Goal: Task Accomplishment & Management: Manage account settings

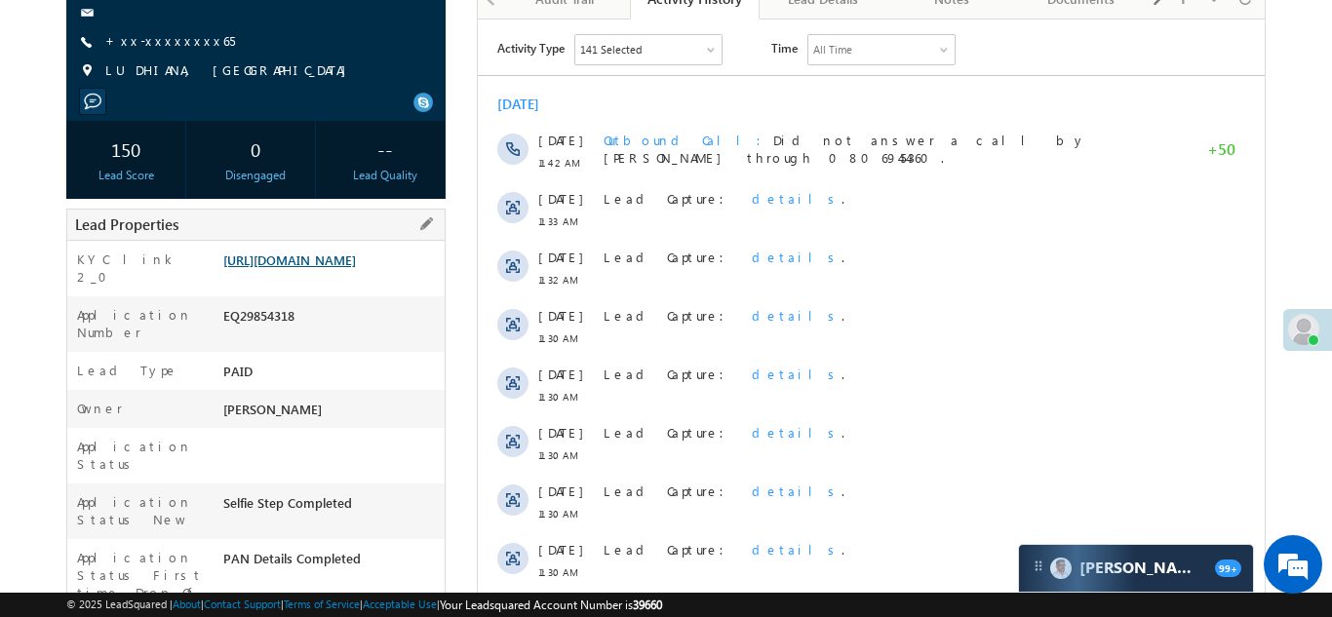
scroll to position [67, 0]
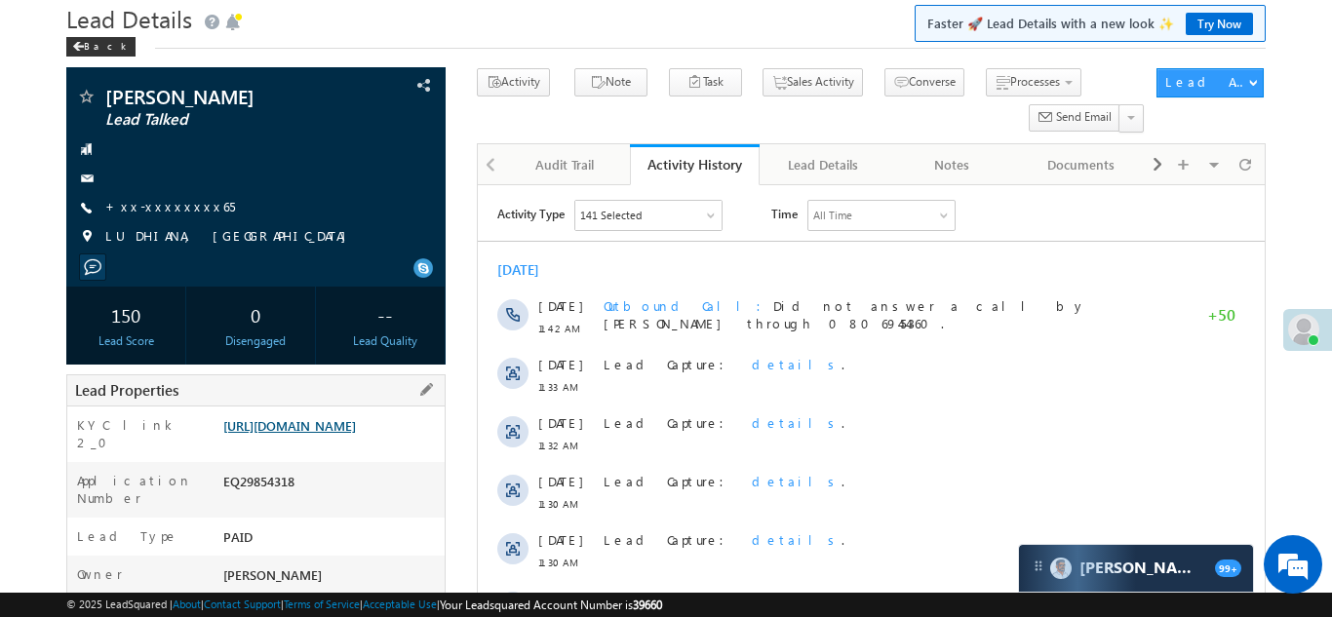
click at [318, 434] on link "https://angelbroking1-pk3em7sa.customui-test.leadsquared.com?leadId=9ec36aed-c9…" at bounding box center [289, 425] width 133 height 17
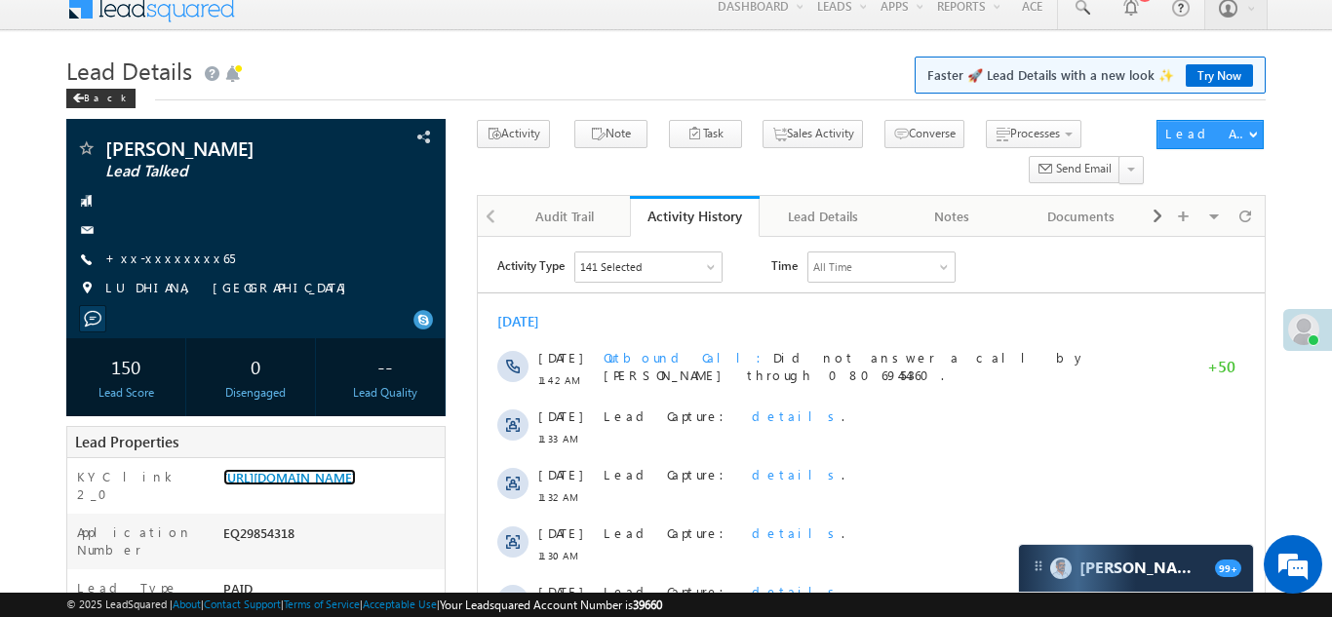
scroll to position [0, 0]
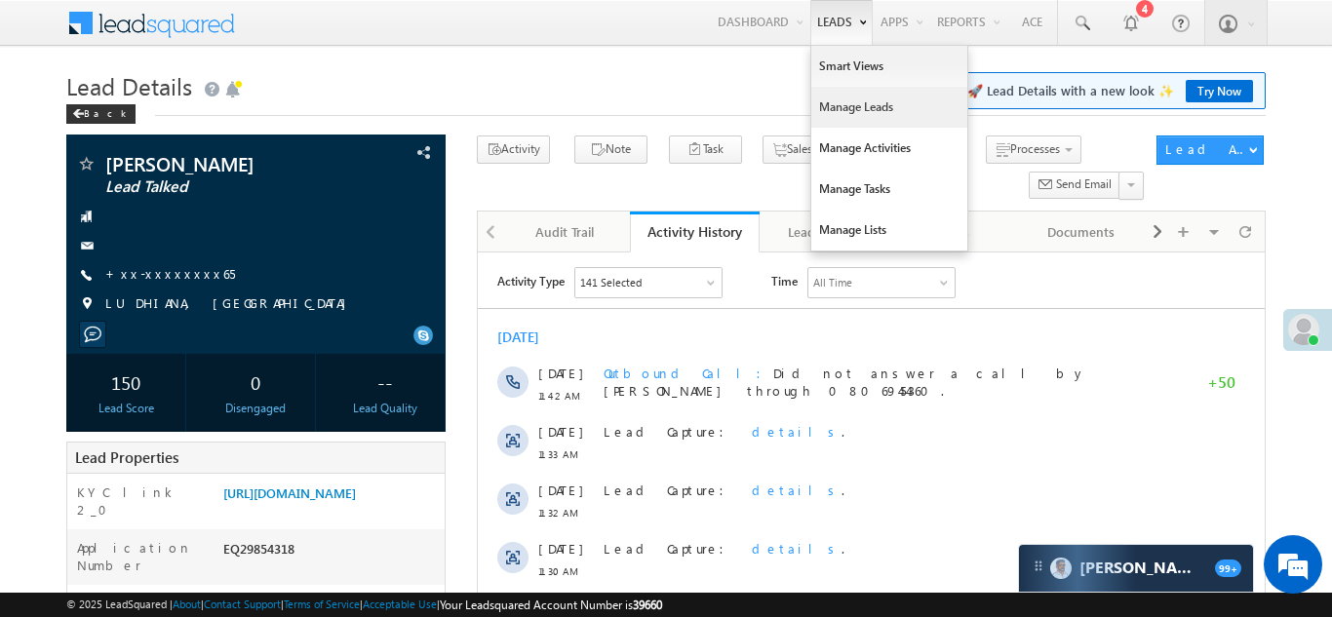
click at [853, 108] on link "Manage Leads" at bounding box center [889, 107] width 156 height 41
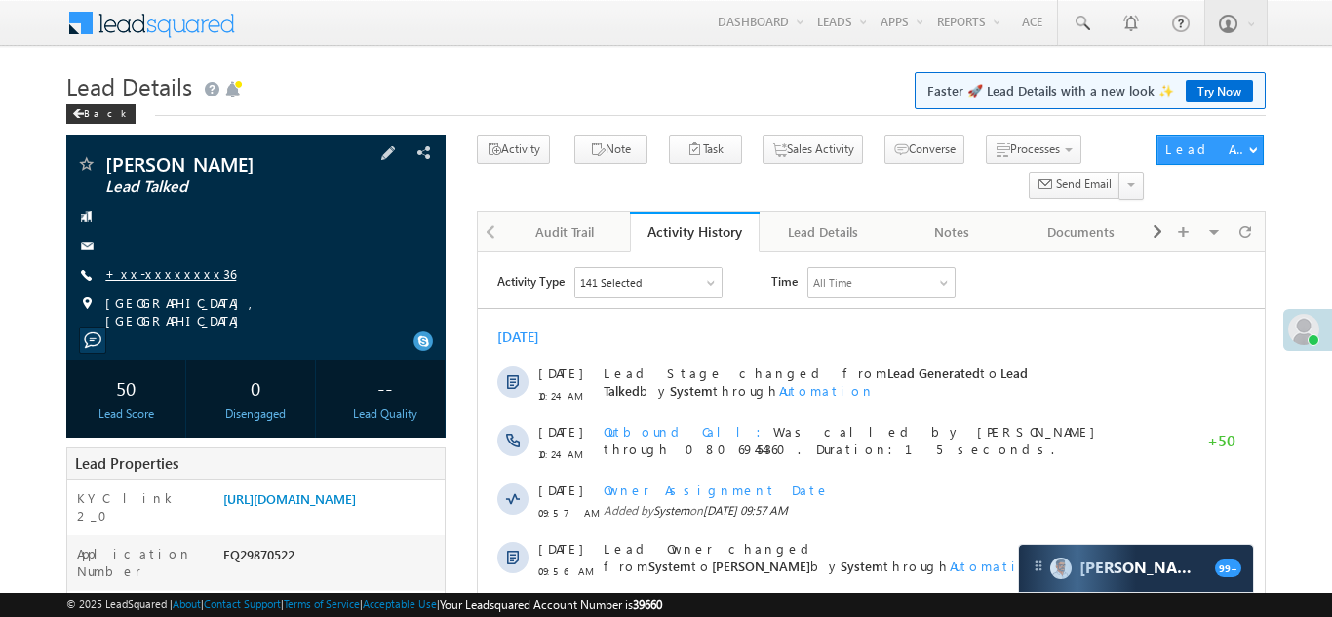
click at [150, 271] on link "+xx-xxxxxxxx36" at bounding box center [170, 273] width 131 height 17
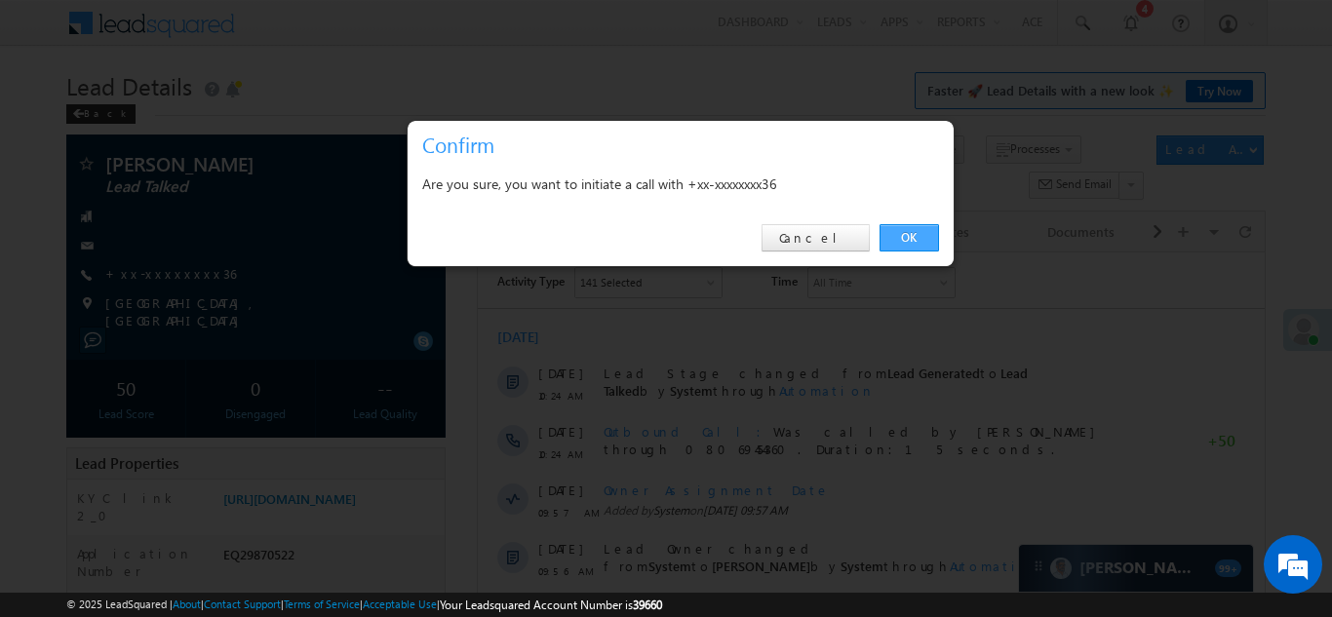
click at [905, 237] on link "OK" at bounding box center [908, 237] width 59 height 27
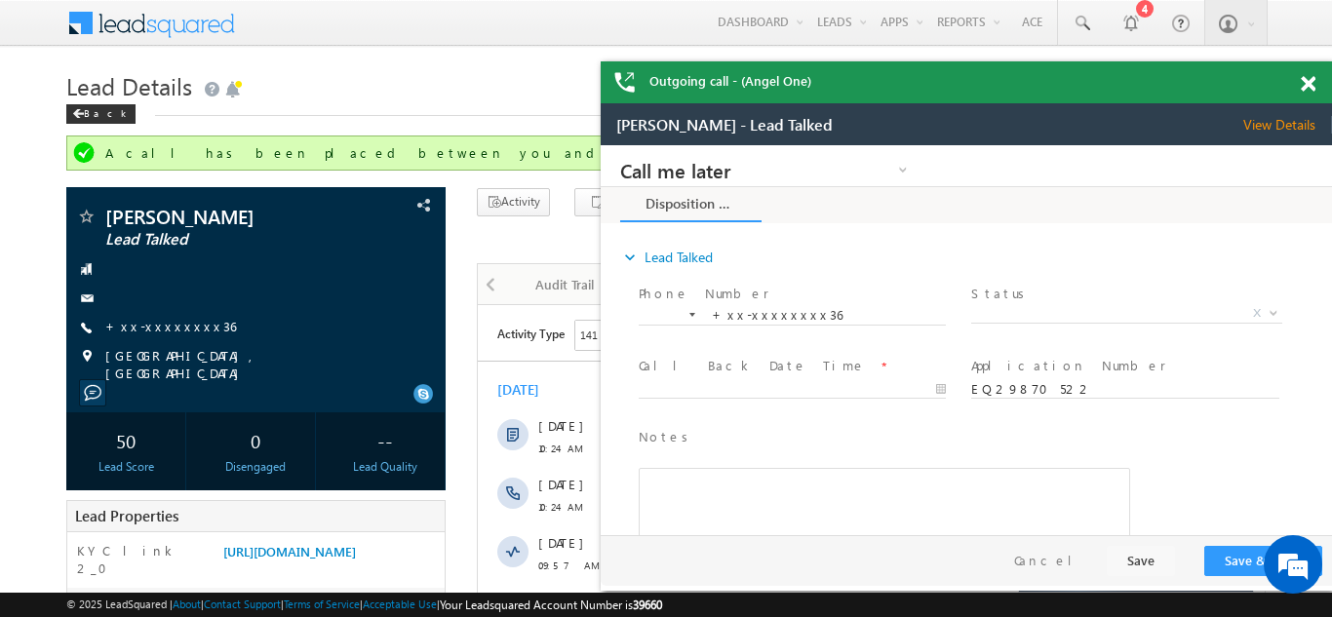
drag, startPoint x: 1306, startPoint y: 80, endPoint x: 566, endPoint y: 28, distance: 741.6
click at [1306, 80] on span at bounding box center [1307, 84] width 15 height 17
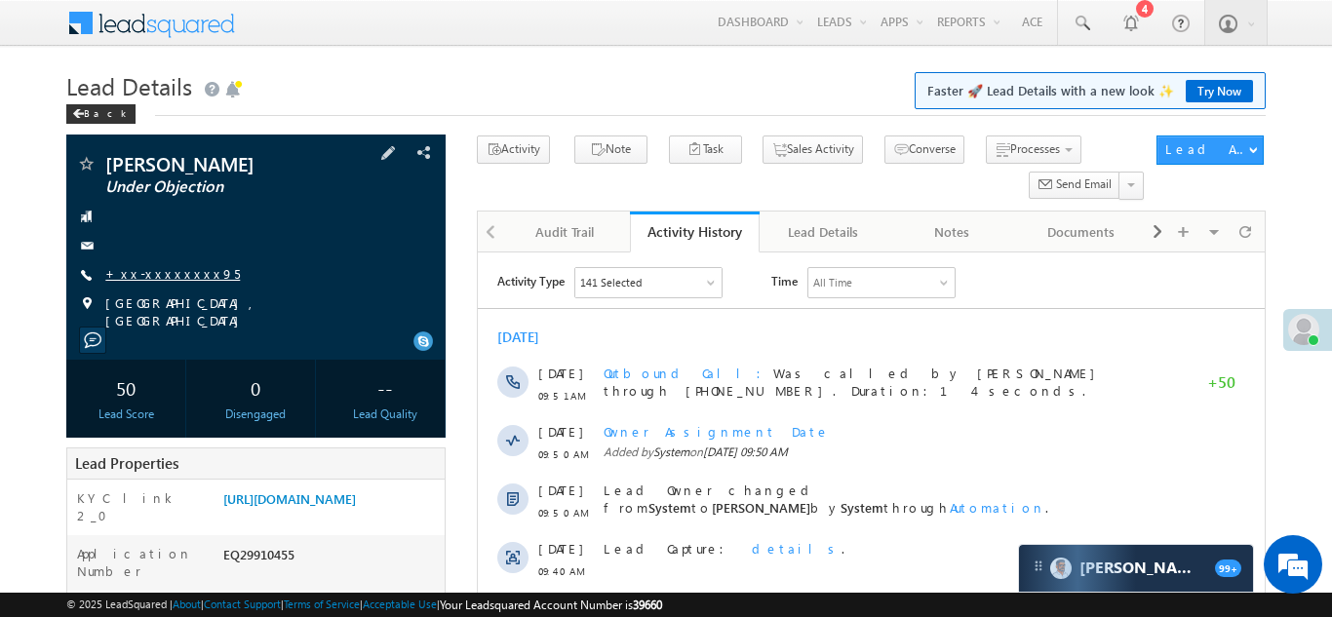
click at [161, 267] on link "+xx-xxxxxxxx95" at bounding box center [172, 273] width 135 height 17
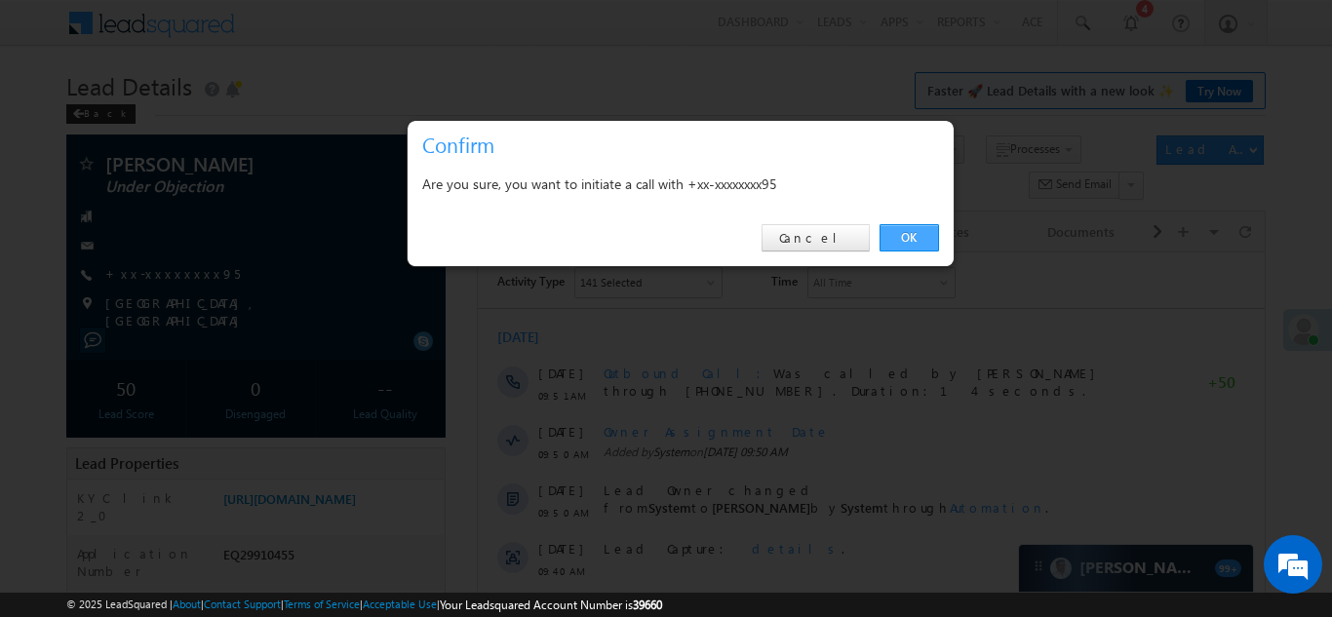
click at [907, 232] on link "OK" at bounding box center [908, 237] width 59 height 27
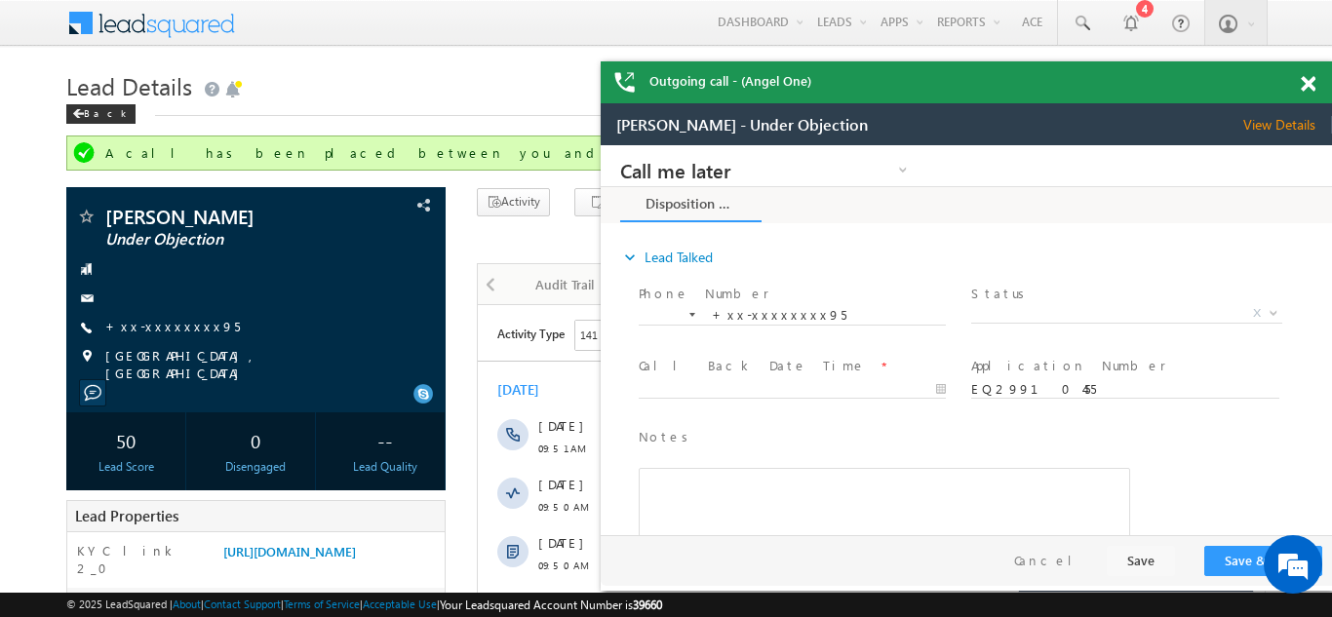
click at [1311, 86] on span at bounding box center [1307, 84] width 15 height 17
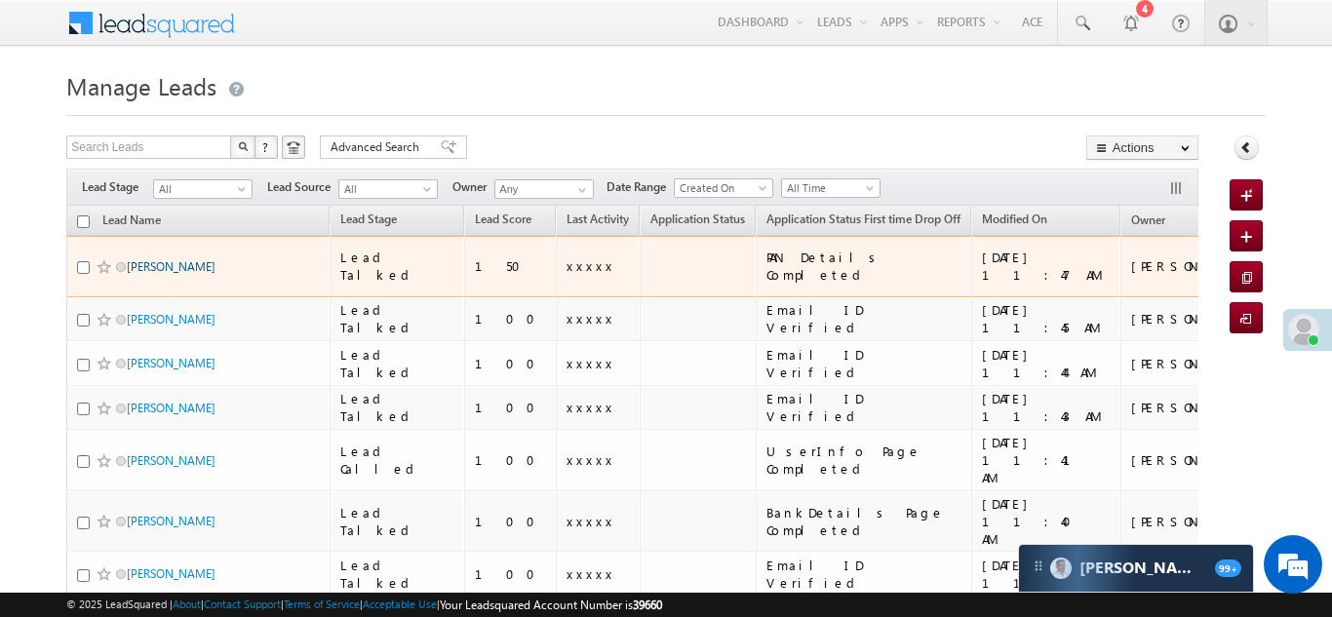
click at [157, 259] on link "Parminder kaur" at bounding box center [171, 266] width 89 height 15
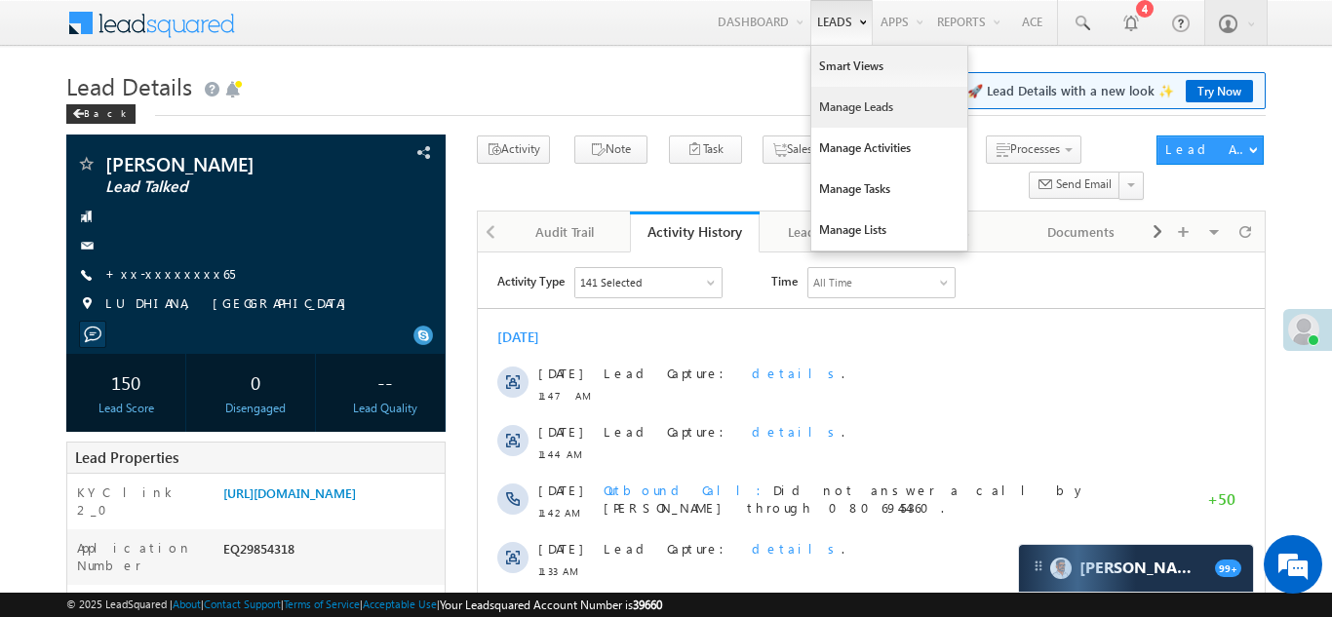
click at [843, 110] on link "Manage Leads" at bounding box center [889, 107] width 156 height 41
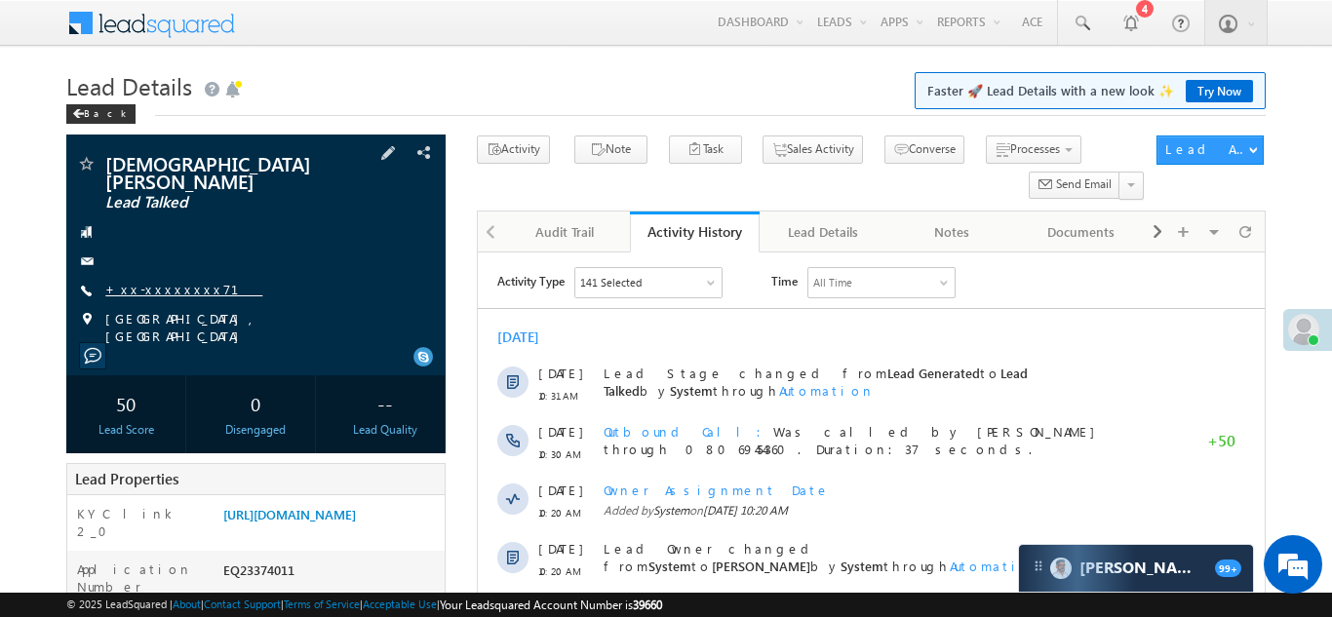
click at [154, 281] on link "+xx-xxxxxxxx71" at bounding box center [183, 289] width 157 height 17
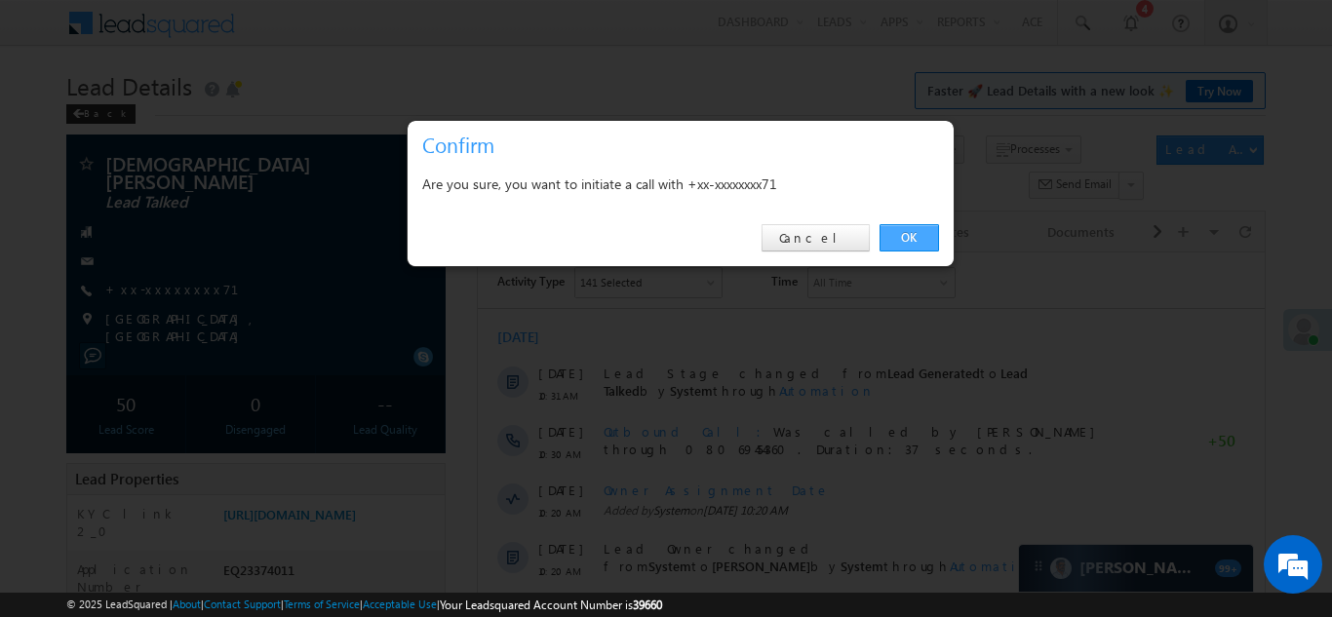
click at [903, 235] on link "OK" at bounding box center [908, 237] width 59 height 27
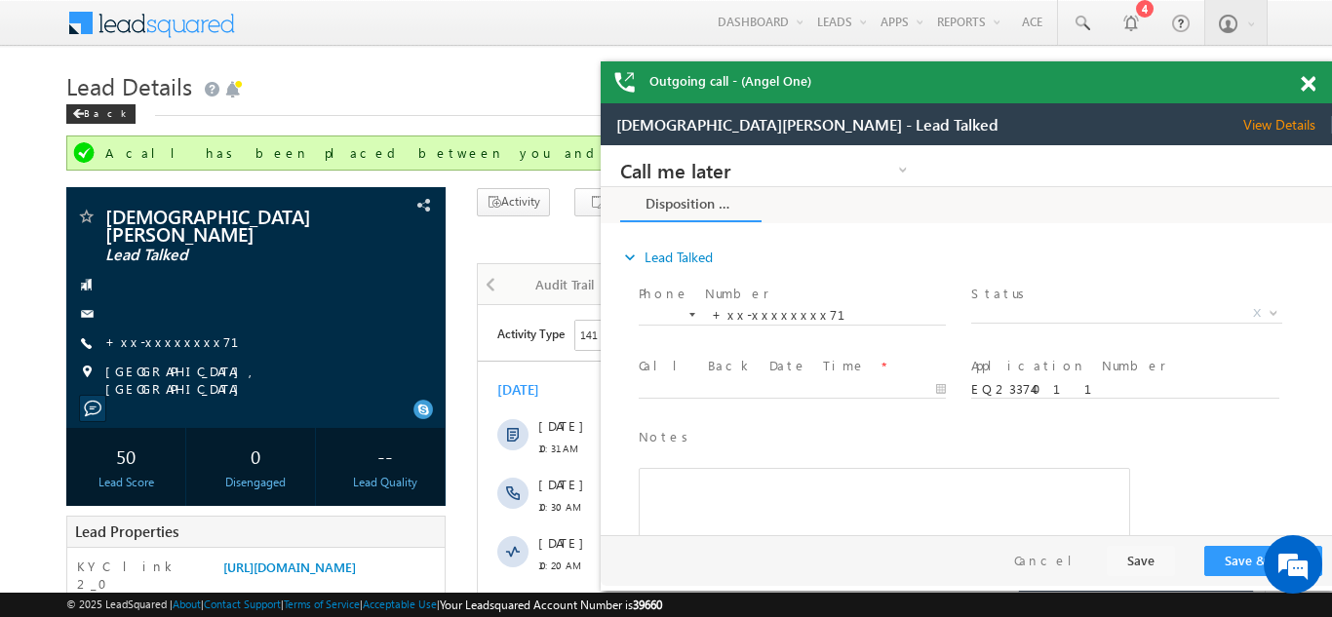
click at [1307, 80] on span at bounding box center [1307, 84] width 15 height 17
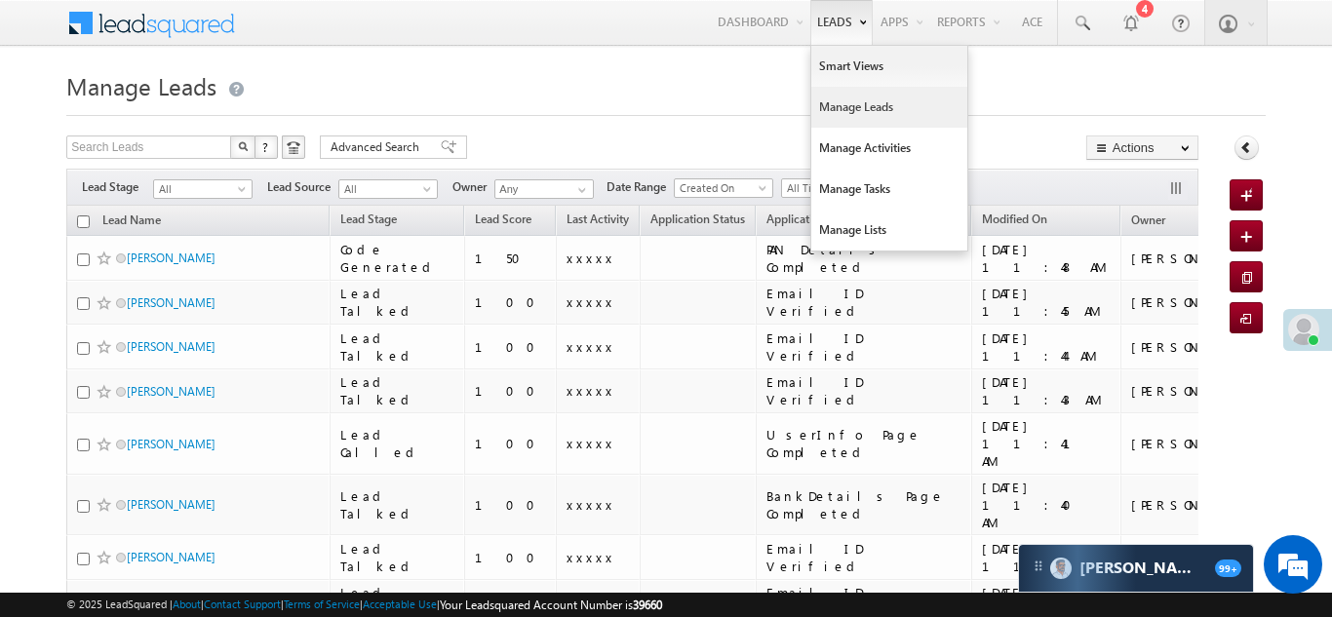
click at [846, 103] on link "Manage Leads" at bounding box center [889, 107] width 156 height 41
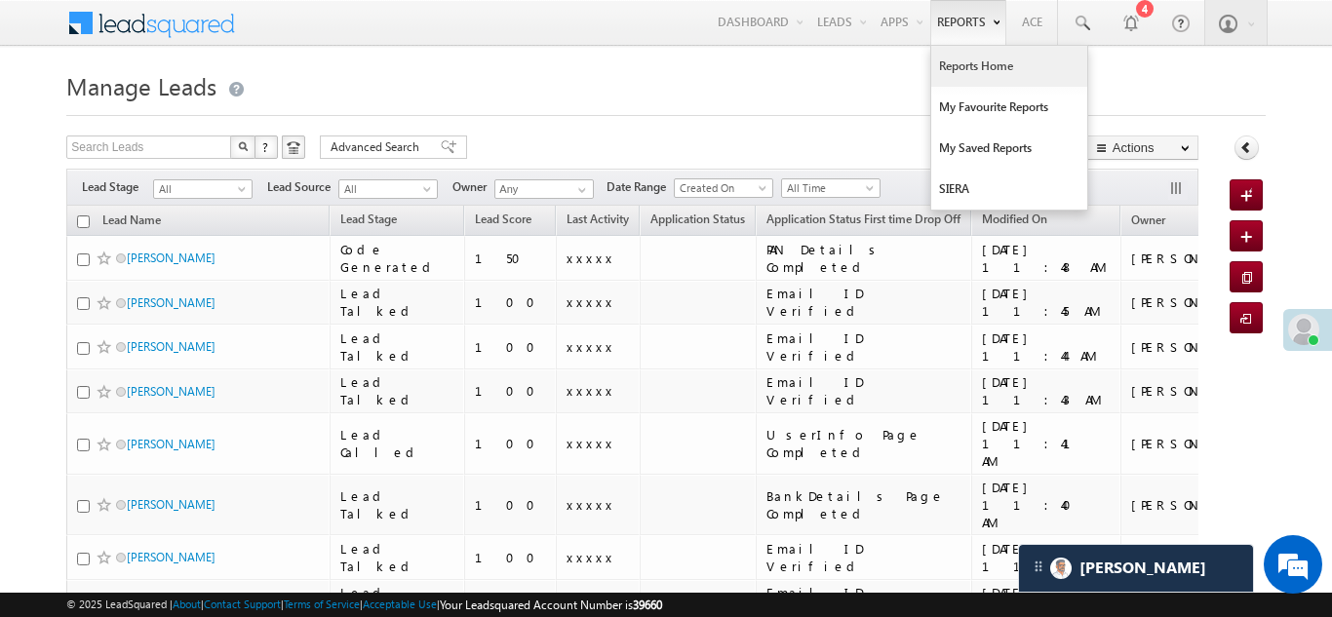
click at [977, 63] on link "Reports Home" at bounding box center [1009, 66] width 156 height 41
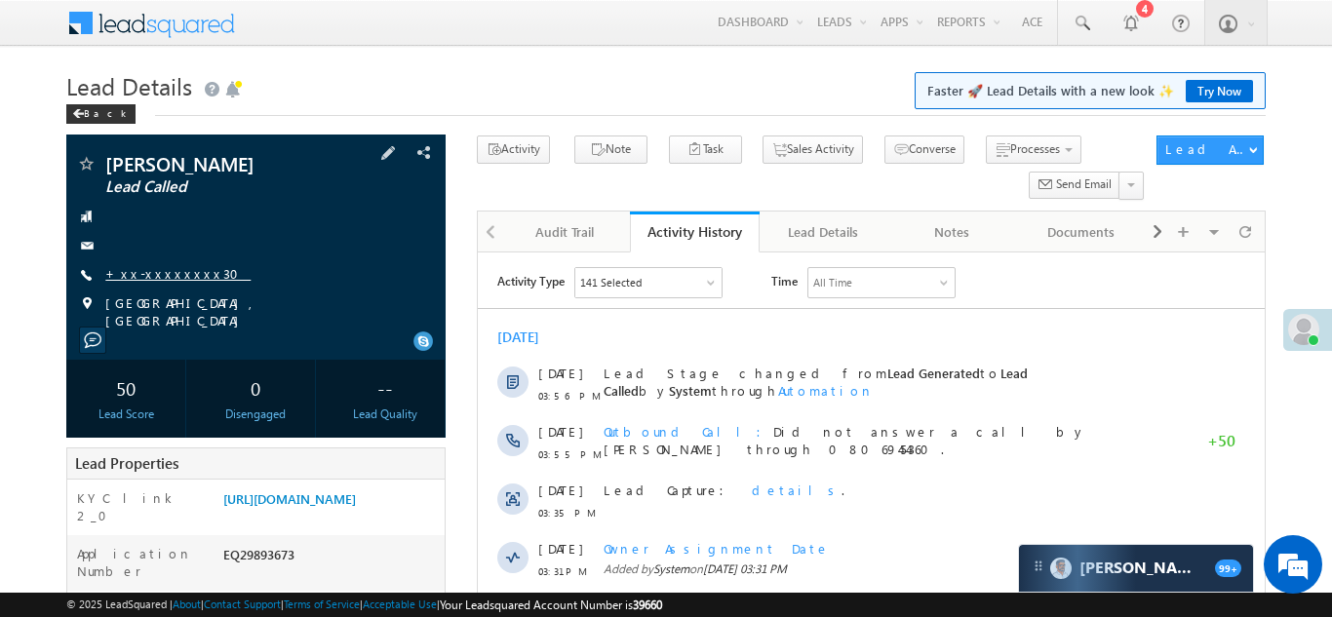
click at [154, 273] on link "+xx-xxxxxxxx30" at bounding box center [177, 273] width 145 height 17
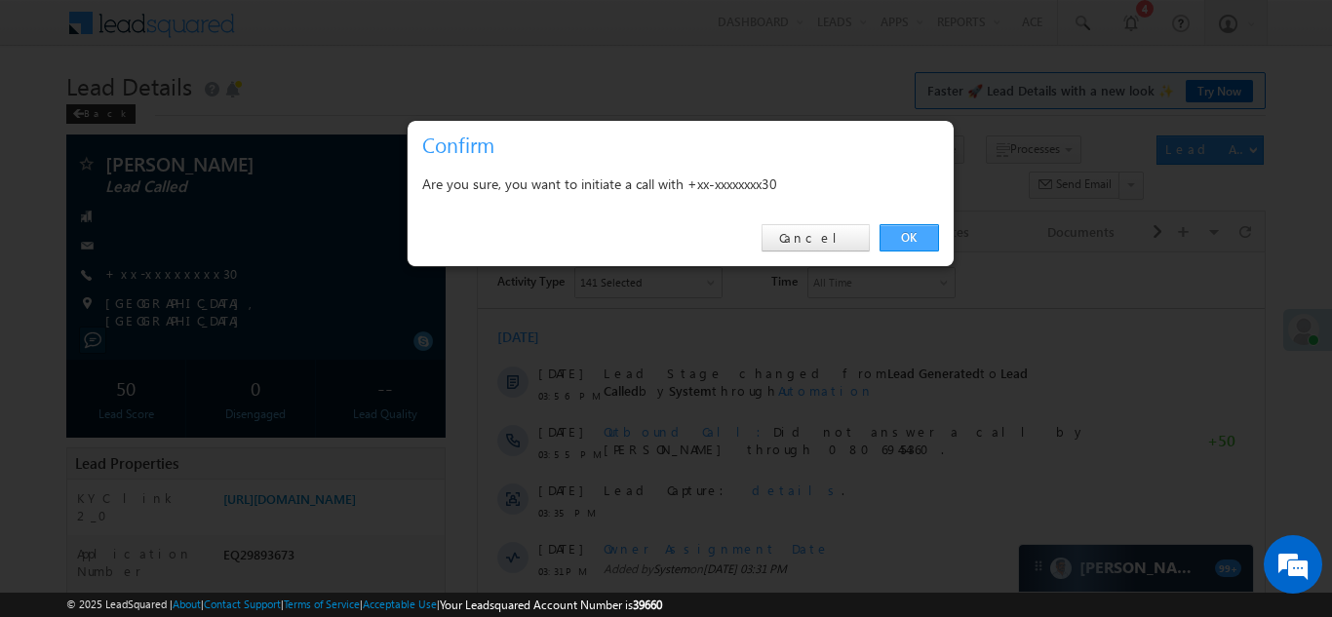
click at [904, 236] on link "OK" at bounding box center [908, 237] width 59 height 27
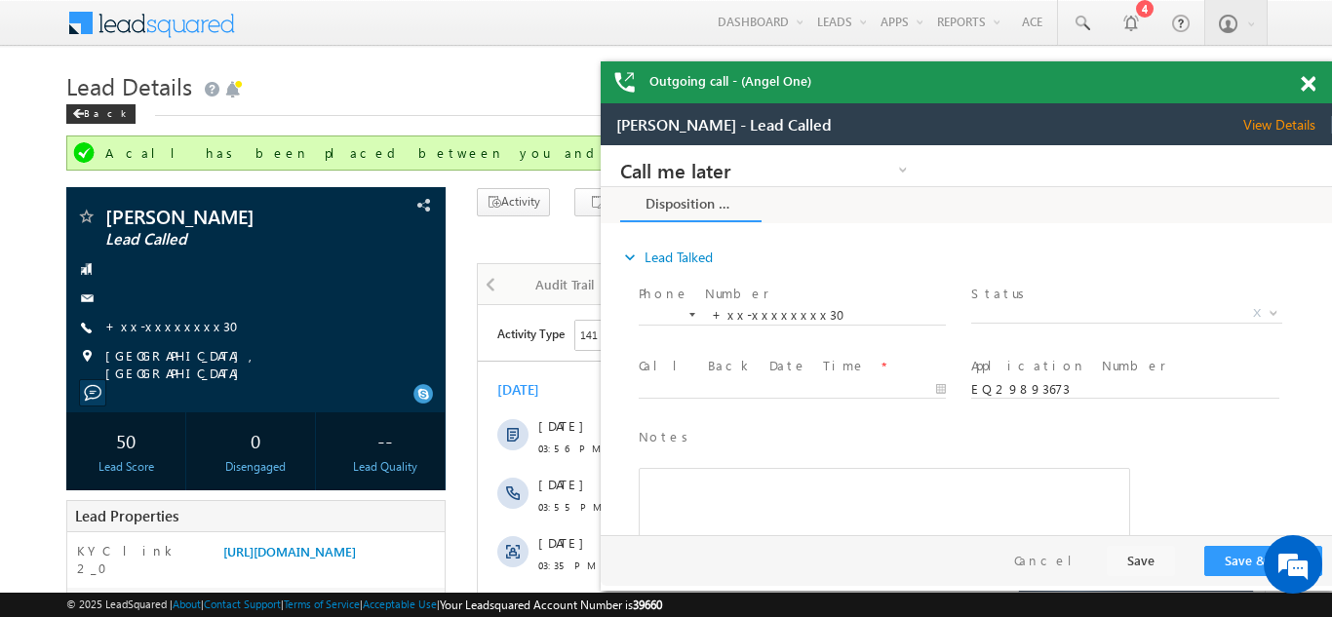
click at [1308, 81] on span at bounding box center [1307, 84] width 15 height 17
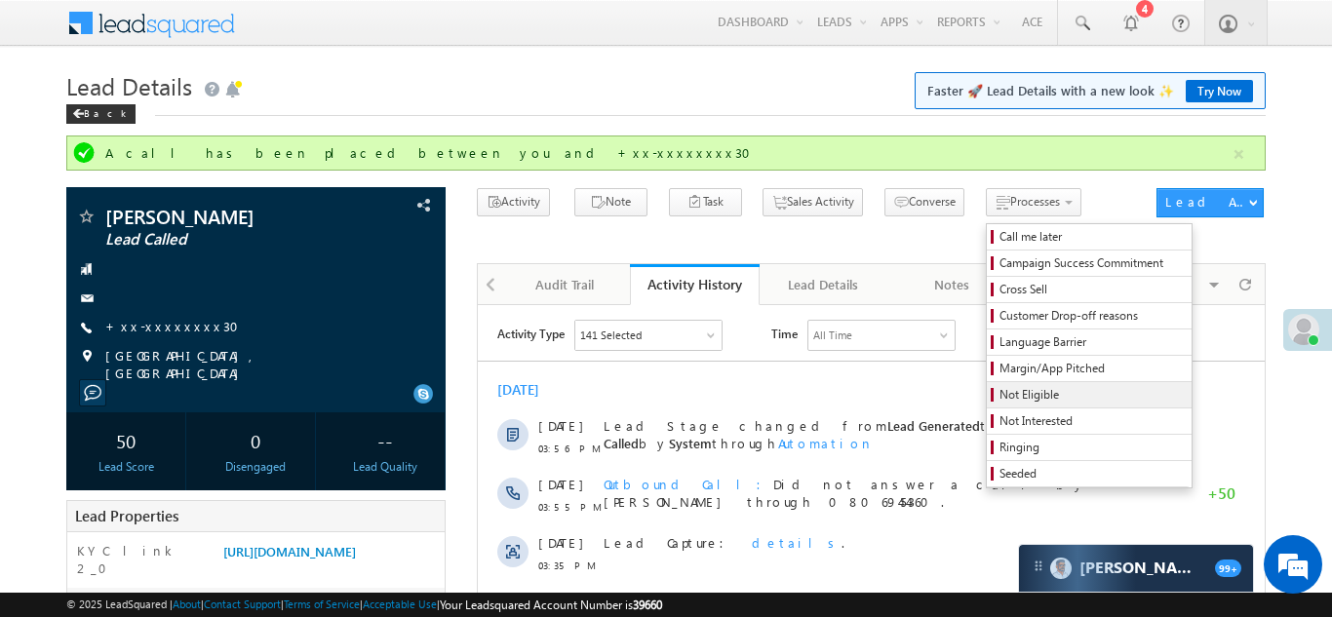
click at [999, 392] on span "Not Eligible" at bounding box center [1091, 395] width 185 height 18
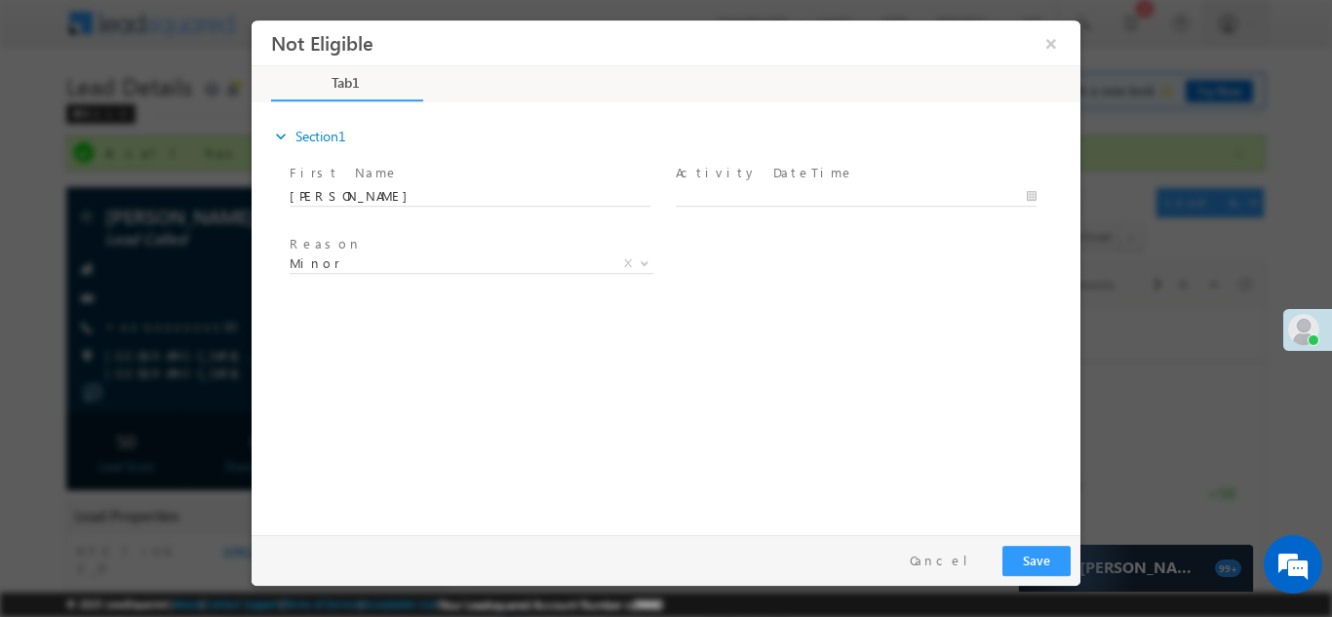
click at [802, 179] on span "Activity DateTime *" at bounding box center [856, 172] width 360 height 21
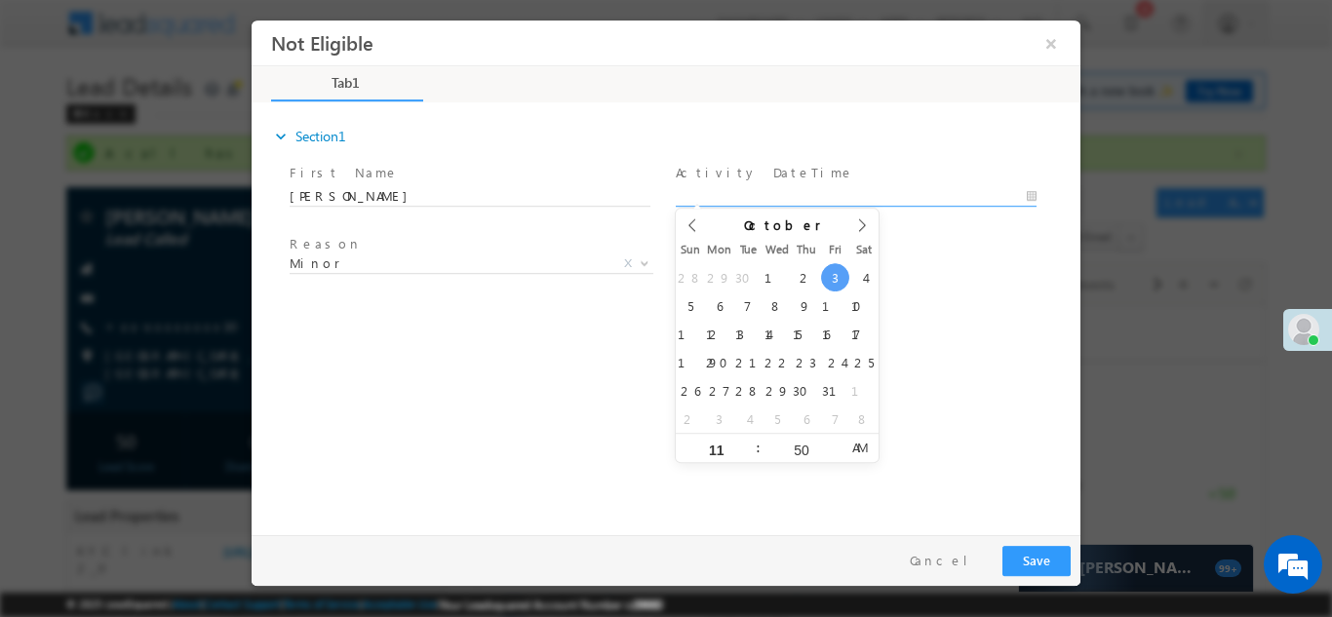
type input "10/03/25 11:50 AM"
click at [804, 186] on input "10/03/25 11:50 AM" at bounding box center [856, 195] width 361 height 19
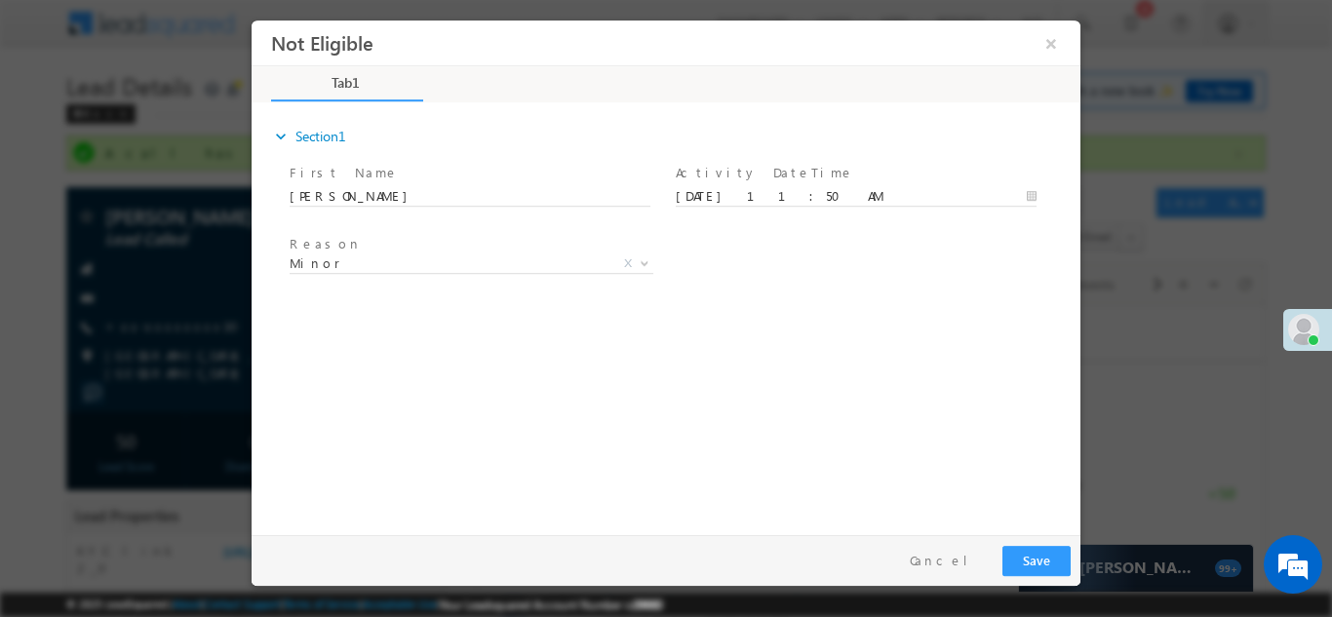
click at [905, 320] on div "expand_more Section1 First Name *" at bounding box center [670, 314] width 819 height 421
click at [1031, 549] on button "Save" at bounding box center [1036, 560] width 68 height 30
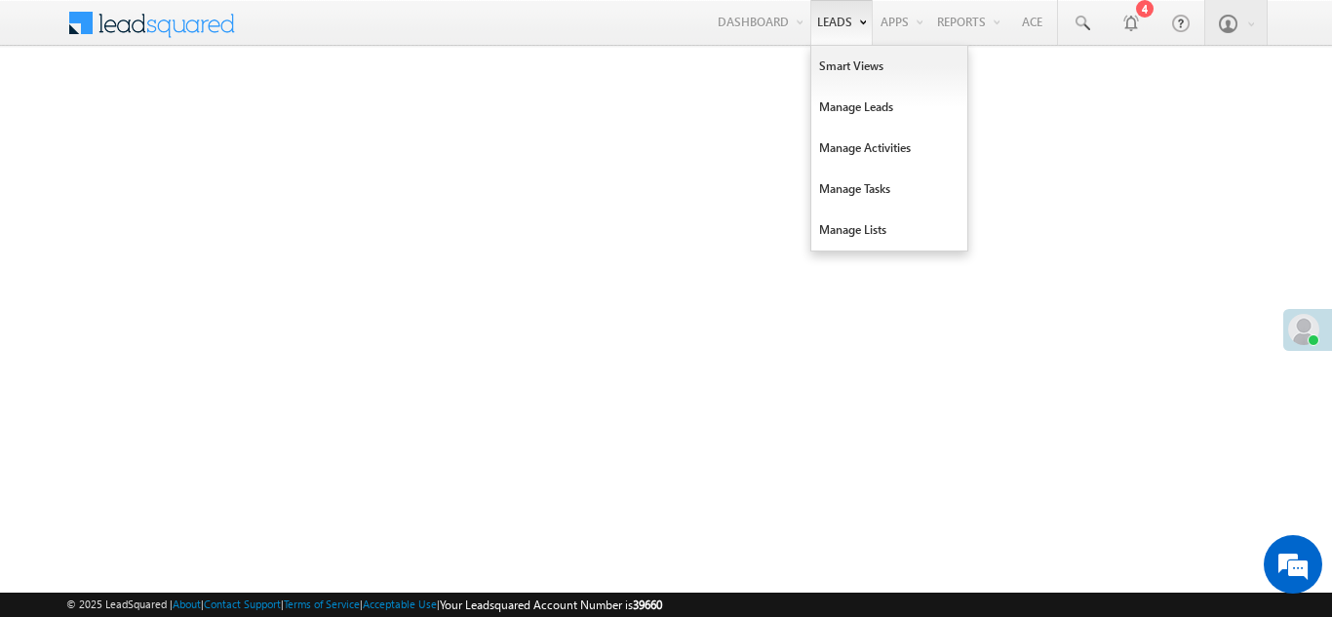
click at [831, 22] on link "Leads" at bounding box center [841, 22] width 62 height 45
click at [840, 63] on link "Smart Views" at bounding box center [889, 66] width 156 height 41
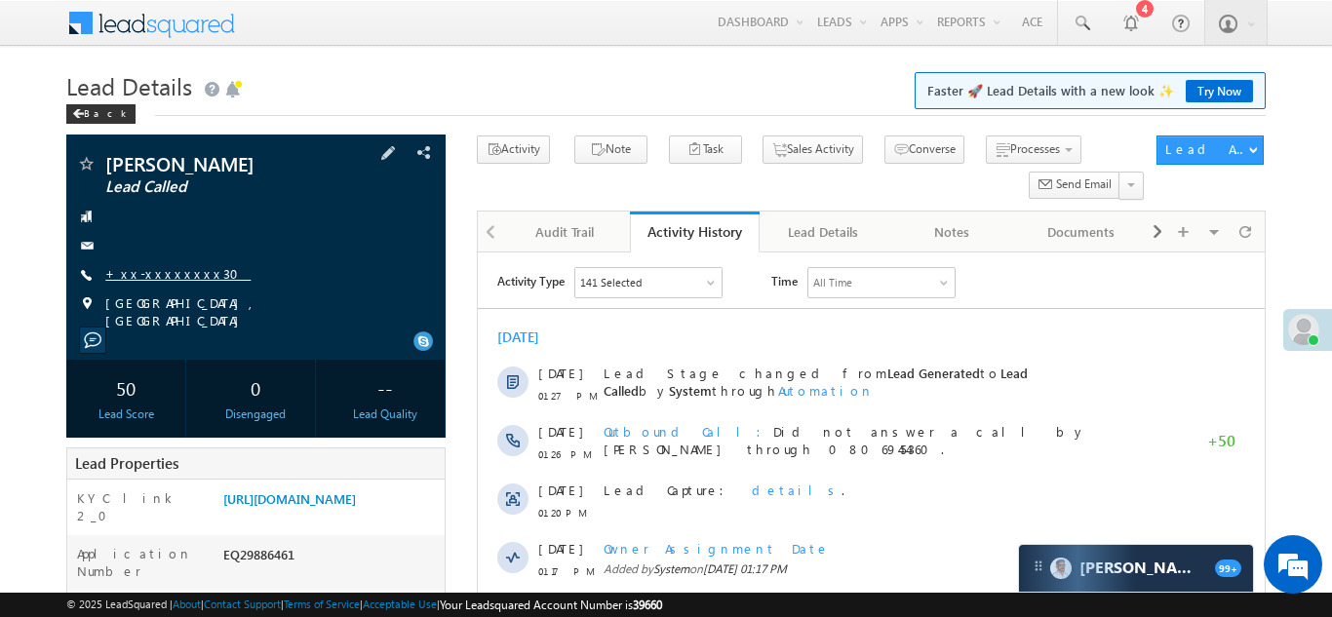
click at [155, 268] on link "+xx-xxxxxxxx30" at bounding box center [177, 273] width 145 height 17
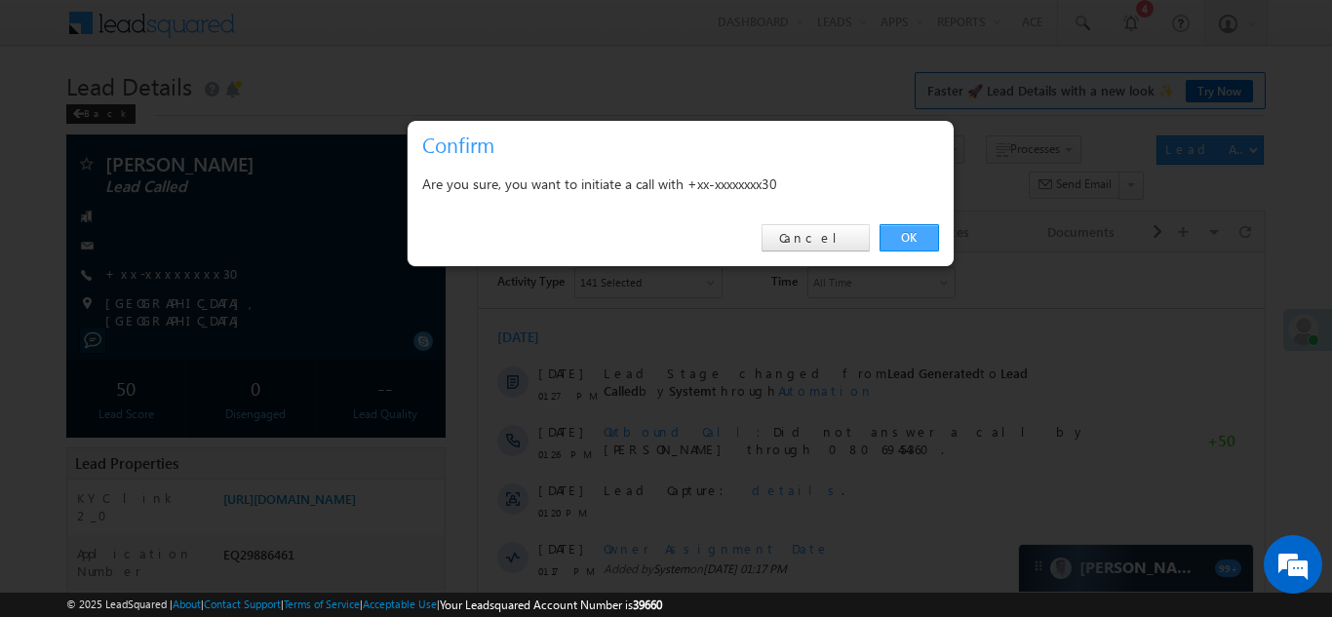
click at [910, 238] on link "OK" at bounding box center [908, 237] width 59 height 27
click at [908, 230] on link "OK" at bounding box center [908, 237] width 59 height 27
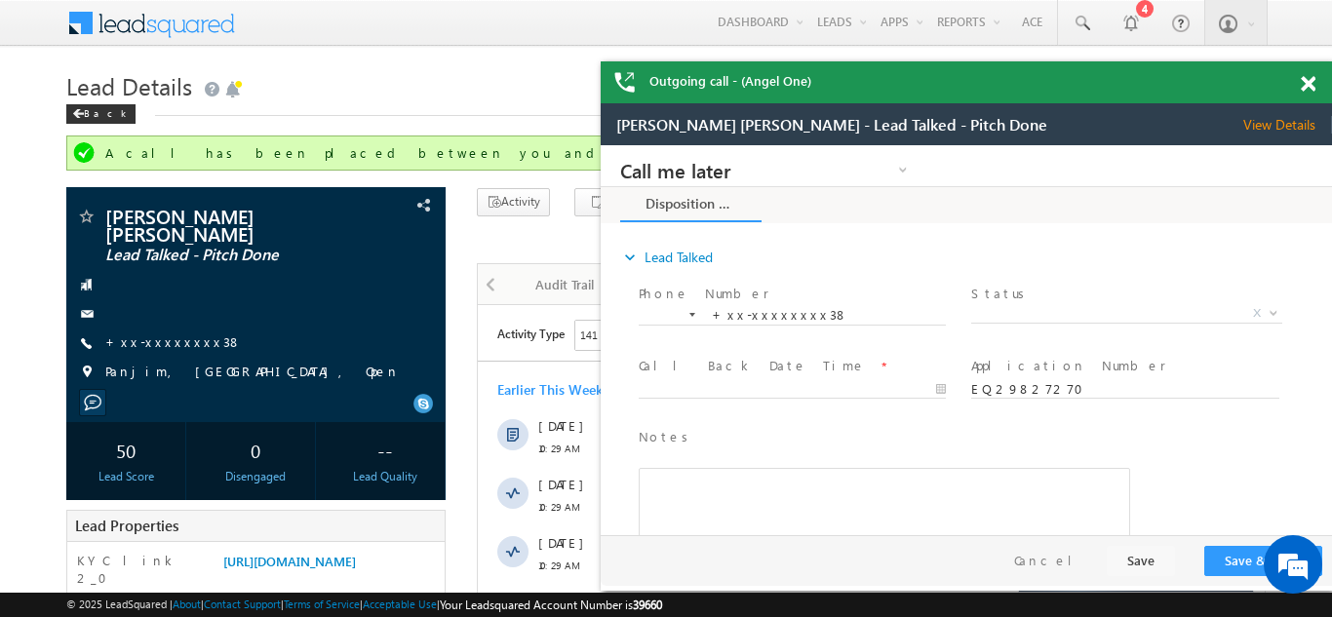
click at [1309, 80] on div "Outgoing call - (Angel One)" at bounding box center [965, 82] width 731 height 42
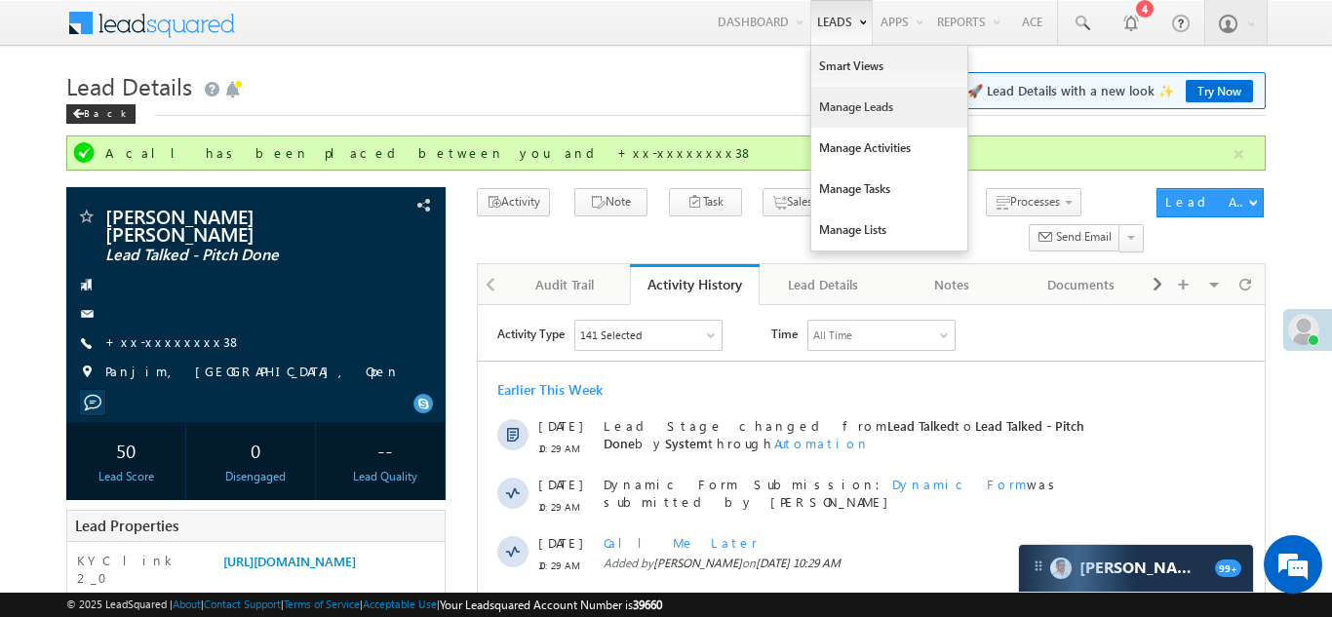
click at [853, 102] on link "Manage Leads" at bounding box center [889, 107] width 156 height 41
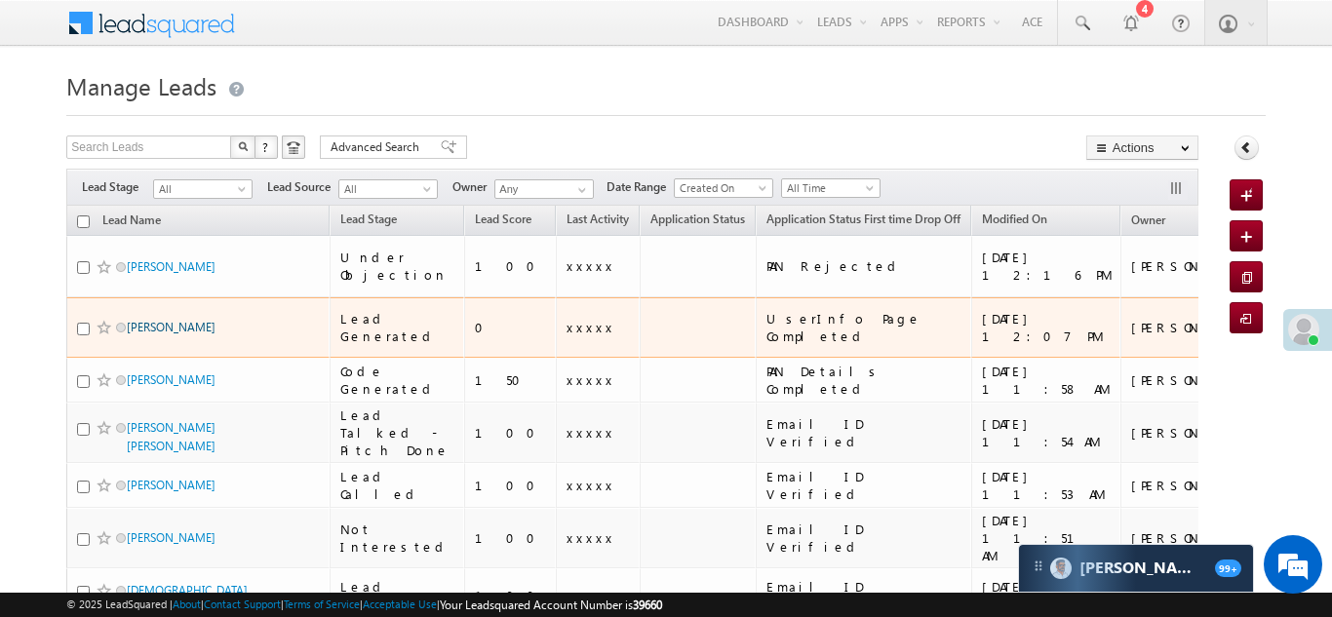
click at [151, 320] on link "Robert Curry" at bounding box center [171, 327] width 89 height 15
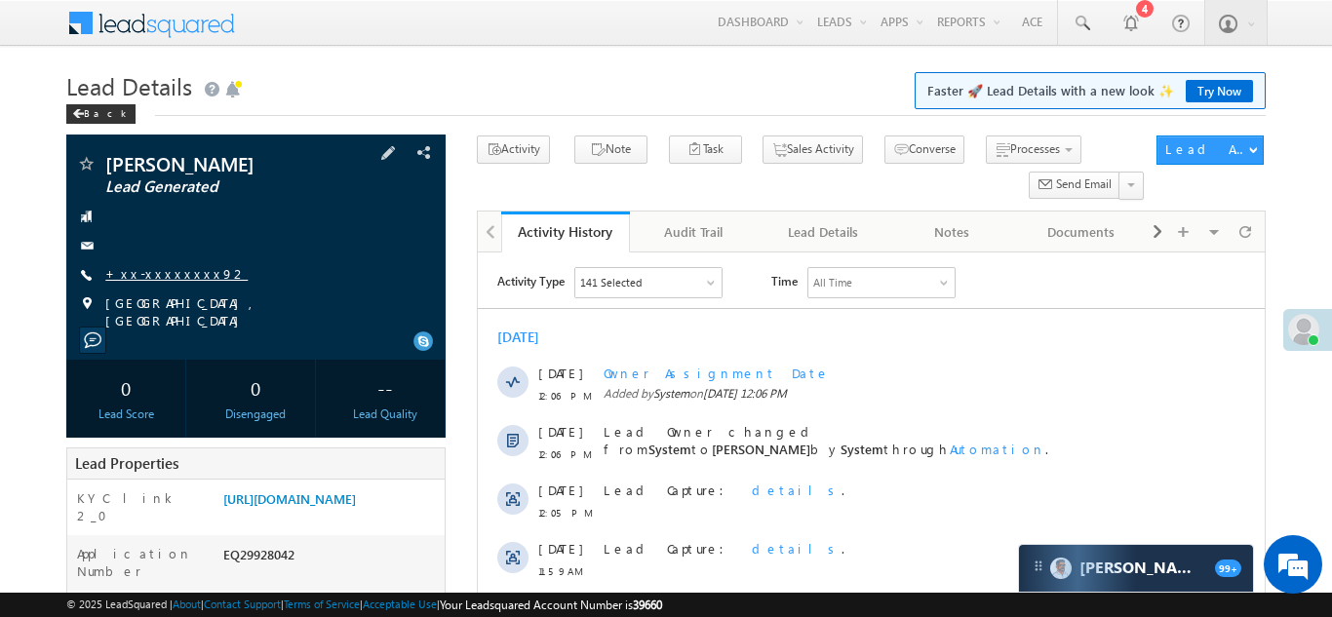
click at [160, 275] on link "+xx-xxxxxxxx92" at bounding box center [176, 273] width 142 height 17
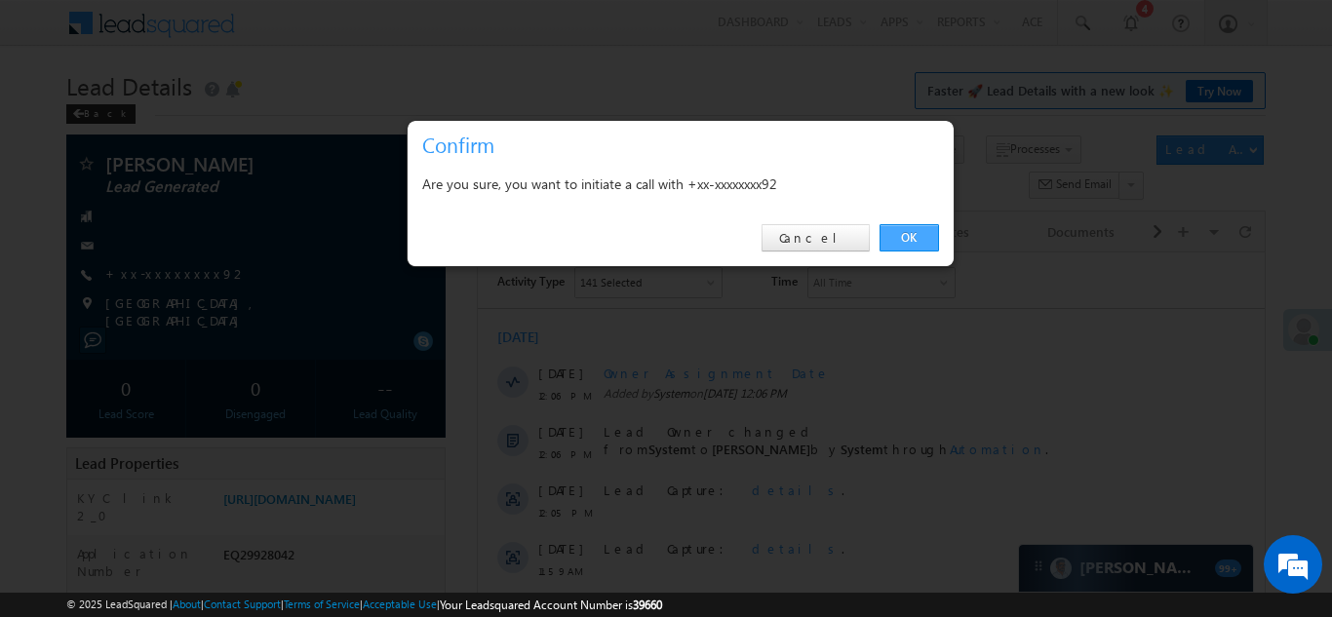
click at [907, 237] on link "OK" at bounding box center [908, 237] width 59 height 27
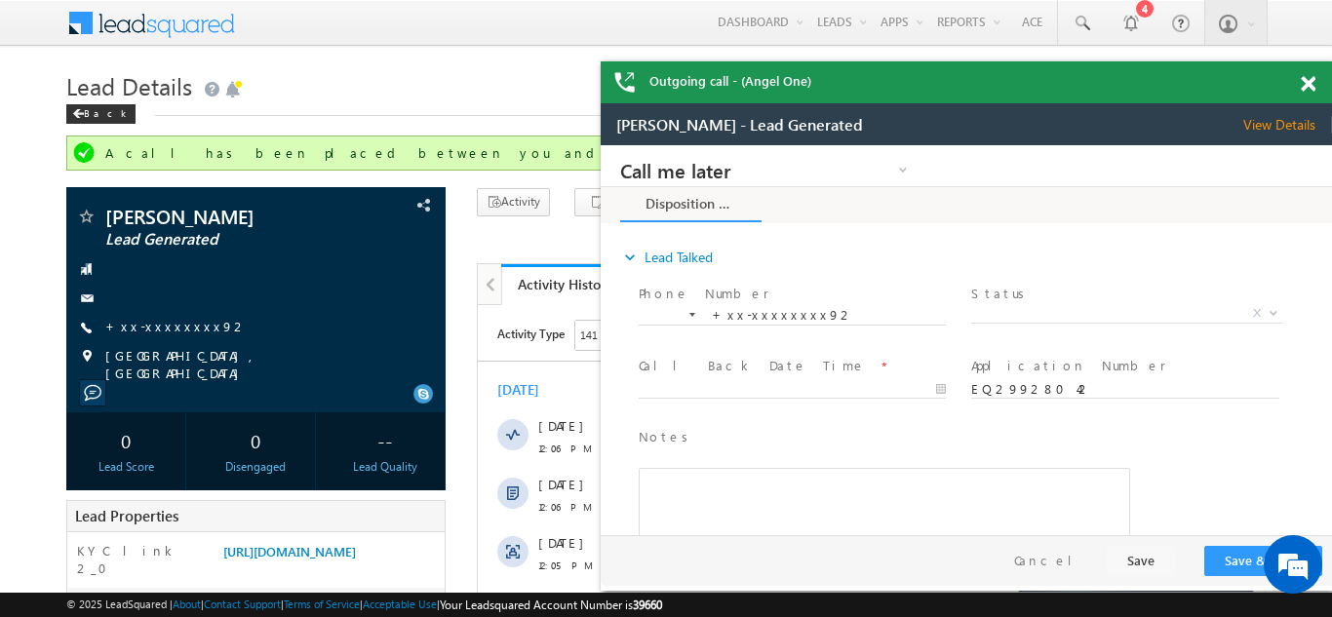
click at [1309, 82] on span at bounding box center [1307, 84] width 15 height 17
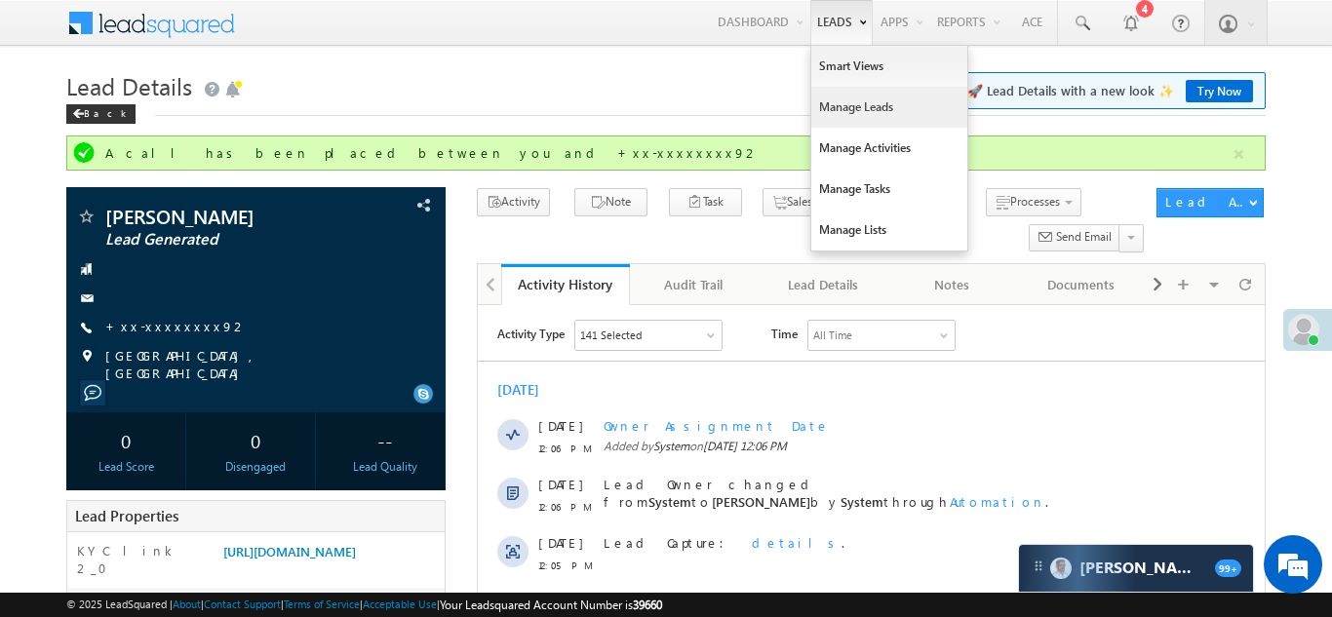
click at [838, 112] on link "Manage Leads" at bounding box center [889, 107] width 156 height 41
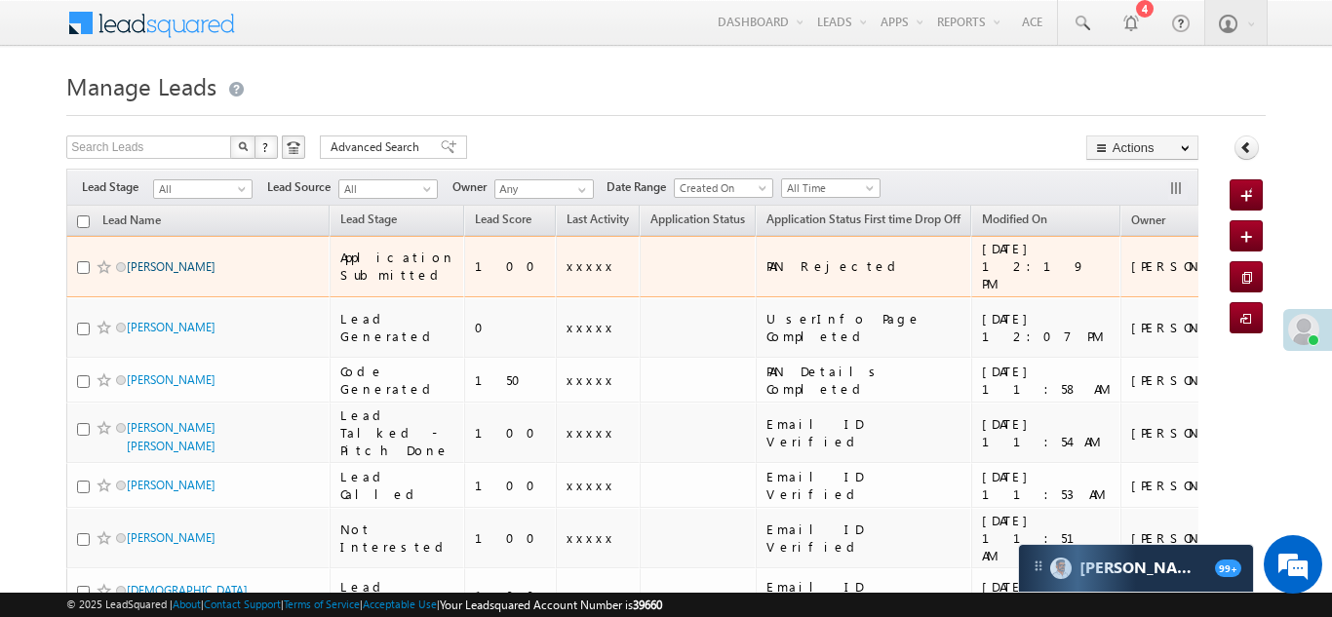
click at [164, 259] on link "[PERSON_NAME]" at bounding box center [171, 266] width 89 height 15
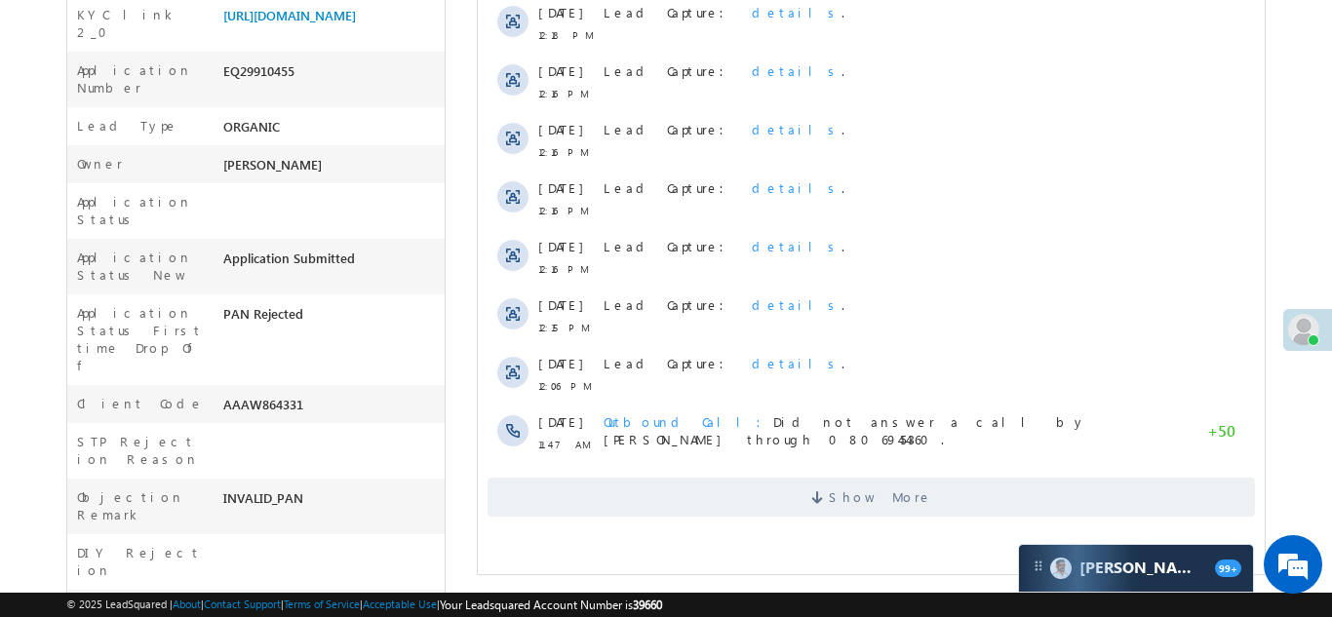
scroll to position [741, 0]
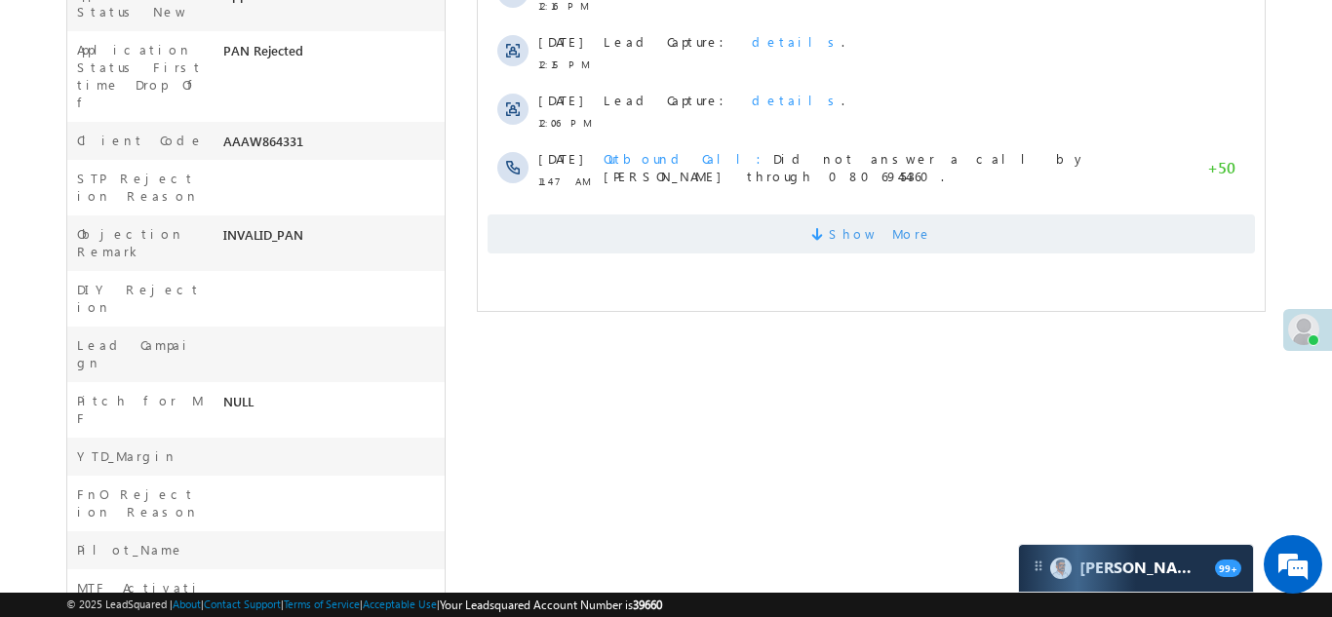
click at [901, 232] on span "Show More" at bounding box center [879, 233] width 103 height 39
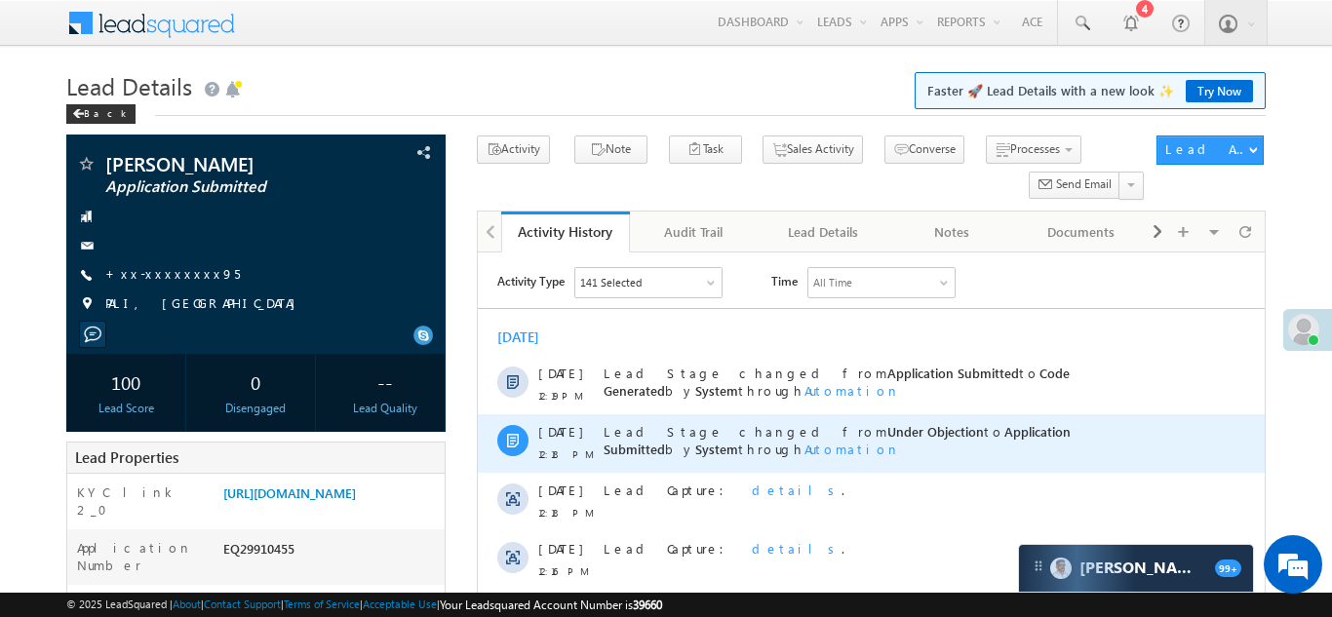
scroll to position [0, 0]
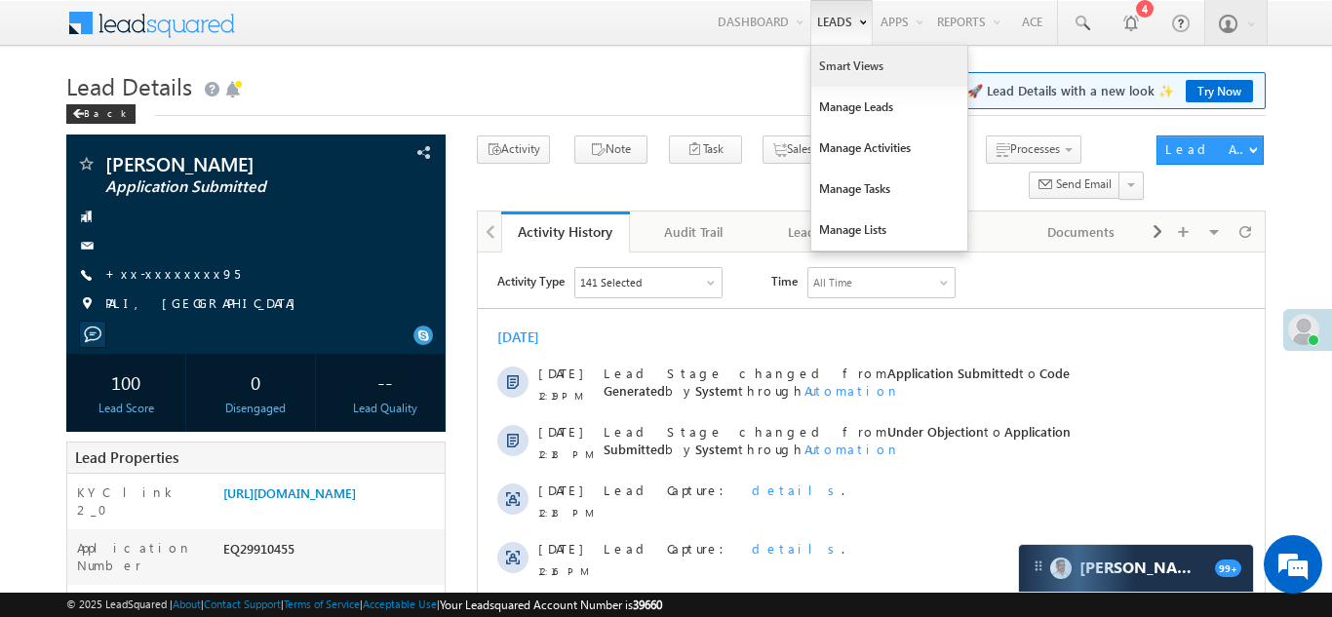
click at [832, 68] on link "Smart Views" at bounding box center [889, 66] width 156 height 41
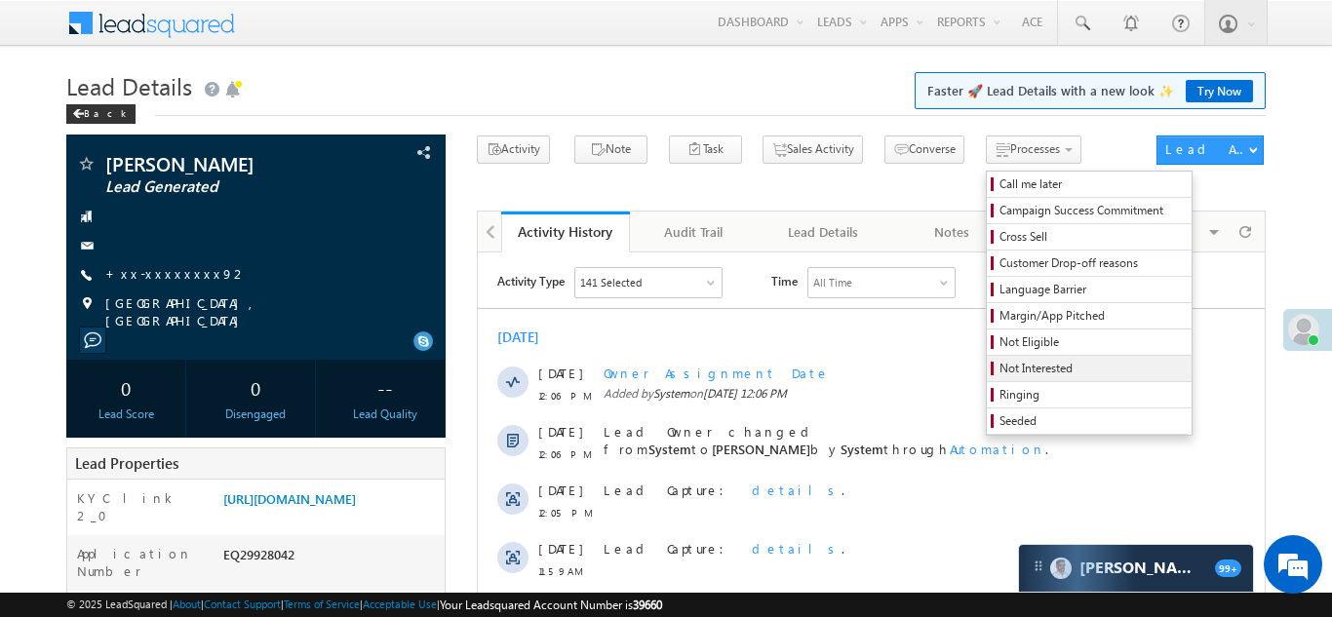
click at [999, 368] on span "Not Interested" at bounding box center [1091, 369] width 185 height 18
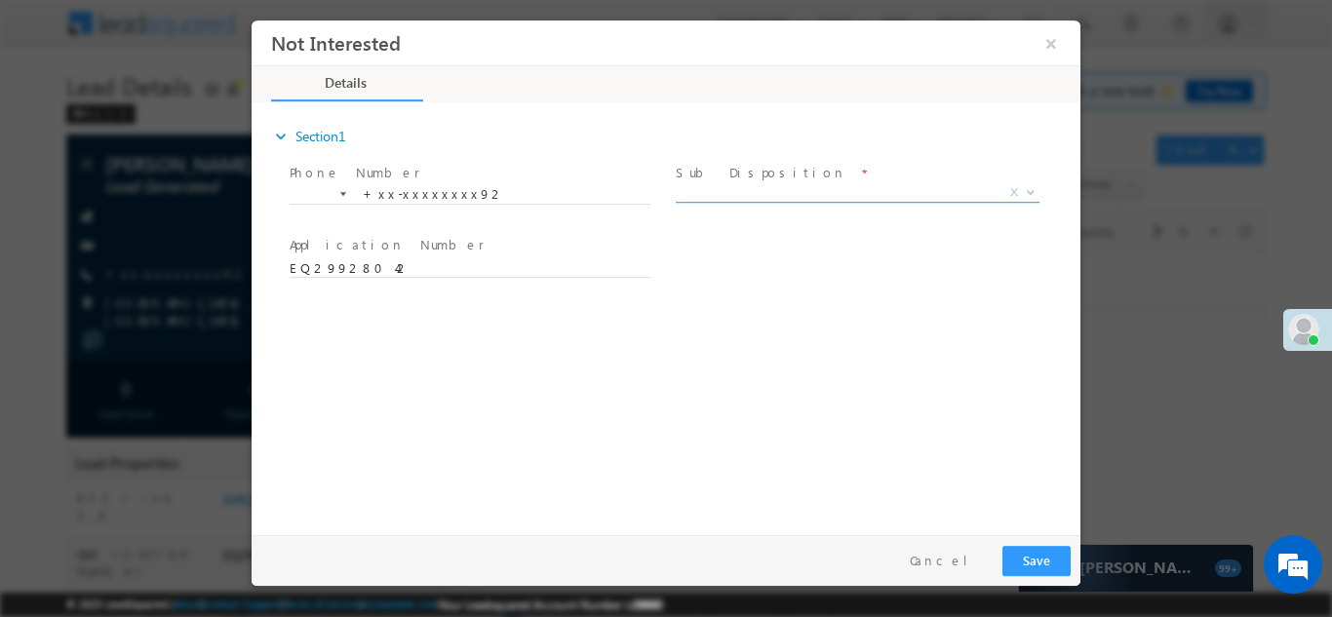
click at [783, 194] on span "X" at bounding box center [858, 191] width 364 height 19
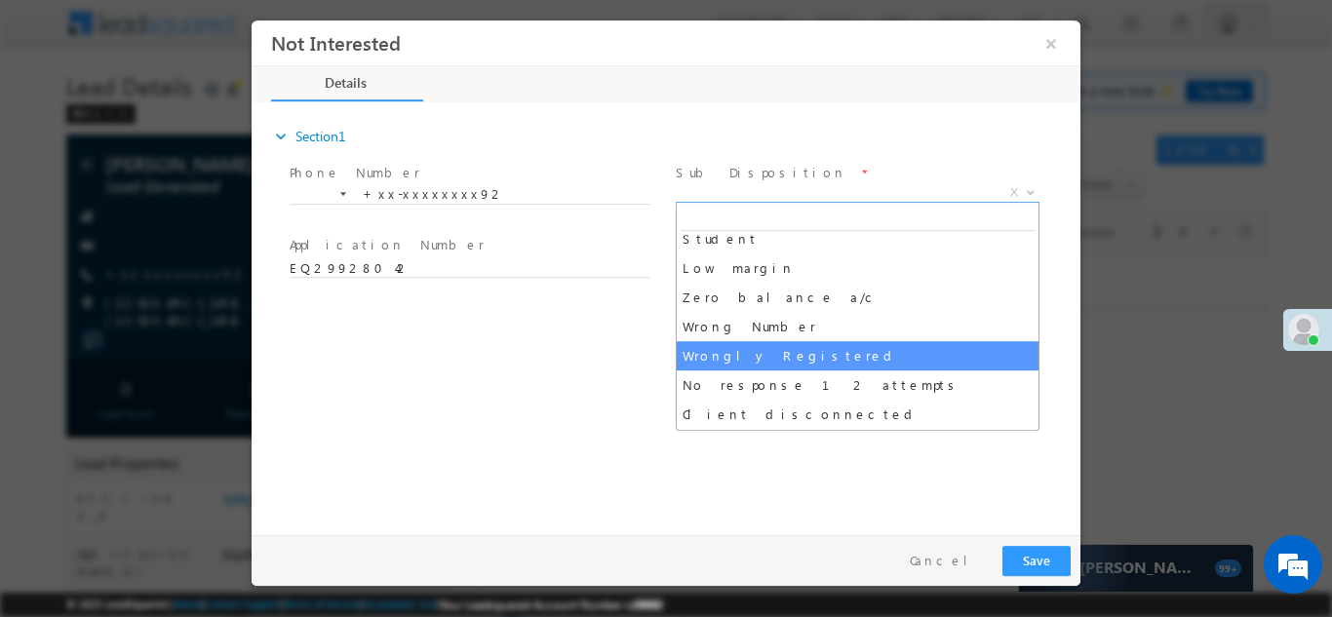
scroll to position [111, 0]
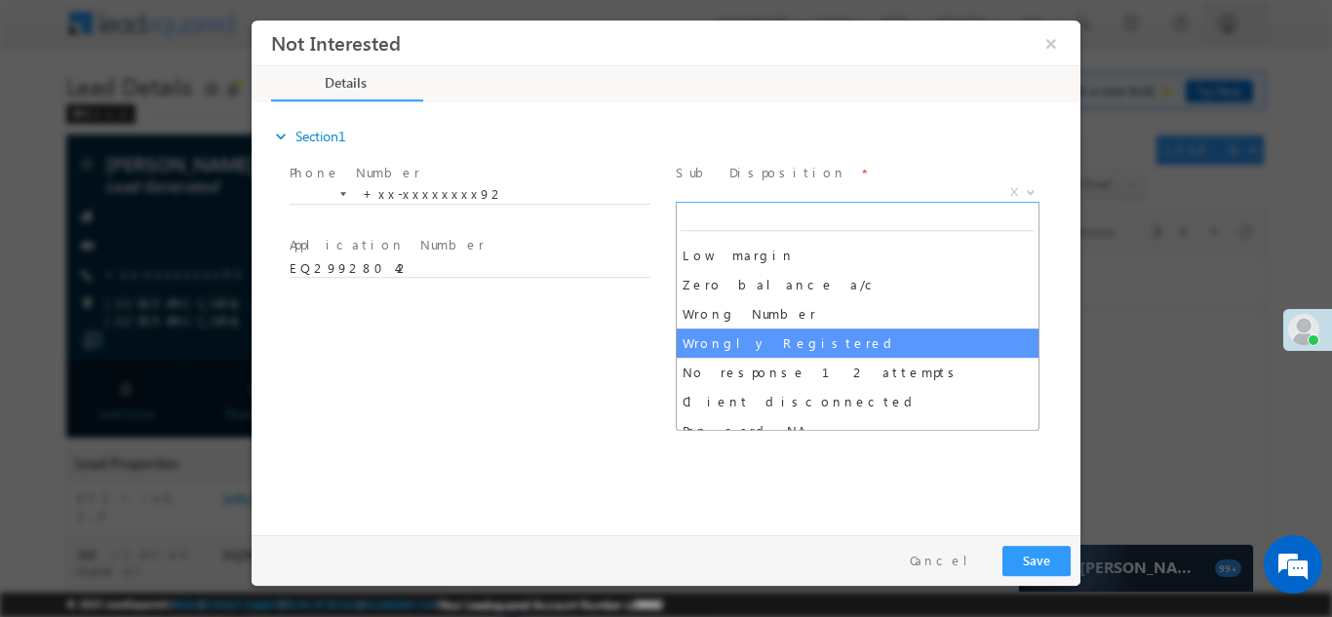
select select "Wrongly Registered"
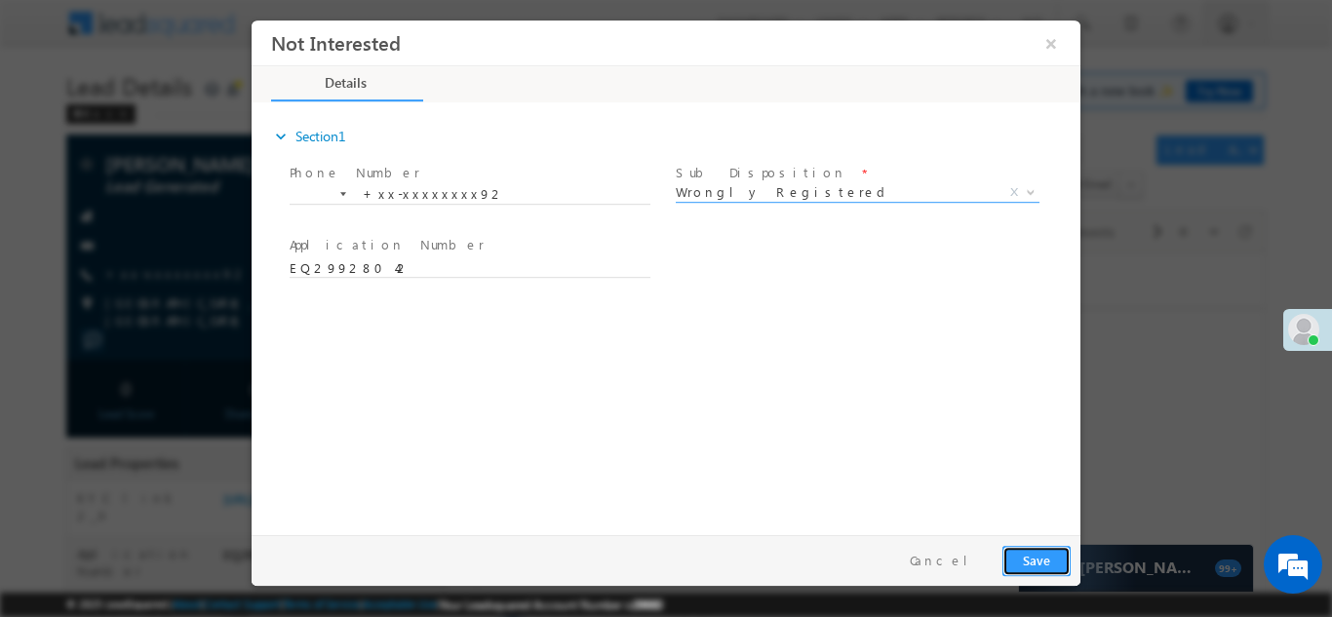
click at [1040, 559] on button "Save" at bounding box center [1036, 560] width 68 height 30
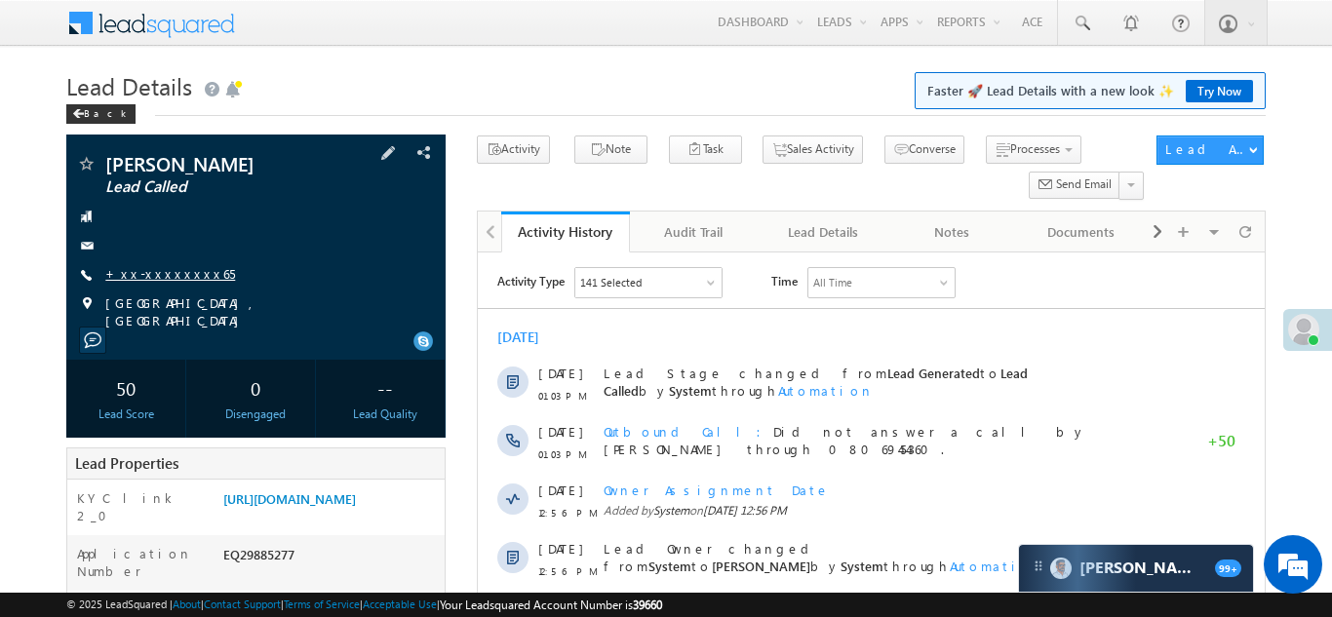
click at [163, 271] on link "+xx-xxxxxxxx65" at bounding box center [170, 273] width 130 height 17
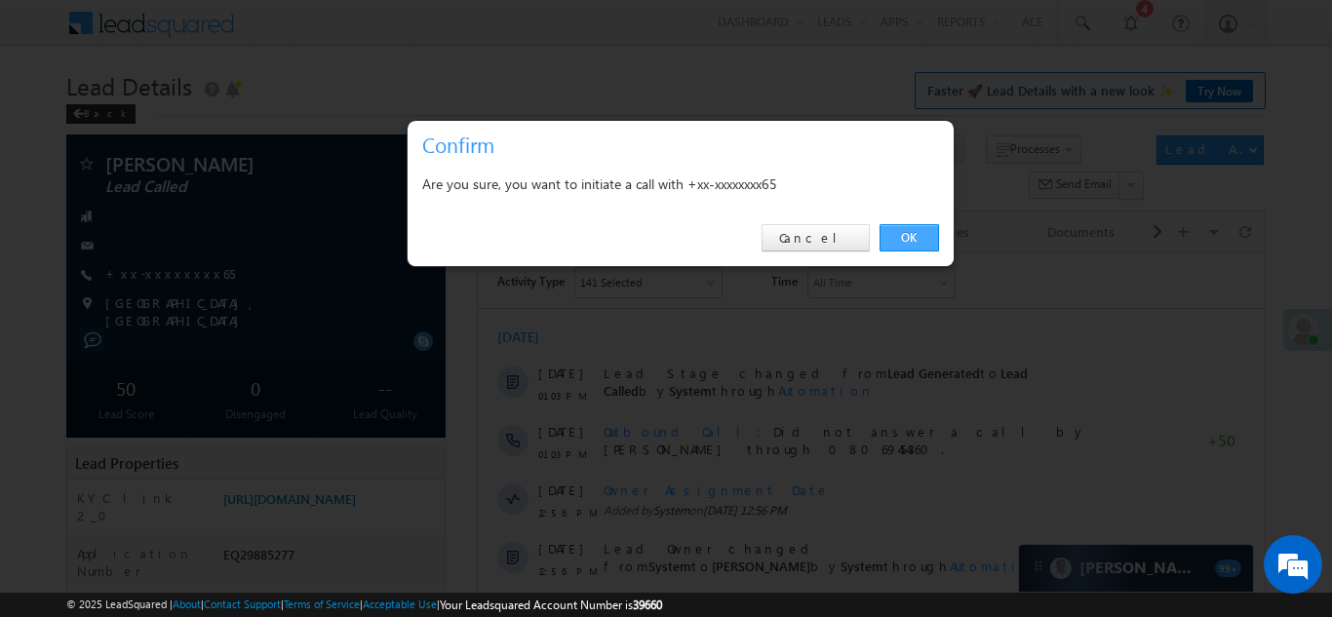
click at [908, 234] on link "OK" at bounding box center [908, 237] width 59 height 27
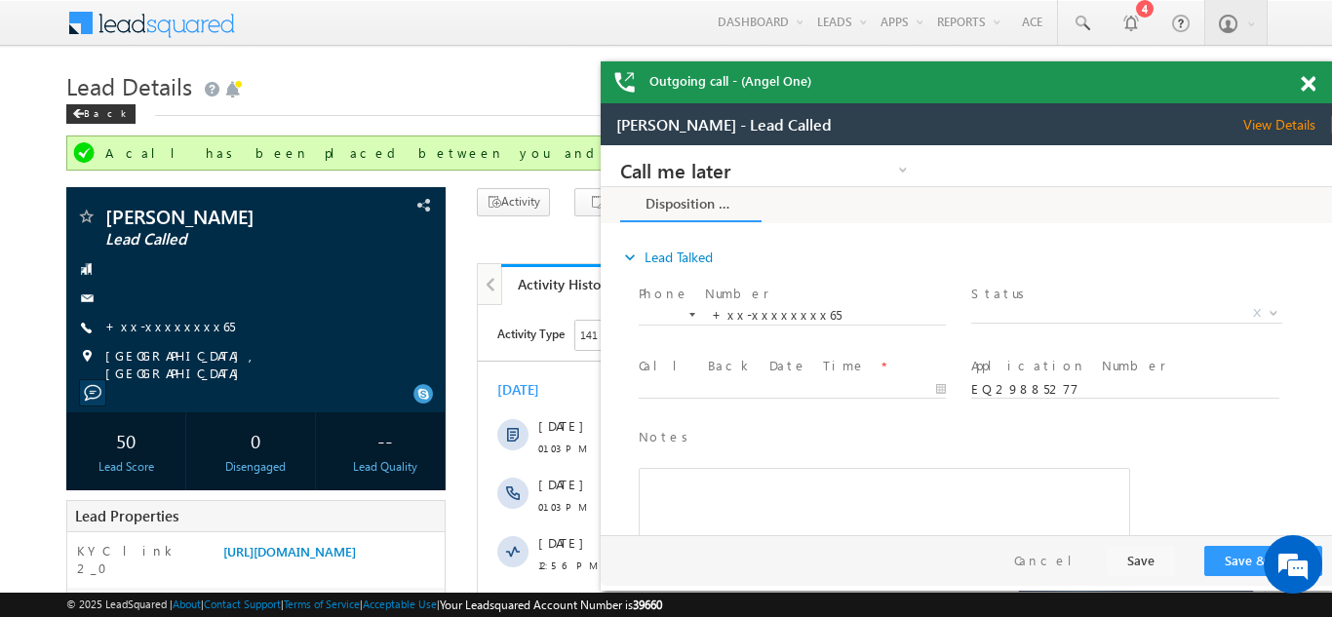
click at [1308, 75] on div "Outgoing call - (Angel One)" at bounding box center [965, 82] width 731 height 42
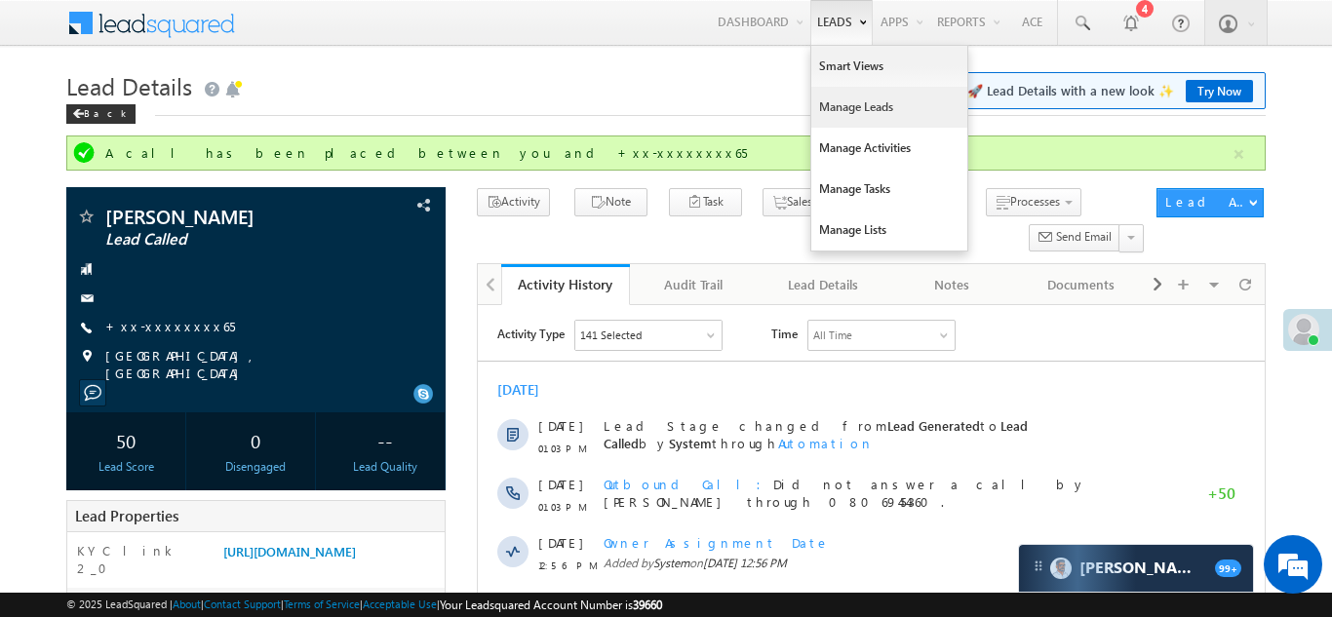
click at [829, 118] on link "Manage Leads" at bounding box center [889, 107] width 156 height 41
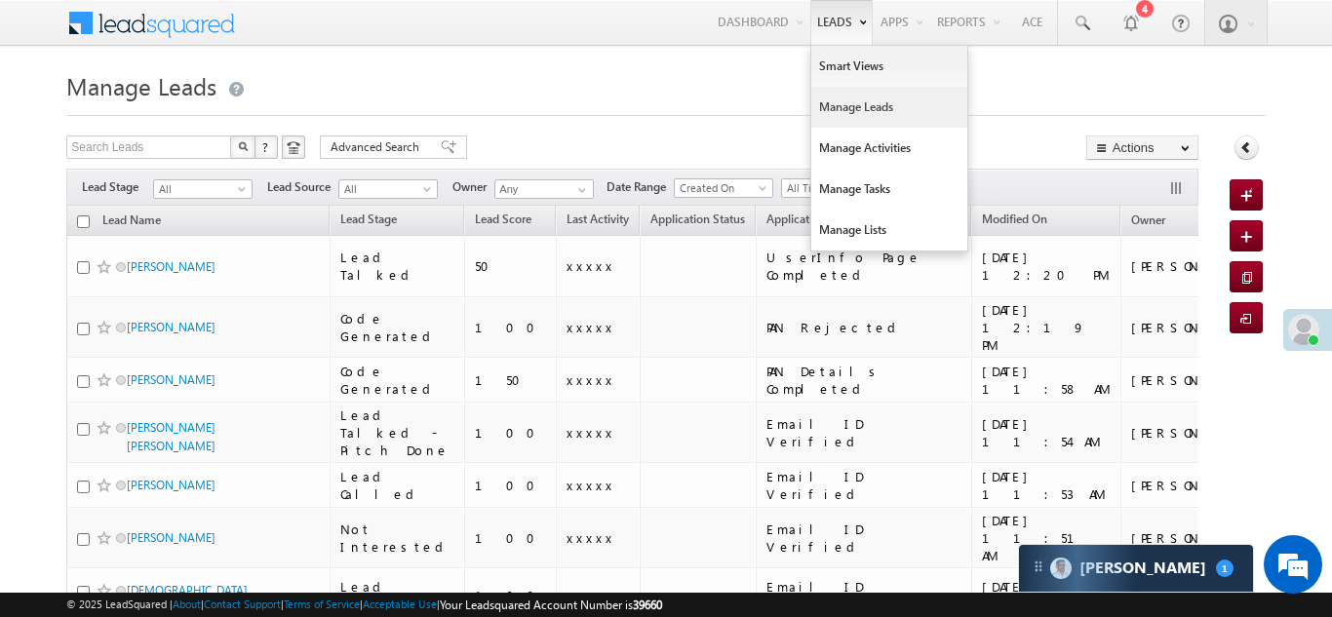
click at [861, 121] on link "Manage Leads" at bounding box center [889, 107] width 156 height 41
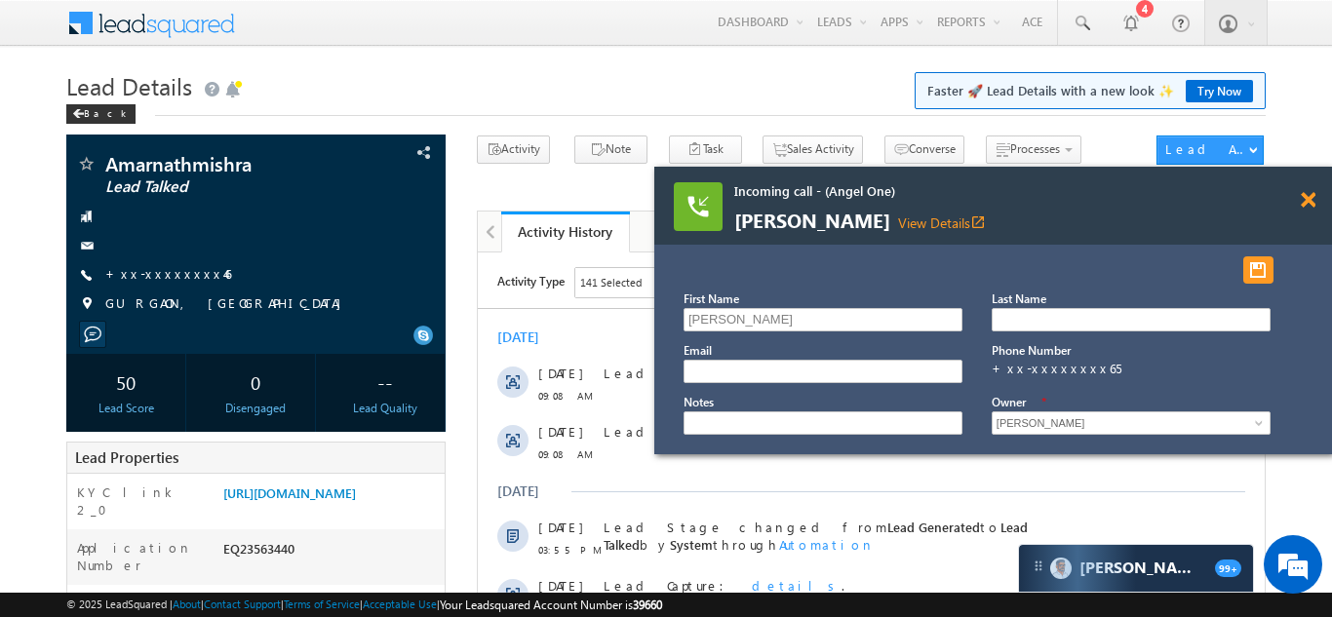
click at [1310, 202] on span at bounding box center [1307, 200] width 15 height 17
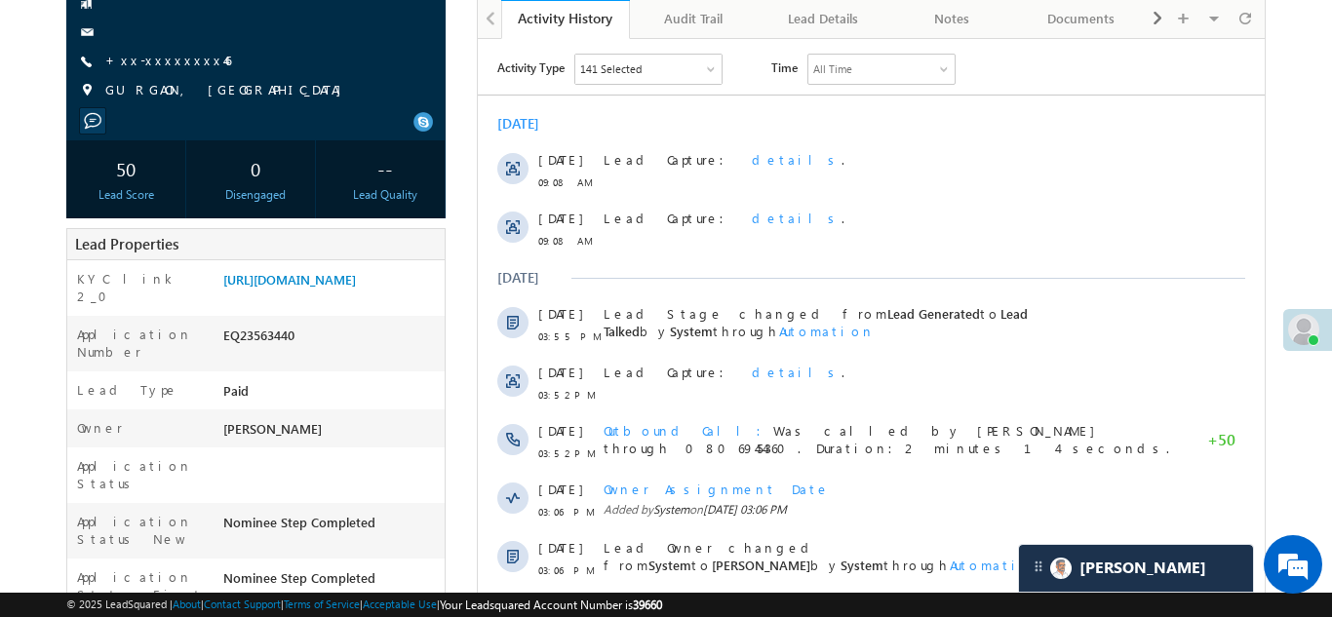
scroll to position [258, 0]
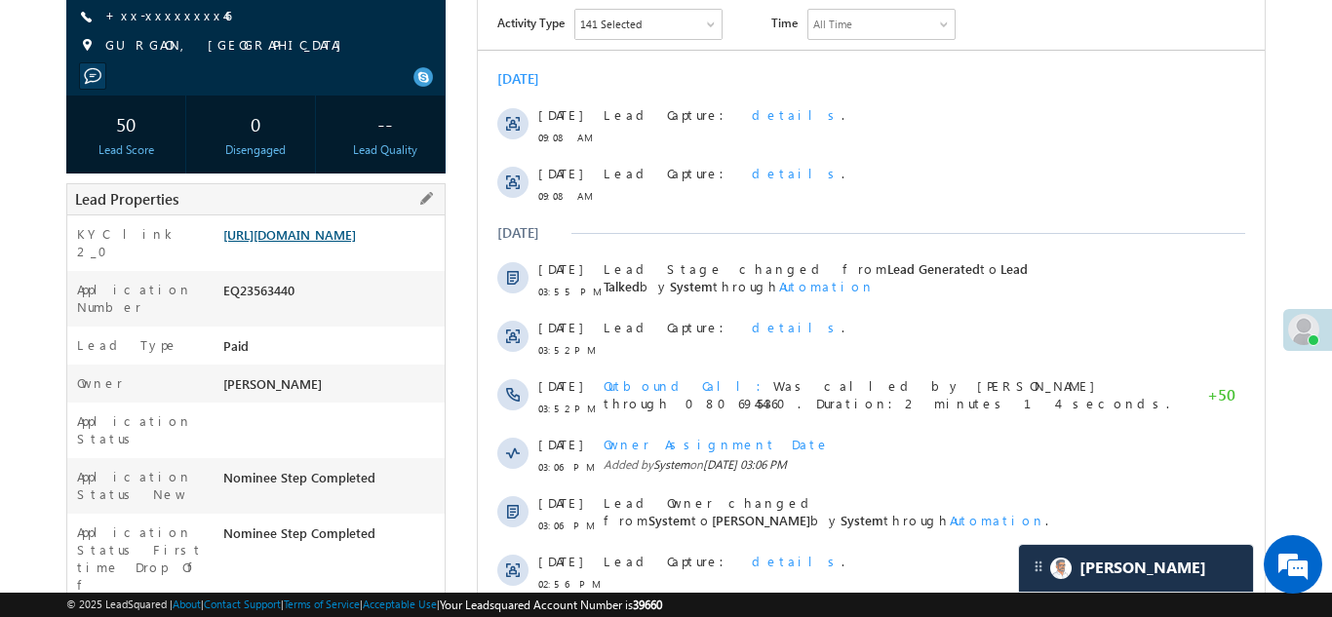
click at [325, 243] on link "https://angelbroking1-pk3em7sa.customui-test.leadsquared.com?leadId=4004169b-55…" at bounding box center [289, 234] width 133 height 17
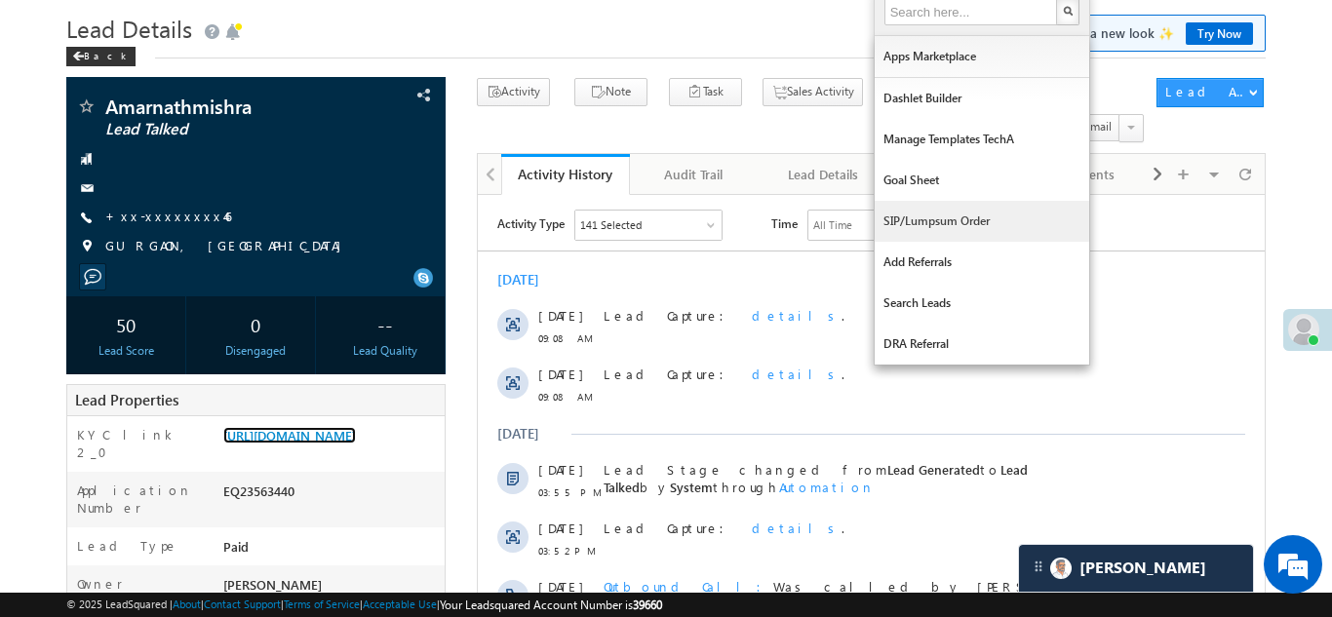
scroll to position [0, 0]
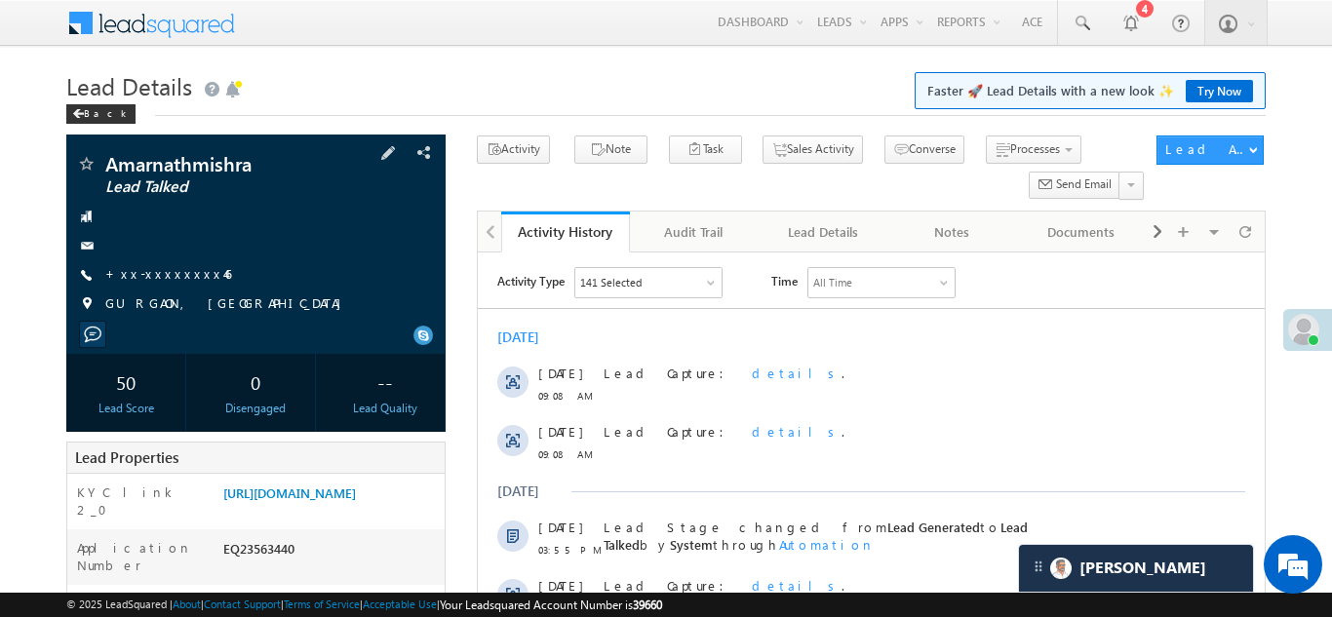
click at [359, 223] on div at bounding box center [256, 216] width 360 height 19
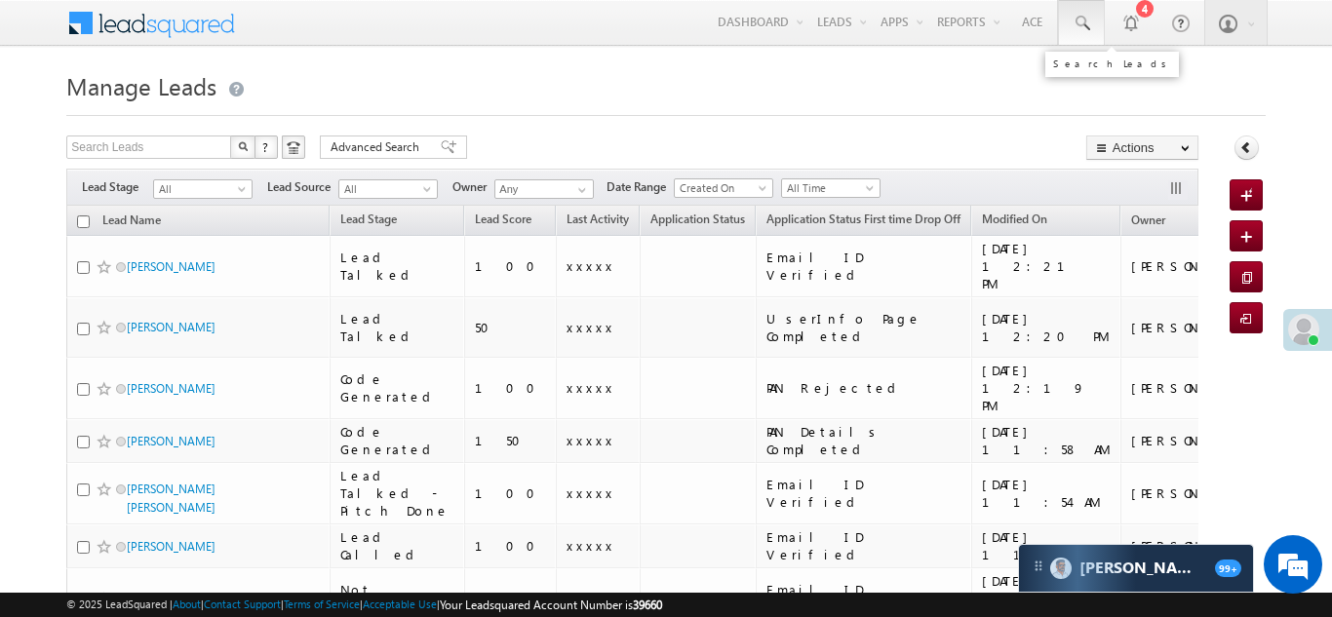
click at [1076, 24] on span at bounding box center [1080, 23] width 19 height 19
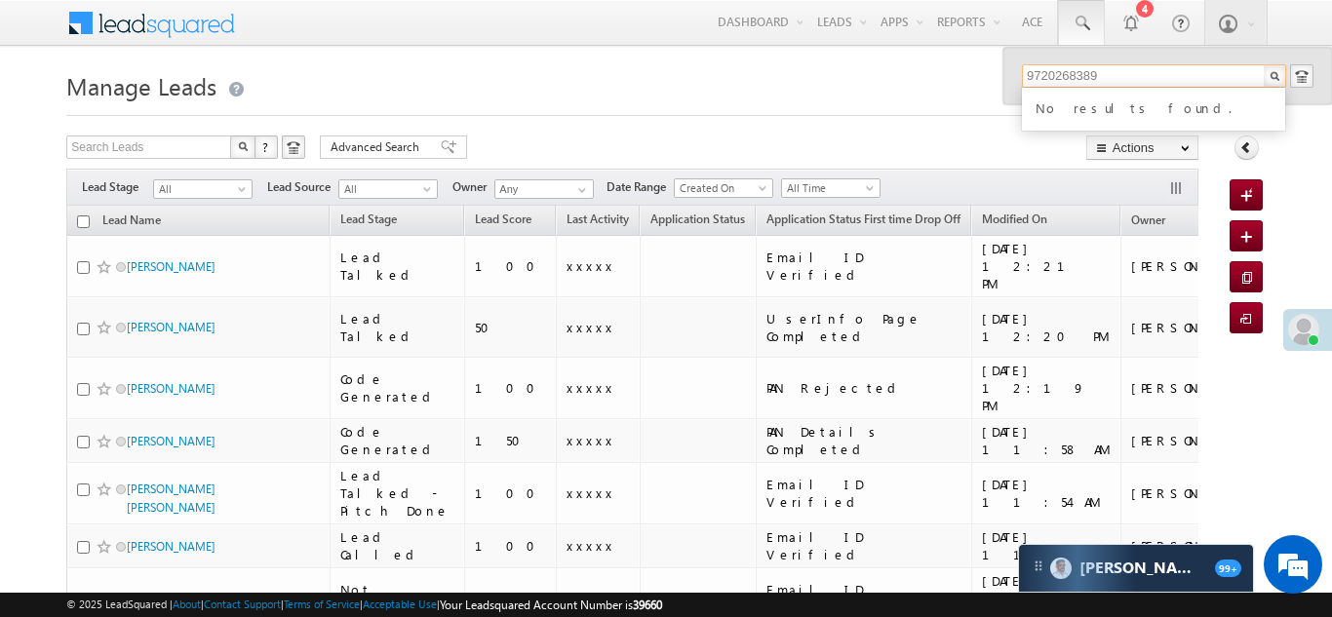
type input "9720268389"
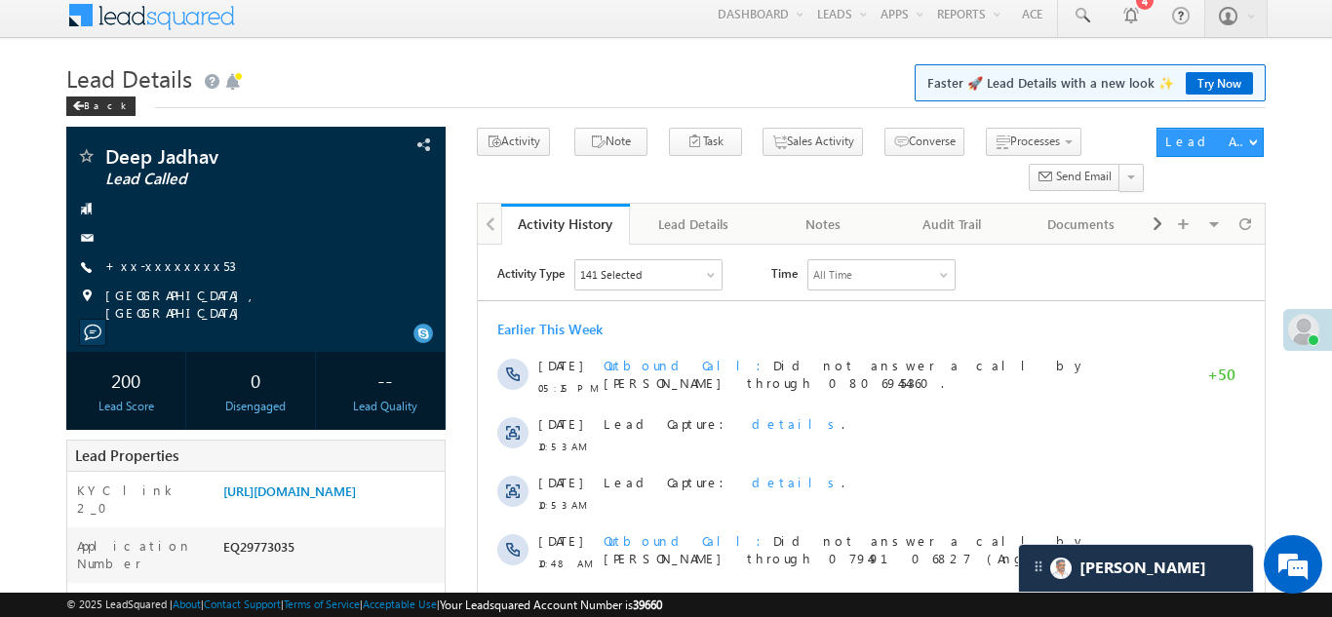
scroll to position [10, 0]
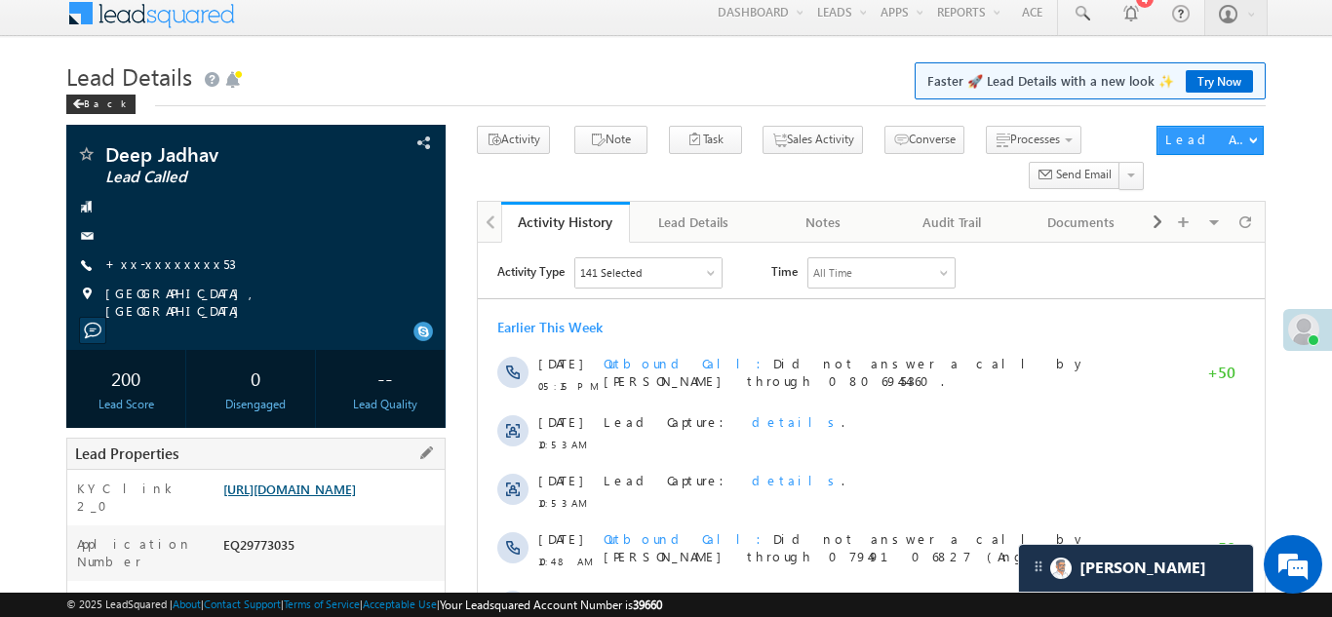
click at [321, 497] on link "https://angelbroking1-pk3em7sa.customui-test.leadsquared.com?leadId=d0945e01-ff…" at bounding box center [289, 489] width 133 height 17
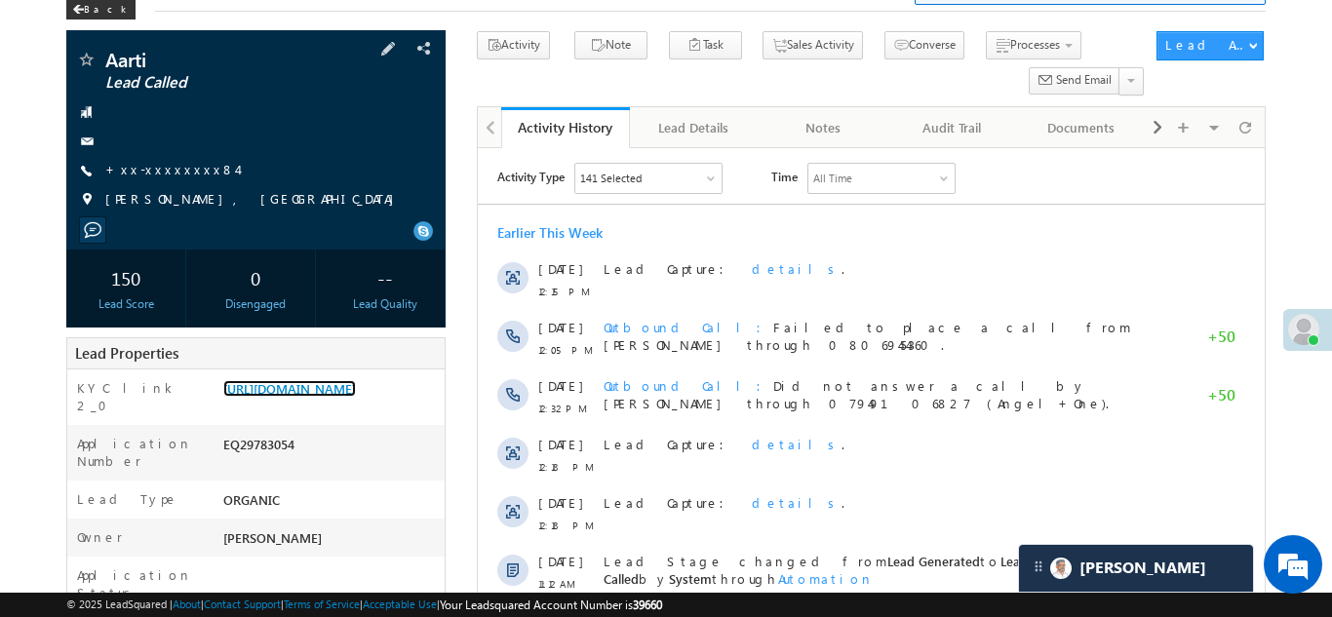
scroll to position [128, 0]
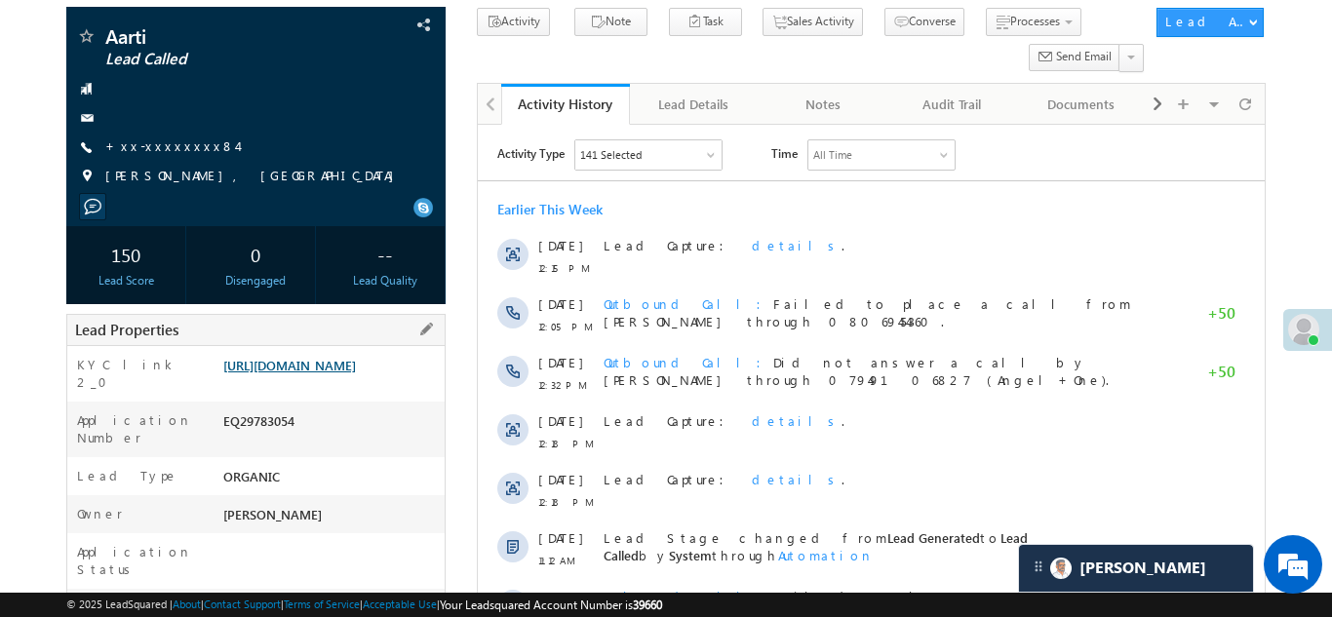
click at [312, 373] on link "https://angelbroking1-pk3em7sa.customui-test.leadsquared.com?leadId=7205e459-e2…" at bounding box center [289, 365] width 133 height 17
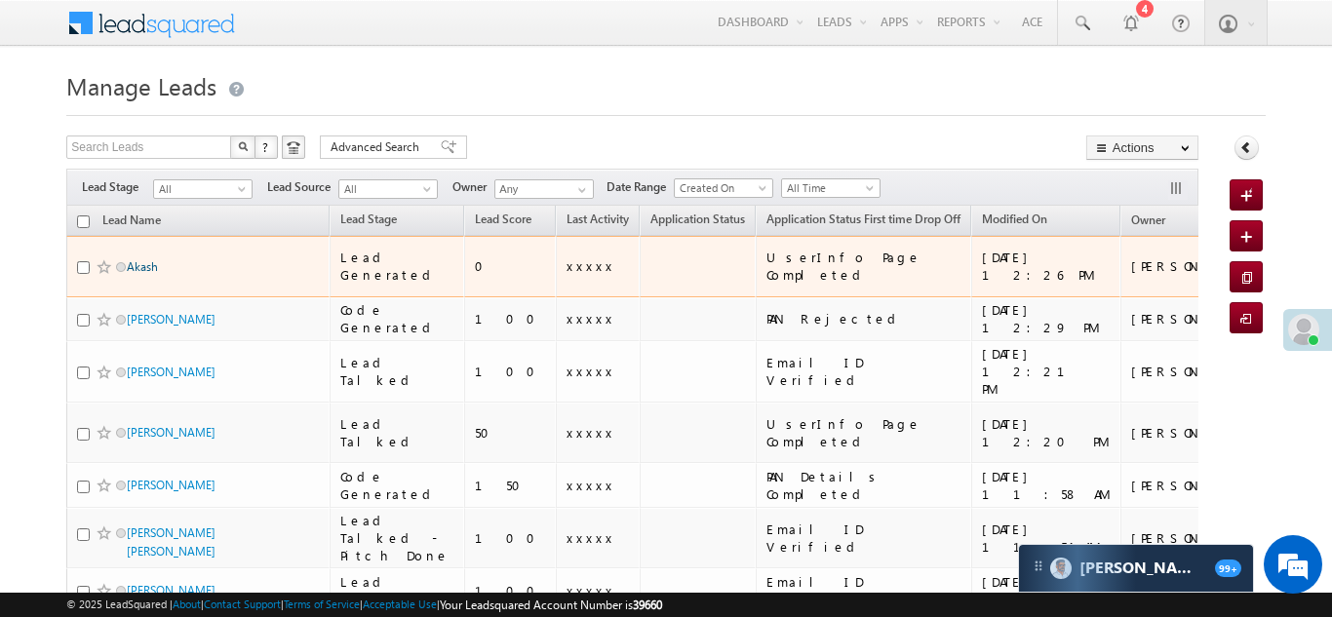
click at [143, 259] on link "Akash" at bounding box center [142, 266] width 31 height 15
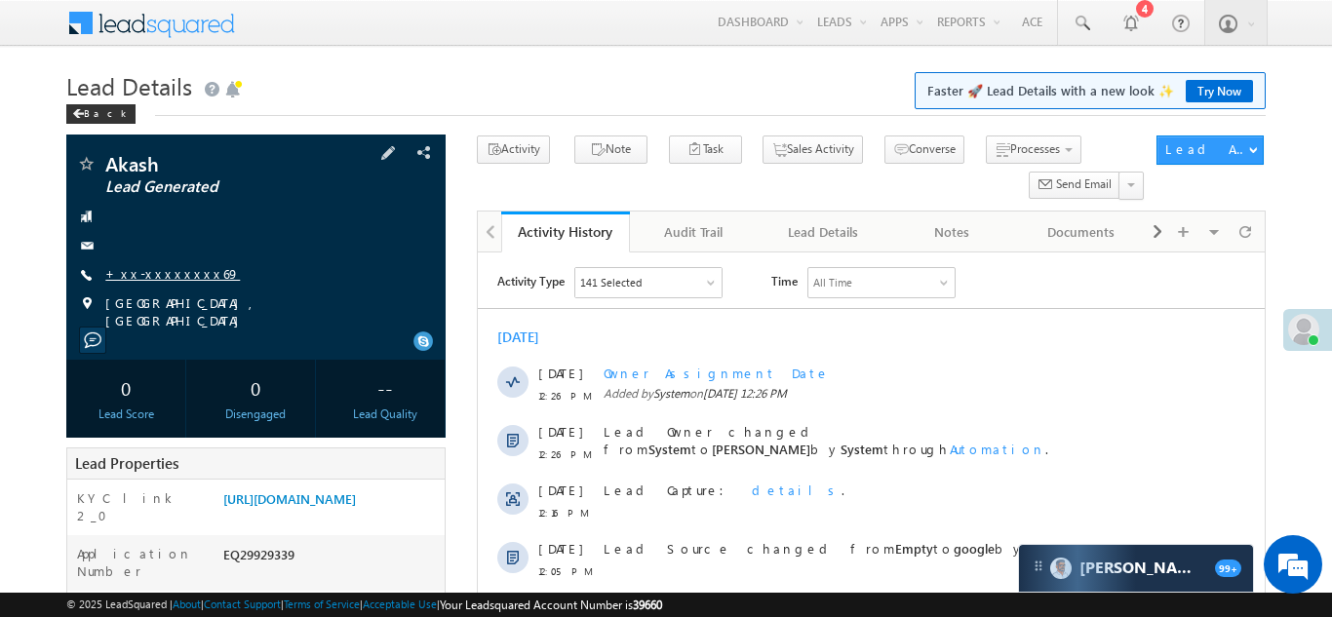
click at [150, 279] on link "+xx-xxxxxxxx69" at bounding box center [172, 273] width 135 height 17
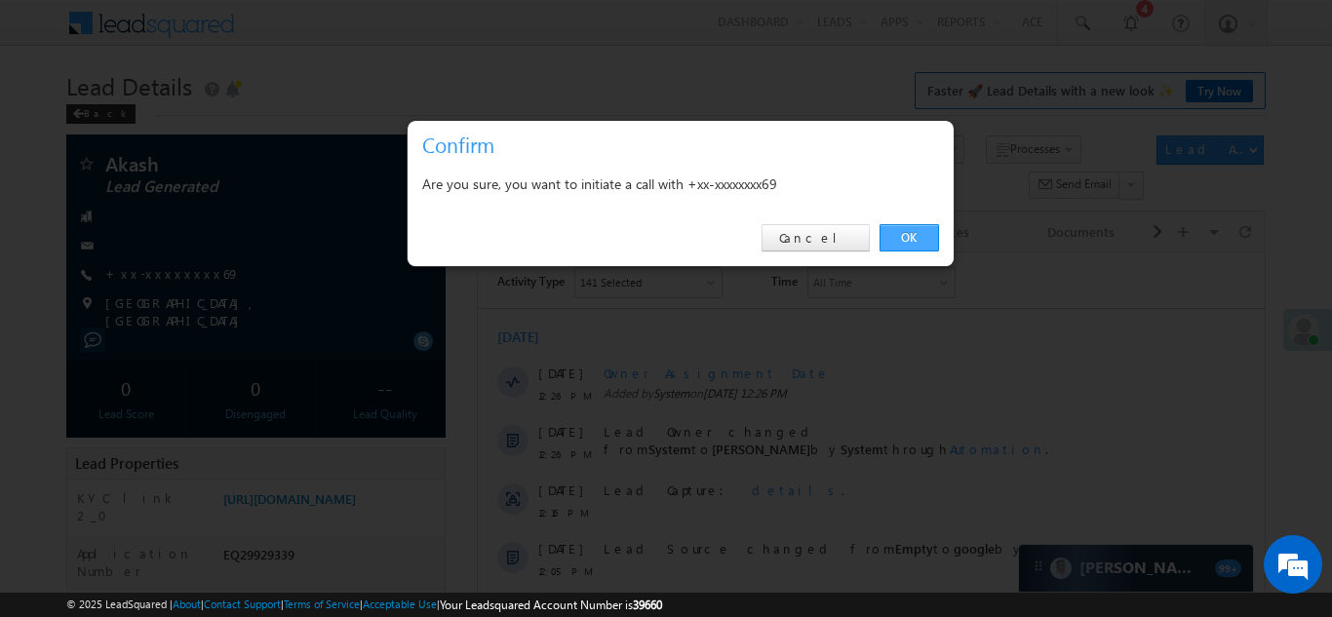
click at [906, 234] on link "OK" at bounding box center [908, 237] width 59 height 27
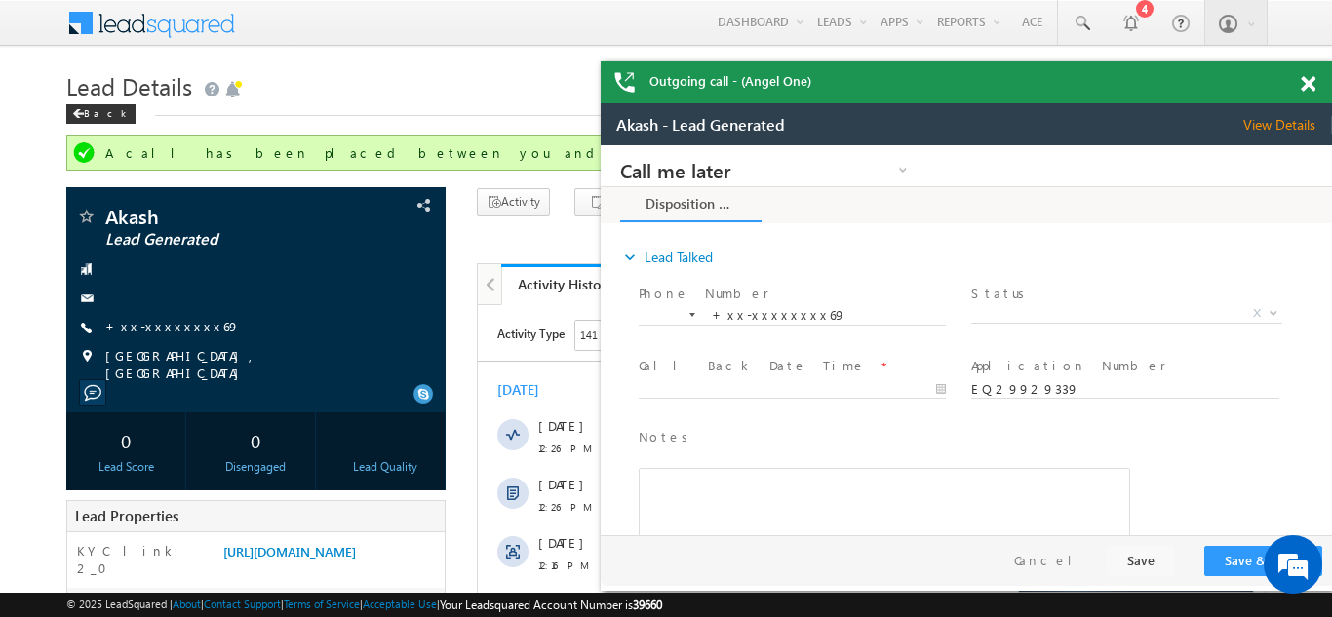
click at [1309, 82] on span at bounding box center [1307, 84] width 15 height 17
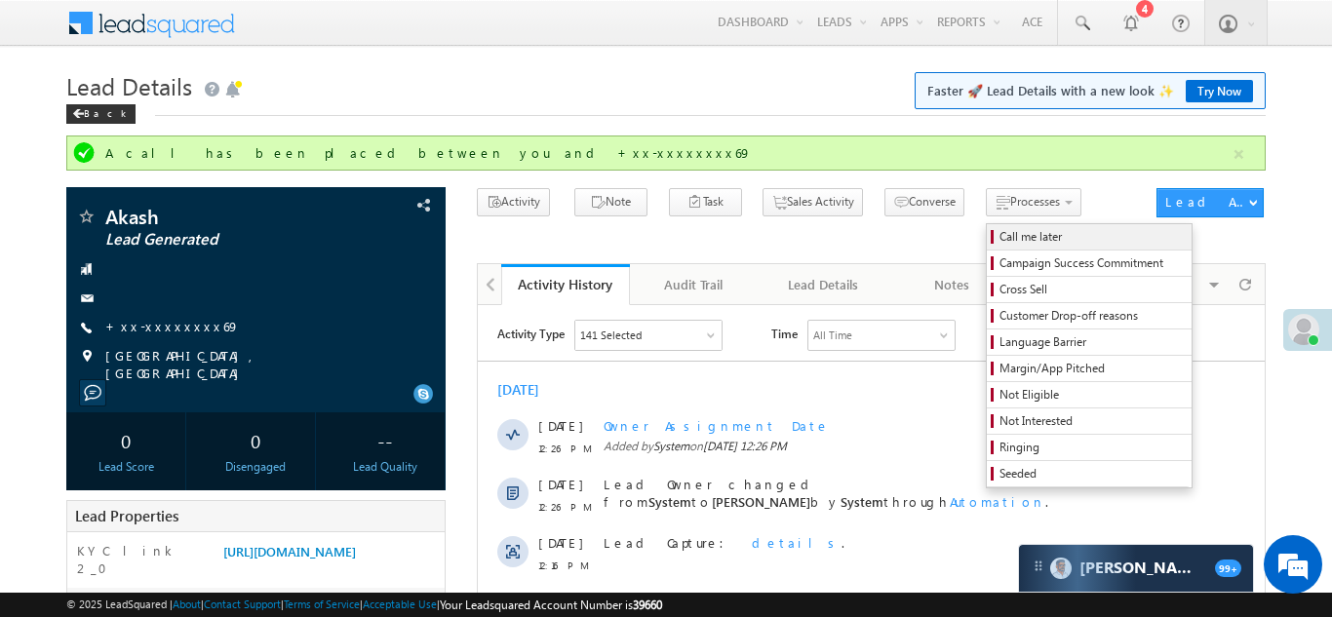
click at [999, 239] on span "Call me later" at bounding box center [1091, 237] width 185 height 18
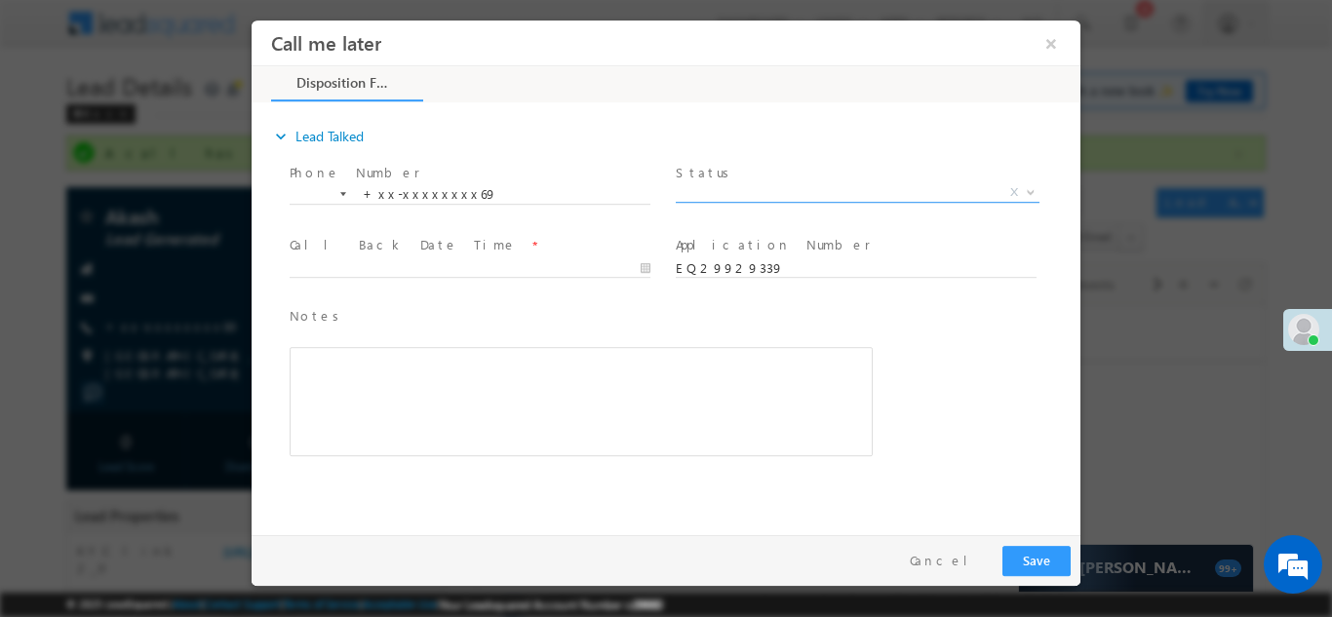
click at [748, 194] on span "X" at bounding box center [858, 191] width 364 height 19
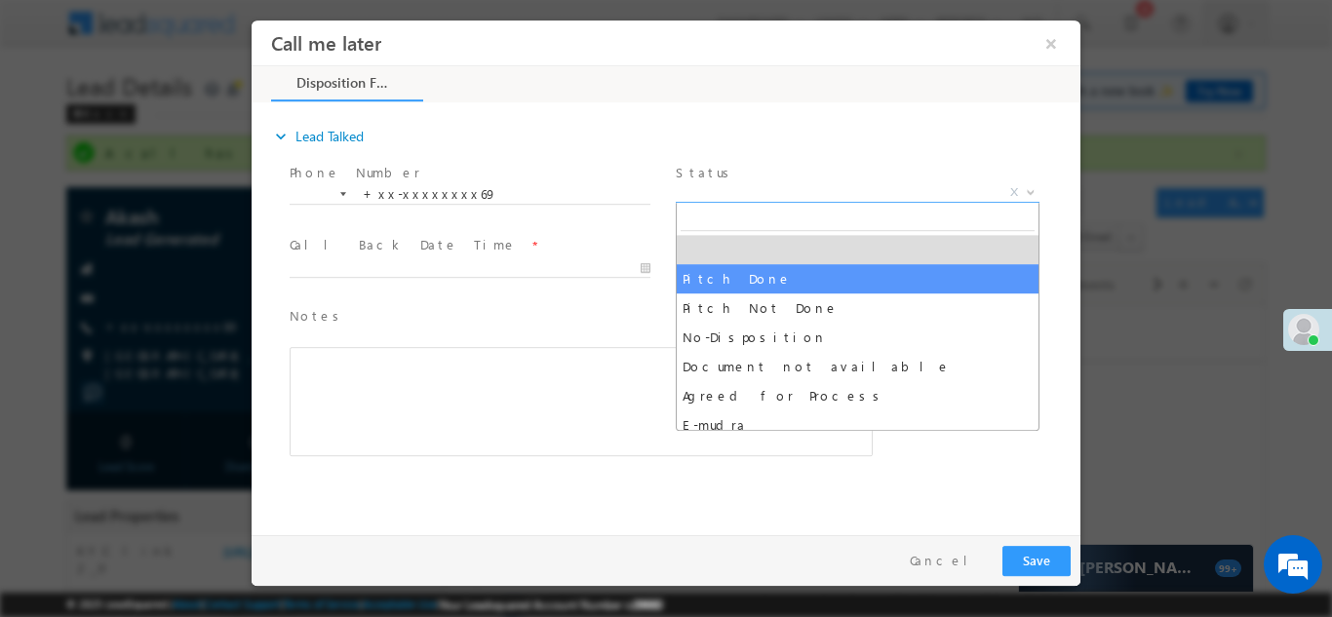
select select "Pitch Done"
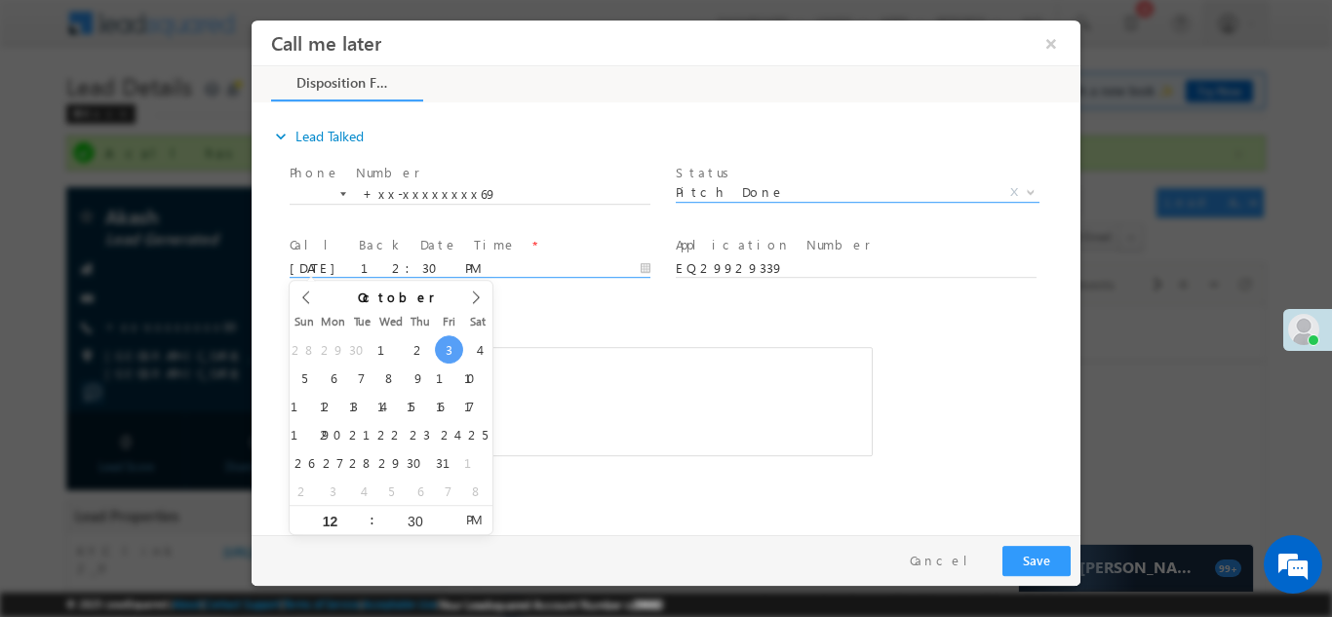
click at [412, 264] on input "10/03/25 12:30 PM" at bounding box center [470, 267] width 361 height 19
type input "10/04/25 12:30 PM"
click at [733, 301] on div "Notes * Editor toolbars Basic Styles Bold Italic Underline Paragraph Insert/Rem…" at bounding box center [581, 390] width 591 height 178
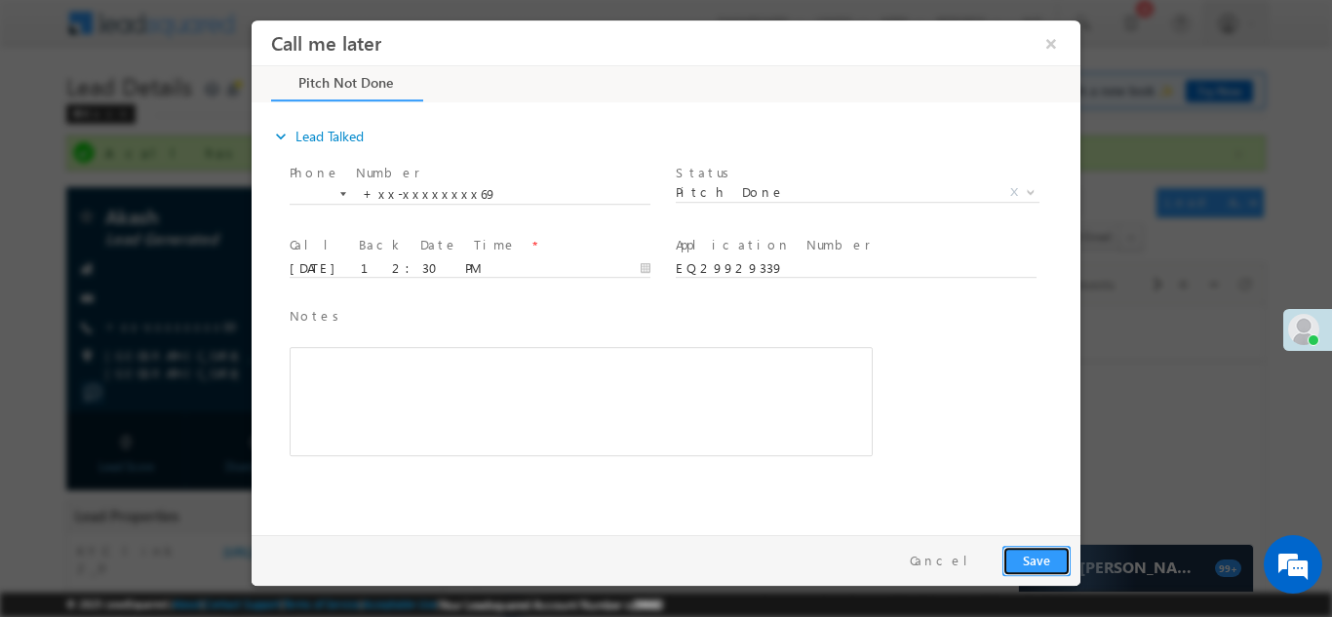
click at [1042, 563] on button "Save" at bounding box center [1036, 560] width 68 height 30
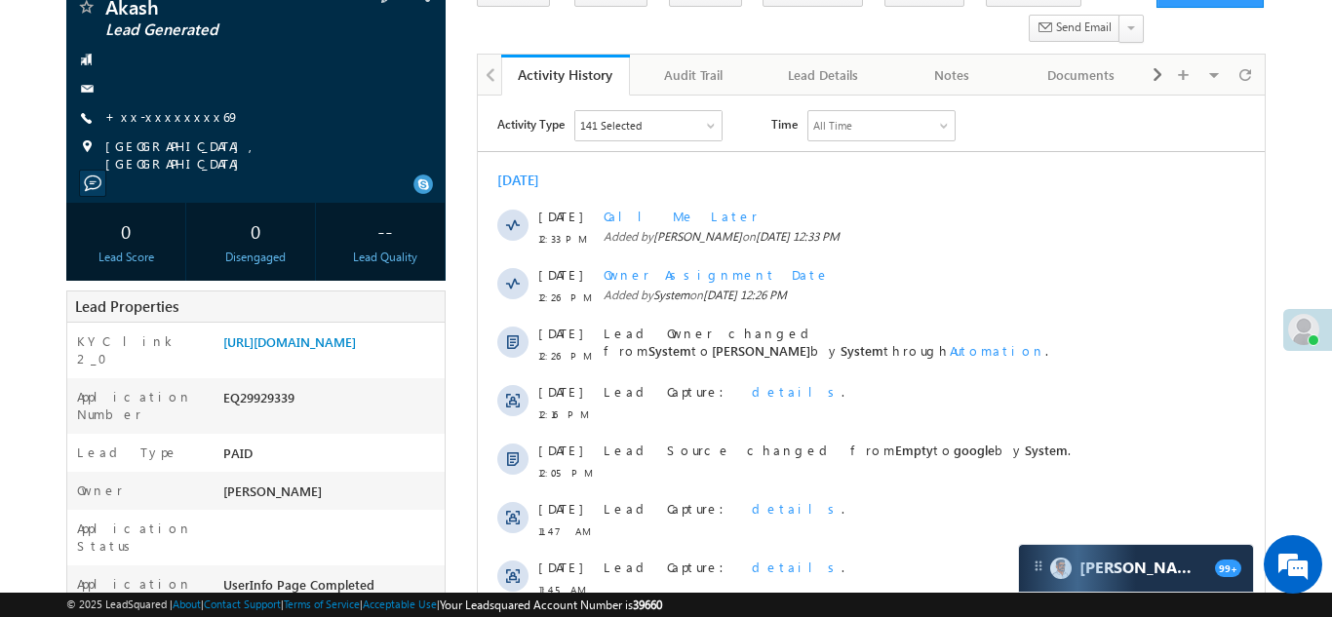
scroll to position [302, 0]
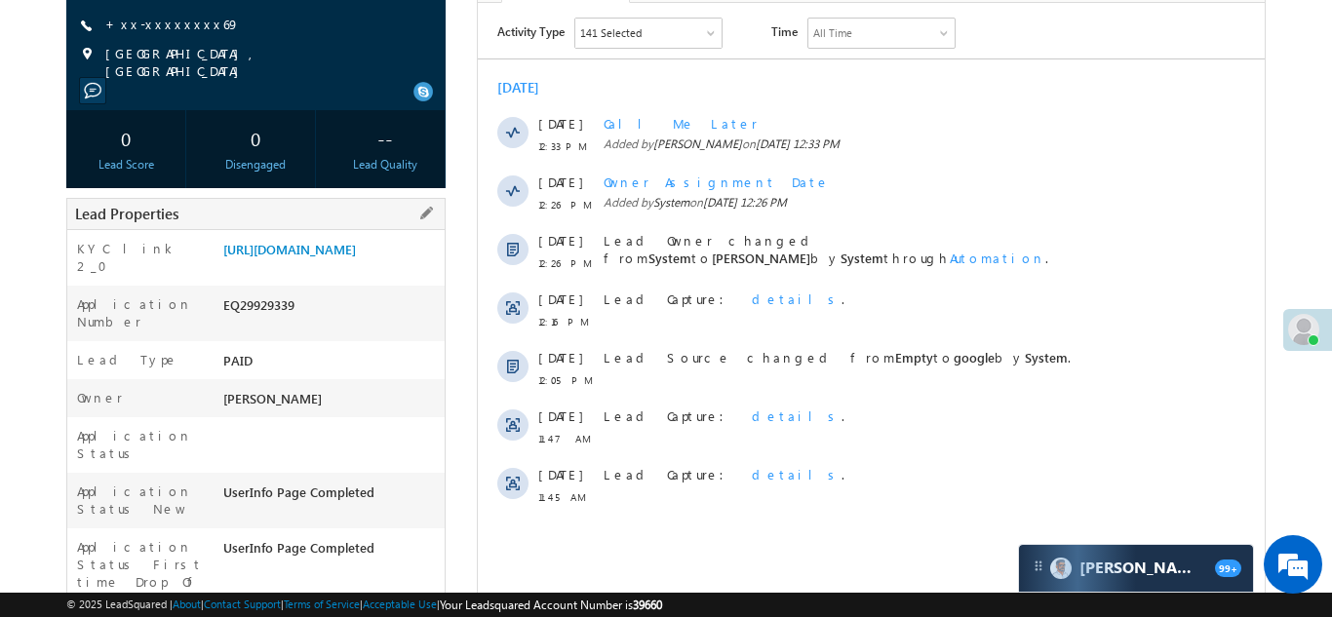
copy div "EQ29929339"
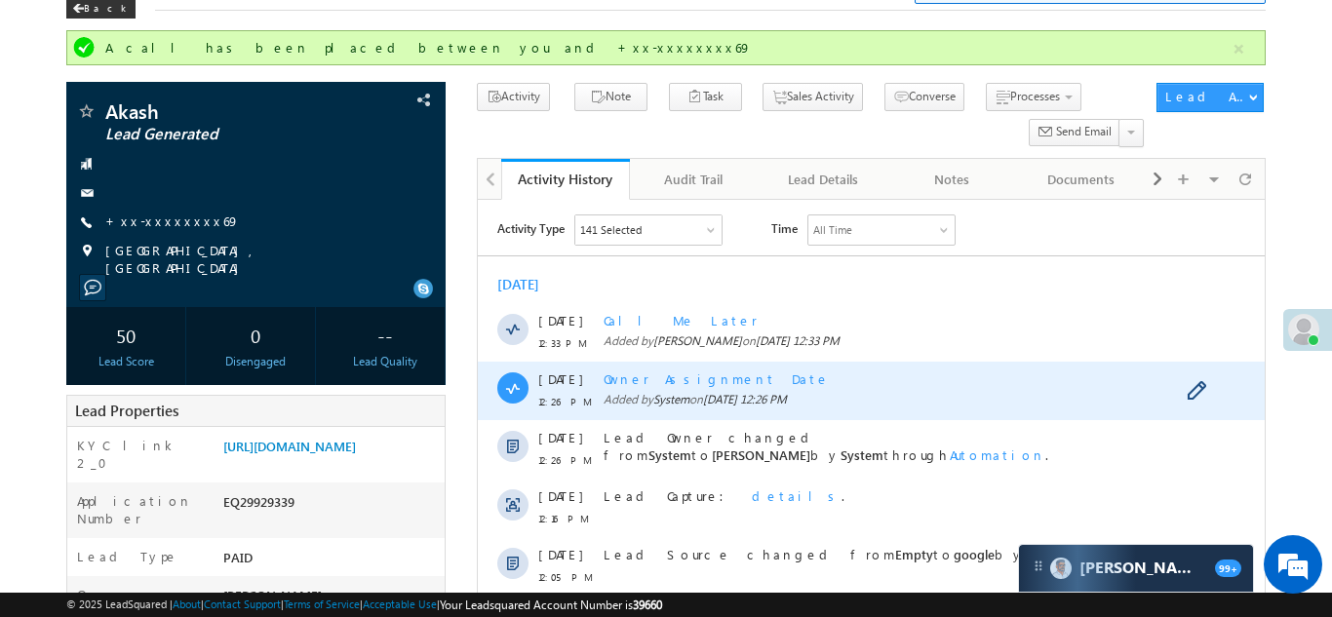
scroll to position [0, 0]
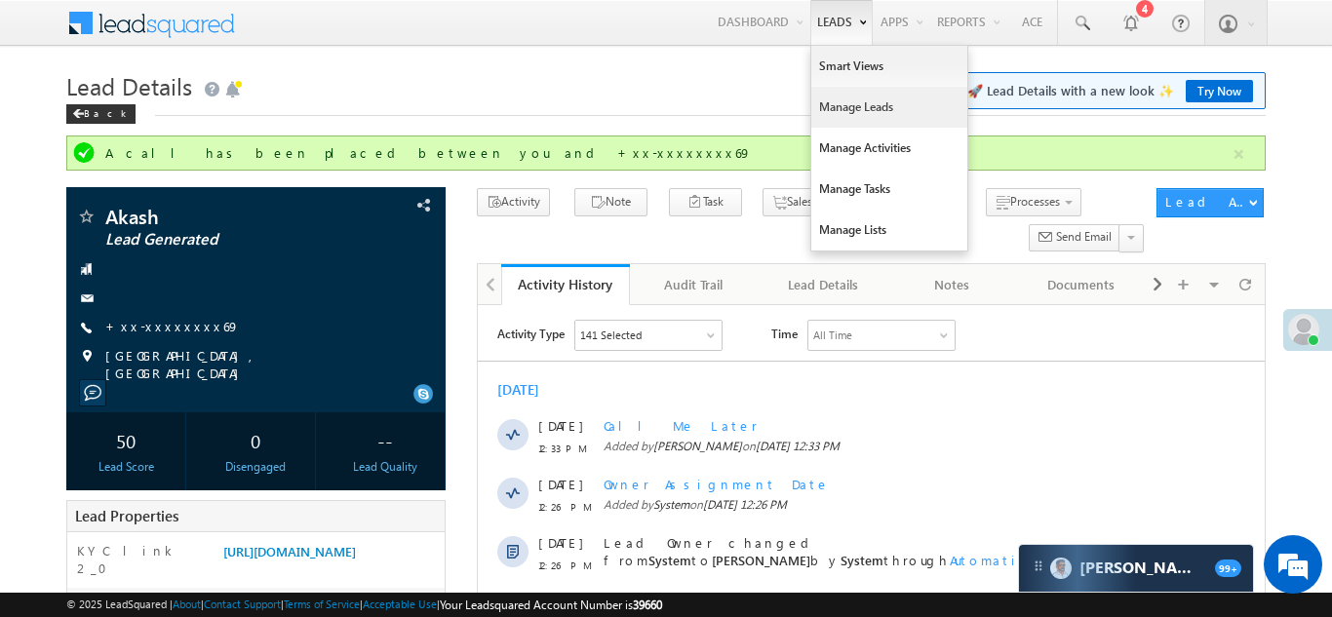
click at [824, 101] on link "Manage Leads" at bounding box center [889, 107] width 156 height 41
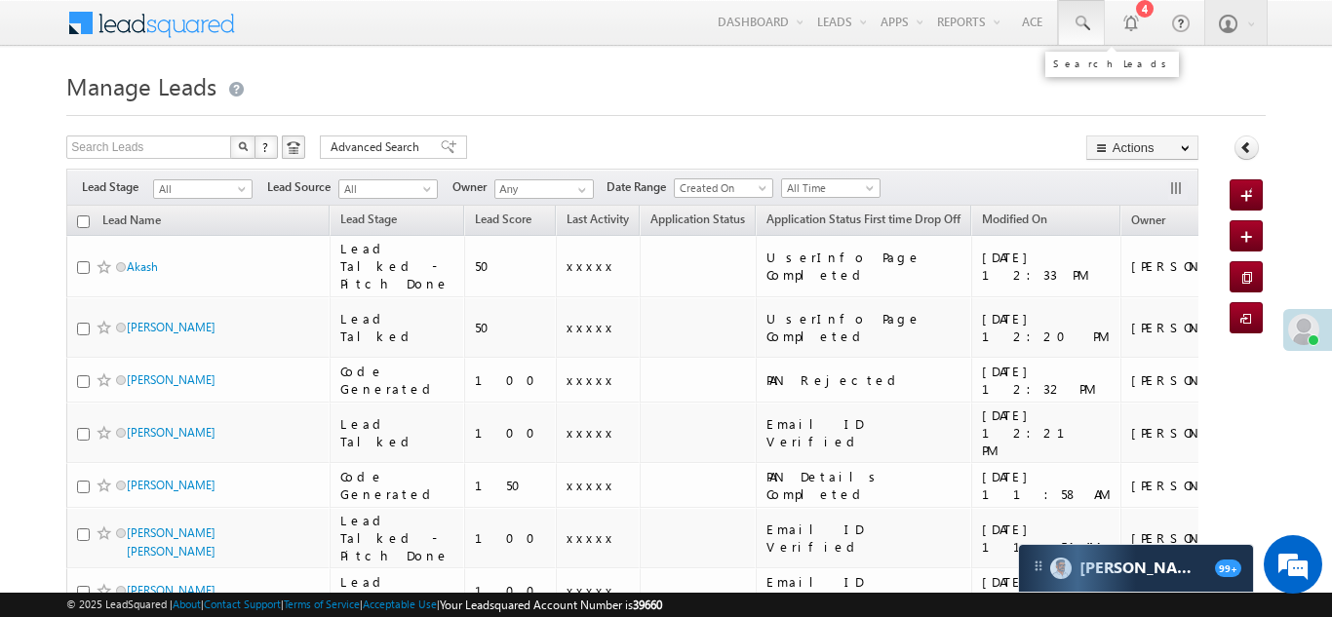
click at [1077, 20] on span at bounding box center [1080, 23] width 19 height 19
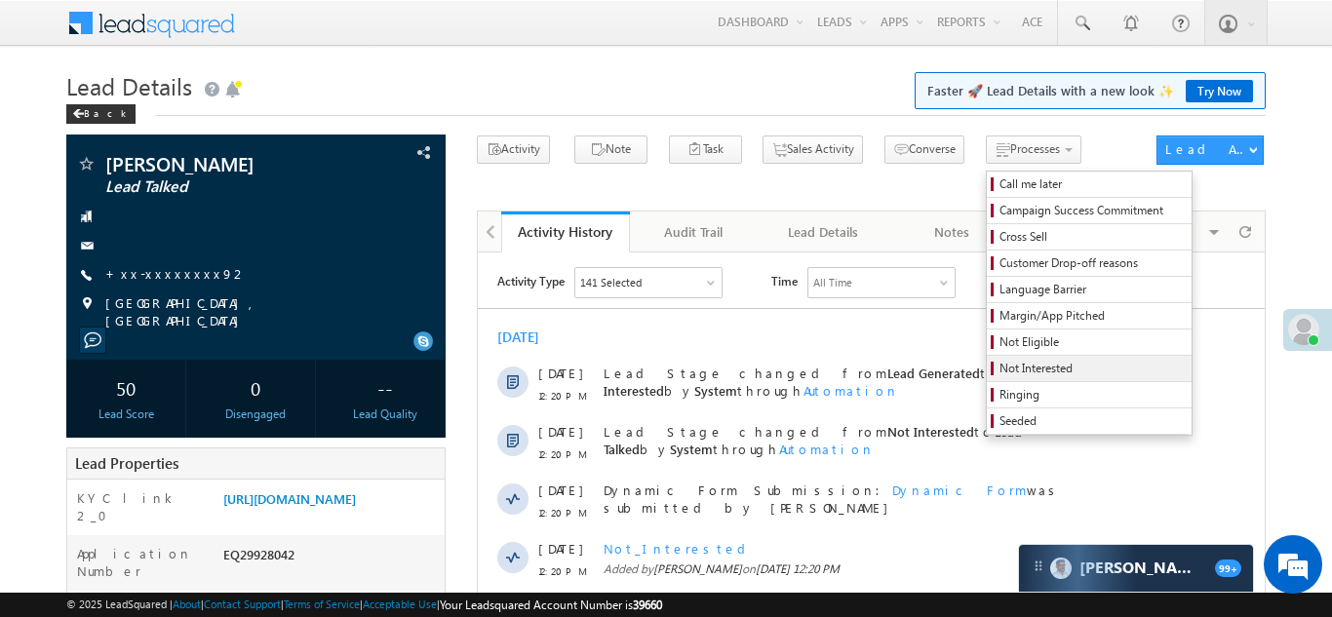
click at [999, 368] on span "Not Interested" at bounding box center [1091, 369] width 185 height 18
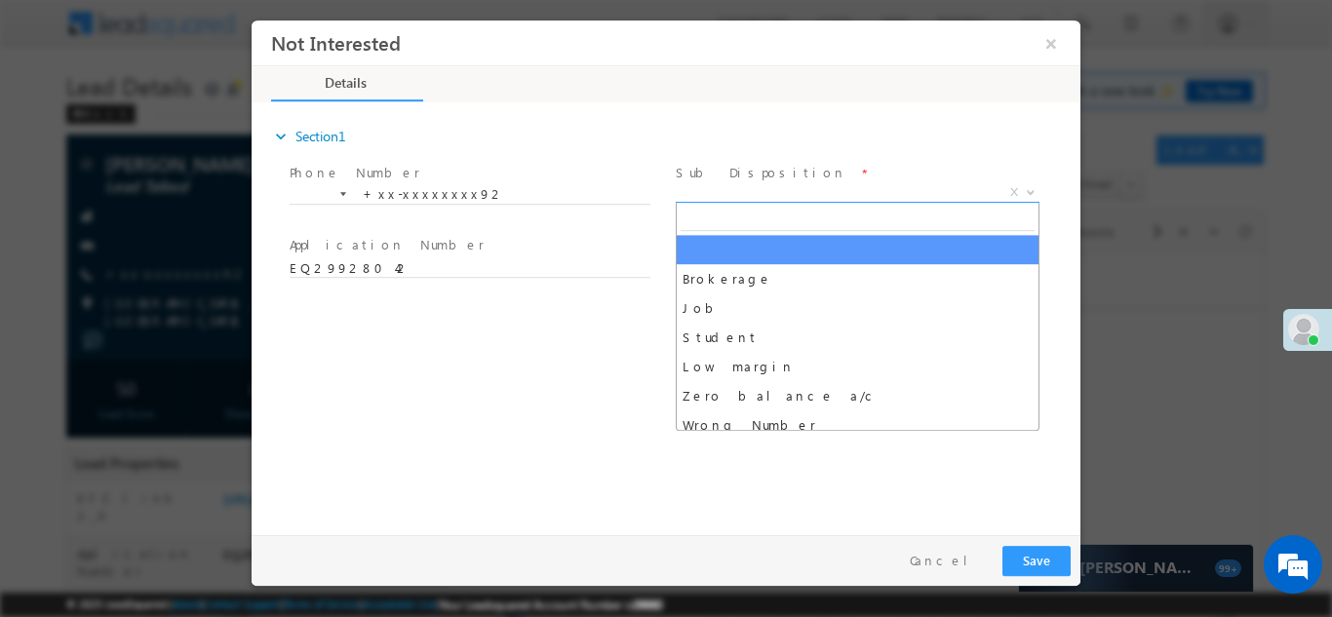
click at [790, 185] on span "X" at bounding box center [858, 191] width 364 height 19
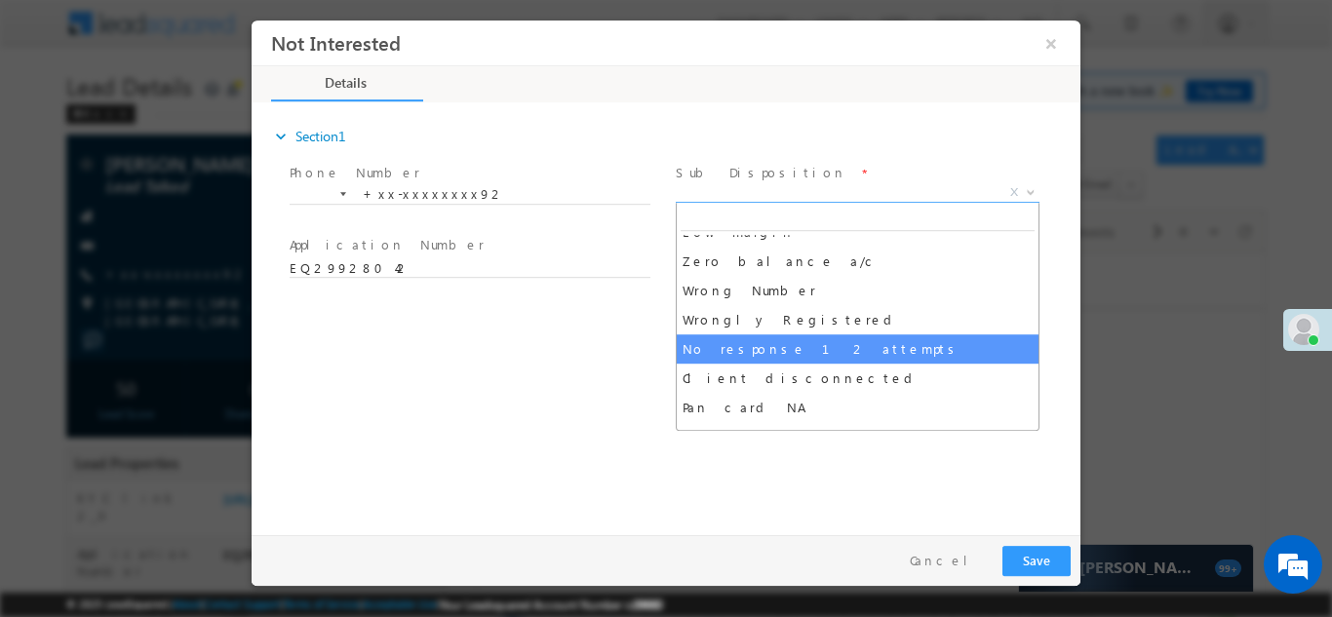
scroll to position [165, 0]
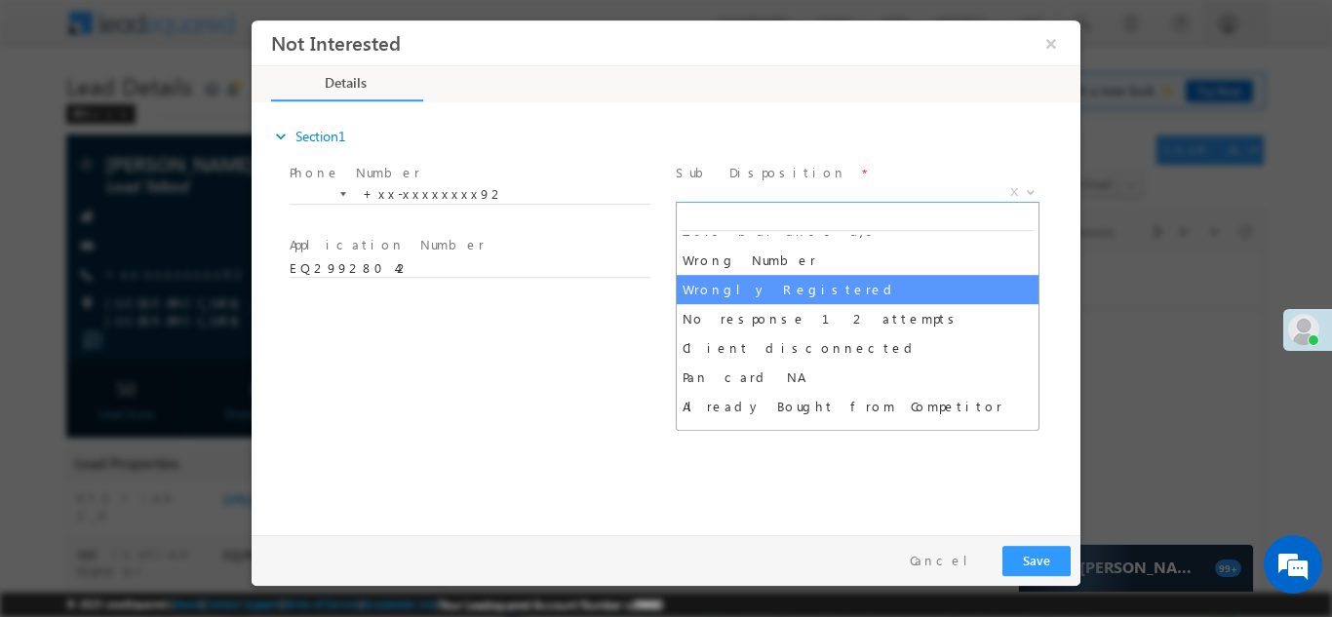
select select "Wrongly Registered"
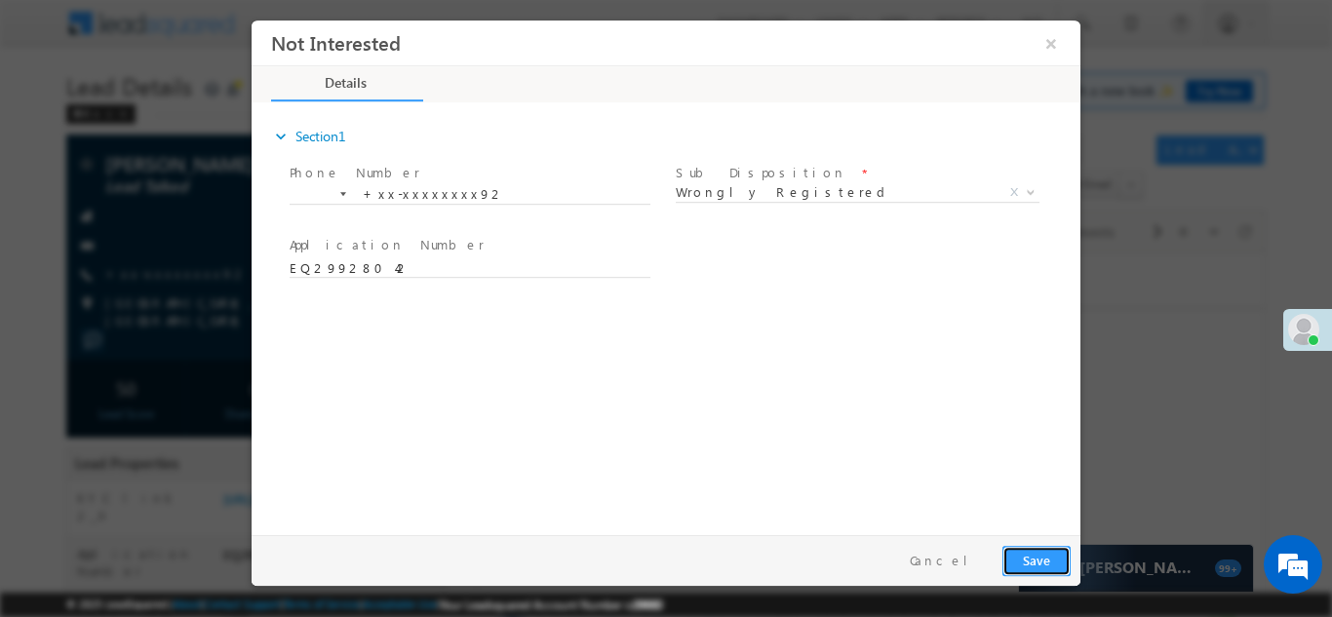
click at [1030, 555] on button "Save" at bounding box center [1036, 560] width 68 height 30
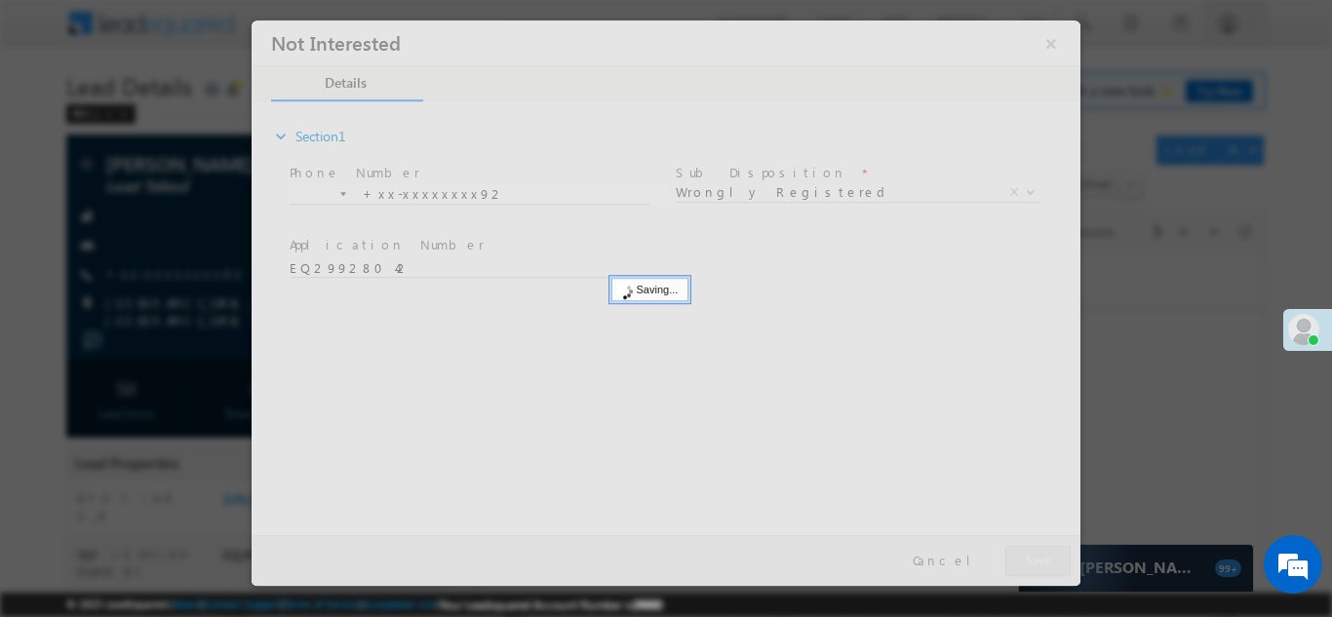
scroll to position [0, 0]
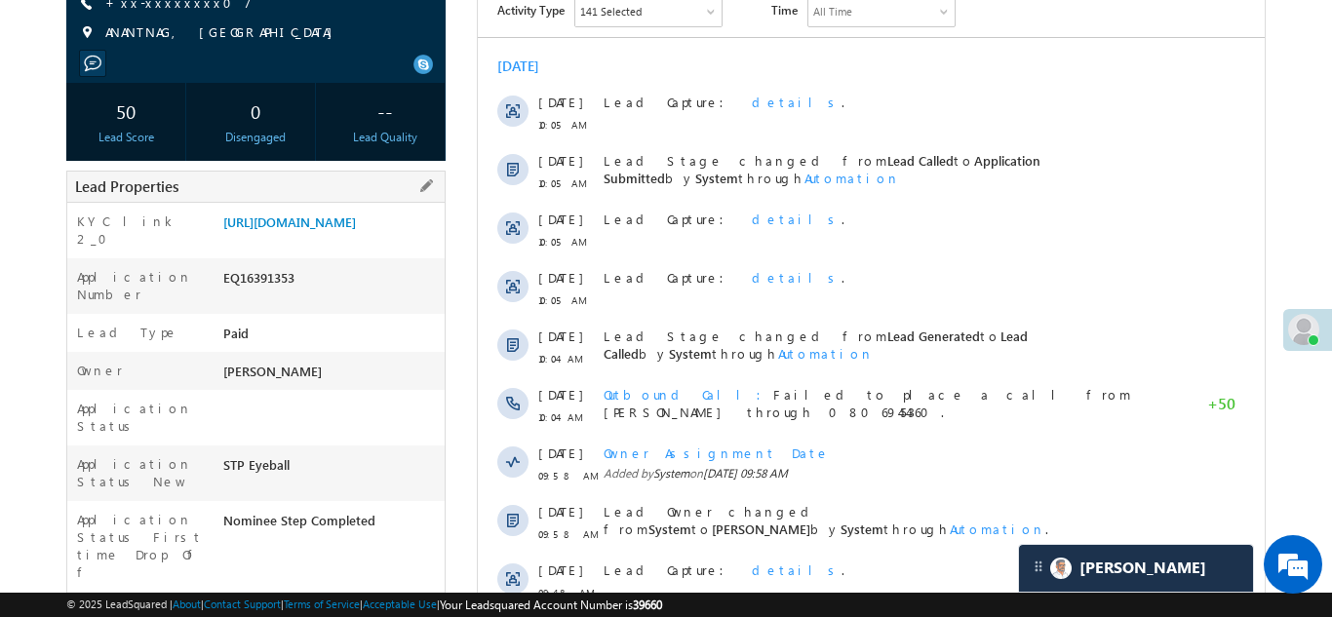
scroll to position [273, 0]
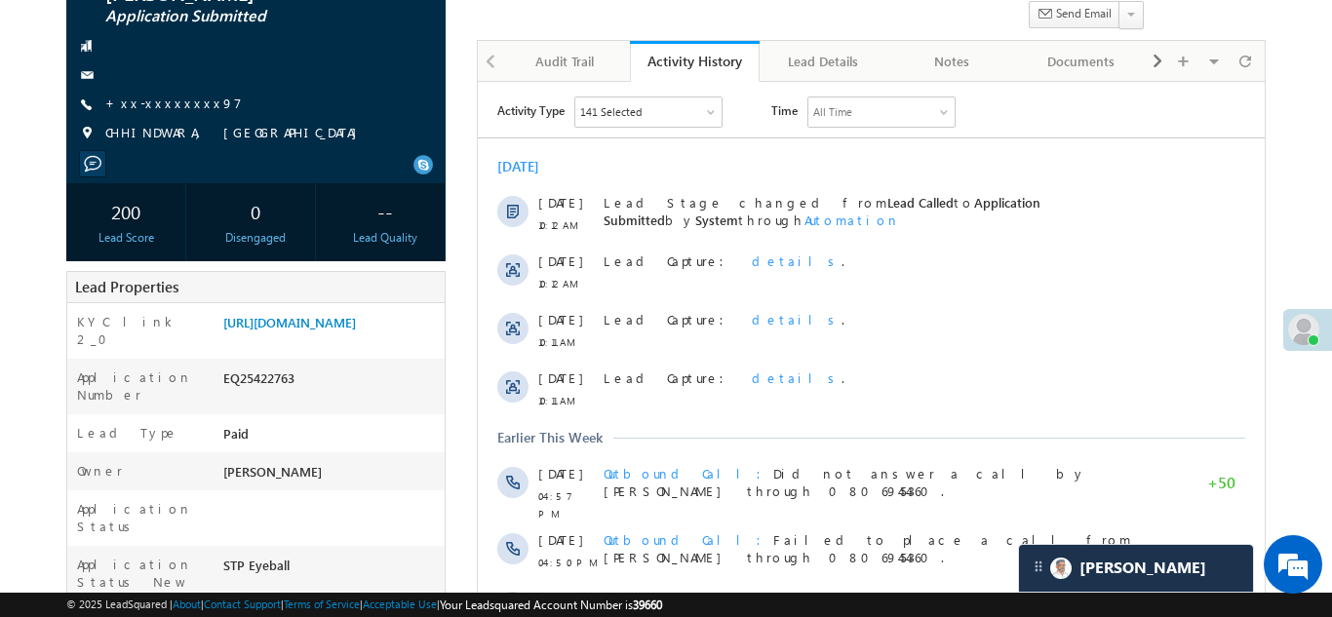
scroll to position [220, 0]
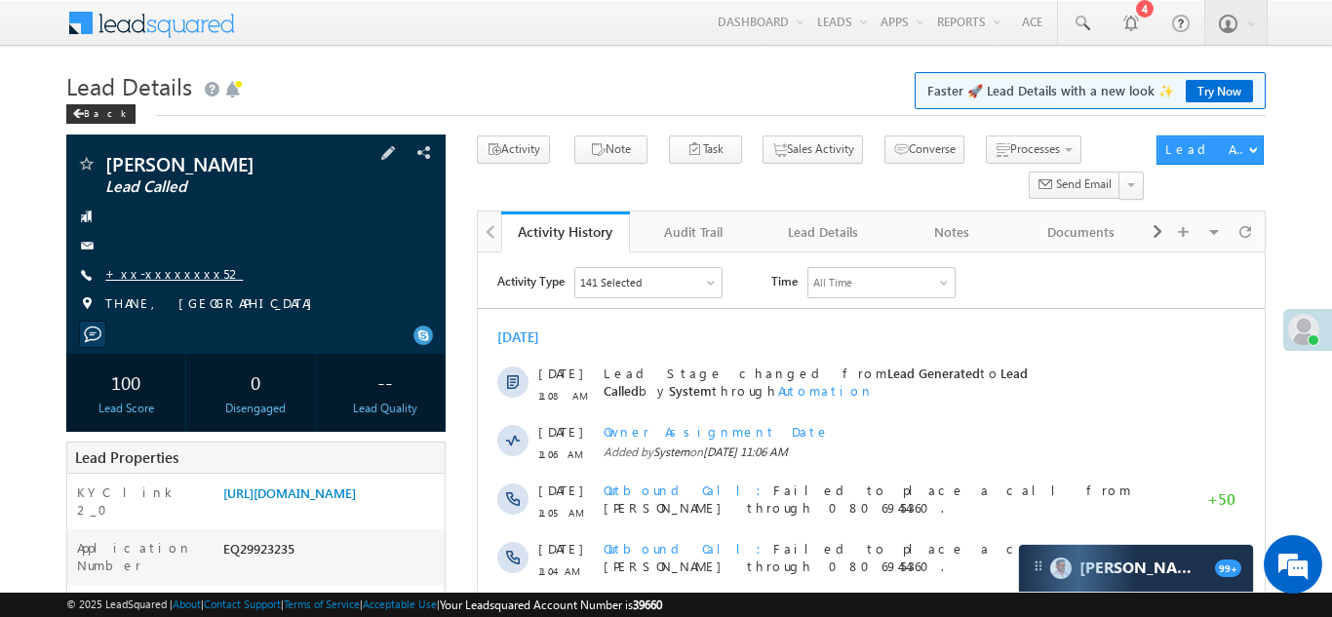
click at [143, 266] on link "+xx-xxxxxxxx52" at bounding box center [173, 273] width 137 height 17
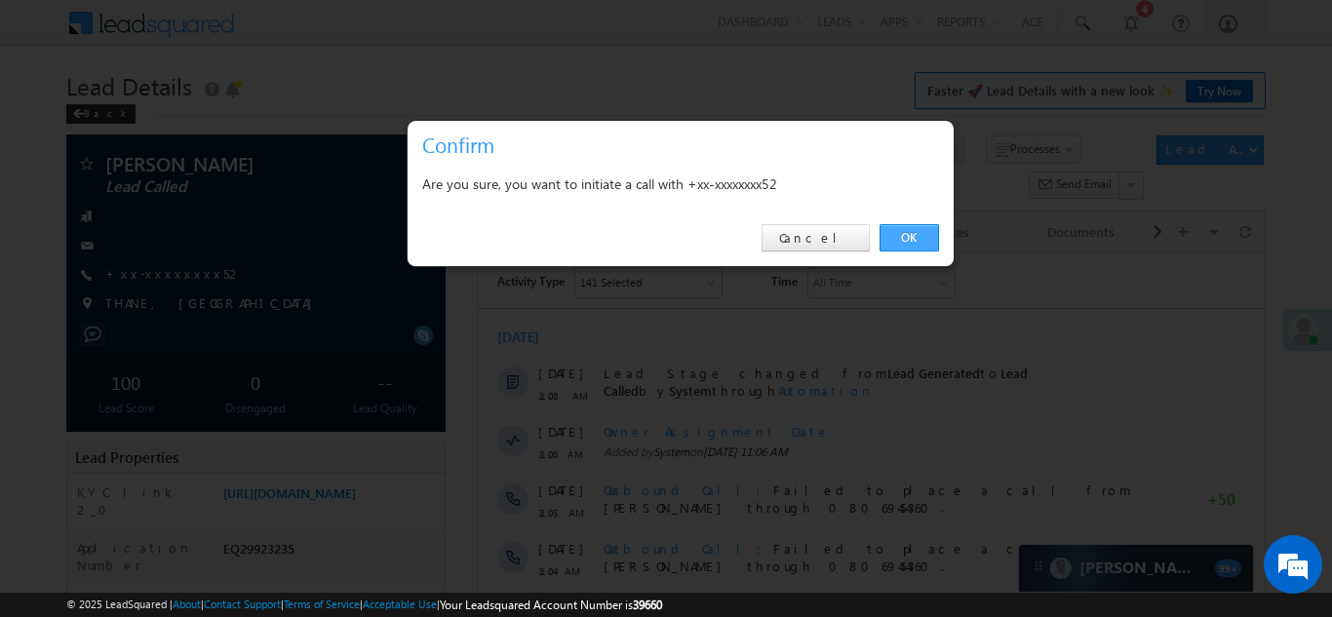
click at [902, 234] on link "OK" at bounding box center [908, 237] width 59 height 27
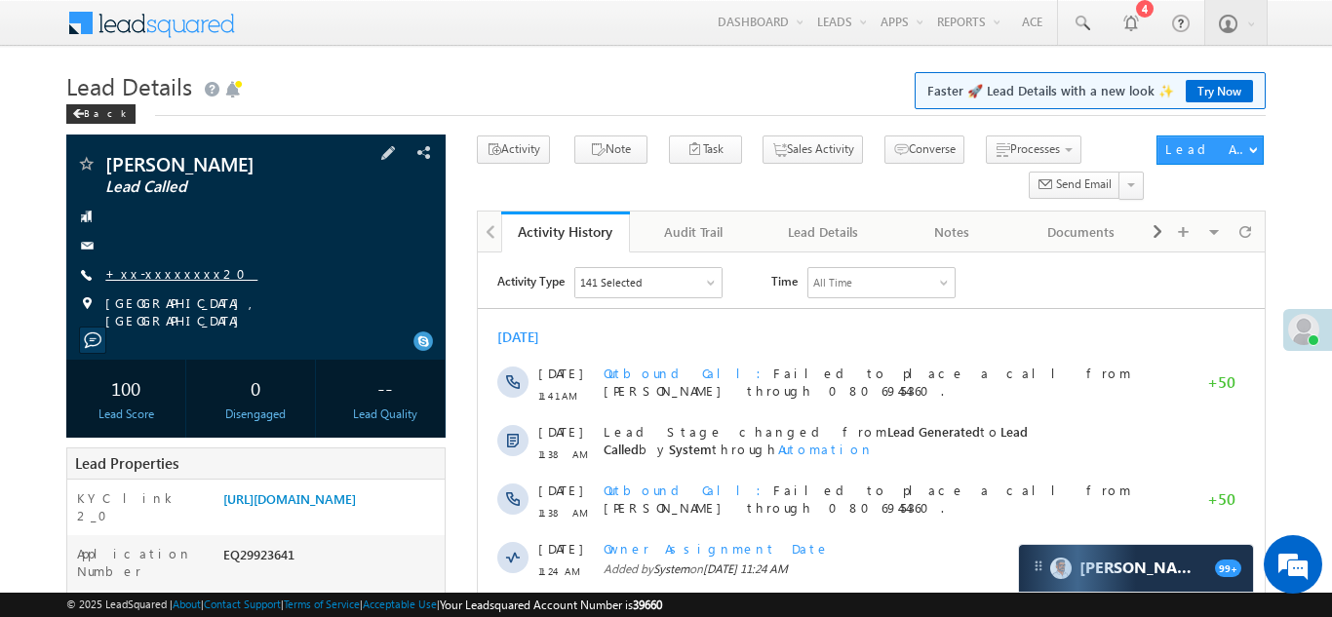
click at [143, 269] on link "+xx-xxxxxxxx20" at bounding box center [181, 273] width 152 height 17
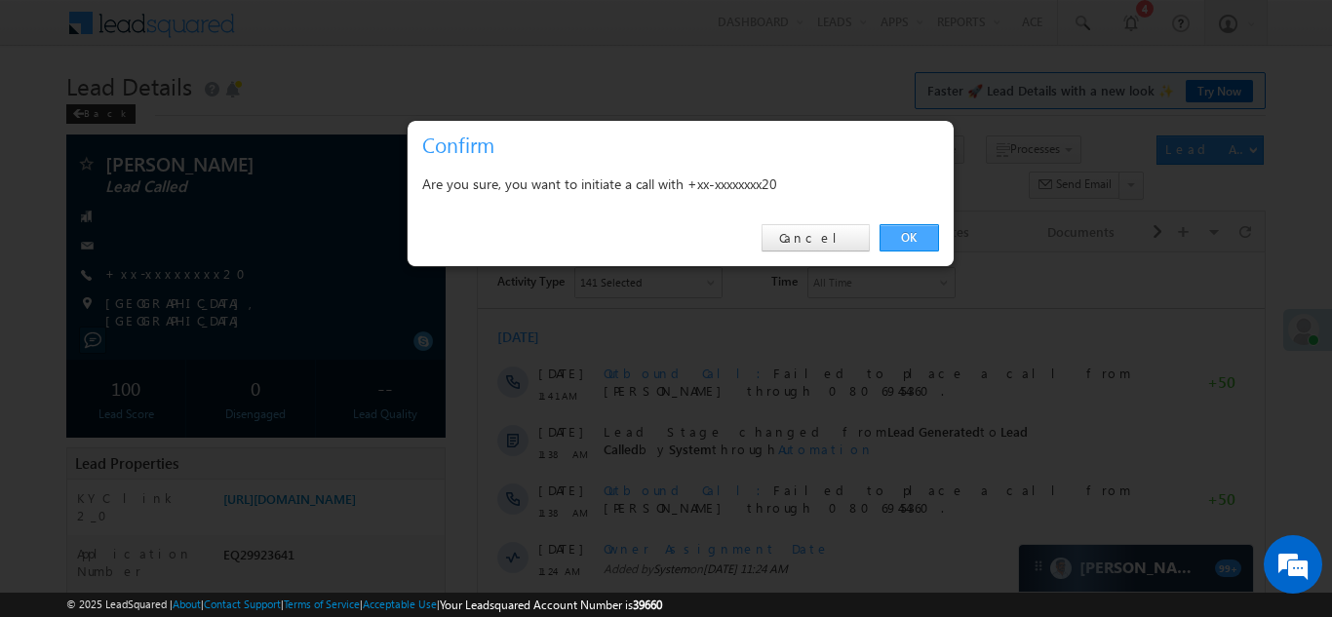
click at [895, 236] on link "OK" at bounding box center [908, 237] width 59 height 27
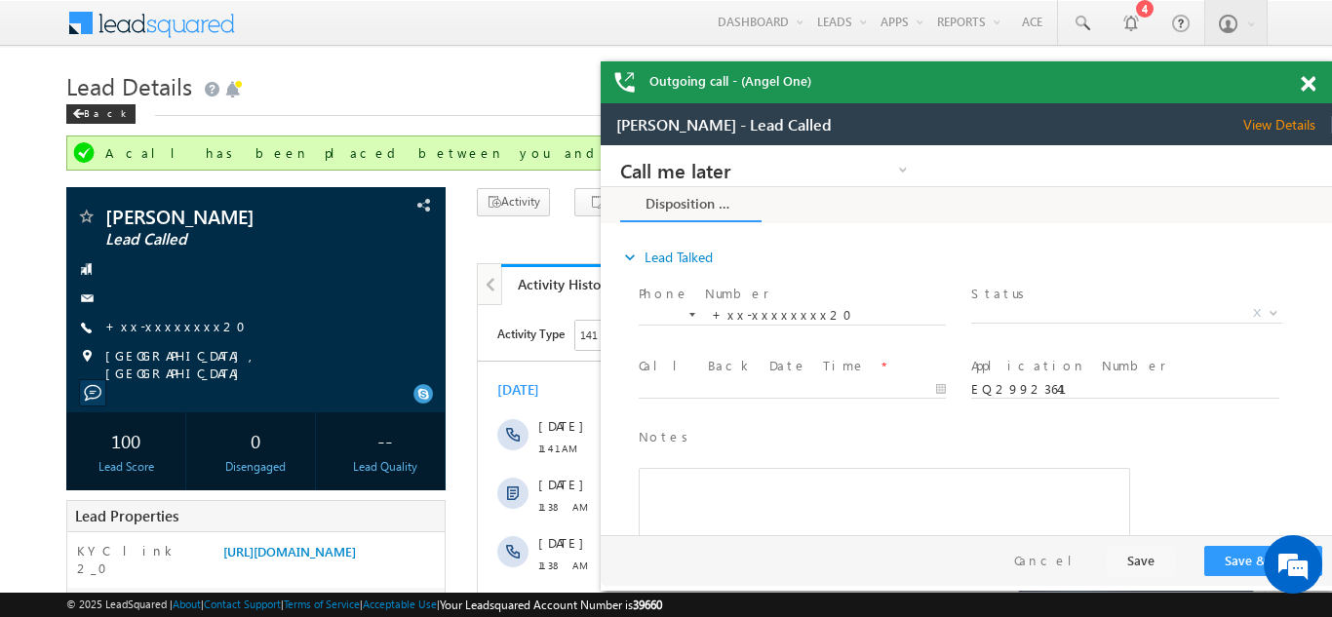
click at [1302, 88] on span at bounding box center [1307, 84] width 15 height 17
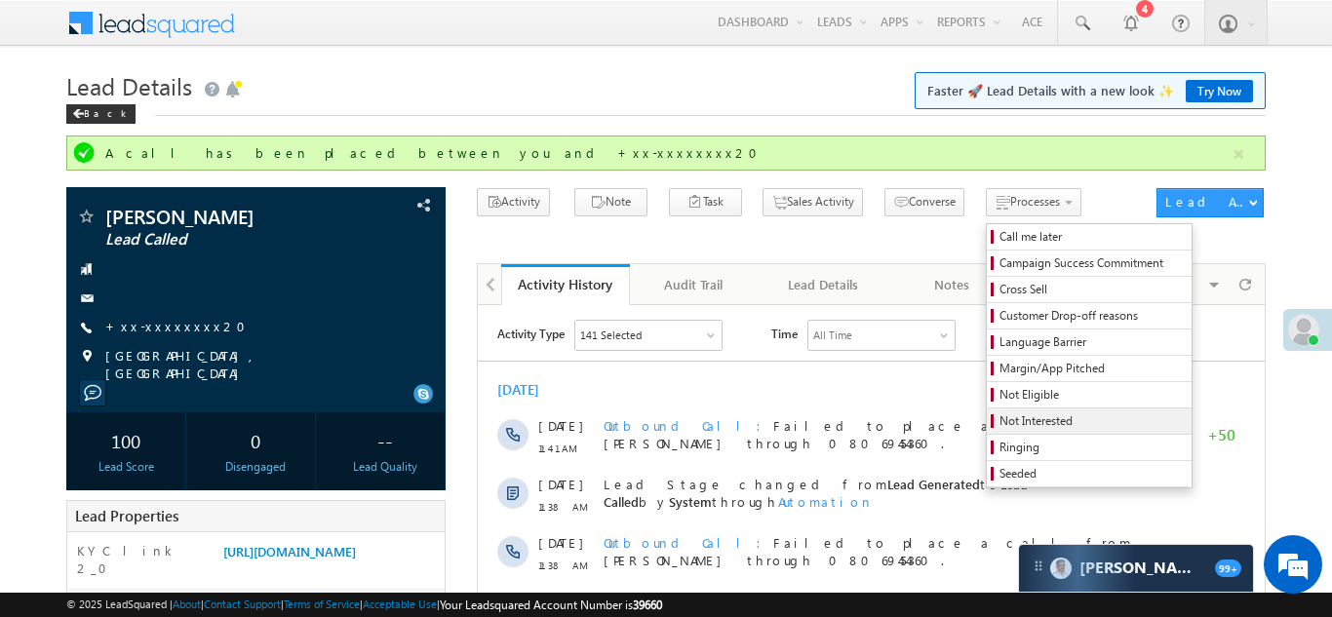
click at [999, 421] on span "Not Interested" at bounding box center [1091, 421] width 185 height 18
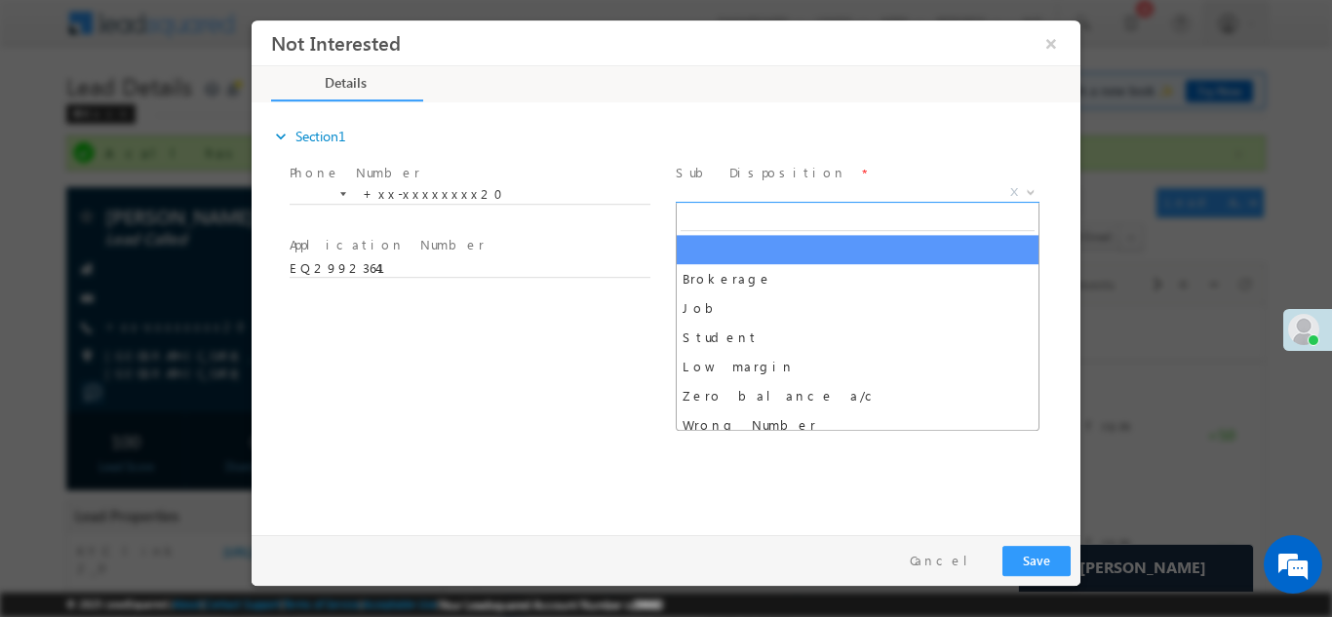
click at [733, 195] on span "X" at bounding box center [858, 191] width 364 height 19
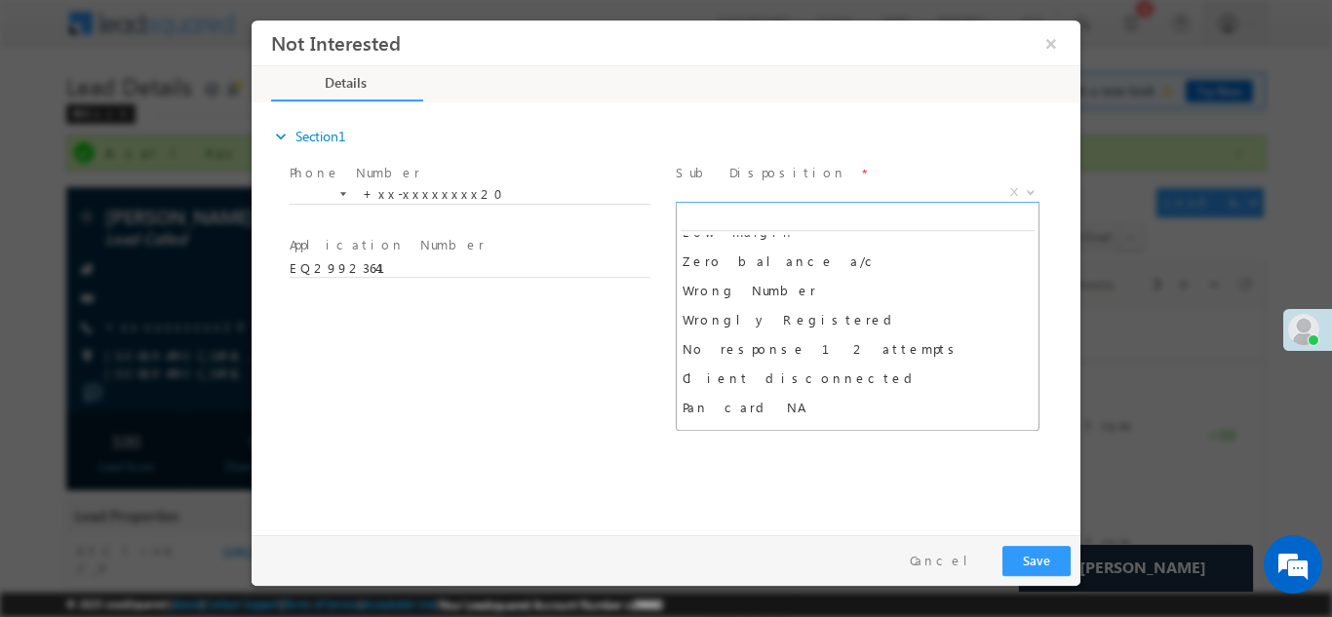
scroll to position [153, 0]
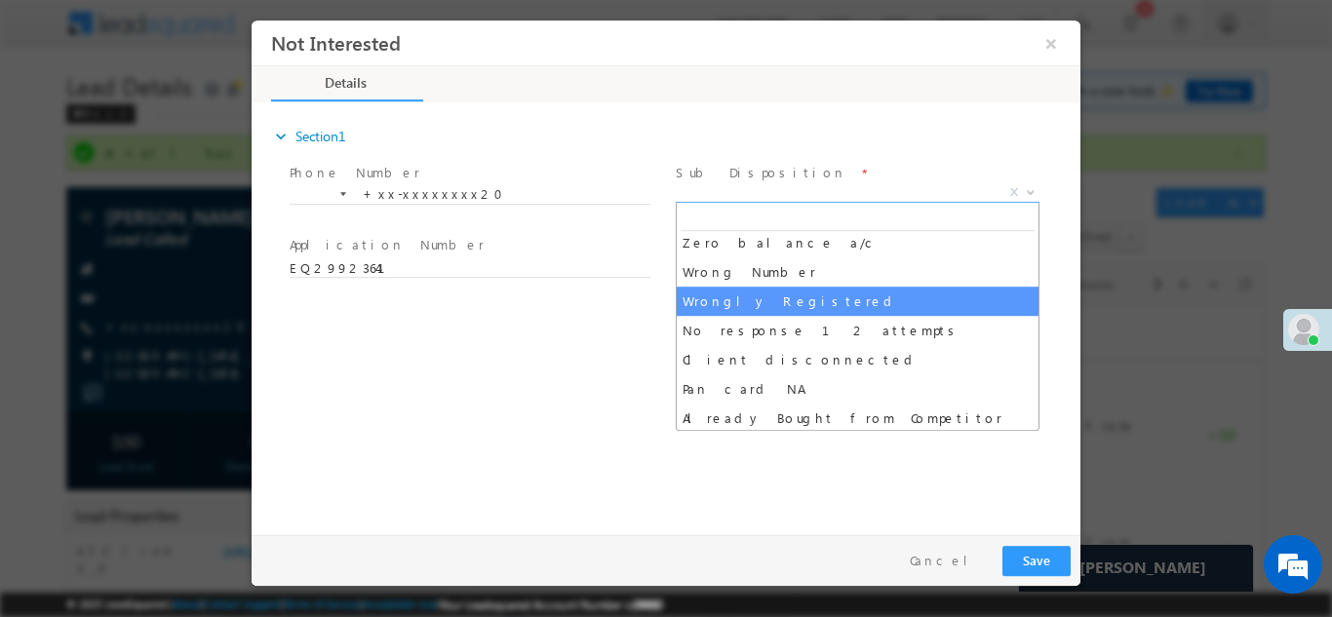
select select "Wrongly Registered"
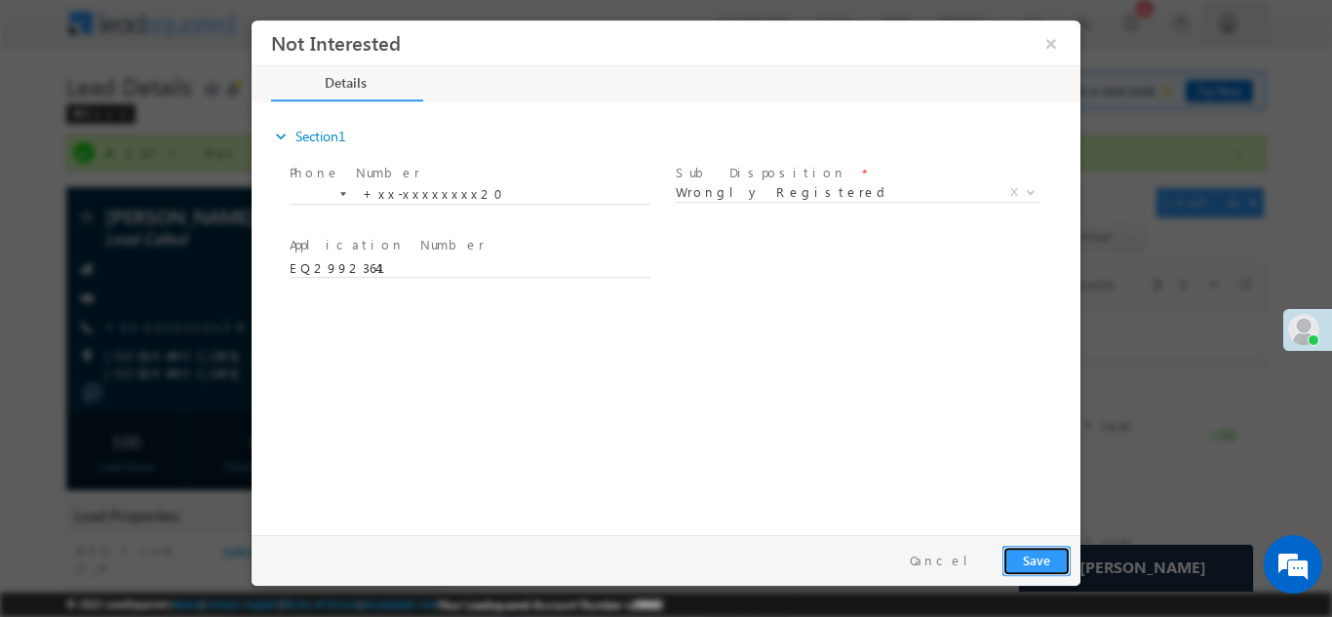
click at [1034, 546] on button "Save" at bounding box center [1036, 560] width 68 height 30
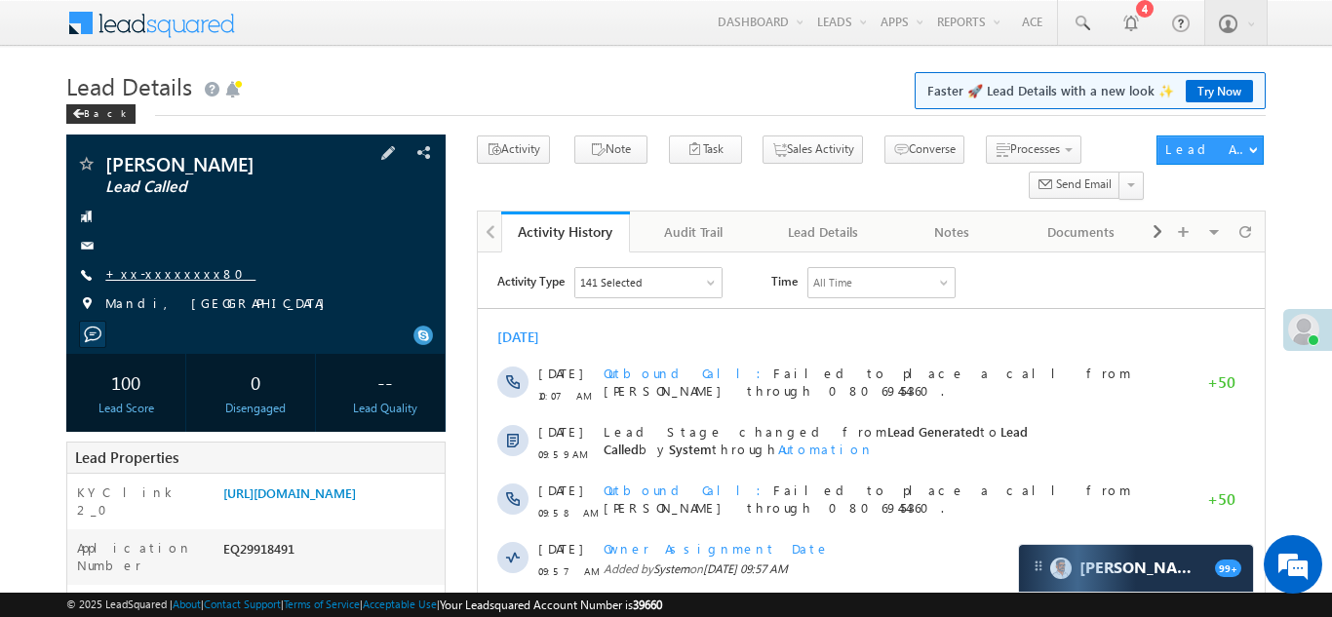
click at [145, 272] on link "+xx-xxxxxxxx80" at bounding box center [180, 273] width 150 height 17
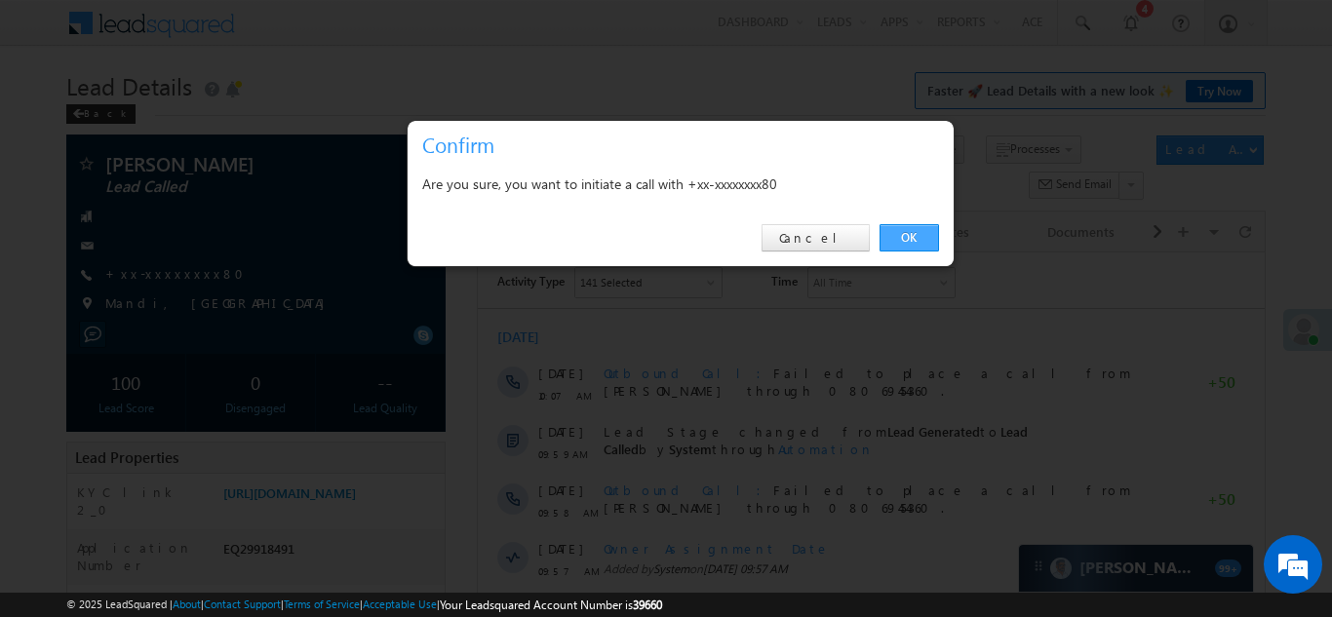
click at [898, 233] on link "OK" at bounding box center [908, 237] width 59 height 27
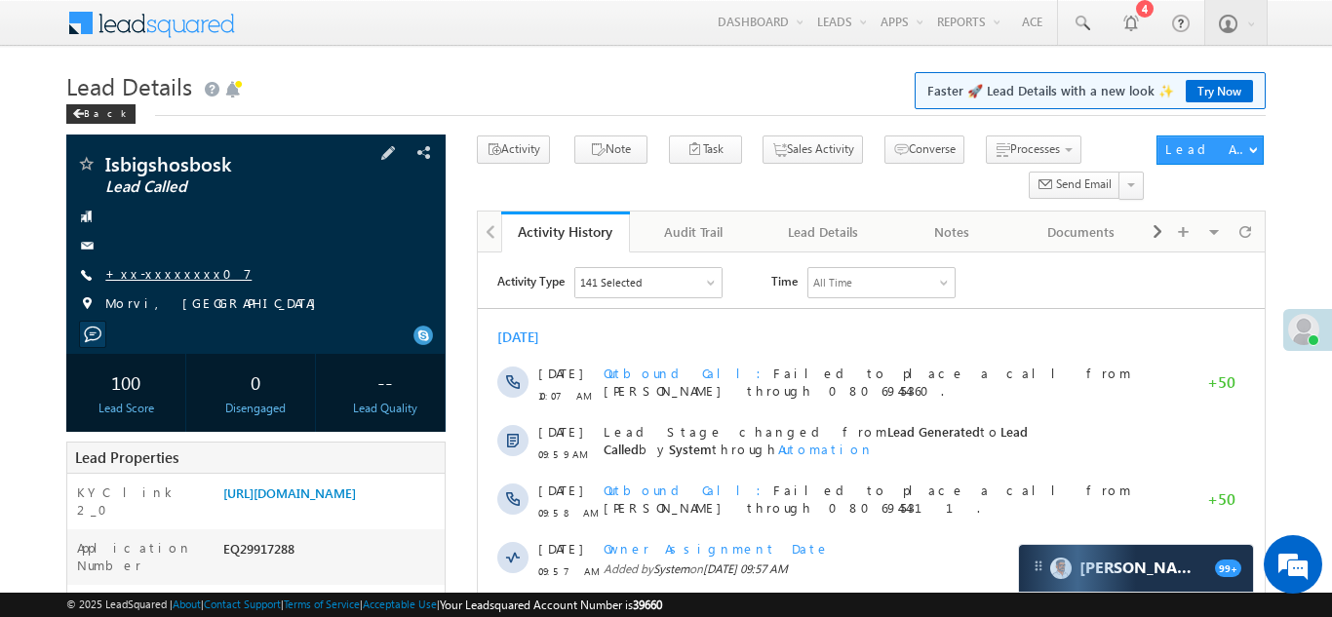
click at [167, 276] on link "+xx-xxxxxxxx07" at bounding box center [178, 273] width 146 height 17
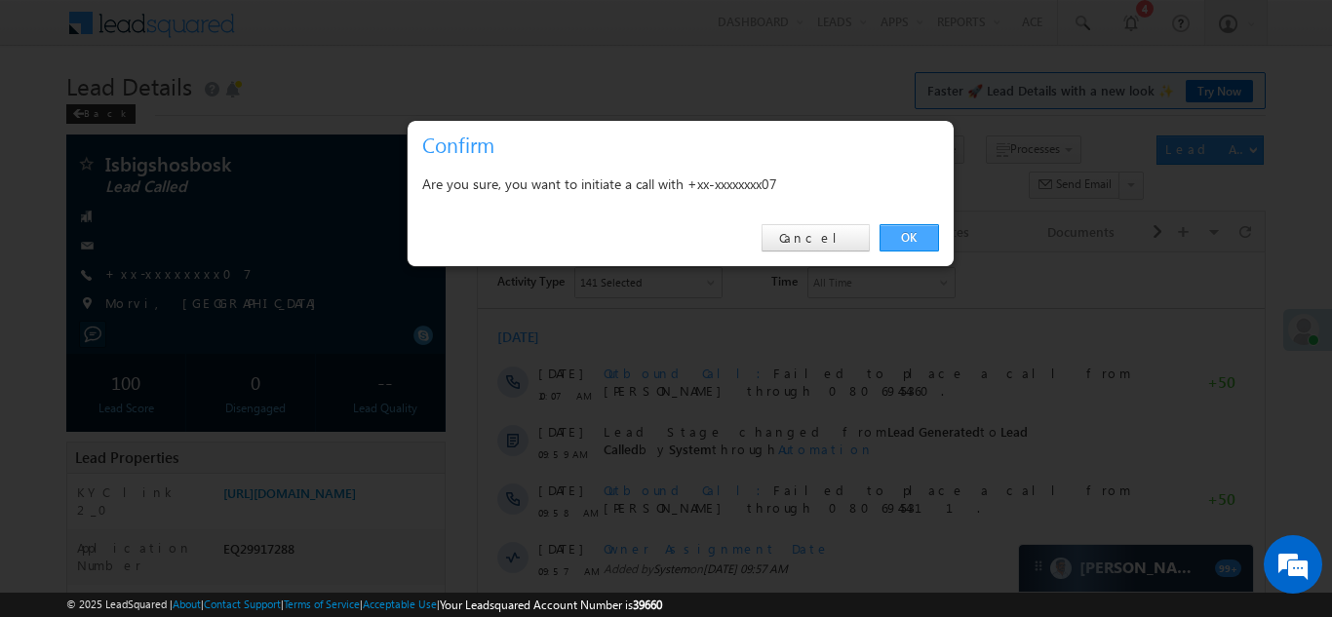
click at [919, 232] on link "OK" at bounding box center [908, 237] width 59 height 27
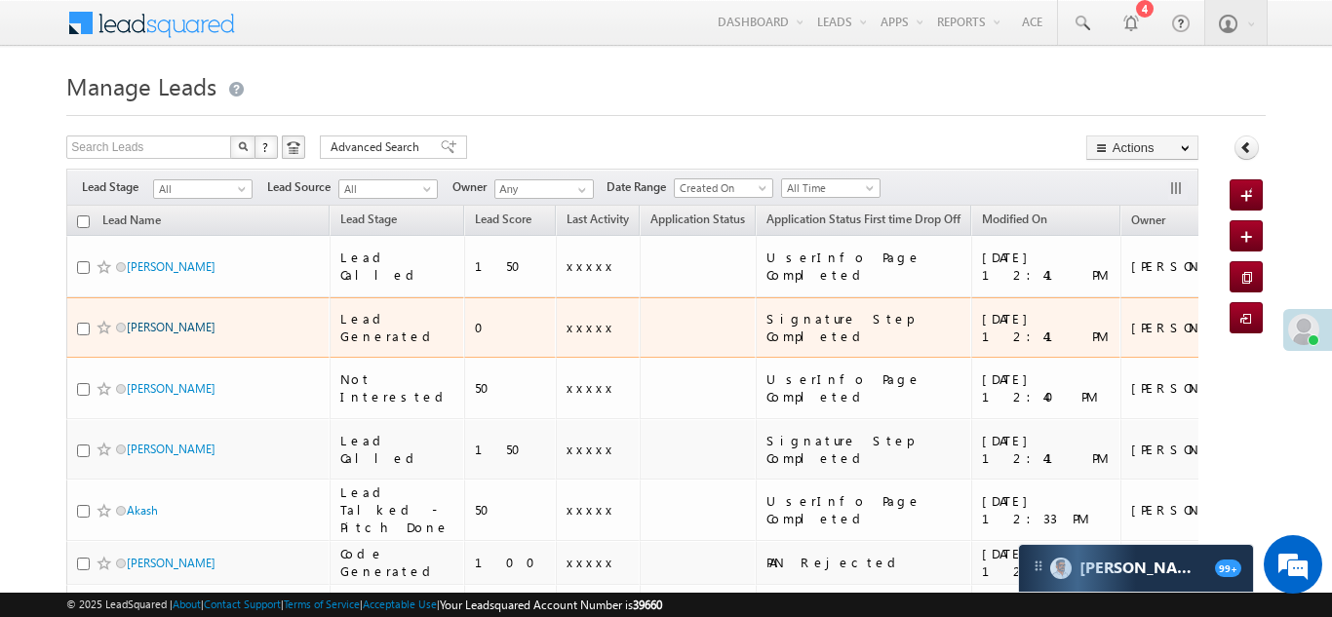
click at [142, 320] on link "Shravan Kumar" at bounding box center [171, 327] width 89 height 15
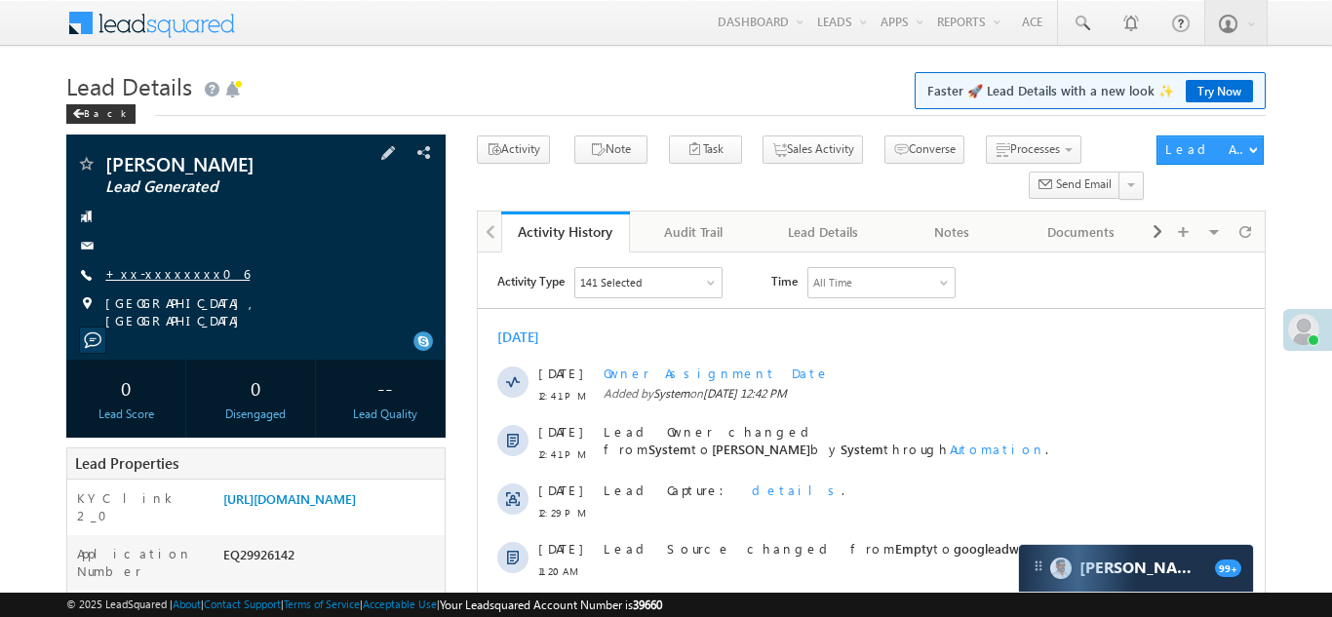
click at [164, 267] on link "+xx-xxxxxxxx06" at bounding box center [177, 273] width 144 height 17
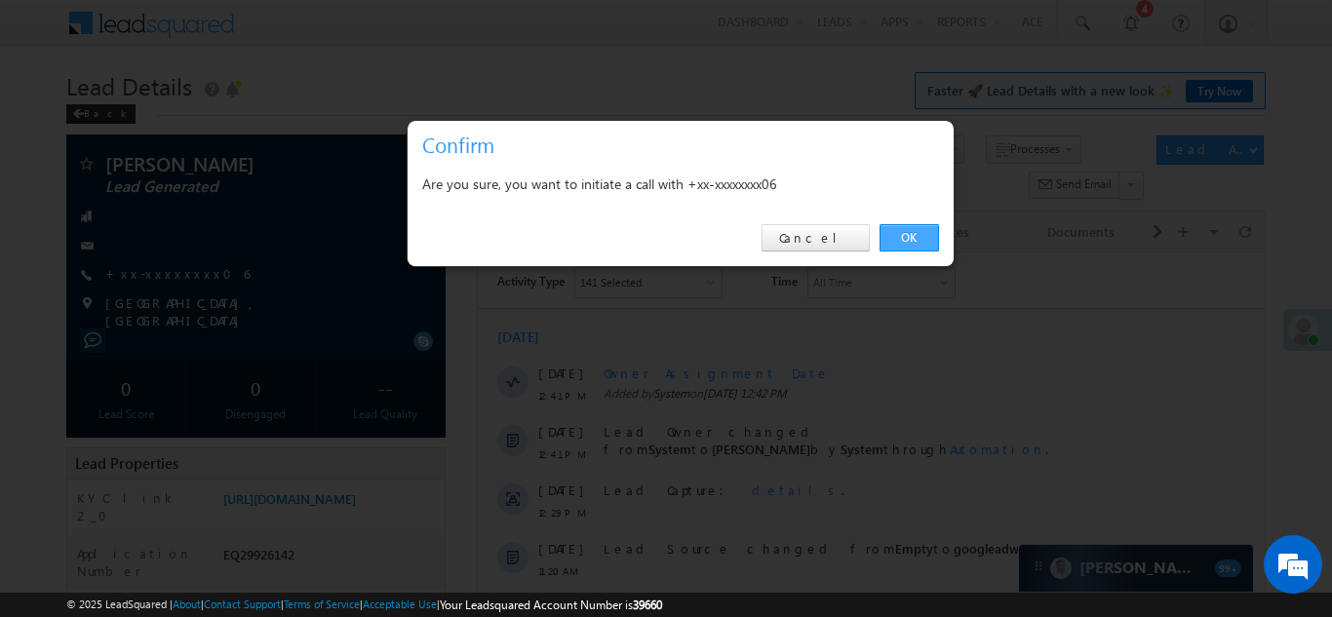
click at [908, 234] on link "OK" at bounding box center [908, 237] width 59 height 27
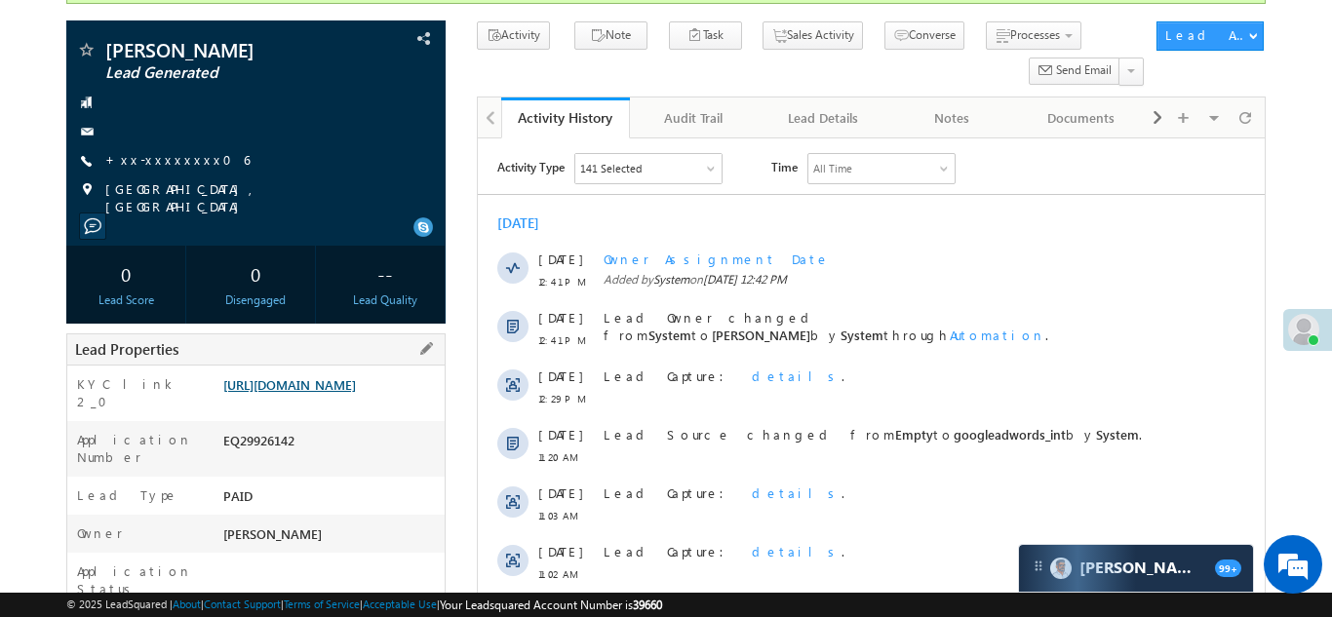
scroll to position [219, 0]
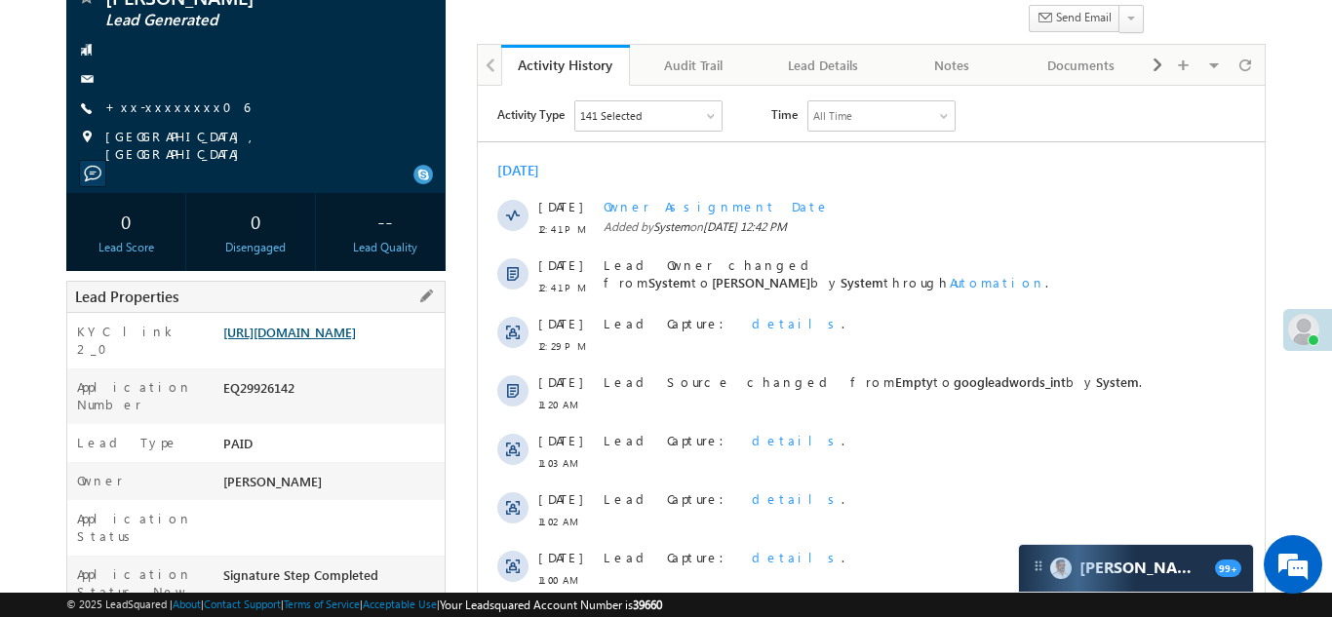
click at [328, 335] on link "https://angelbroking1-pk3em7sa.customui-test.leadsquared.com?leadId=721f37a7-52…" at bounding box center [289, 332] width 133 height 17
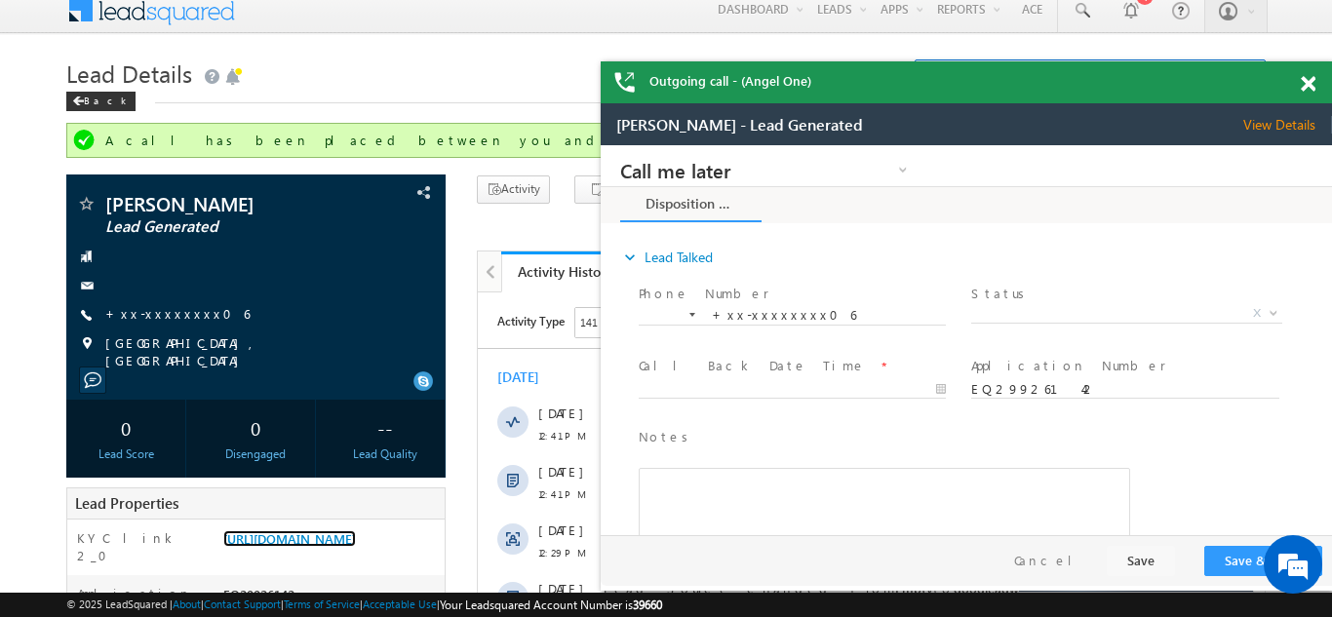
scroll to position [0, 0]
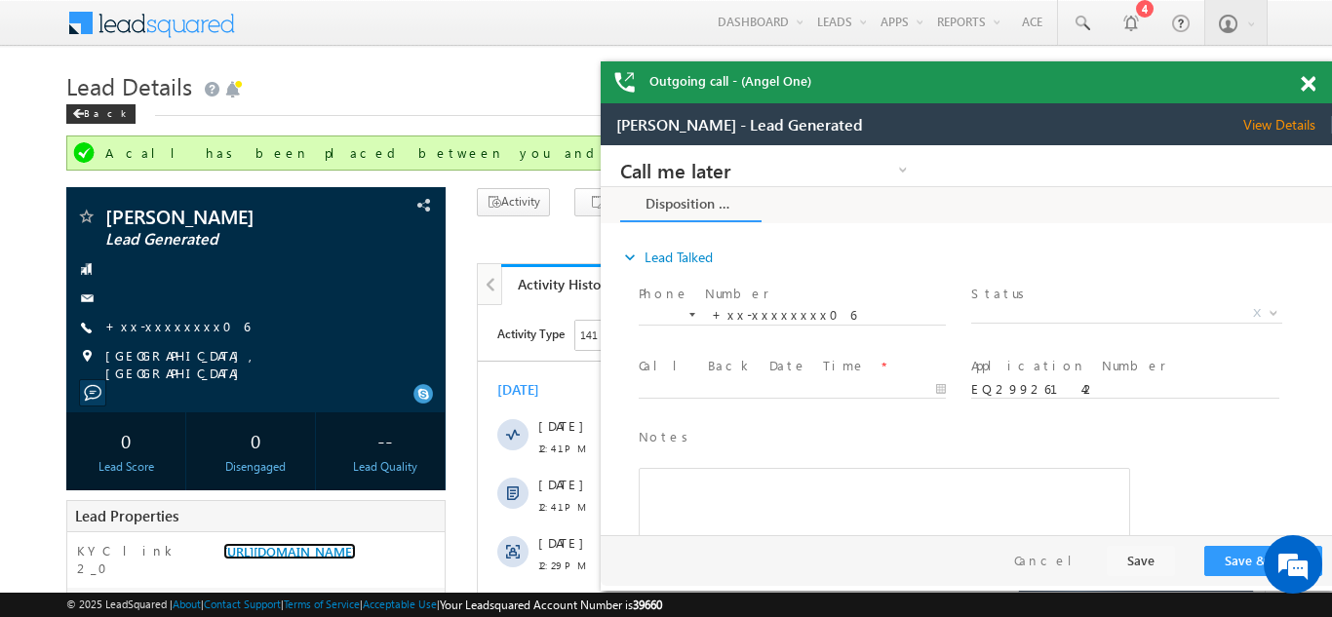
click at [1306, 79] on span at bounding box center [1307, 84] width 15 height 17
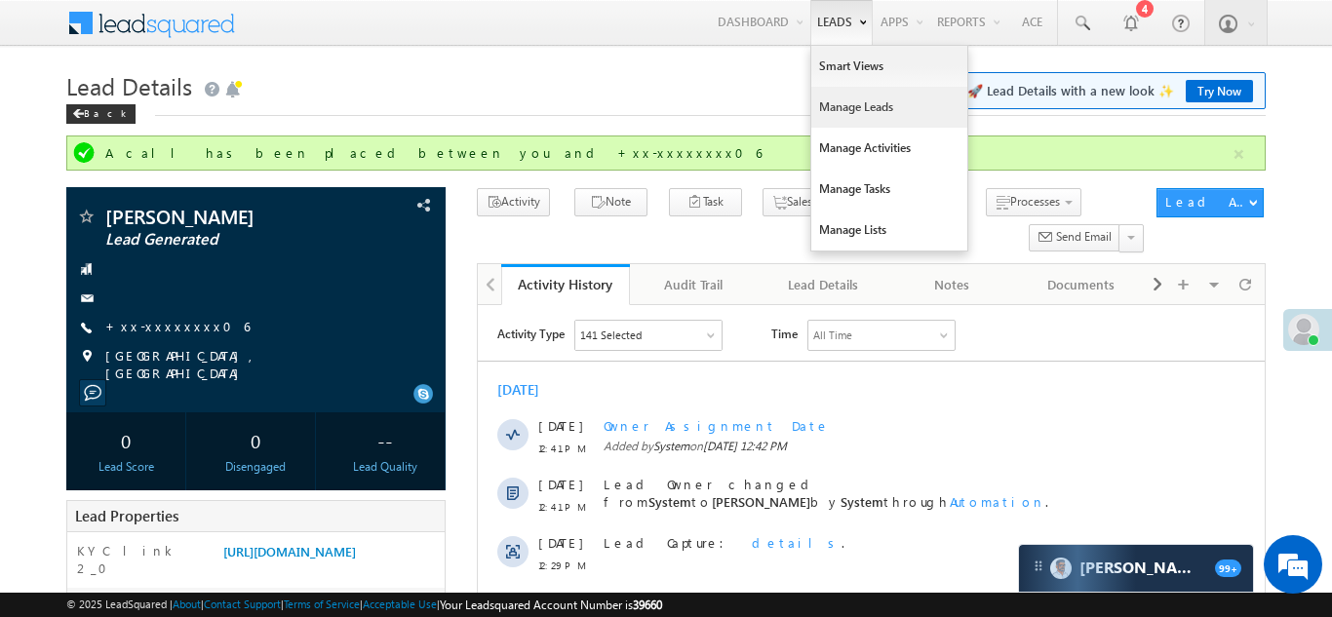
click at [836, 103] on link "Manage Leads" at bounding box center [889, 107] width 156 height 41
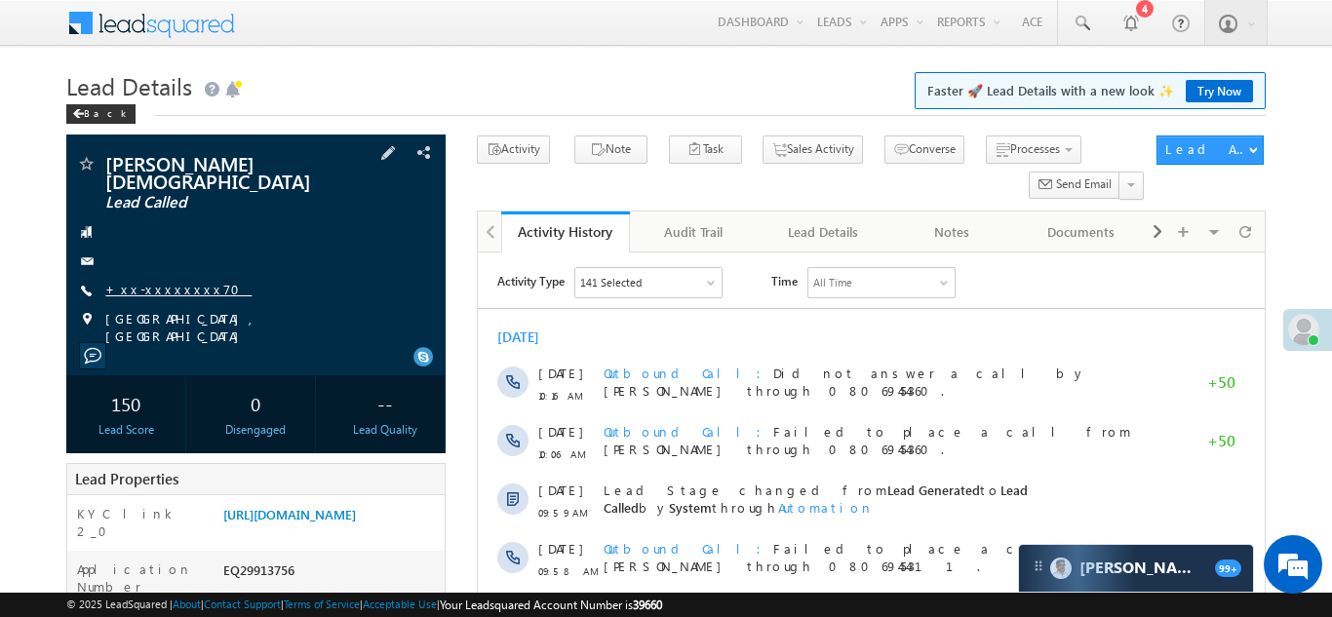
click at [158, 281] on link "+xx-xxxxxxxx70" at bounding box center [178, 289] width 146 height 17
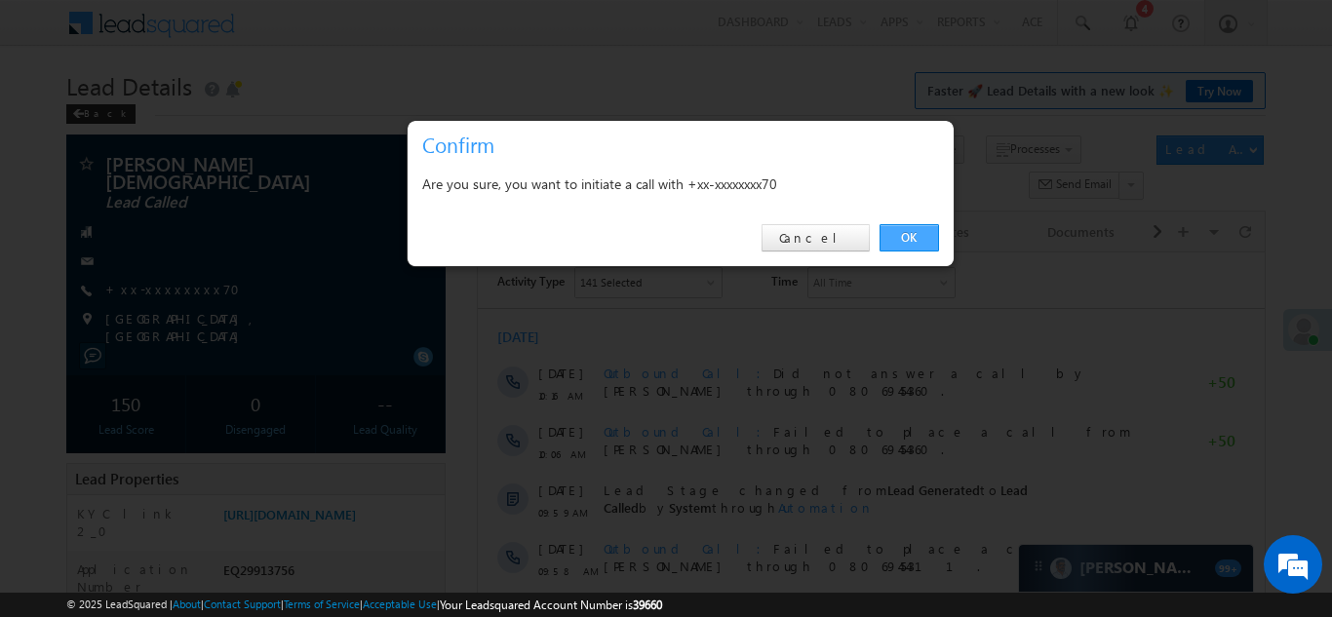
click at [904, 233] on link "OK" at bounding box center [908, 237] width 59 height 27
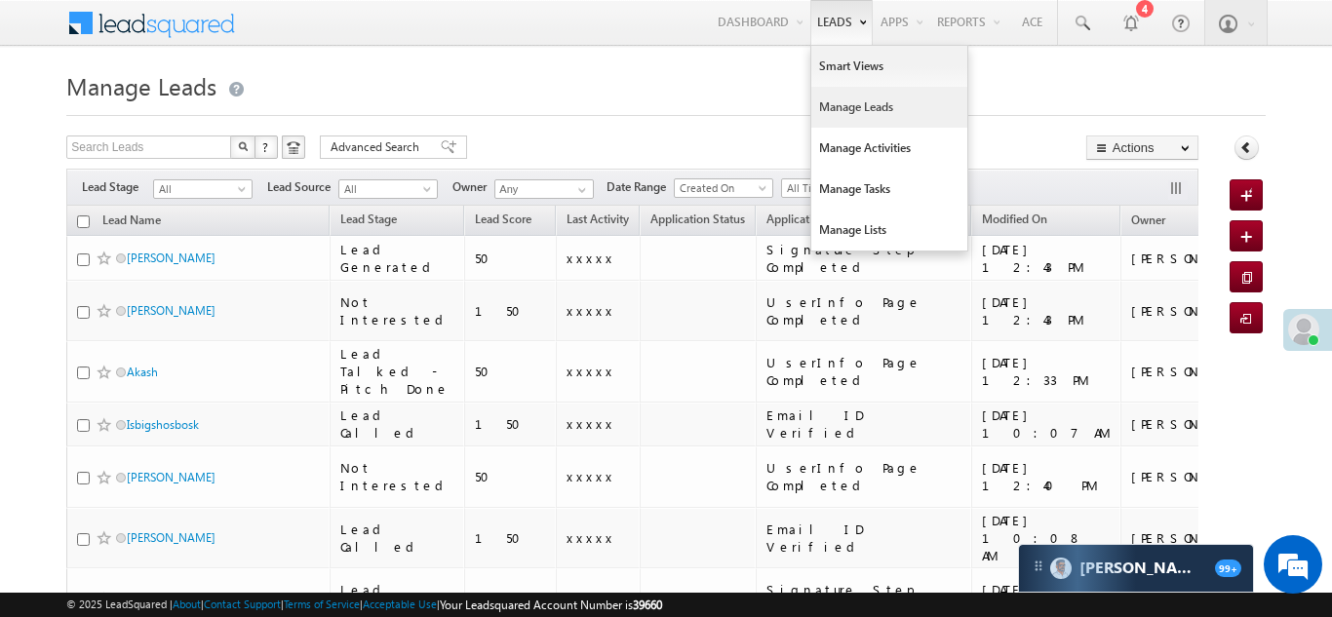
click at [835, 109] on link "Manage Leads" at bounding box center [889, 107] width 156 height 41
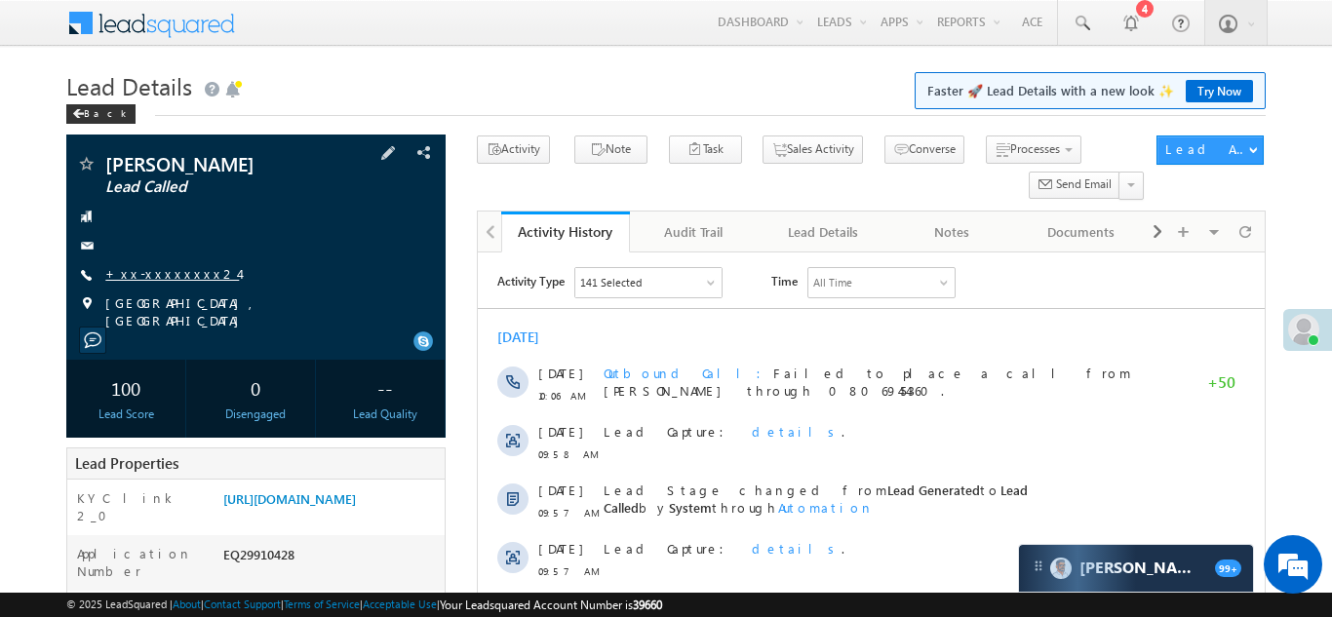
click at [158, 274] on link "+xx-xxxxxxxx24" at bounding box center [172, 273] width 134 height 17
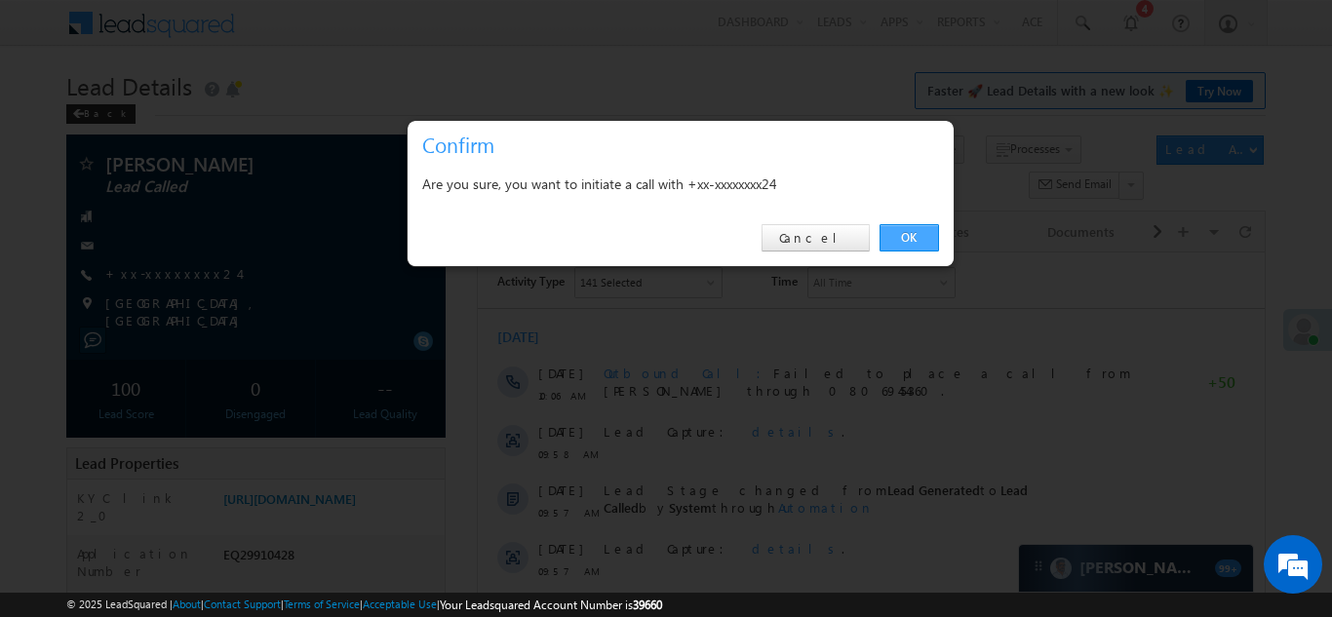
click at [905, 234] on link "OK" at bounding box center [908, 237] width 59 height 27
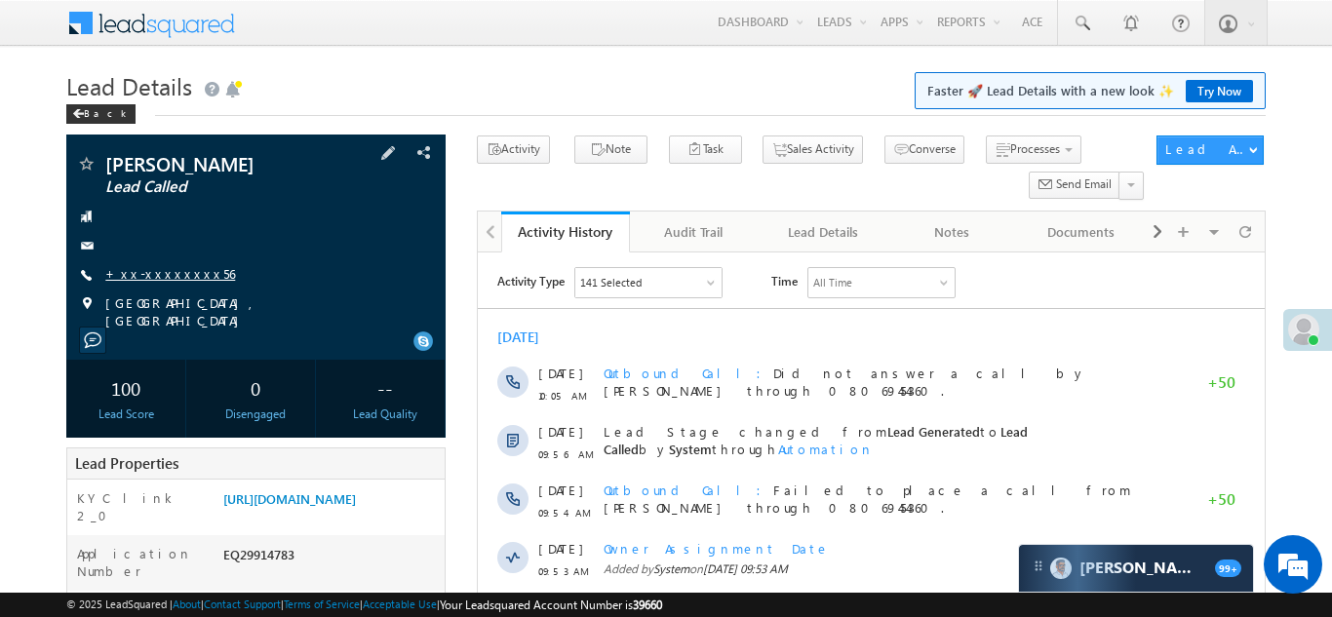
click at [158, 279] on link "+xx-xxxxxxxx56" at bounding box center [170, 273] width 130 height 17
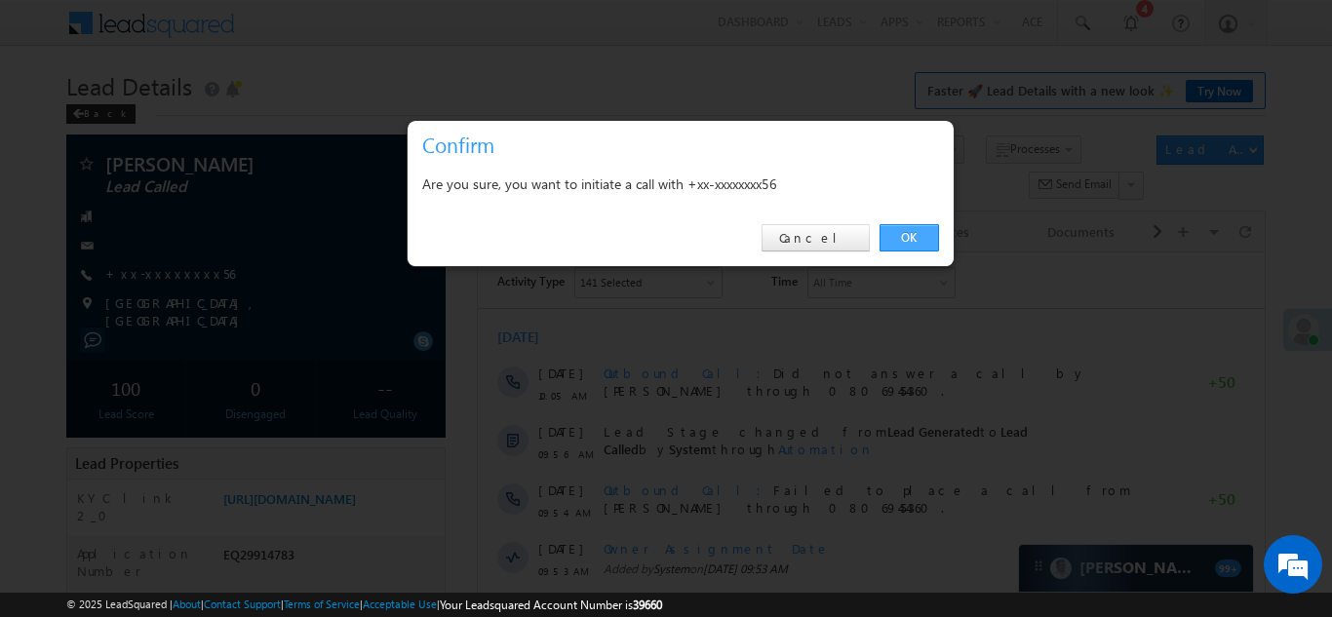
click at [908, 238] on link "OK" at bounding box center [908, 237] width 59 height 27
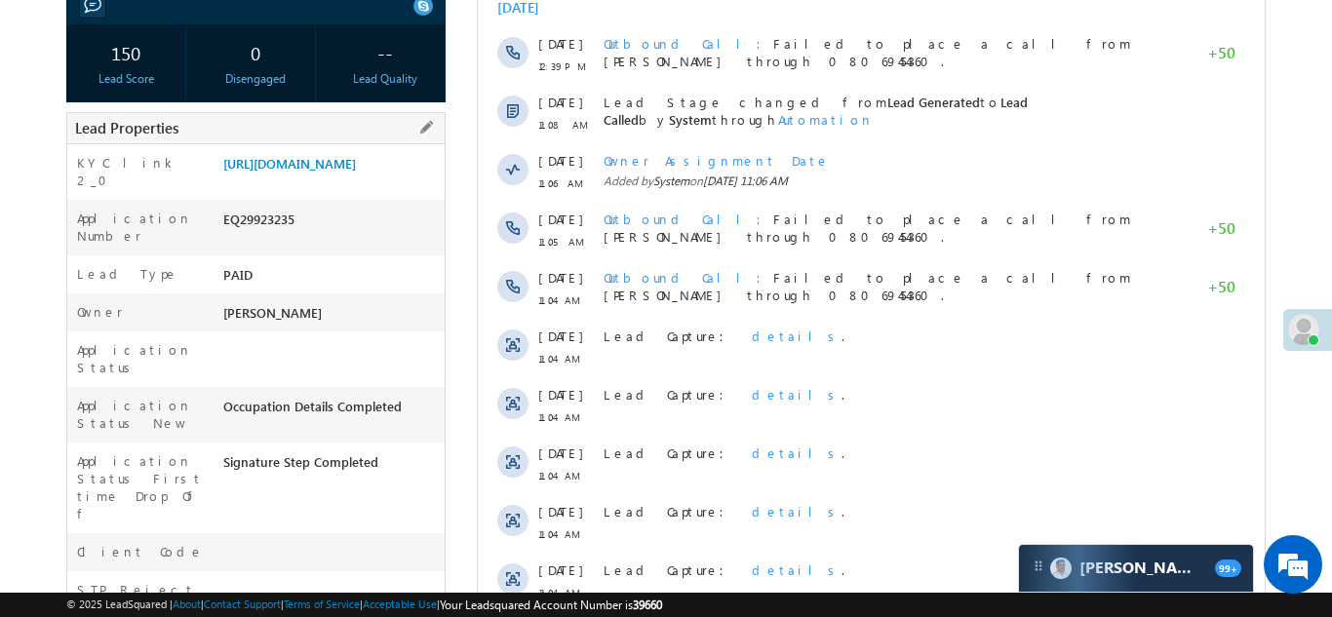
scroll to position [301, 0]
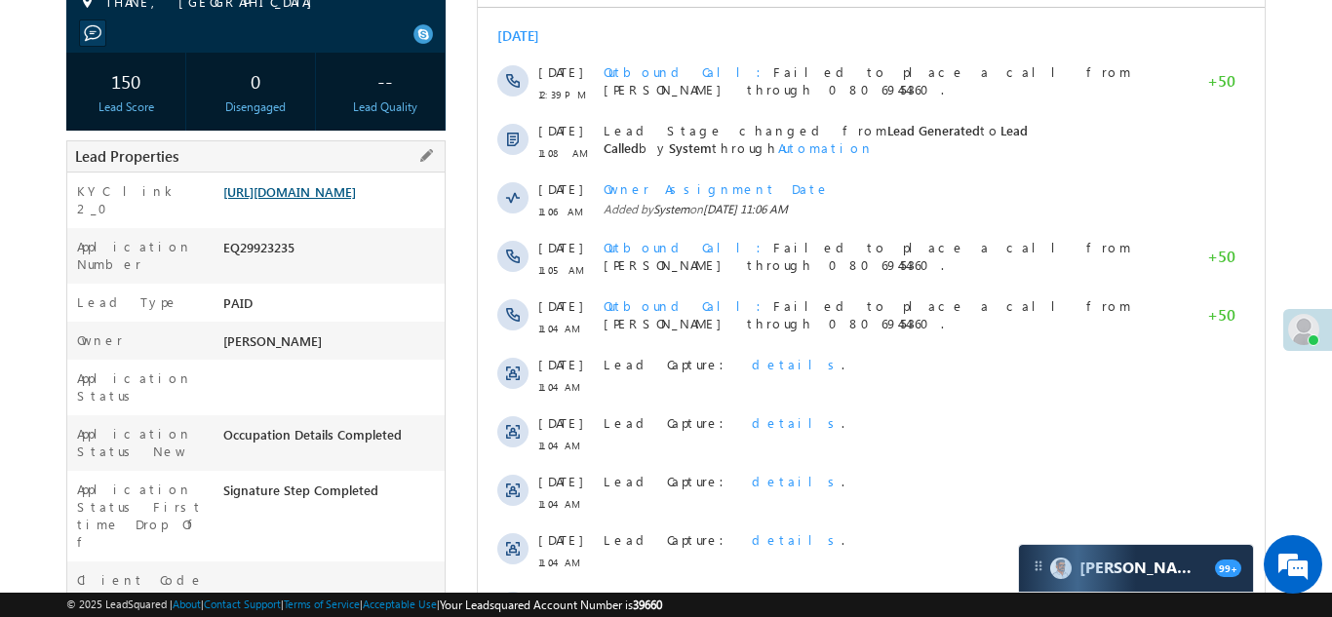
click at [313, 200] on link "[URL][DOMAIN_NAME]" at bounding box center [289, 191] width 133 height 17
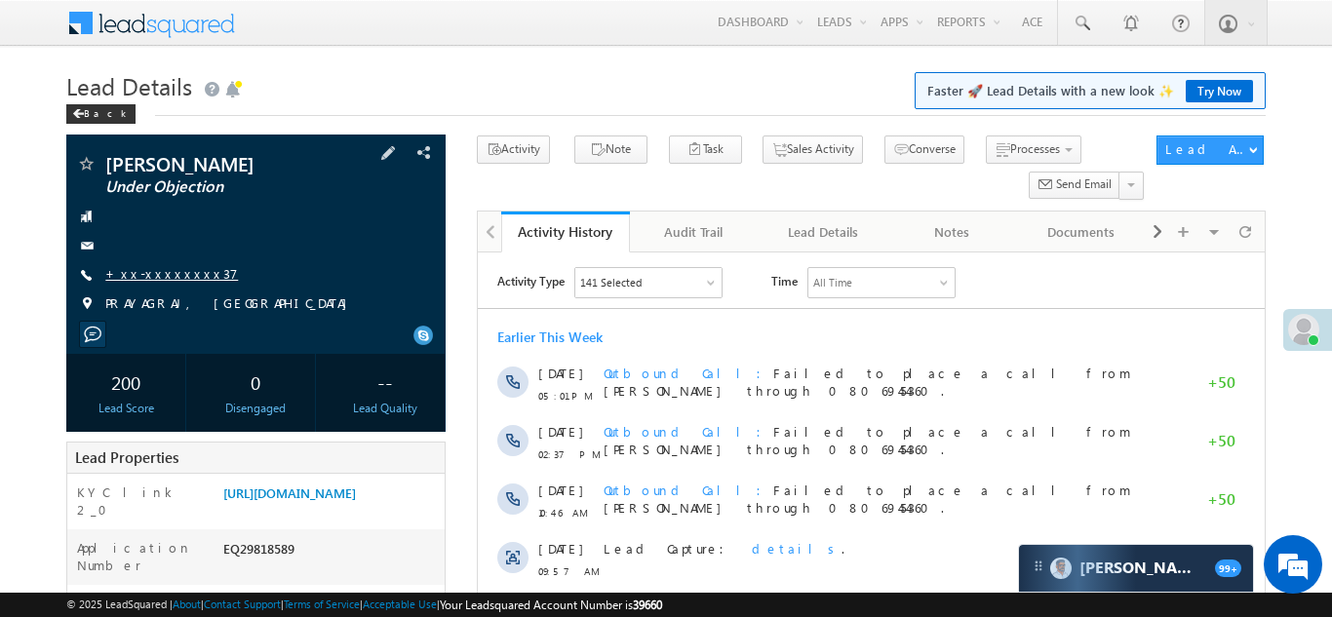
click at [157, 266] on link "+xx-xxxxxxxx37" at bounding box center [171, 273] width 133 height 17
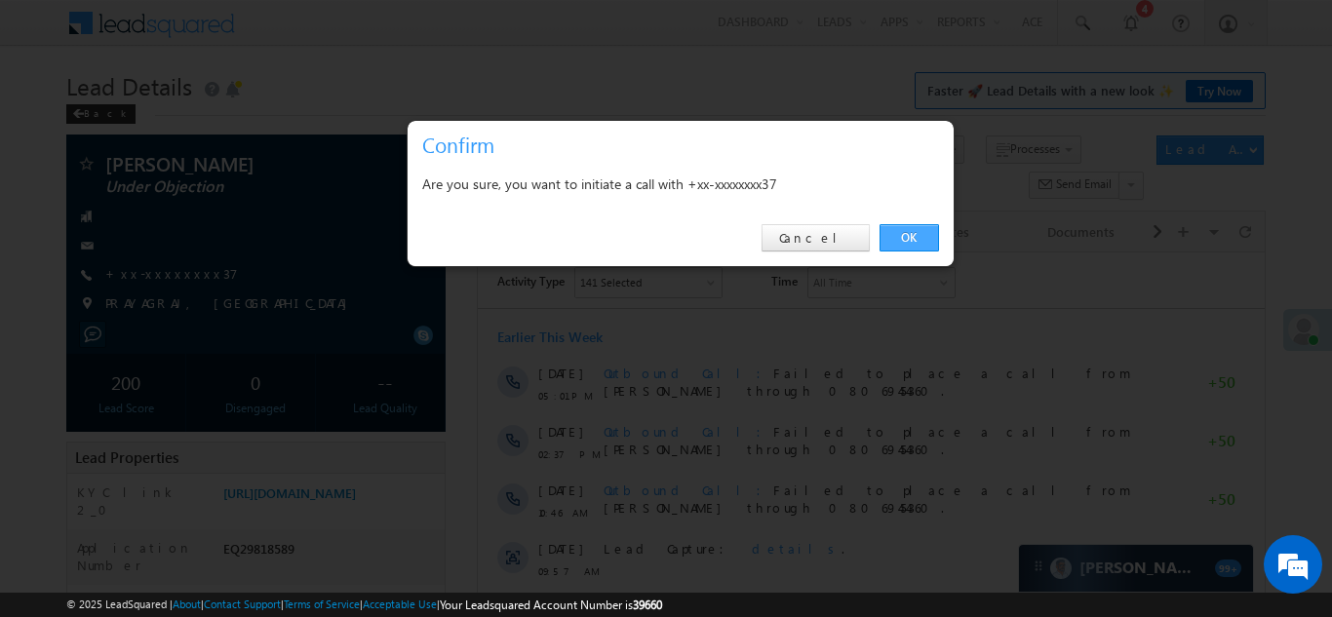
click at [896, 233] on link "OK" at bounding box center [908, 237] width 59 height 27
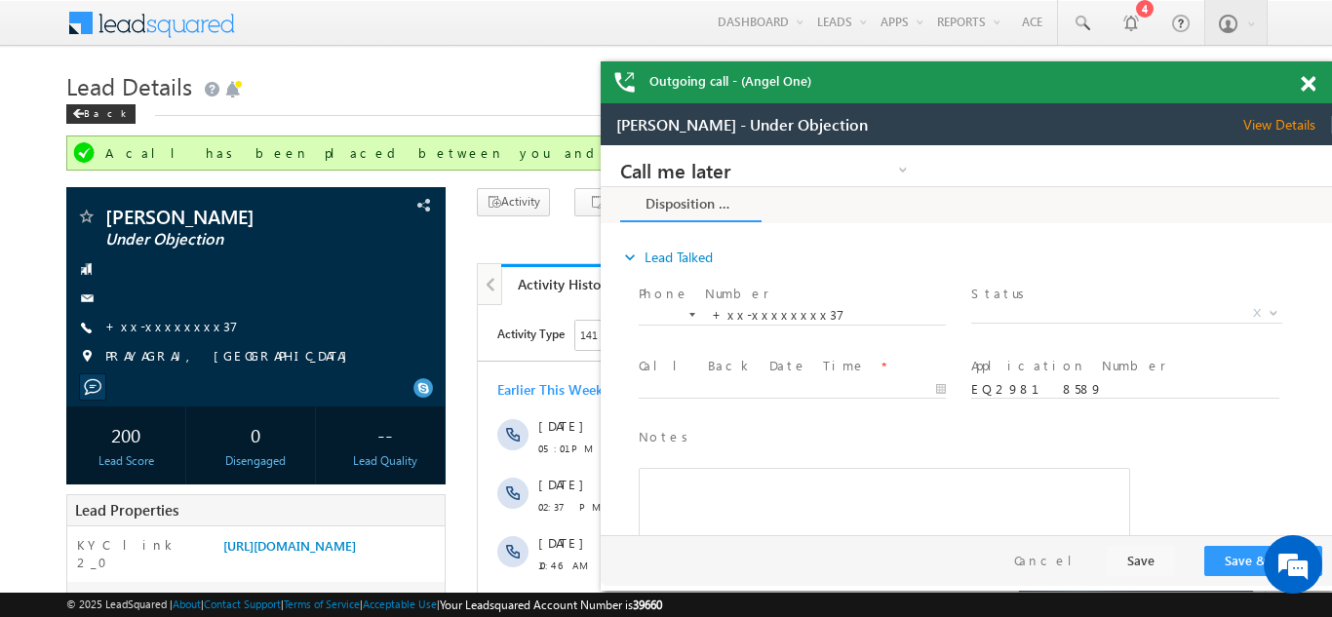
click at [1306, 81] on span at bounding box center [1307, 84] width 15 height 17
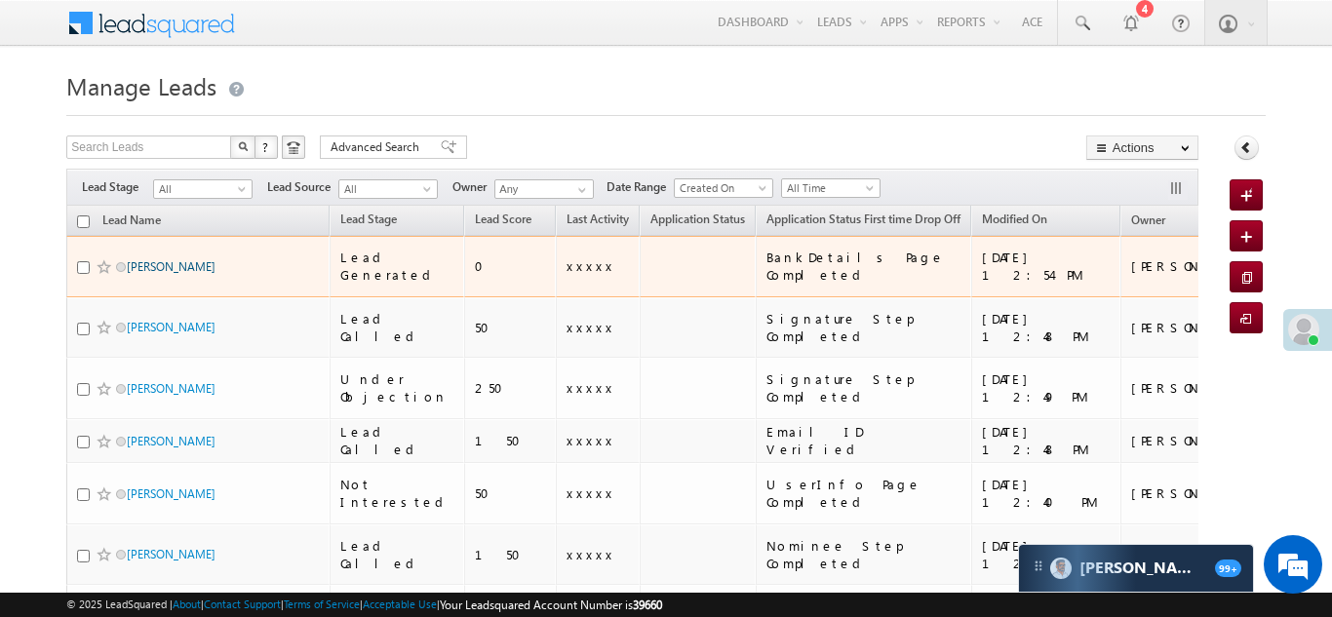
click at [142, 259] on link "Sushil jatav" at bounding box center [171, 266] width 89 height 15
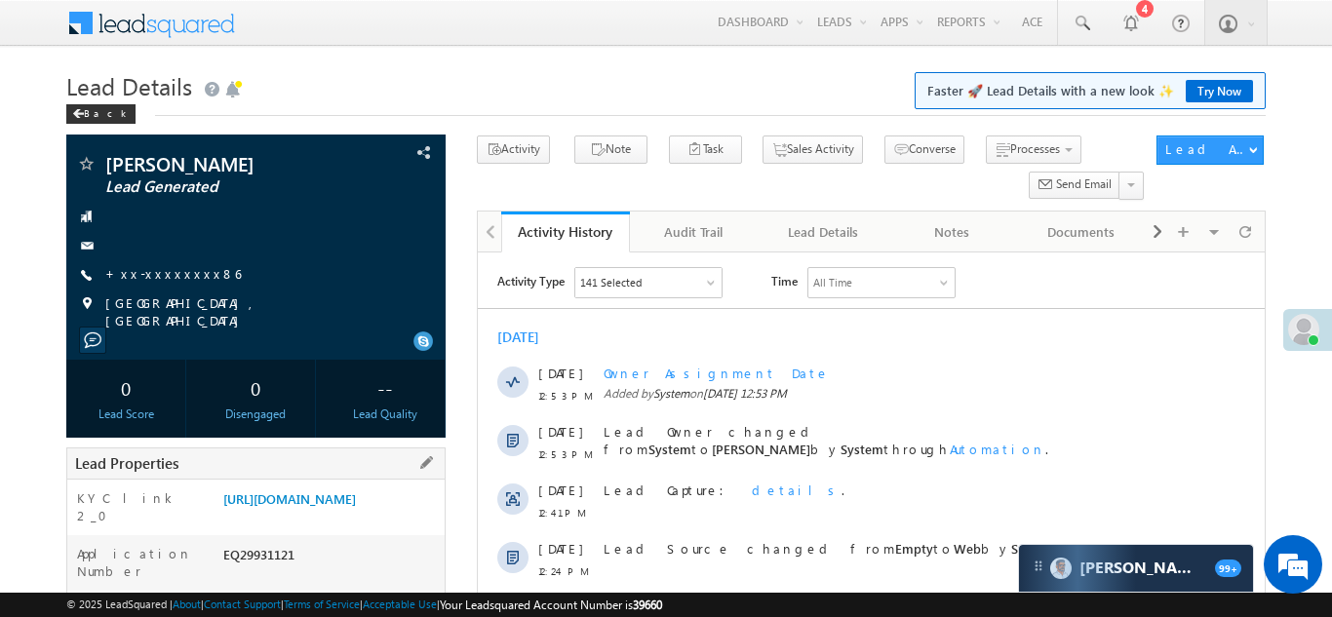
scroll to position [430, 0]
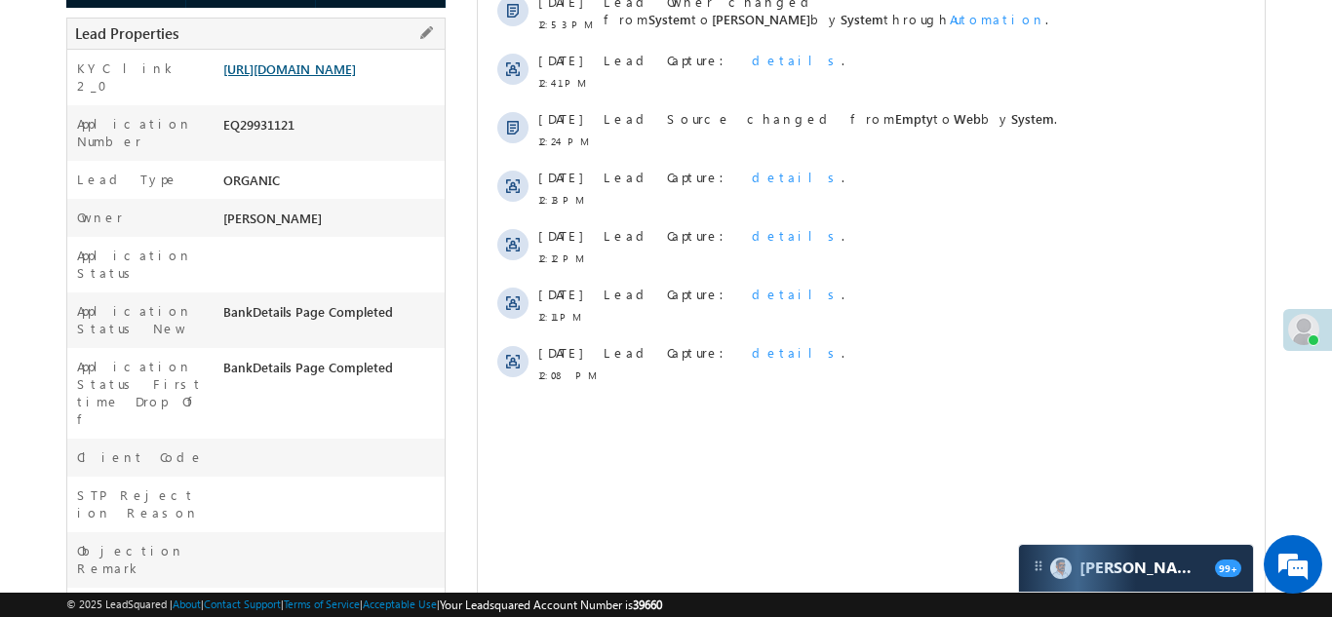
click at [320, 71] on link "https://angelbroking1-pk3em7sa.customui-test.leadsquared.com?leadId=aaf24eec-ac…" at bounding box center [289, 68] width 133 height 17
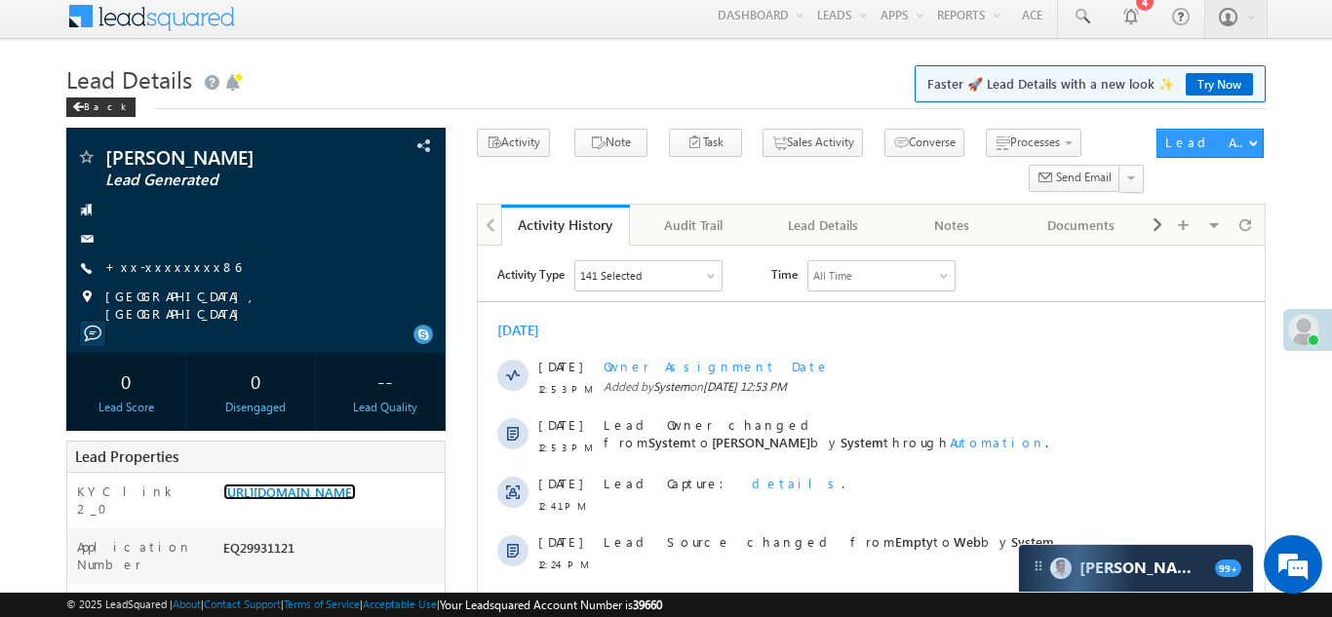
scroll to position [0, 0]
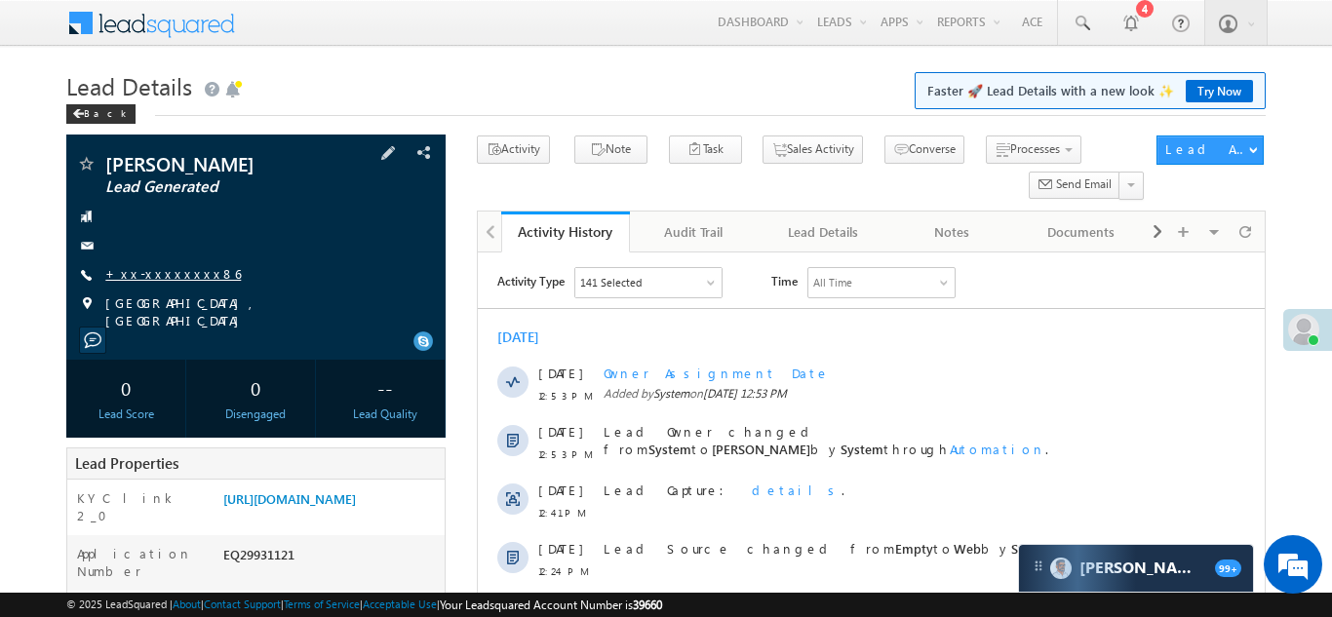
click at [167, 273] on link "+xx-xxxxxxxx86" at bounding box center [172, 273] width 135 height 17
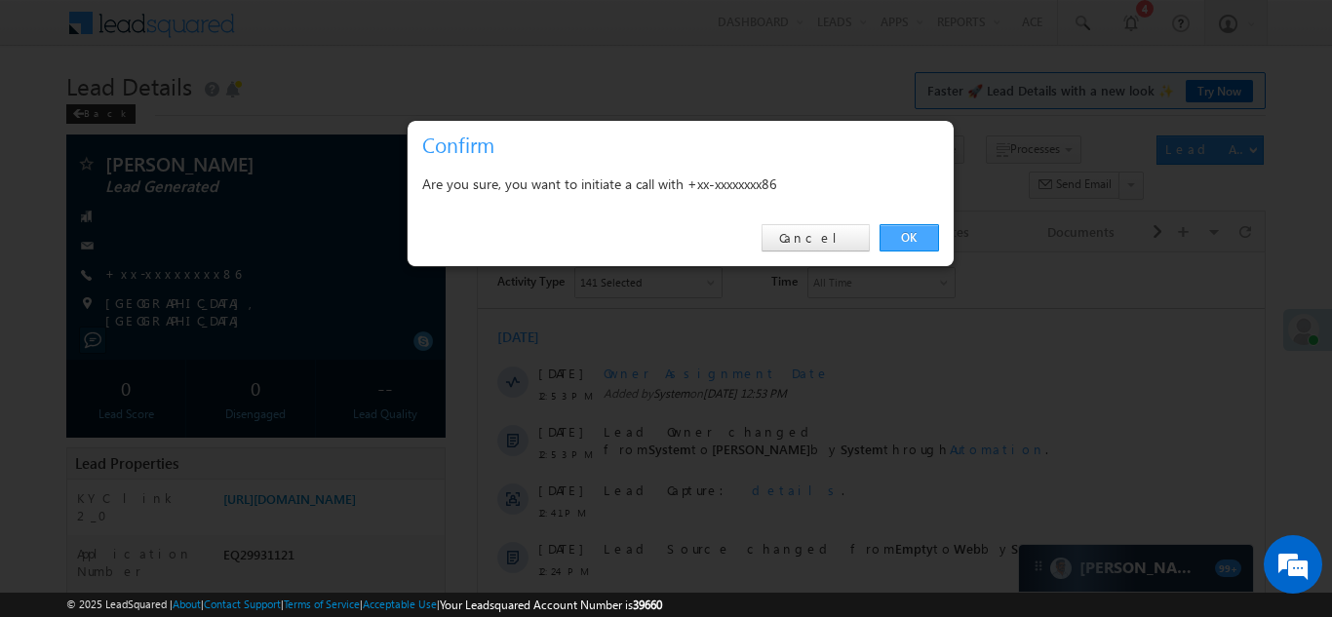
click at [906, 239] on link "OK" at bounding box center [908, 237] width 59 height 27
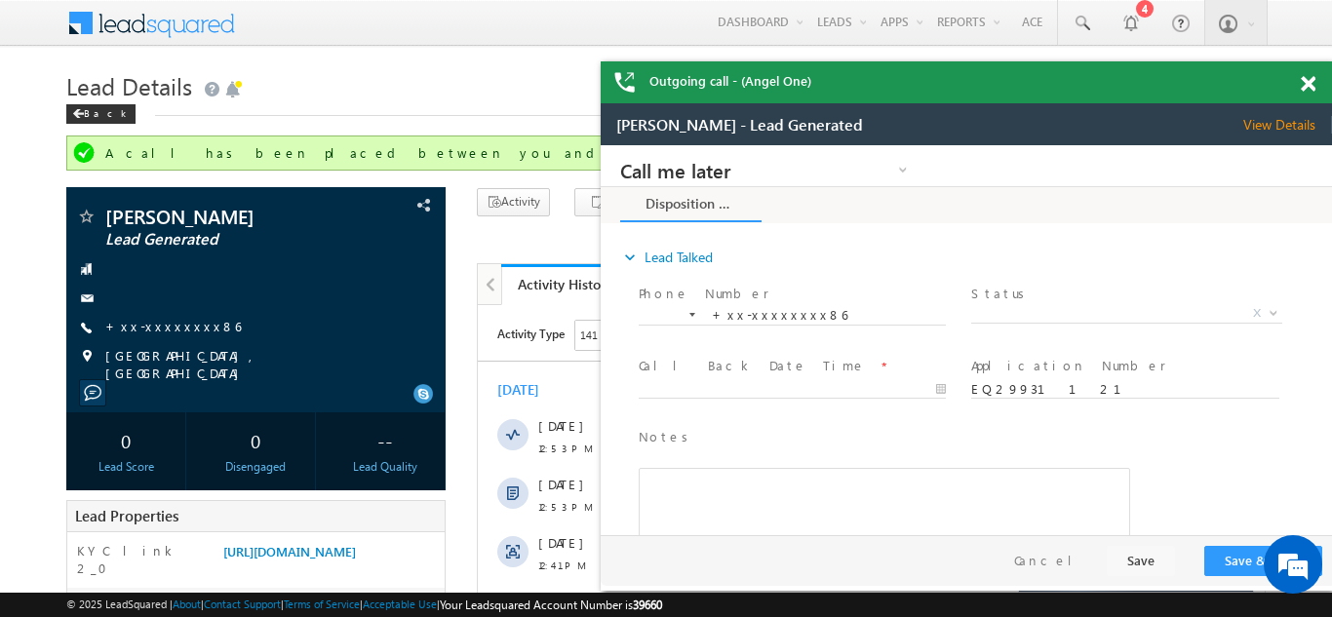
click at [1303, 83] on div "Outgoing call - (Angel One)" at bounding box center [965, 82] width 731 height 42
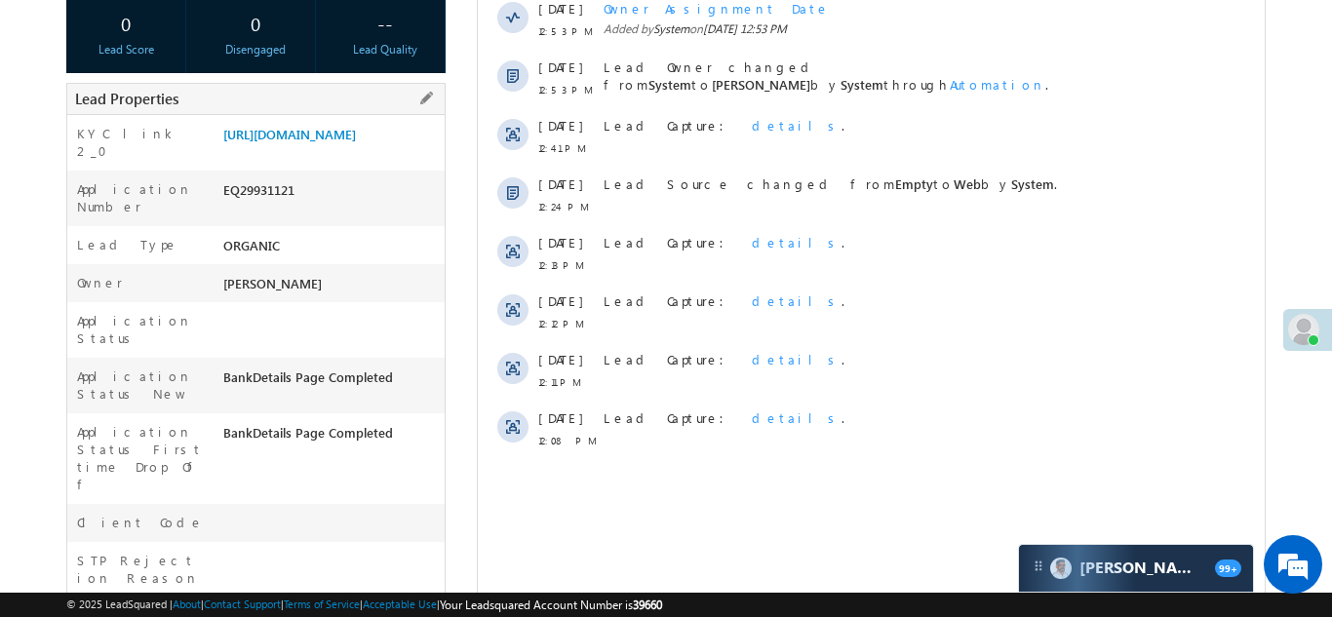
scroll to position [414, 0]
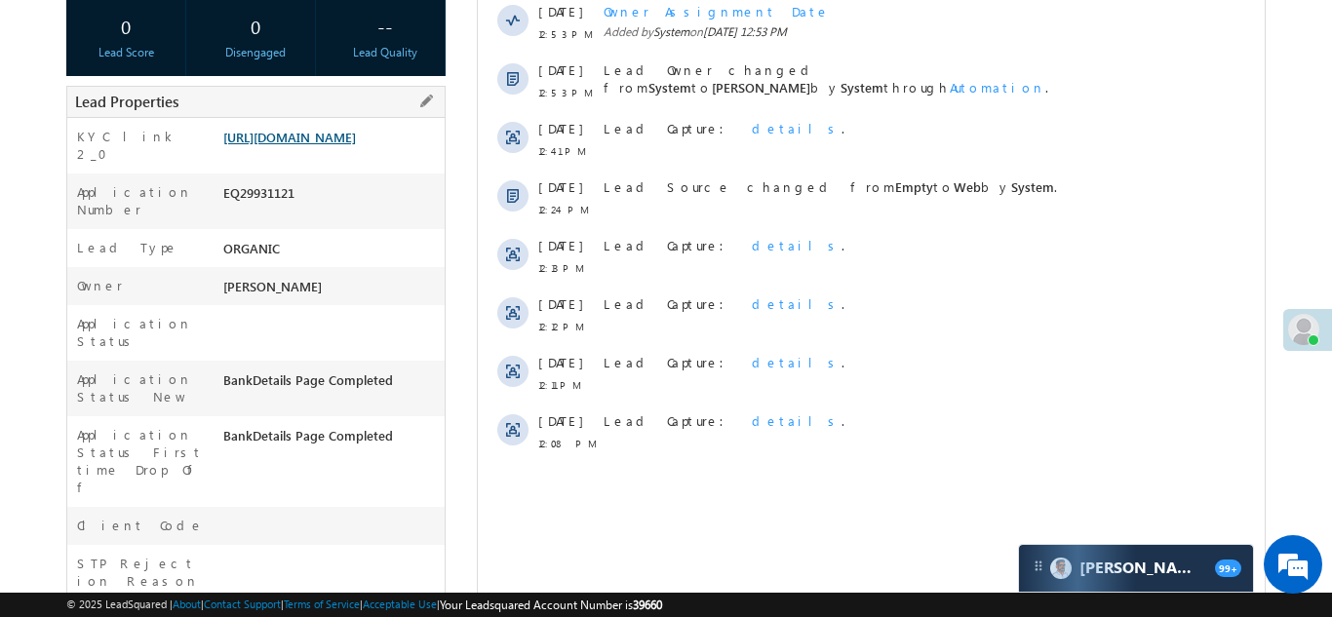
click at [303, 145] on link "https://angelbroking1-pk3em7sa.customui-test.leadsquared.com?leadId=aaf24eec-ac…" at bounding box center [289, 137] width 133 height 17
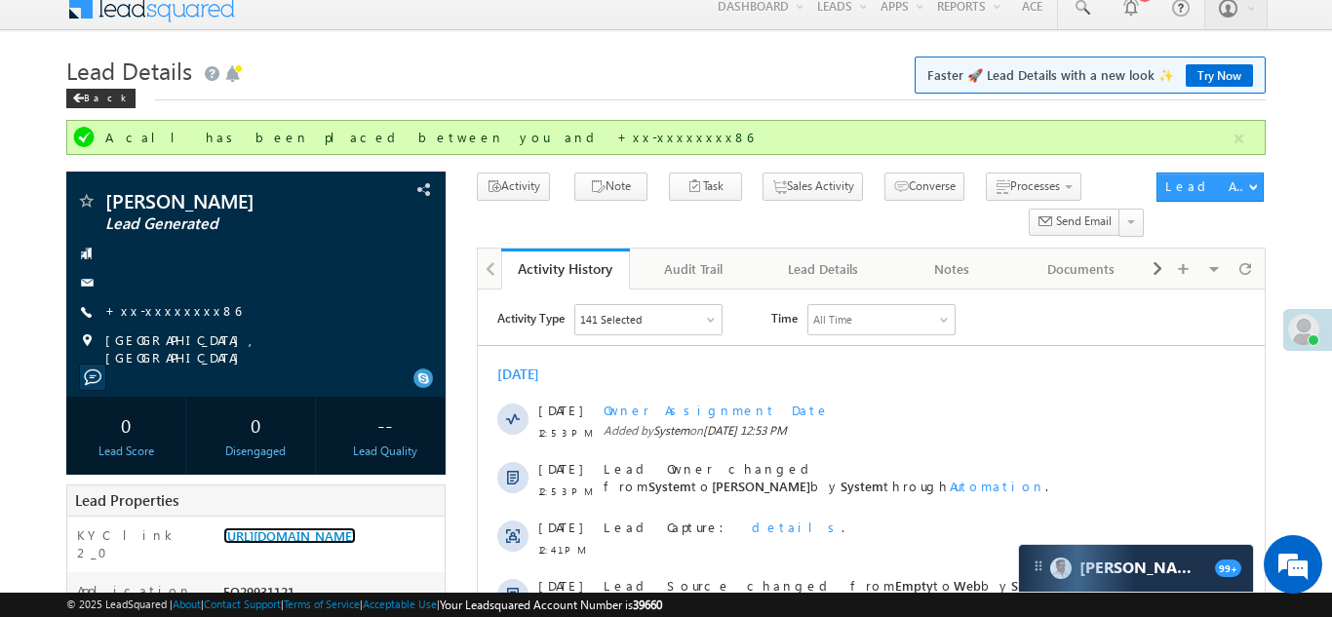
scroll to position [0, 0]
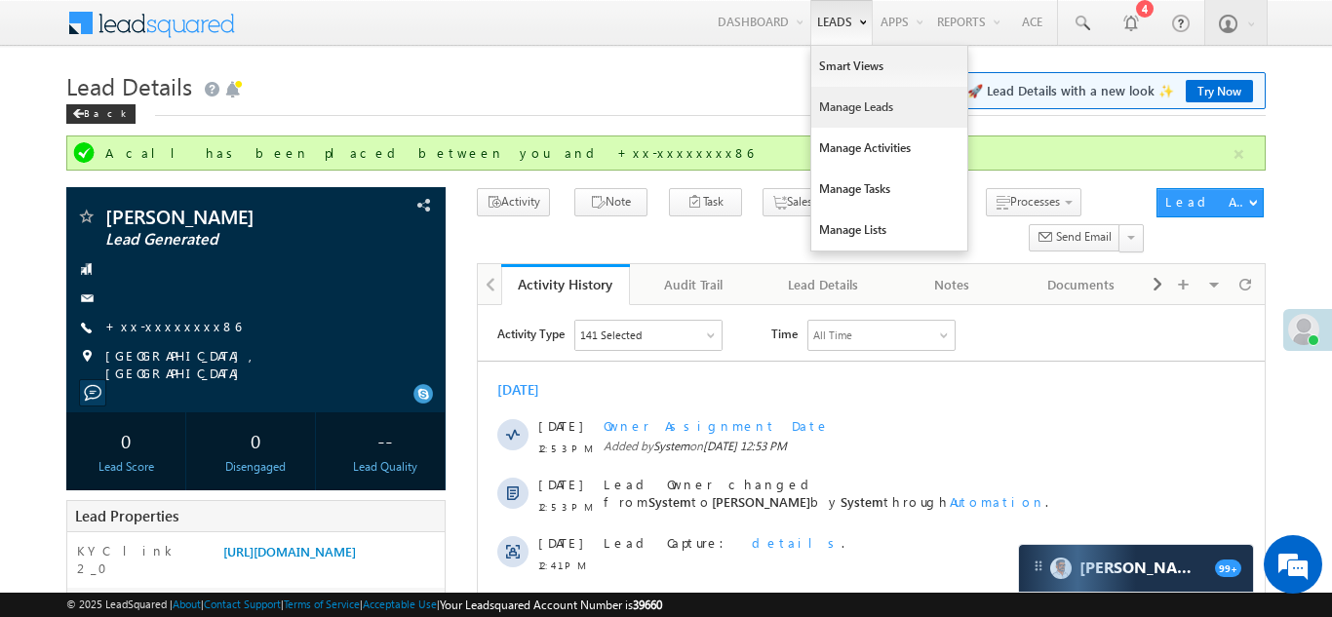
click at [833, 110] on link "Manage Leads" at bounding box center [889, 107] width 156 height 41
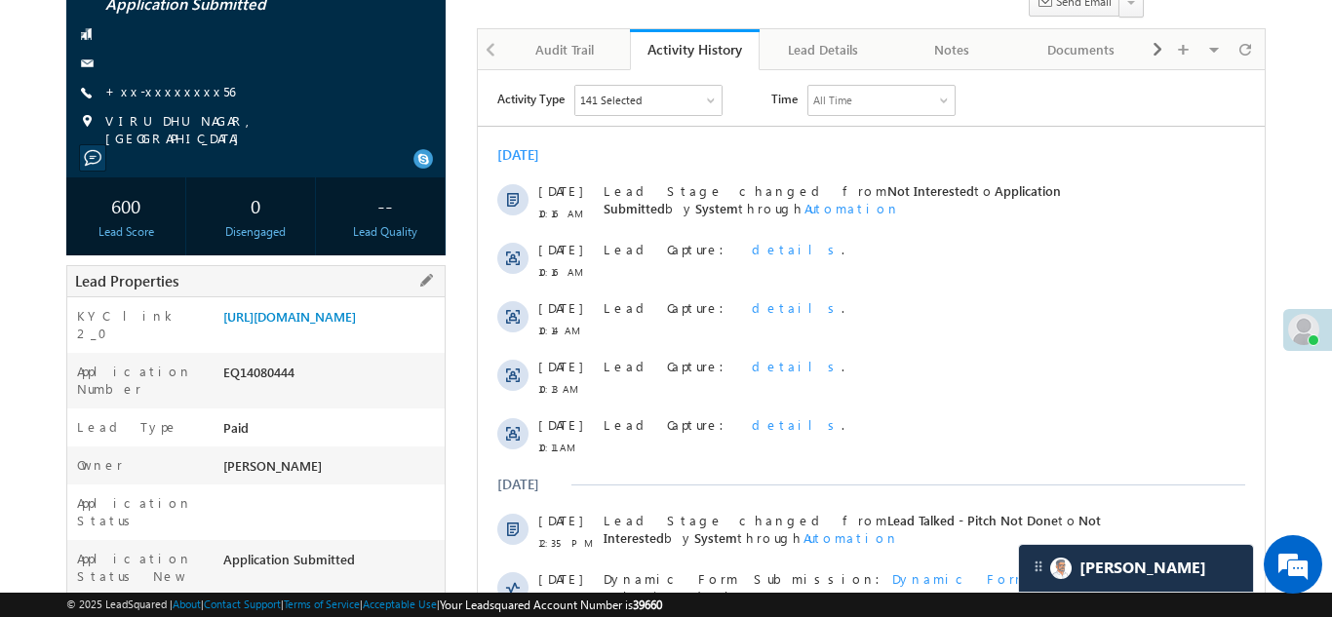
scroll to position [182, 0]
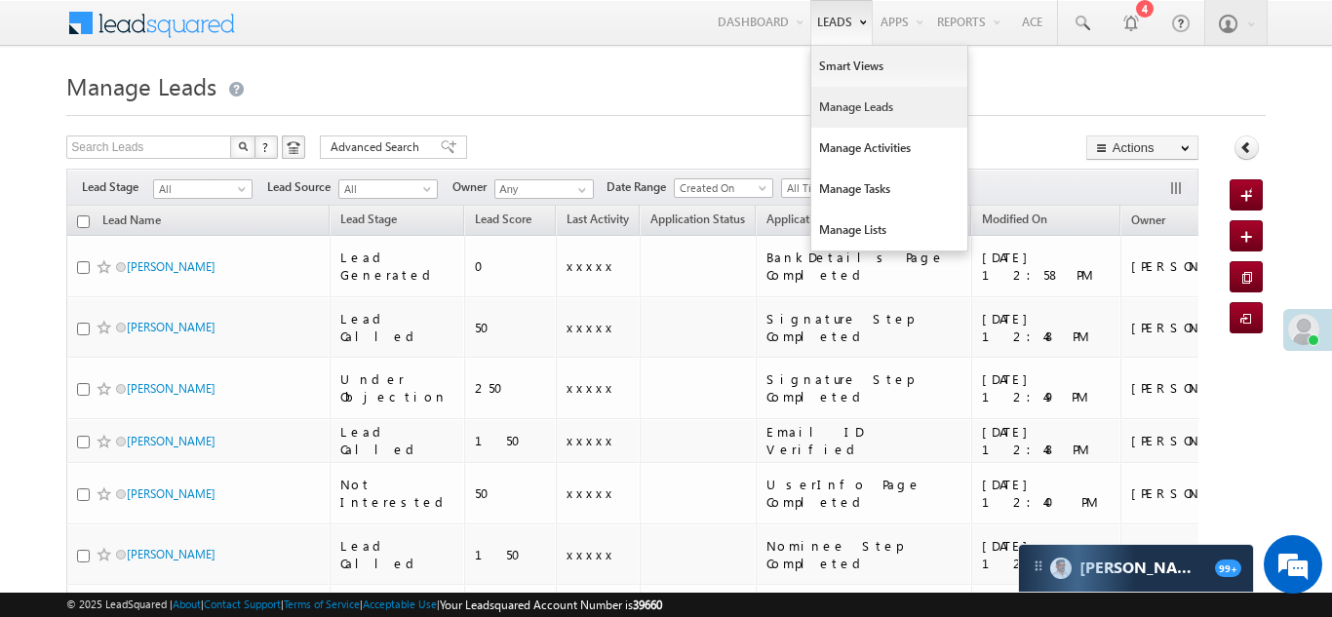
click at [843, 114] on link "Manage Leads" at bounding box center [889, 107] width 156 height 41
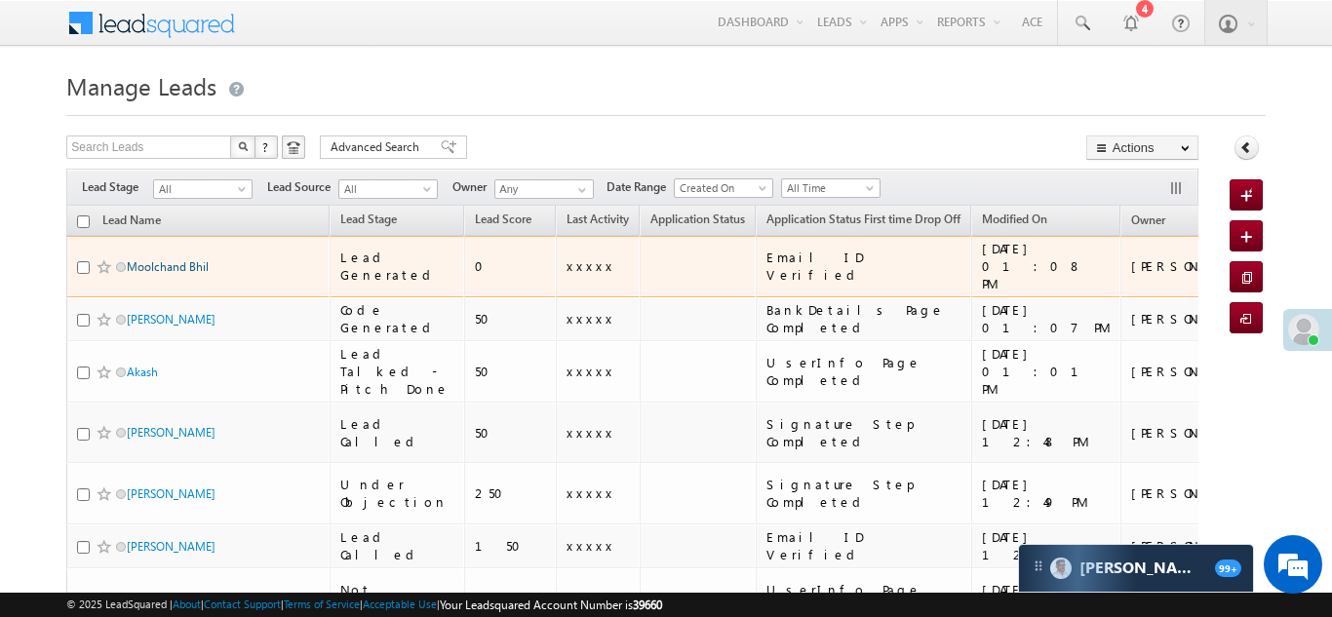
click at [156, 259] on link "Moolchand Bhil" at bounding box center [168, 266] width 82 height 15
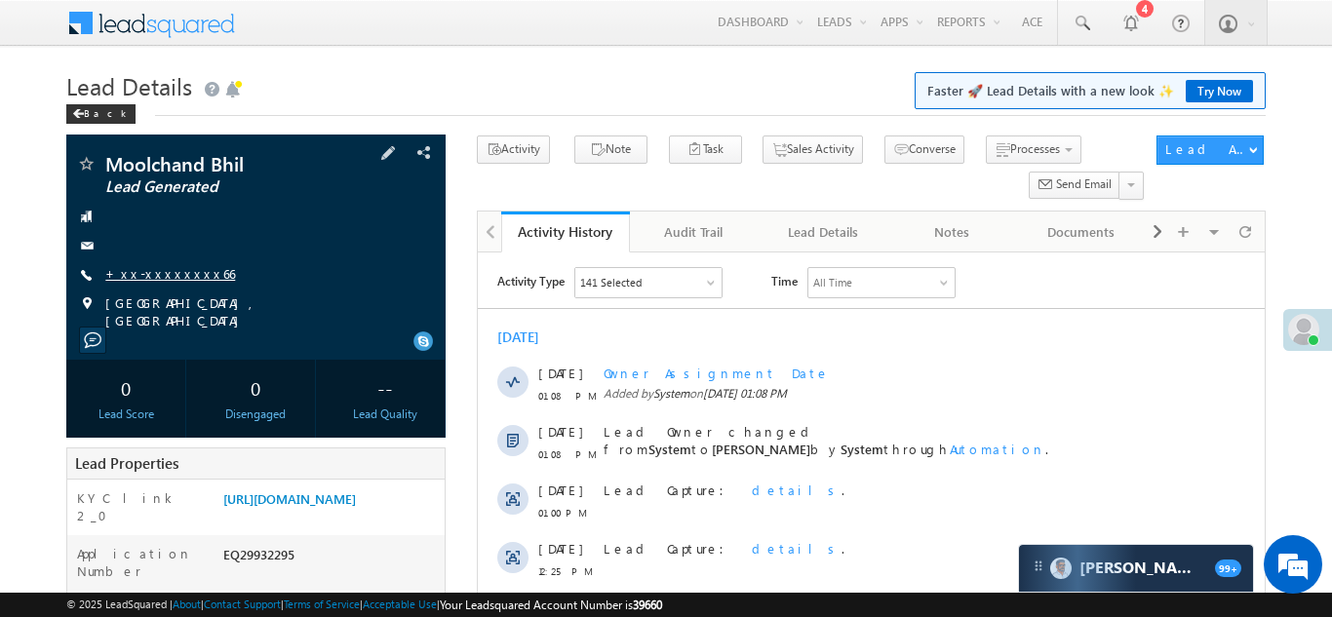
click at [159, 267] on link "+xx-xxxxxxxx66" at bounding box center [170, 273] width 130 height 17
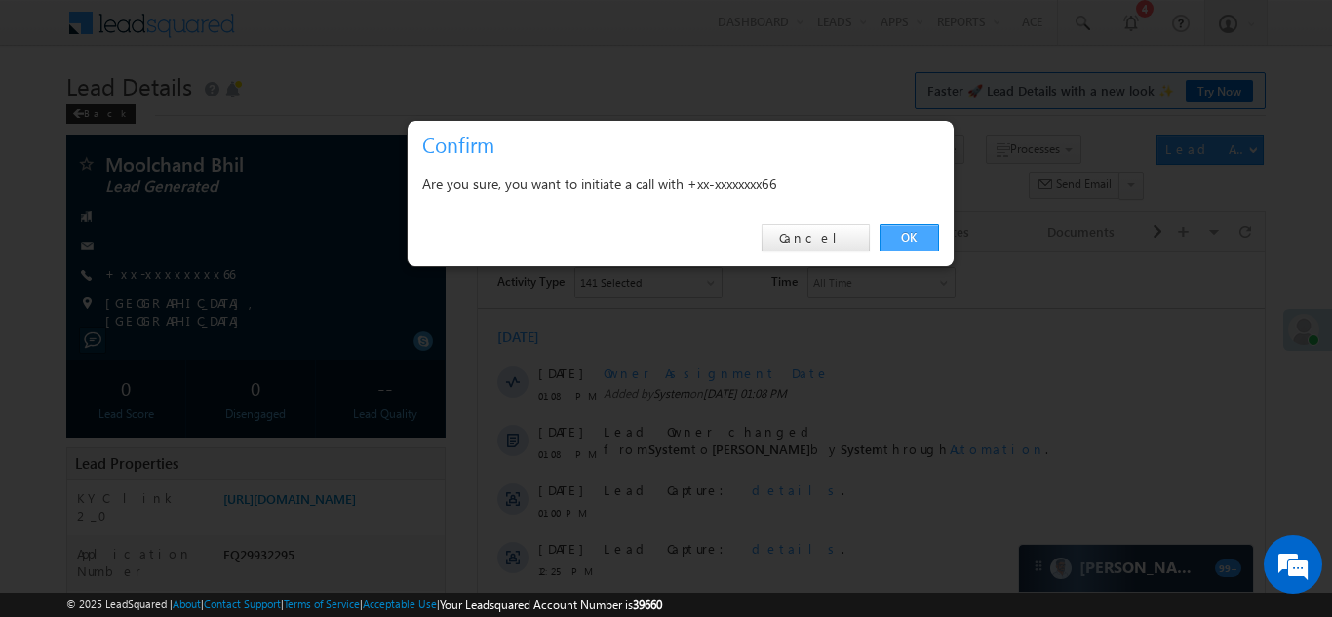
click at [910, 242] on link "OK" at bounding box center [908, 237] width 59 height 27
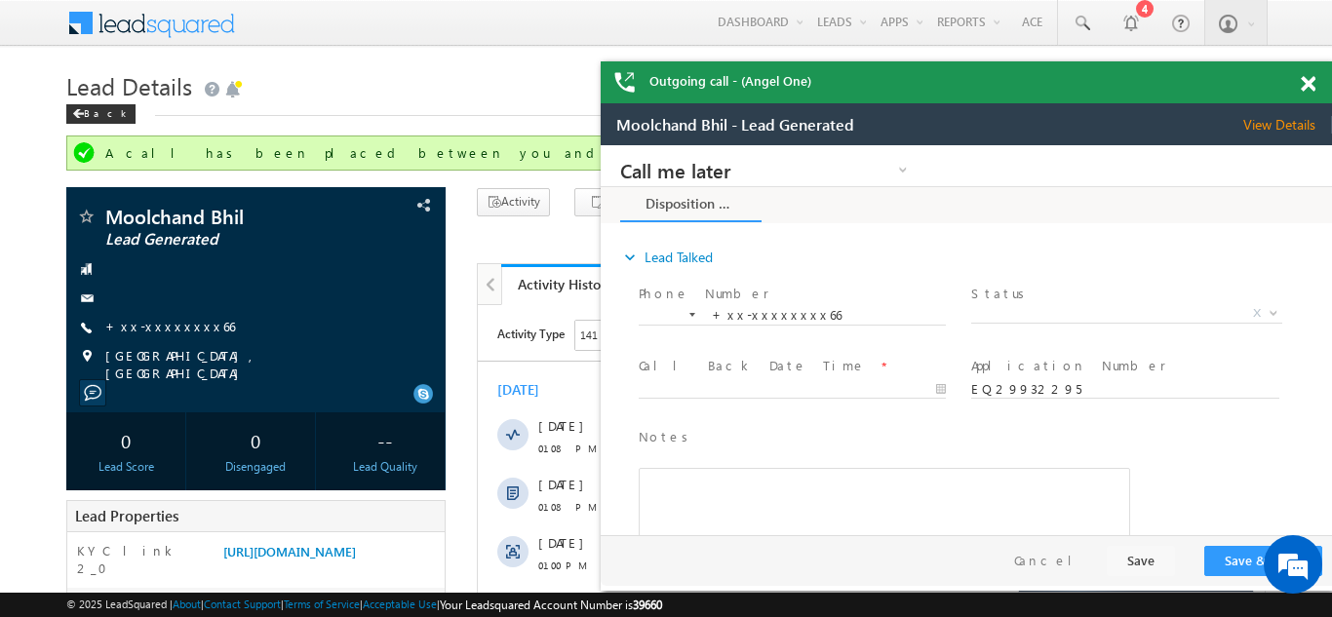
click at [1306, 78] on span at bounding box center [1307, 84] width 15 height 17
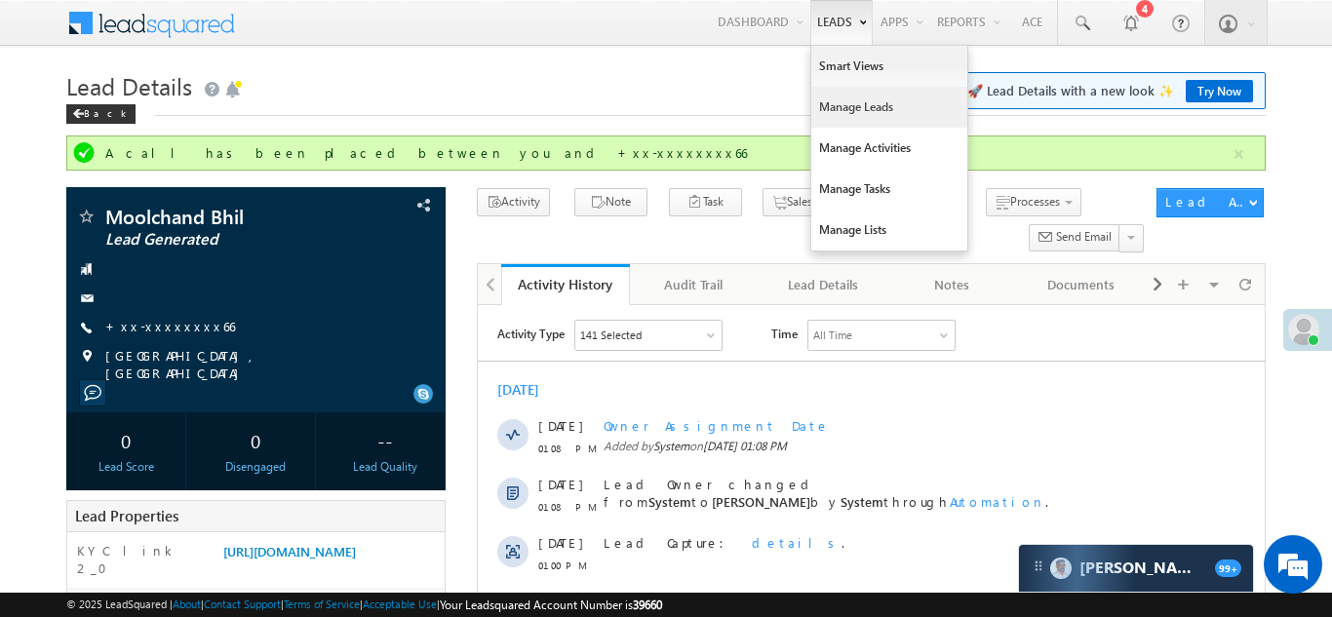
click at [830, 106] on link "Manage Leads" at bounding box center [889, 107] width 156 height 41
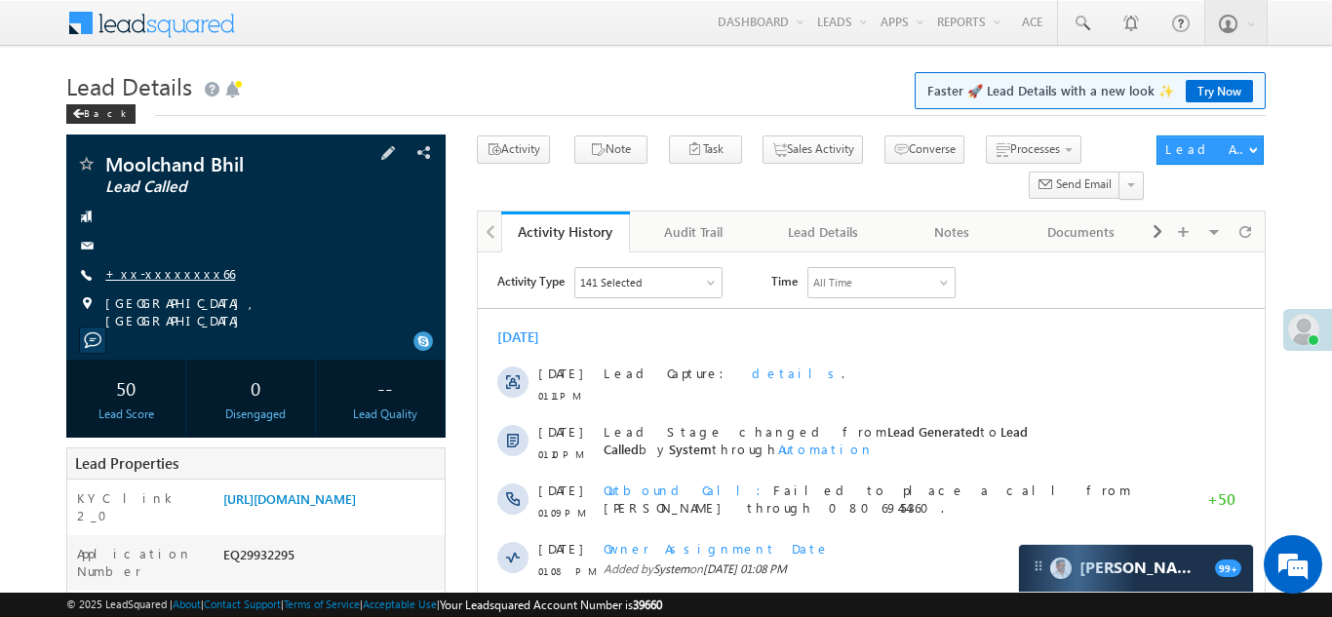
click at [149, 270] on link "+xx-xxxxxxxx66" at bounding box center [170, 273] width 130 height 17
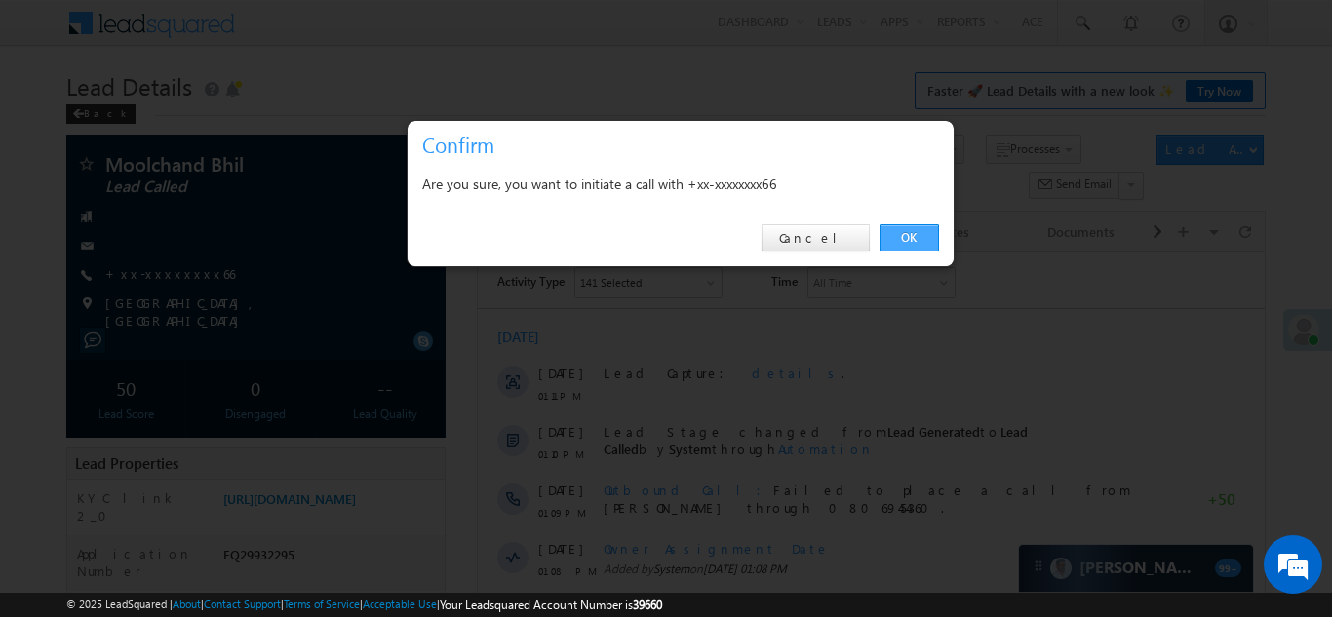
click at [900, 234] on link "OK" at bounding box center [908, 237] width 59 height 27
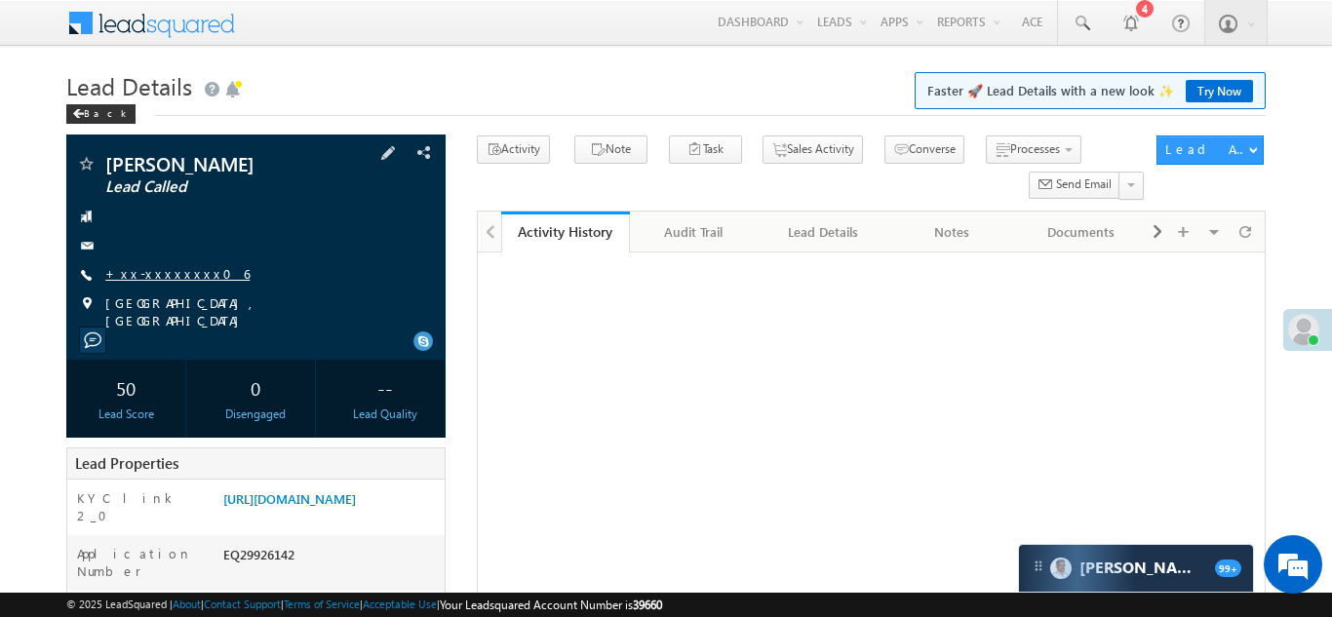
click at [166, 269] on link "+xx-xxxxxxxx06" at bounding box center [177, 273] width 144 height 17
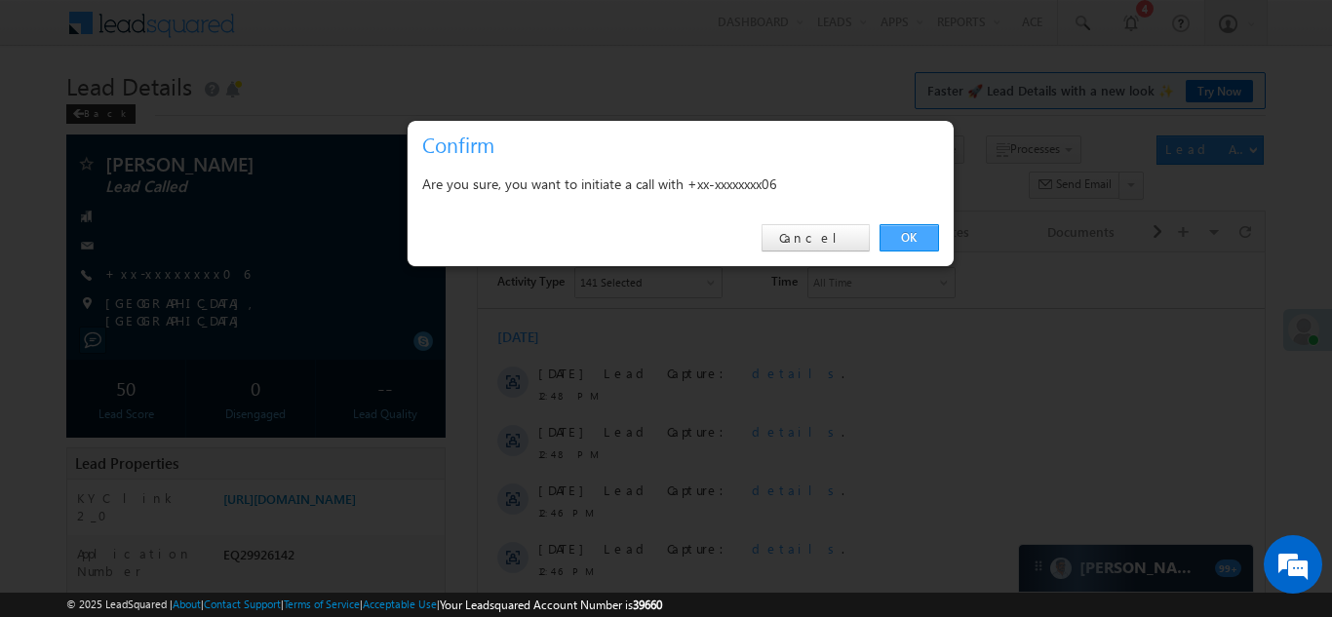
click at [906, 234] on link "OK" at bounding box center [908, 237] width 59 height 27
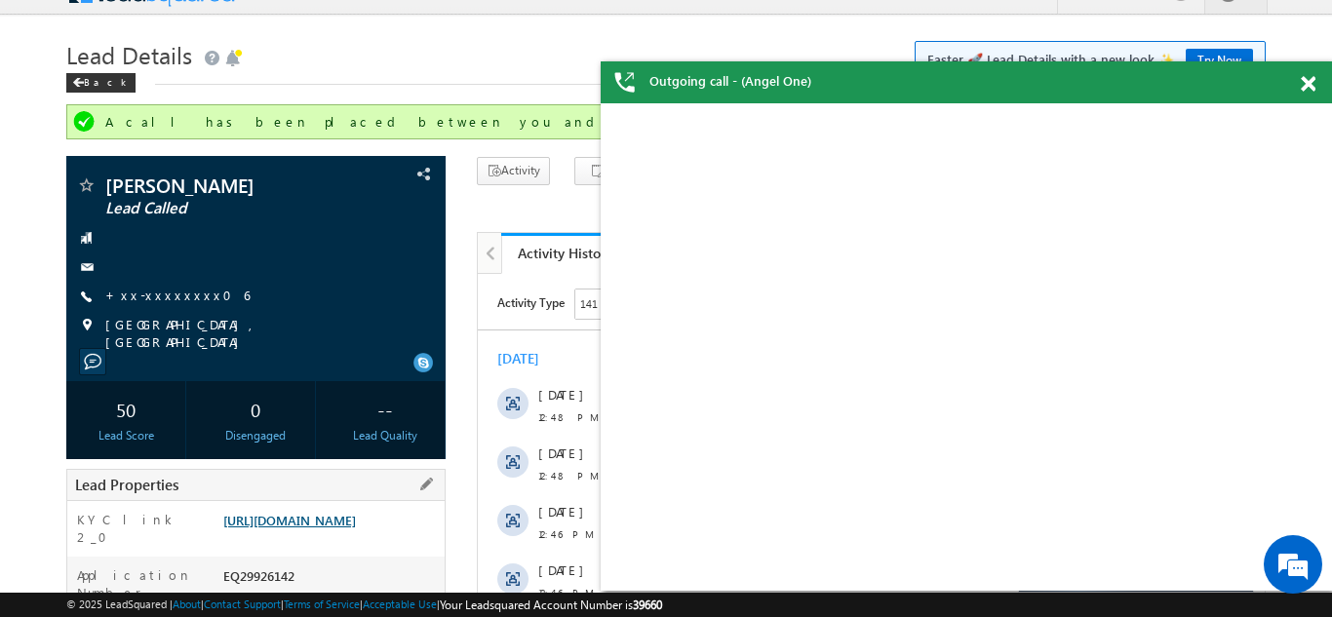
click at [344, 528] on link "[URL][DOMAIN_NAME]" at bounding box center [289, 520] width 133 height 17
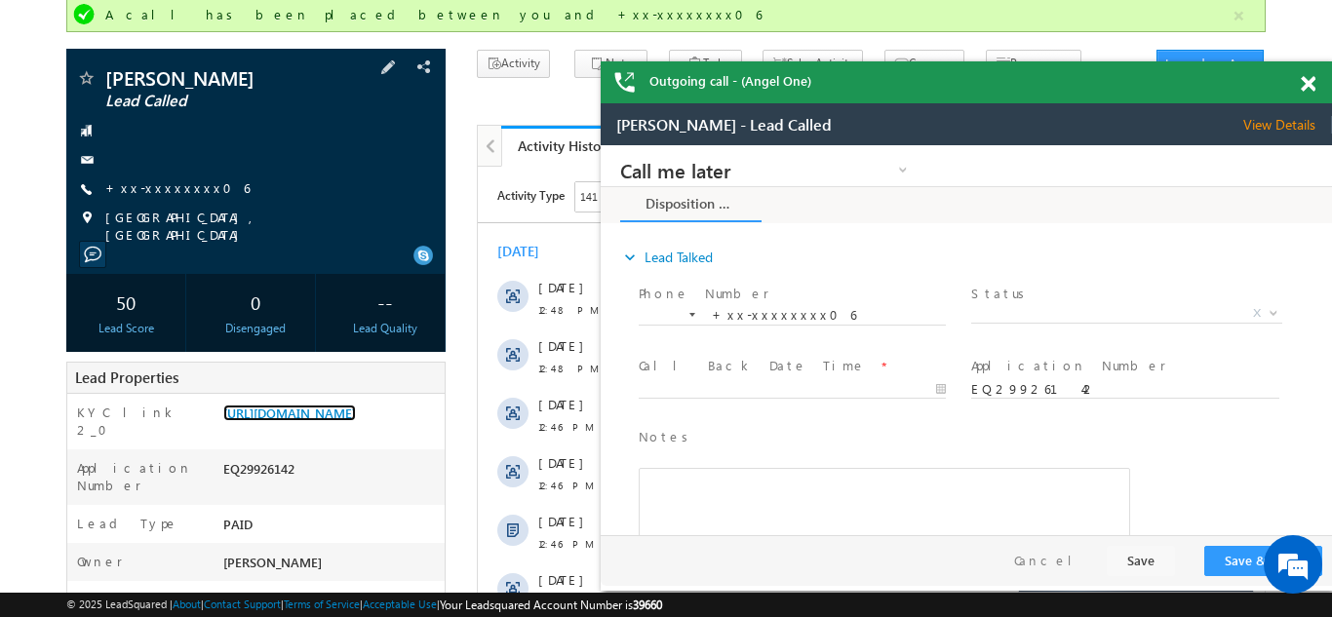
scroll to position [226, 0]
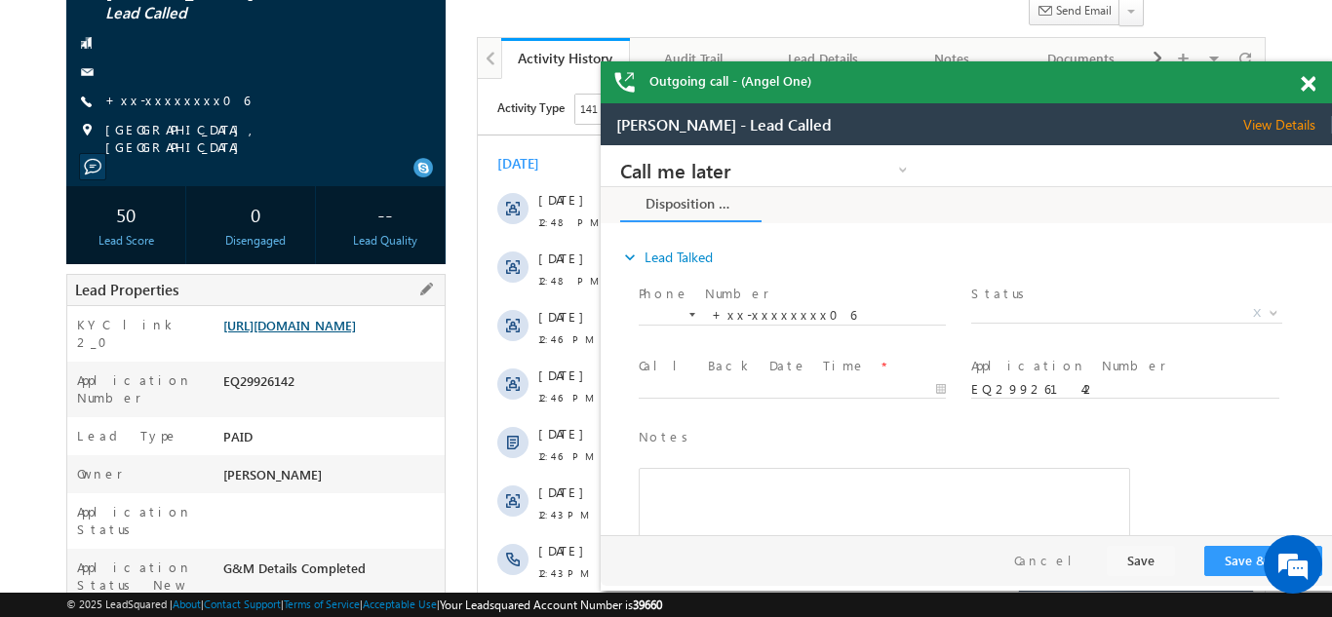
click at [328, 329] on link "https://angelbroking1-pk3em7sa.customui-test.leadsquared.com?leadId=721f37a7-52…" at bounding box center [289, 325] width 133 height 17
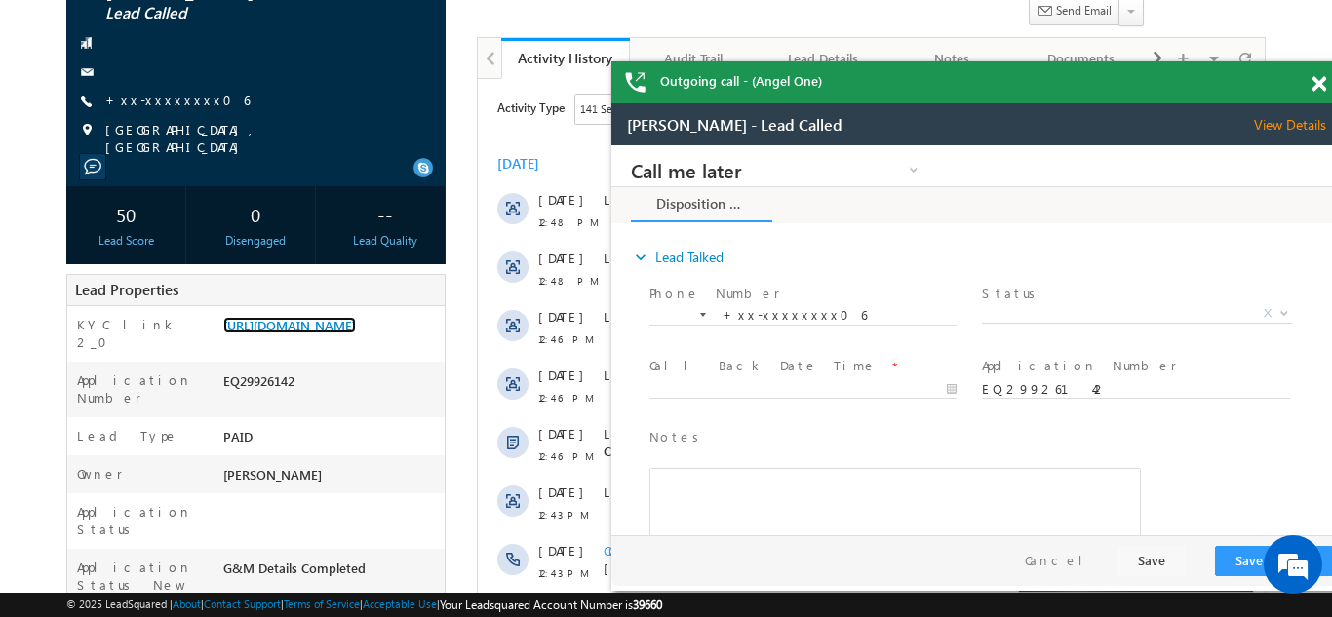
click at [1308, 79] on div "Outgoing call - (Angel One)" at bounding box center [976, 82] width 731 height 42
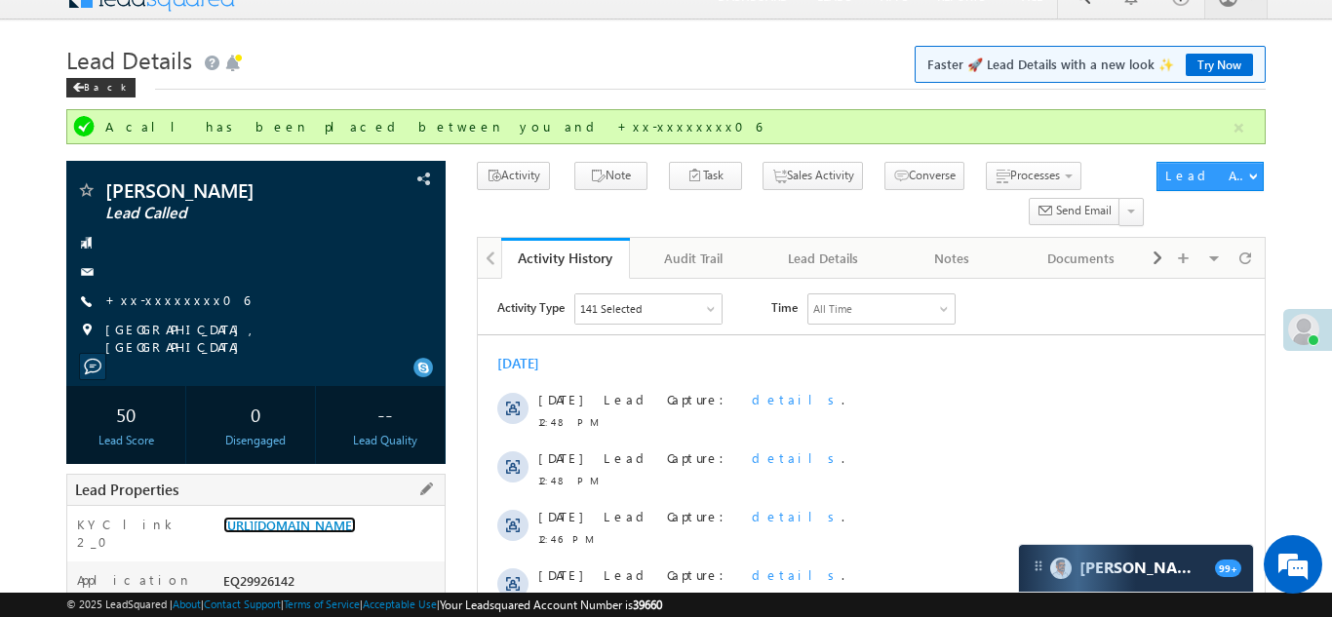
scroll to position [0, 0]
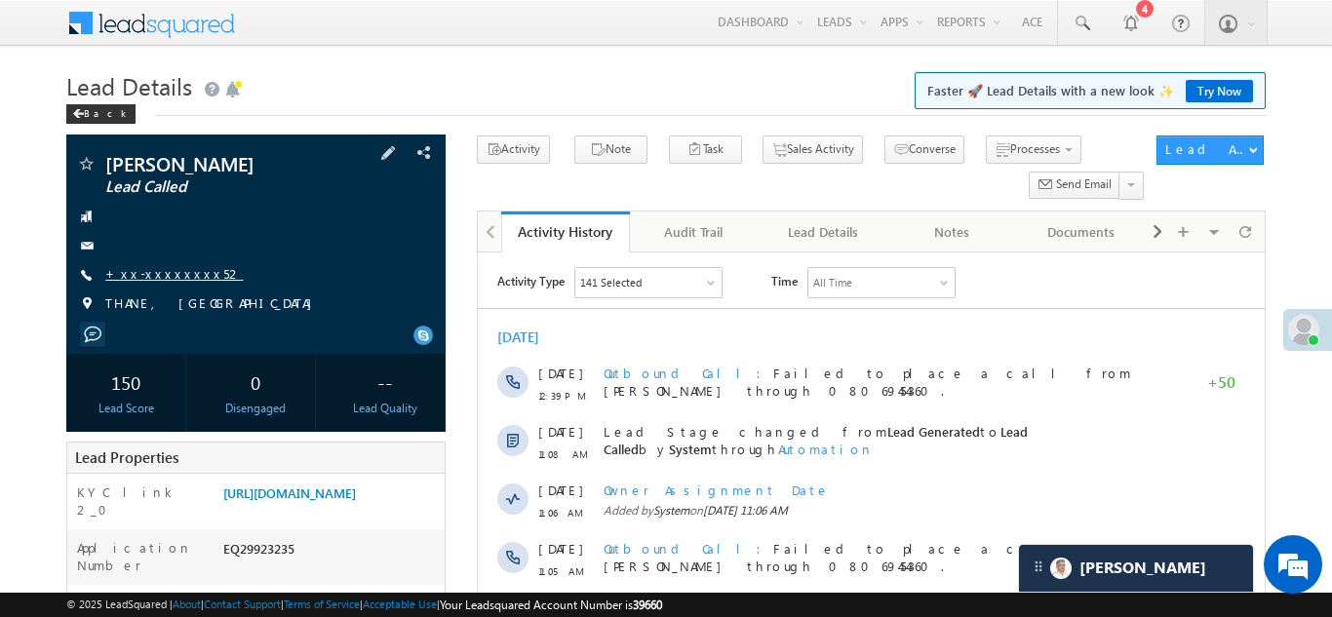
click at [161, 270] on link "+xx-xxxxxxxx52" at bounding box center [173, 273] width 137 height 17
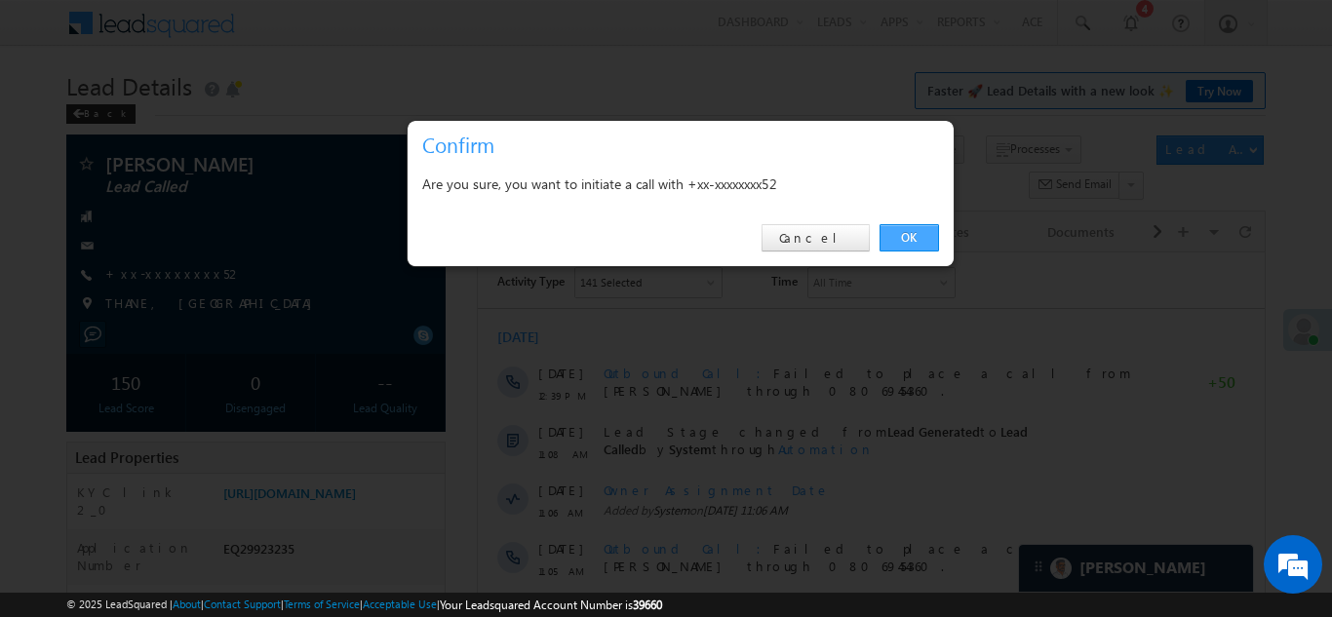
click at [903, 237] on link "OK" at bounding box center [908, 237] width 59 height 27
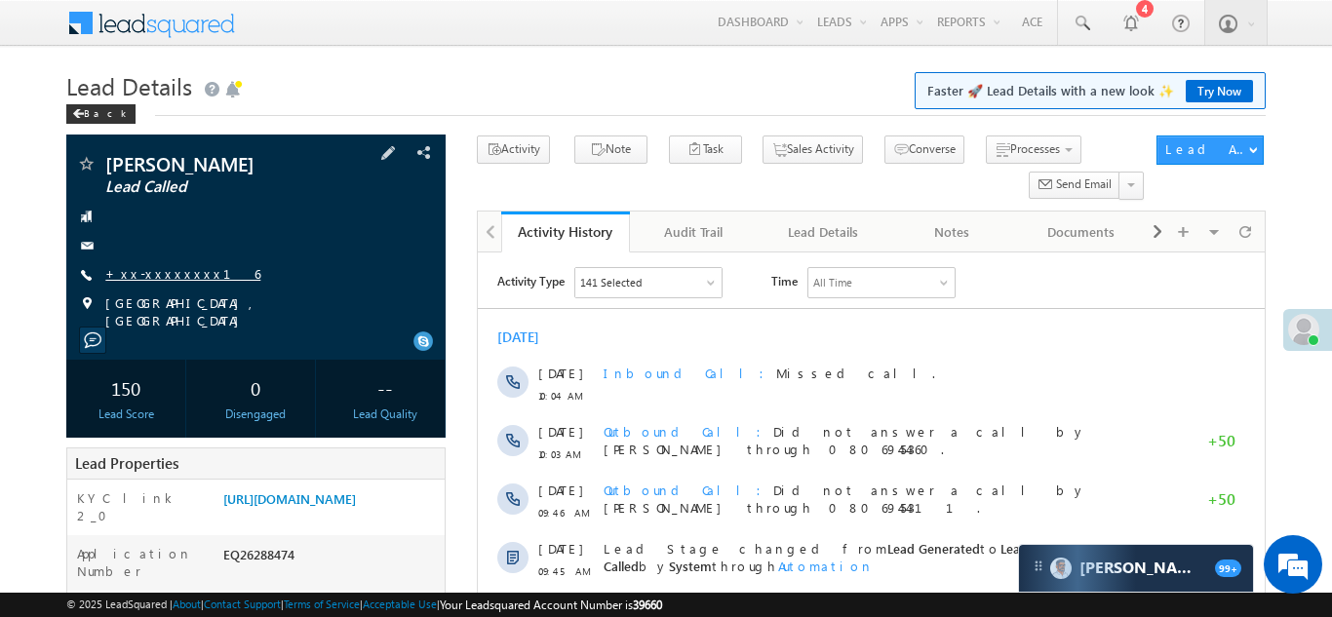
click at [158, 282] on link "+xx-xxxxxxxx16" at bounding box center [182, 273] width 155 height 17
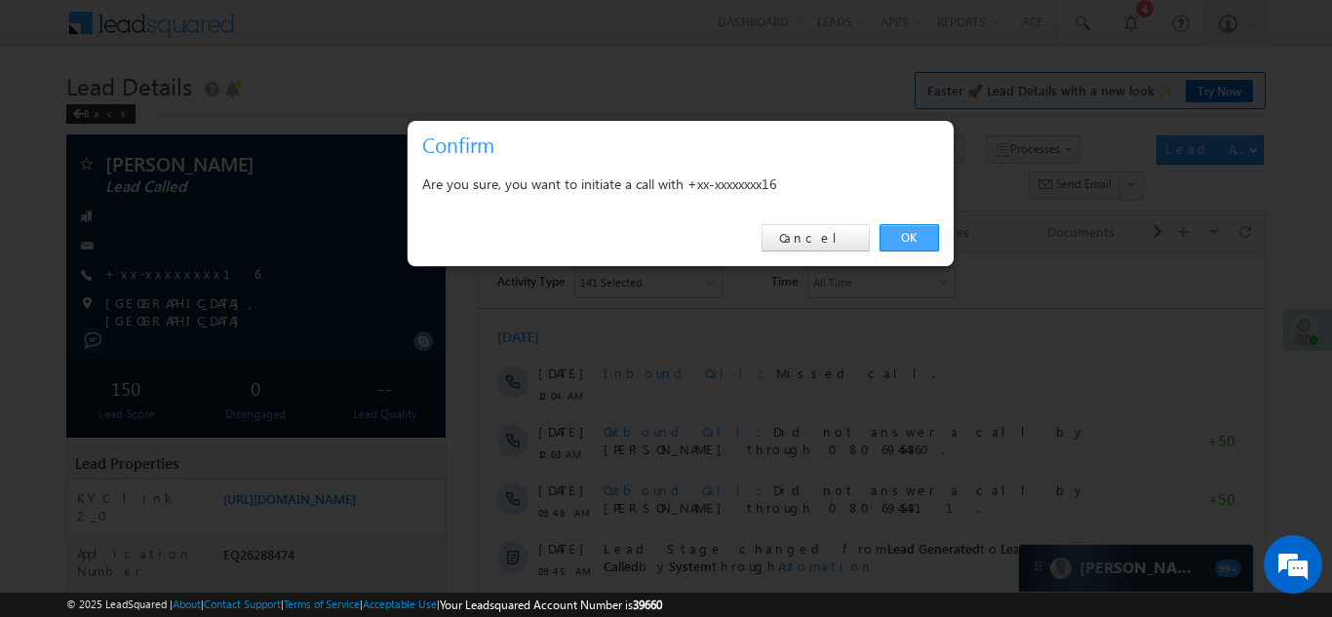
click at [906, 235] on link "OK" at bounding box center [908, 237] width 59 height 27
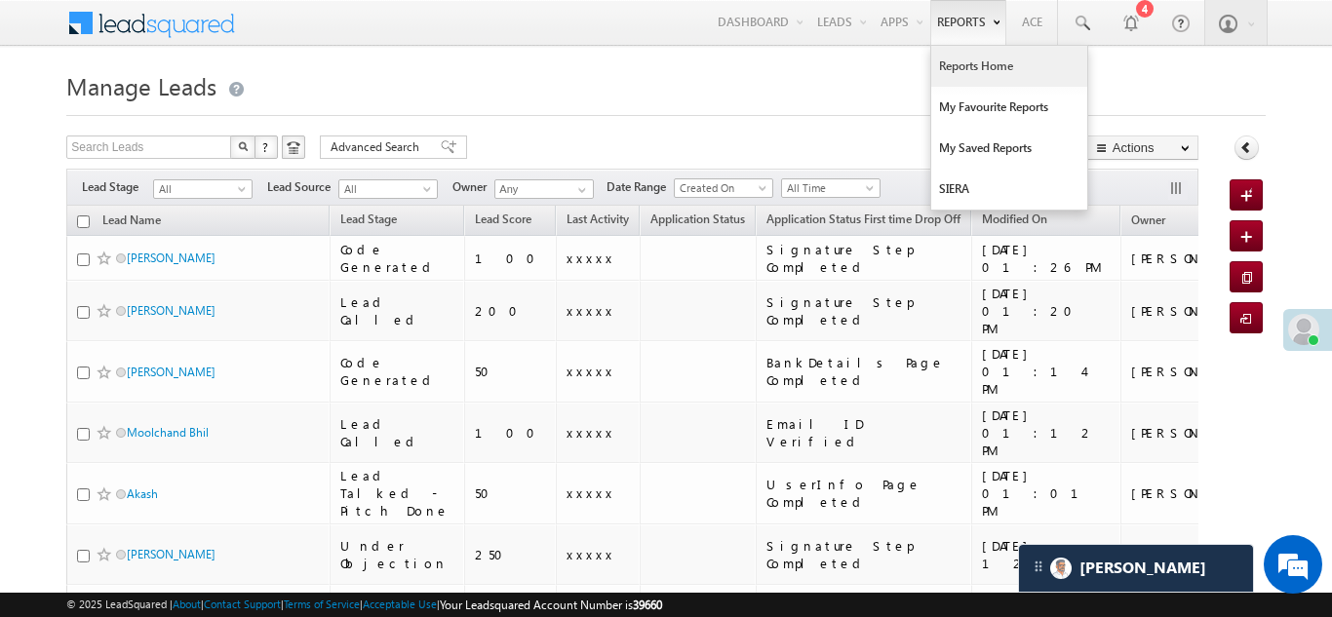
click at [974, 67] on link "Reports Home" at bounding box center [1009, 66] width 156 height 41
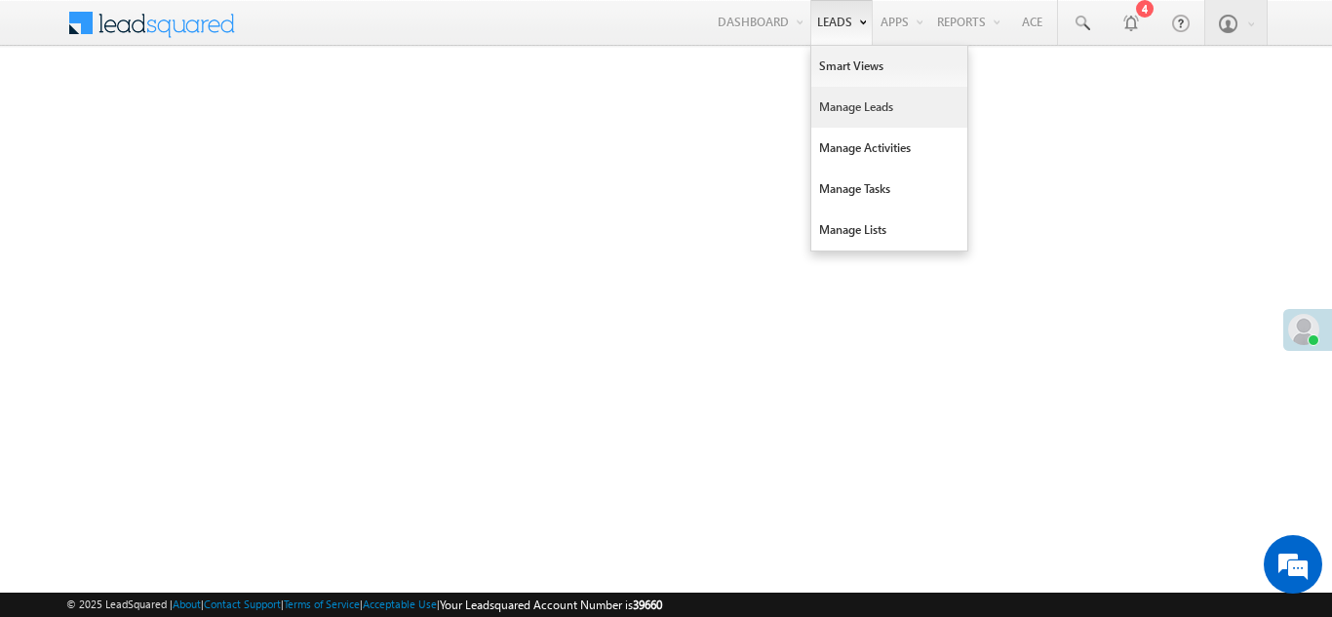
click at [826, 112] on link "Manage Leads" at bounding box center [889, 107] width 156 height 41
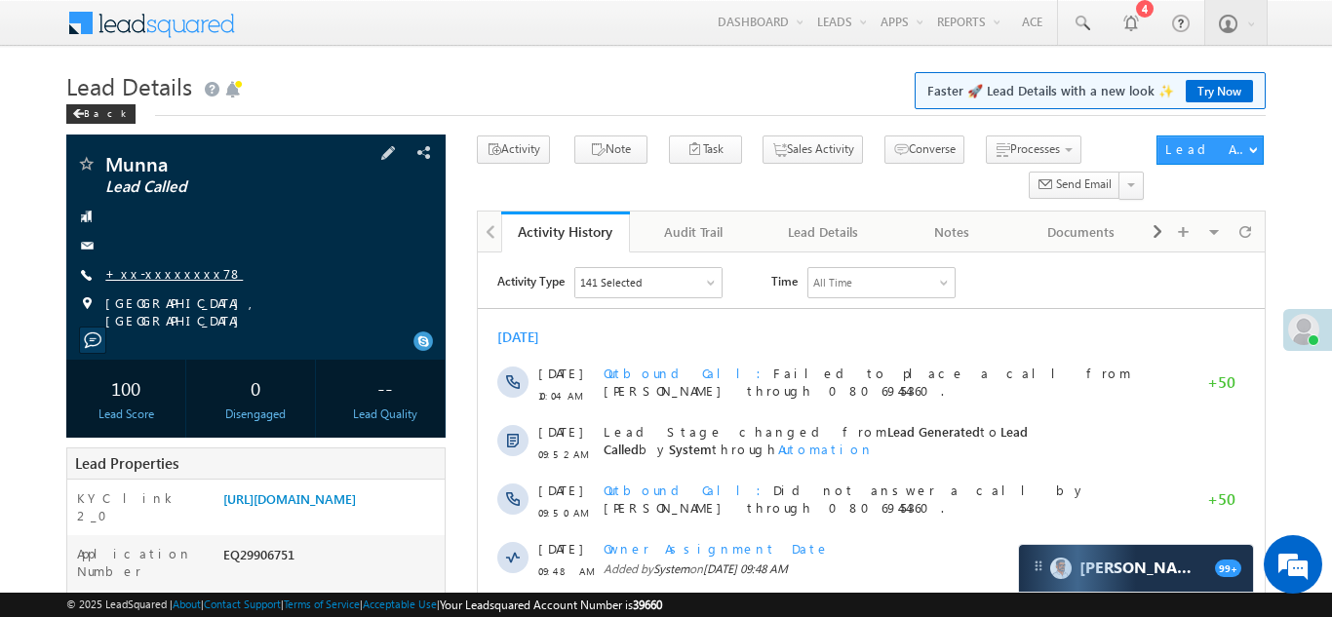
click at [161, 274] on link "+xx-xxxxxxxx78" at bounding box center [173, 273] width 137 height 17
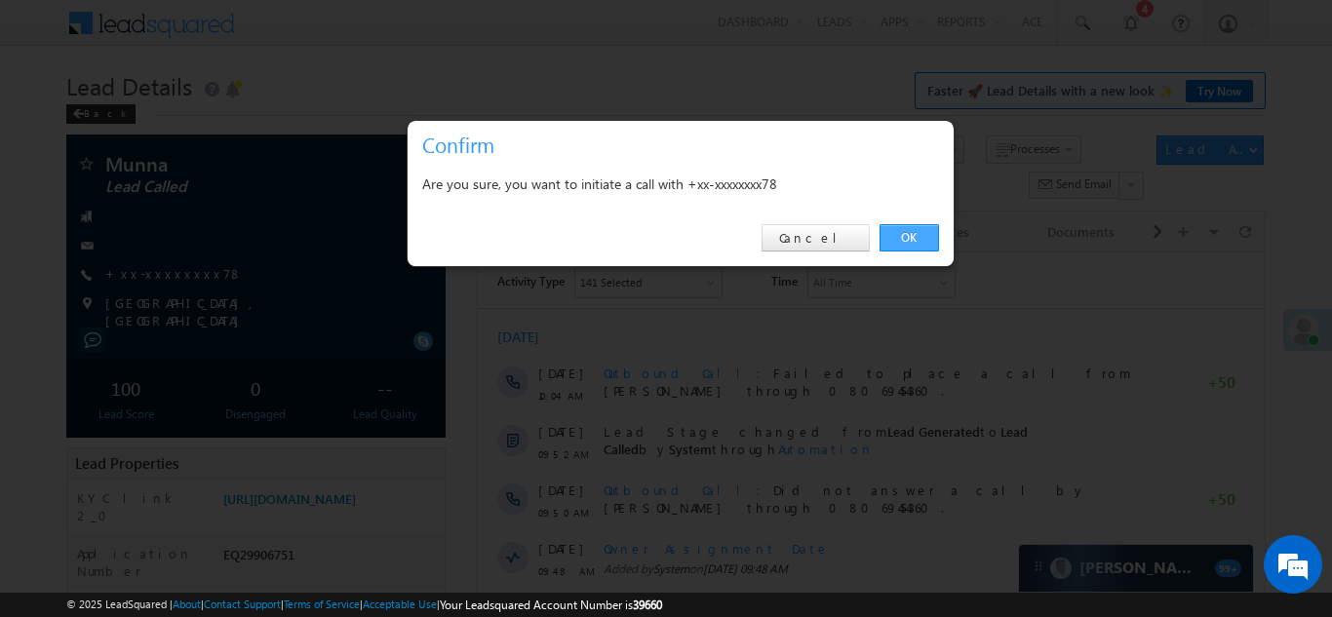
click at [903, 236] on link "OK" at bounding box center [908, 237] width 59 height 27
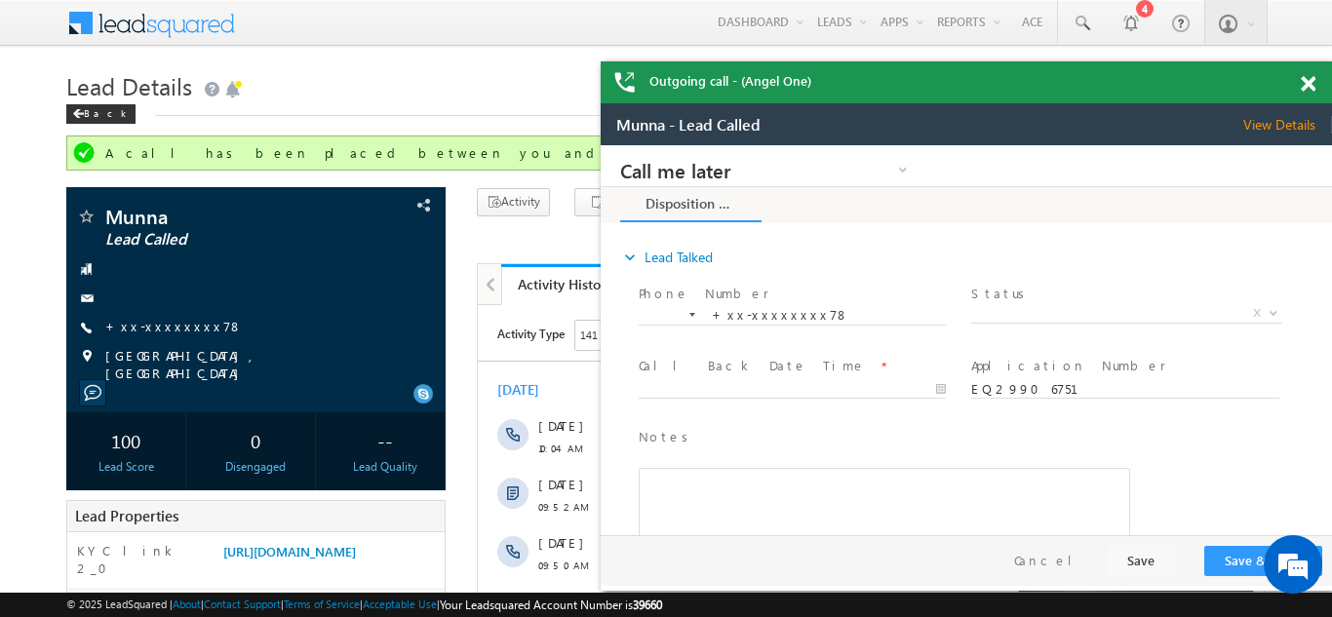
click at [1305, 80] on div "Outgoing call - (Angel One)" at bounding box center [965, 82] width 731 height 42
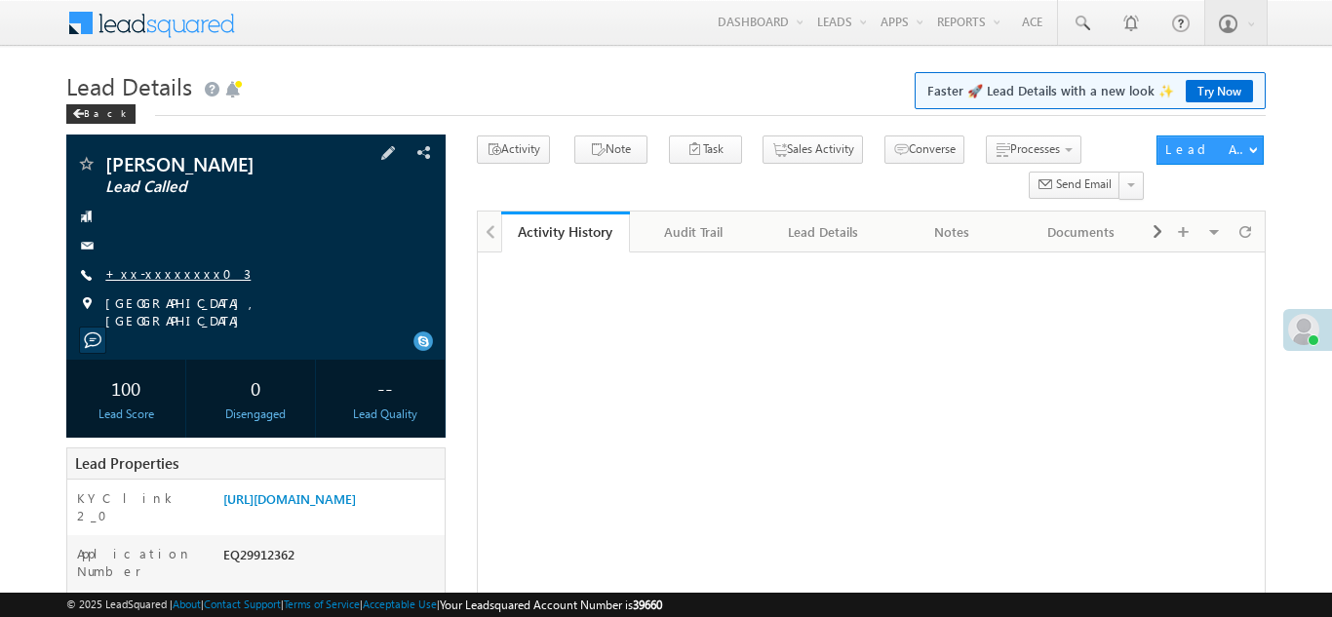
click at [143, 278] on link "+xx-xxxxxxxx03" at bounding box center [177, 273] width 145 height 17
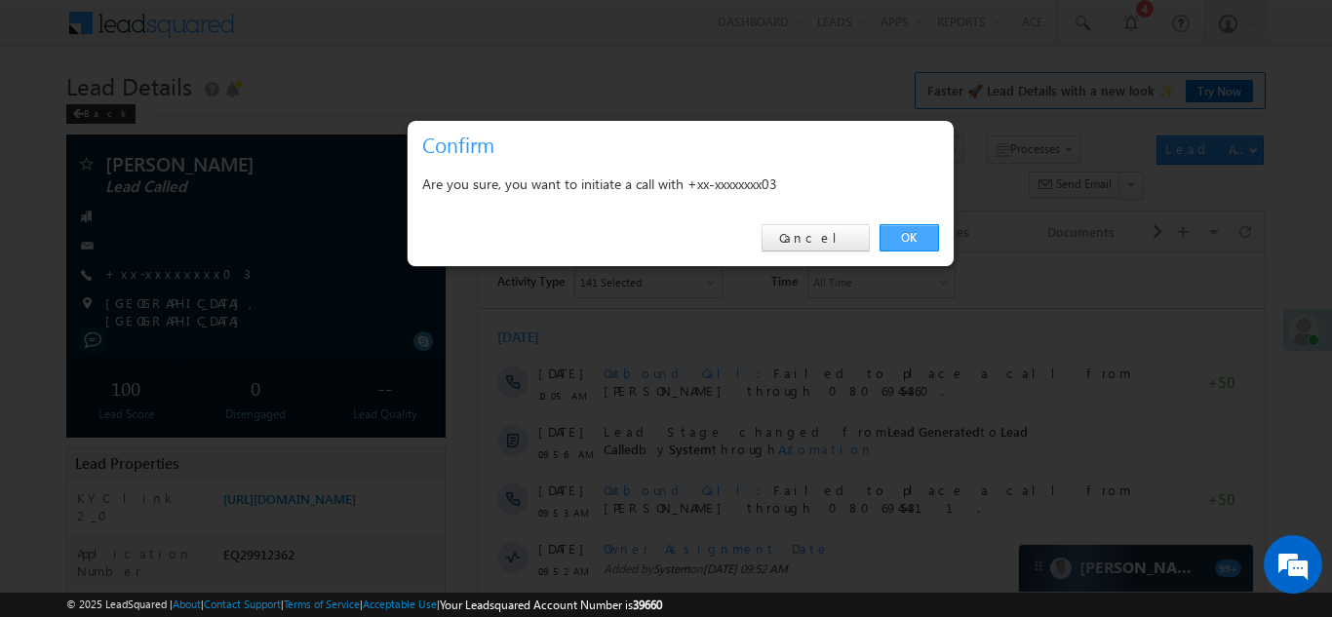
click at [892, 241] on link "OK" at bounding box center [908, 237] width 59 height 27
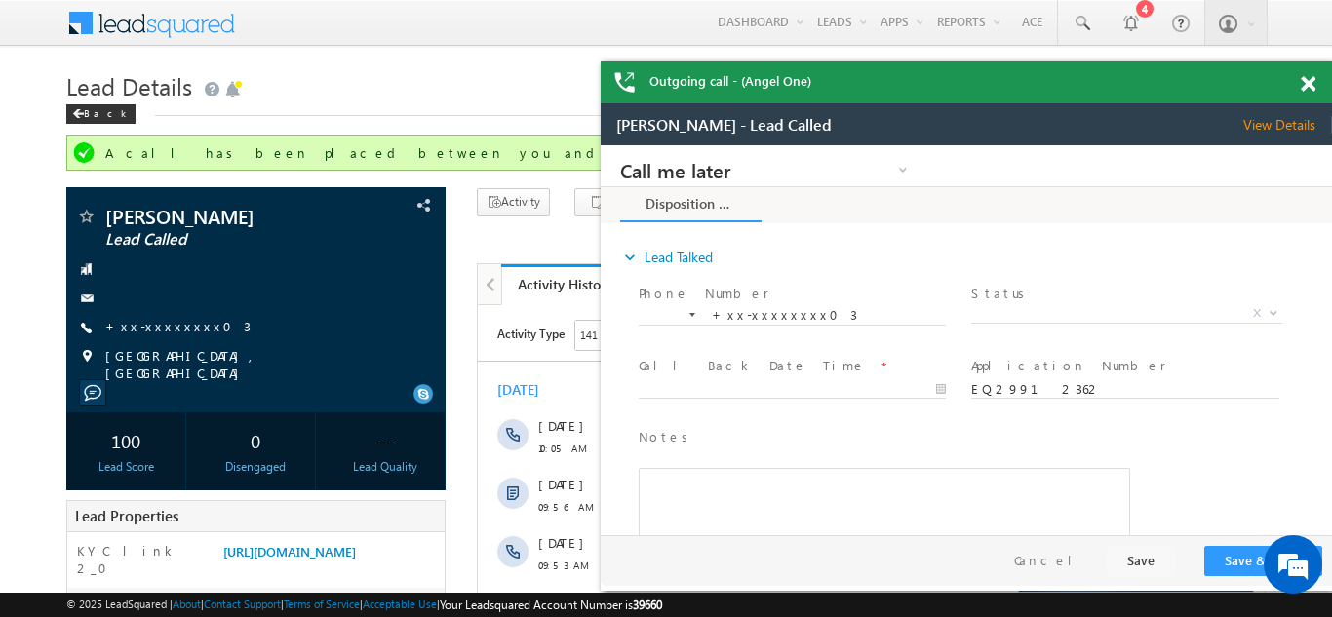
click at [1304, 77] on span at bounding box center [1307, 84] width 15 height 17
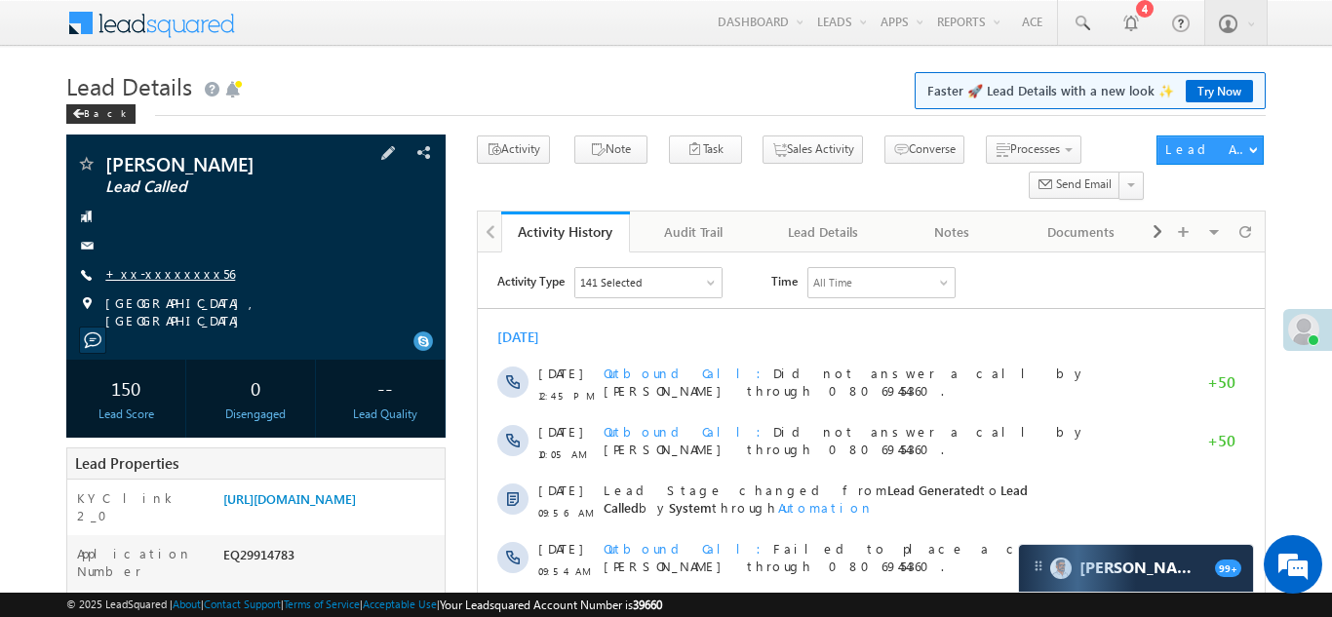
click at [148, 271] on link "+xx-xxxxxxxx56" at bounding box center [170, 273] width 130 height 17
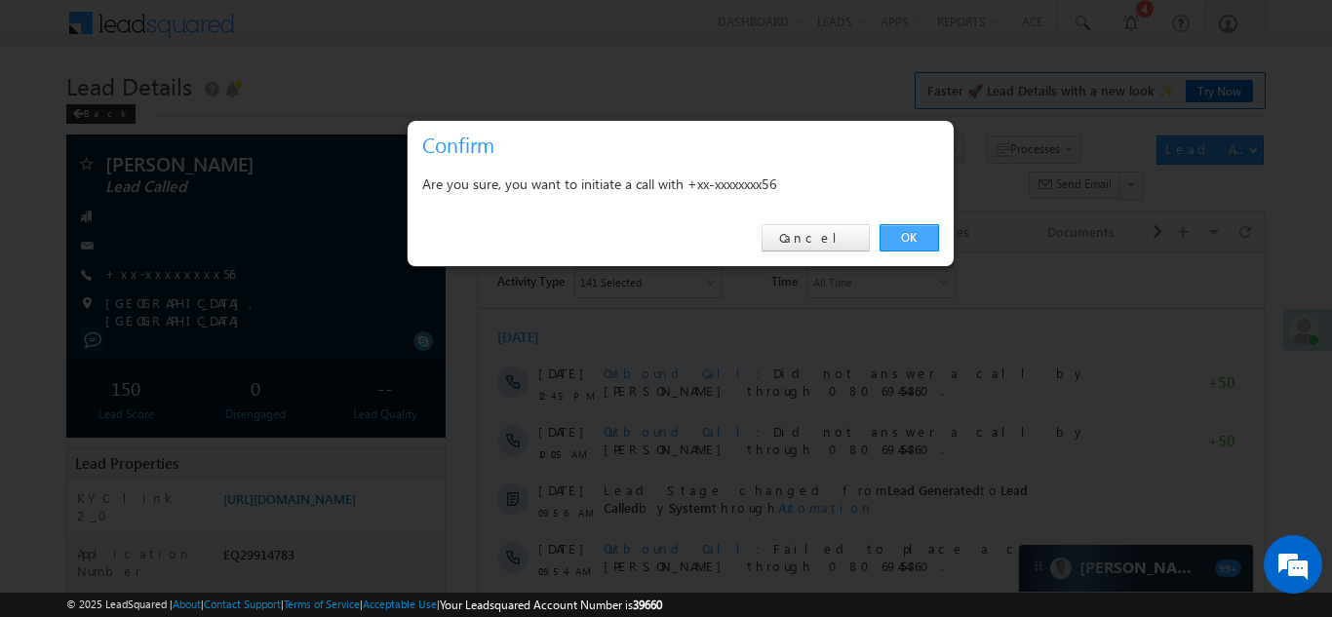
click at [902, 232] on link "OK" at bounding box center [908, 237] width 59 height 27
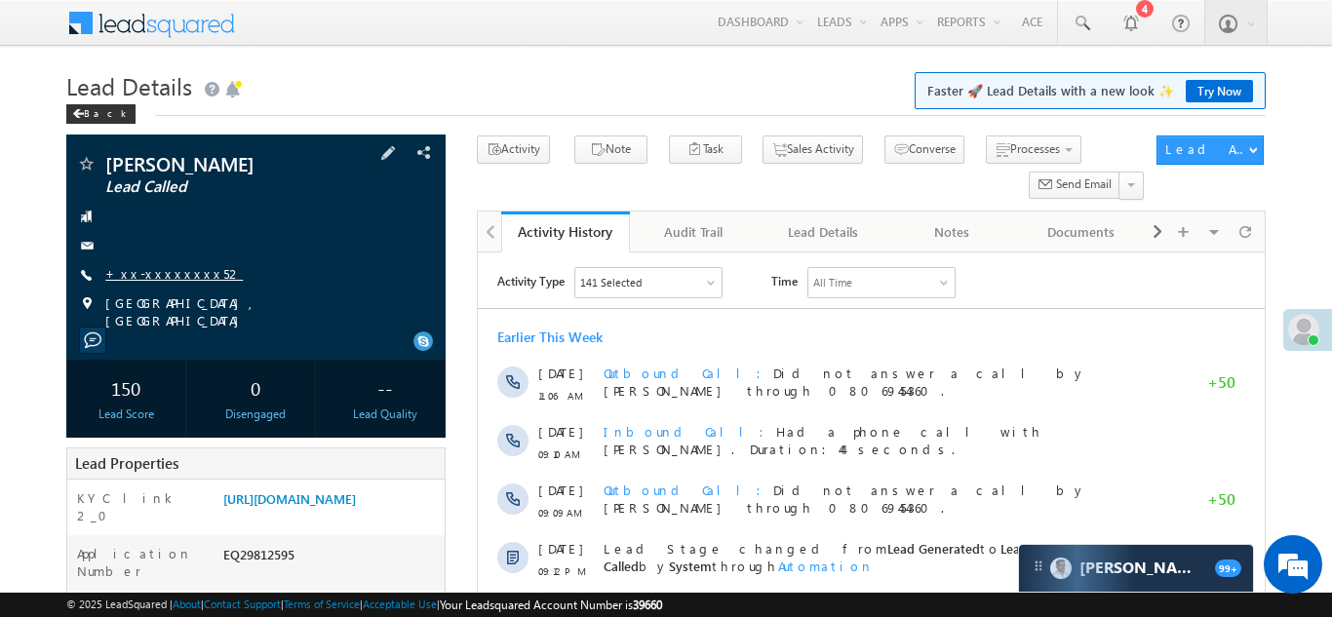
click at [157, 271] on link "+xx-xxxxxxxx52" at bounding box center [173, 273] width 137 height 17
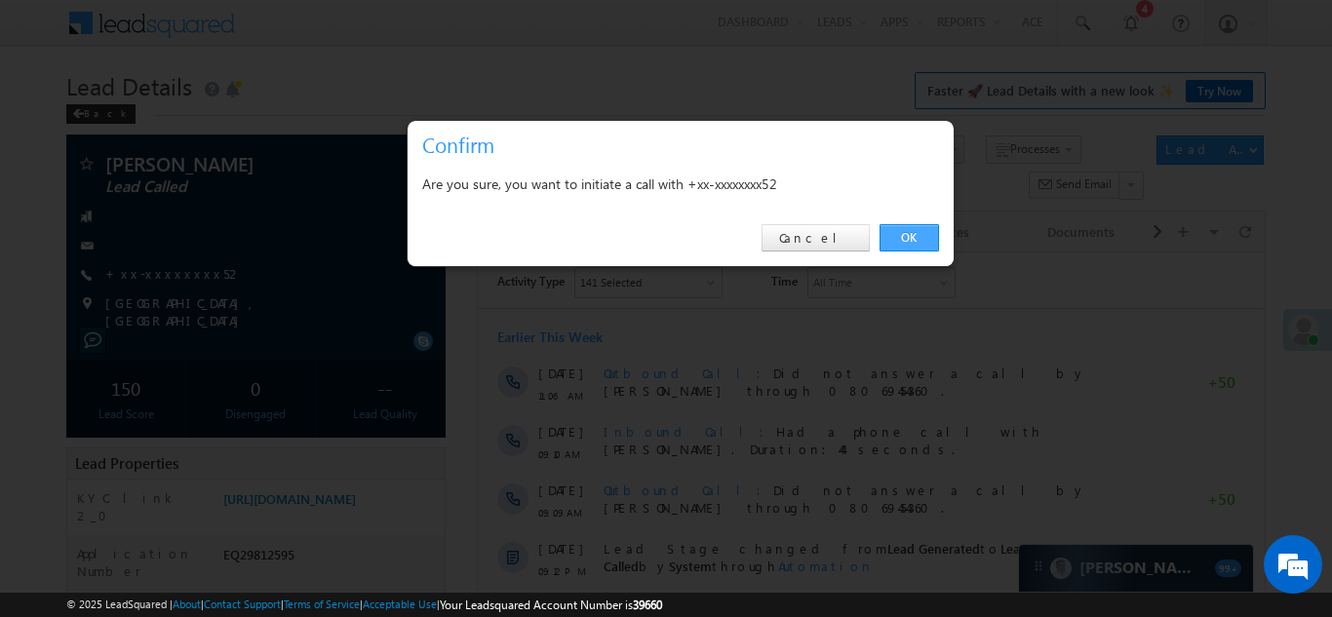
click at [899, 233] on link "OK" at bounding box center [908, 237] width 59 height 27
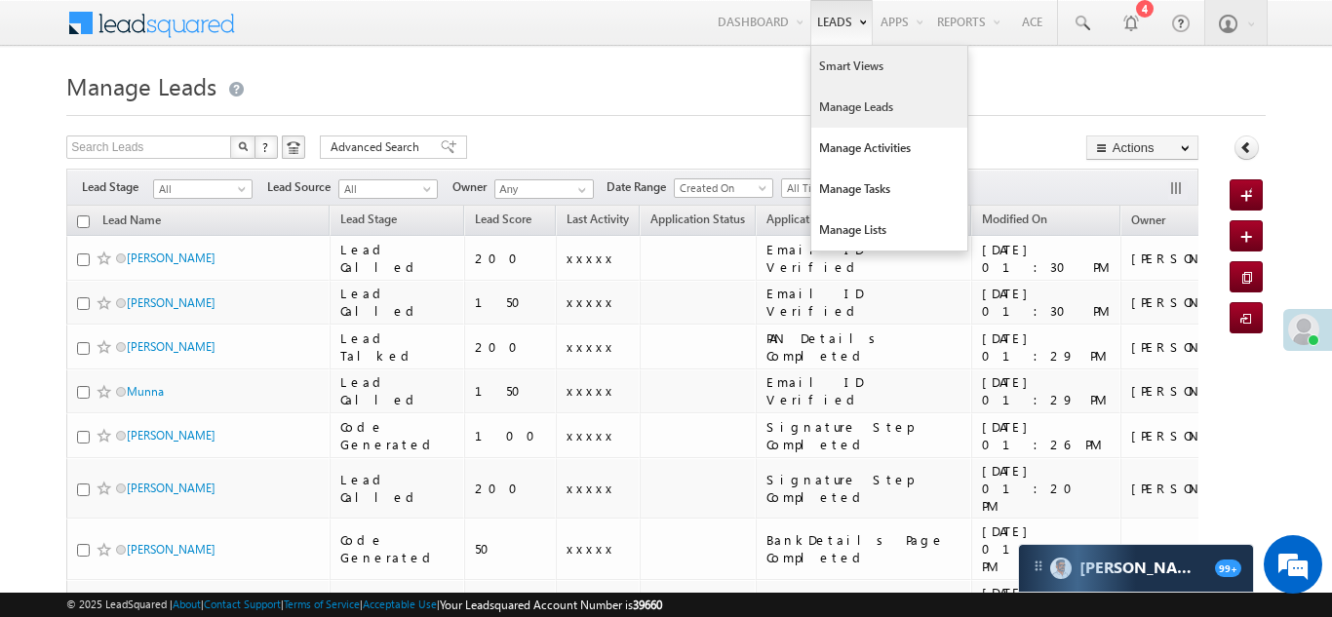
click at [832, 63] on link "Smart Views" at bounding box center [889, 66] width 156 height 41
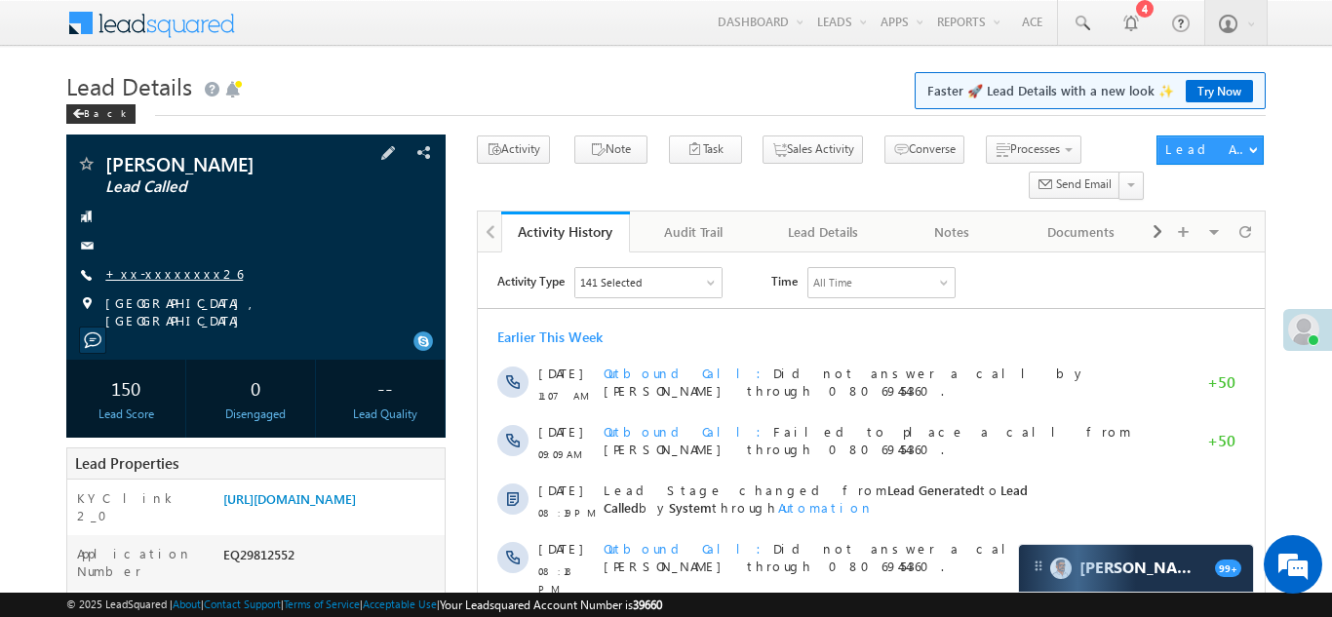
click at [142, 272] on link "+xx-xxxxxxxx26" at bounding box center [173, 273] width 137 height 17
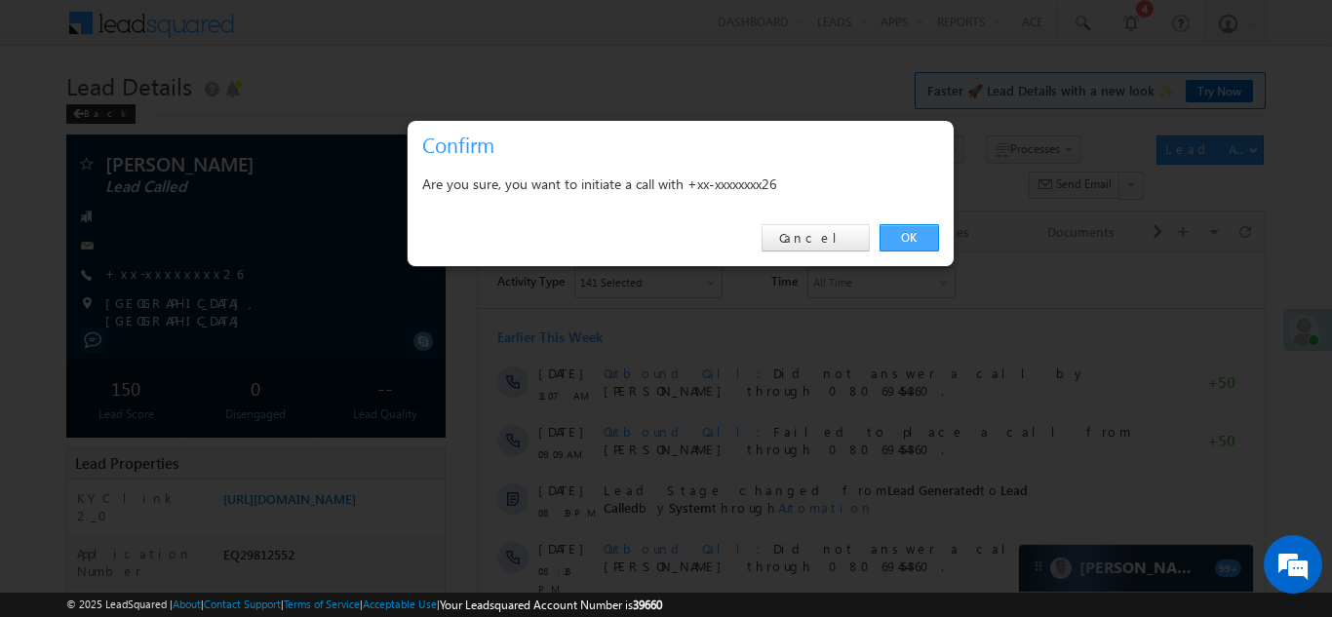
click at [908, 238] on link "OK" at bounding box center [908, 237] width 59 height 27
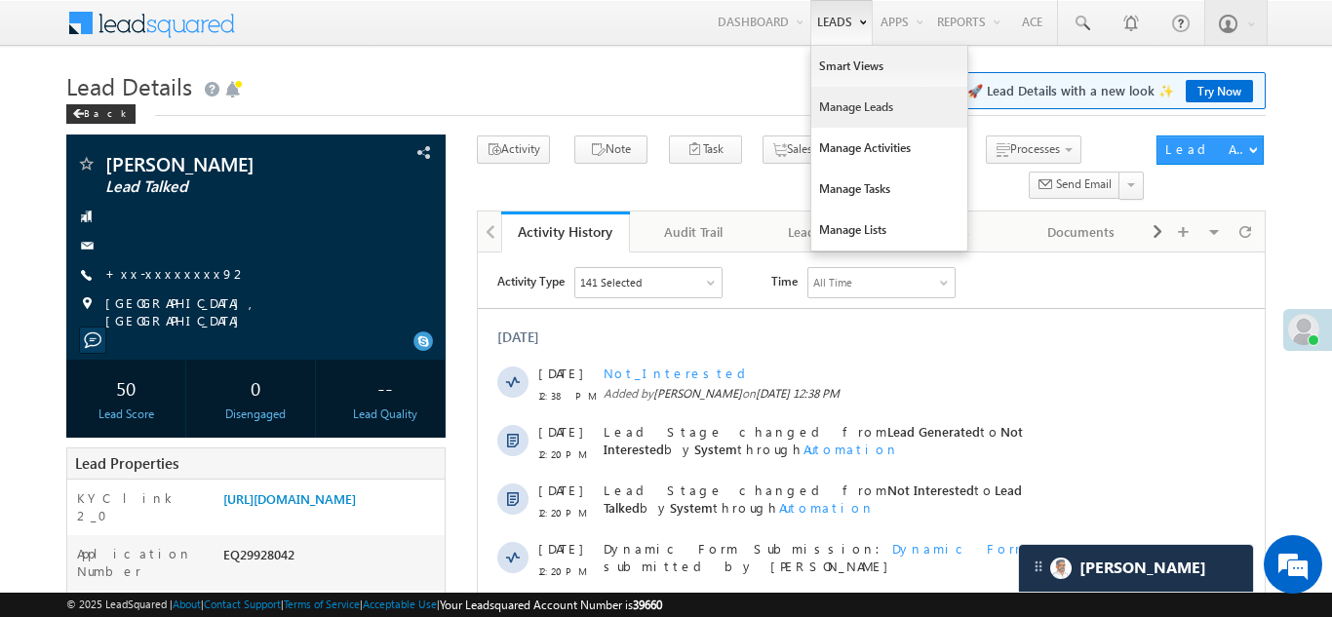
click at [844, 102] on link "Manage Leads" at bounding box center [889, 107] width 156 height 41
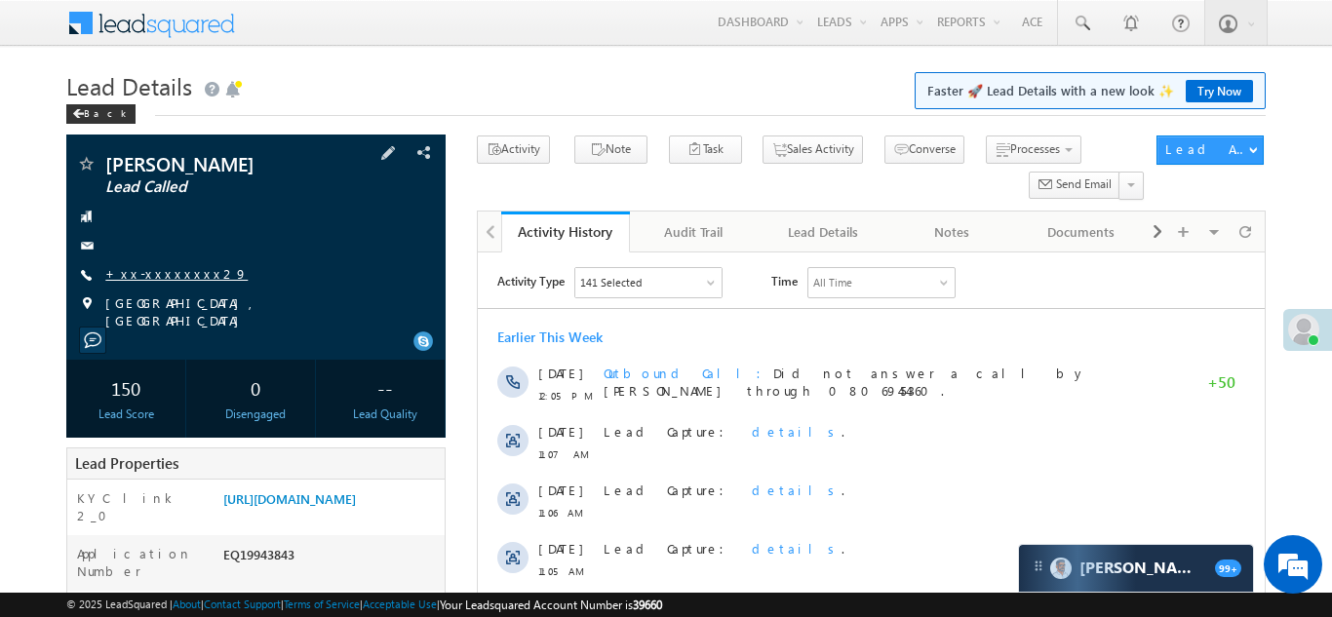
click at [160, 274] on link "+xx-xxxxxxxx29" at bounding box center [176, 273] width 142 height 17
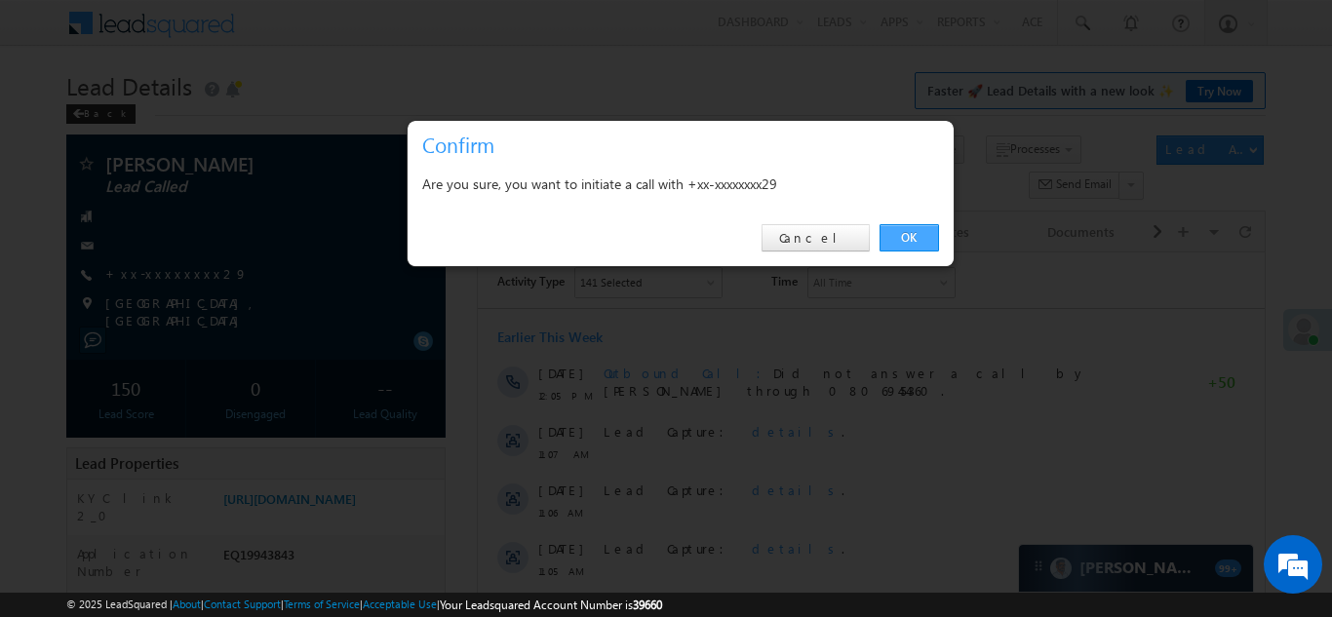
click at [908, 234] on link "OK" at bounding box center [908, 237] width 59 height 27
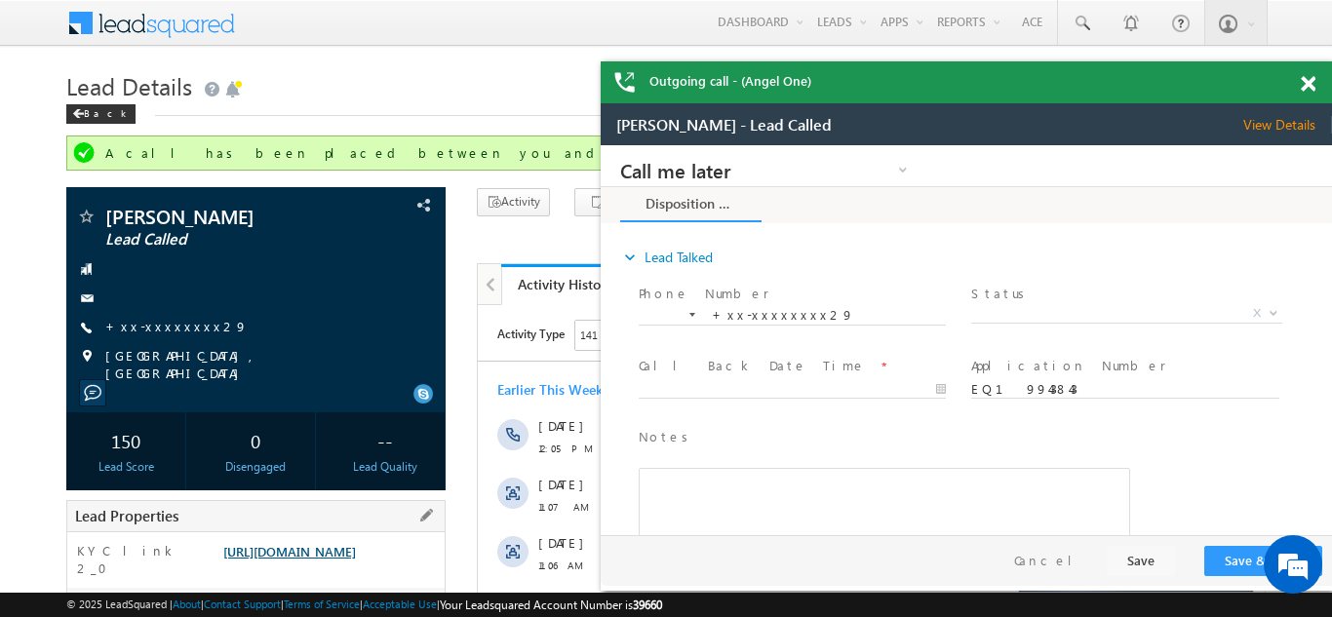
click at [305, 556] on link "https://angelbroking1-pk3em7sa.customui-test.leadsquared.com?leadId=1ffebf34-91…" at bounding box center [289, 551] width 133 height 17
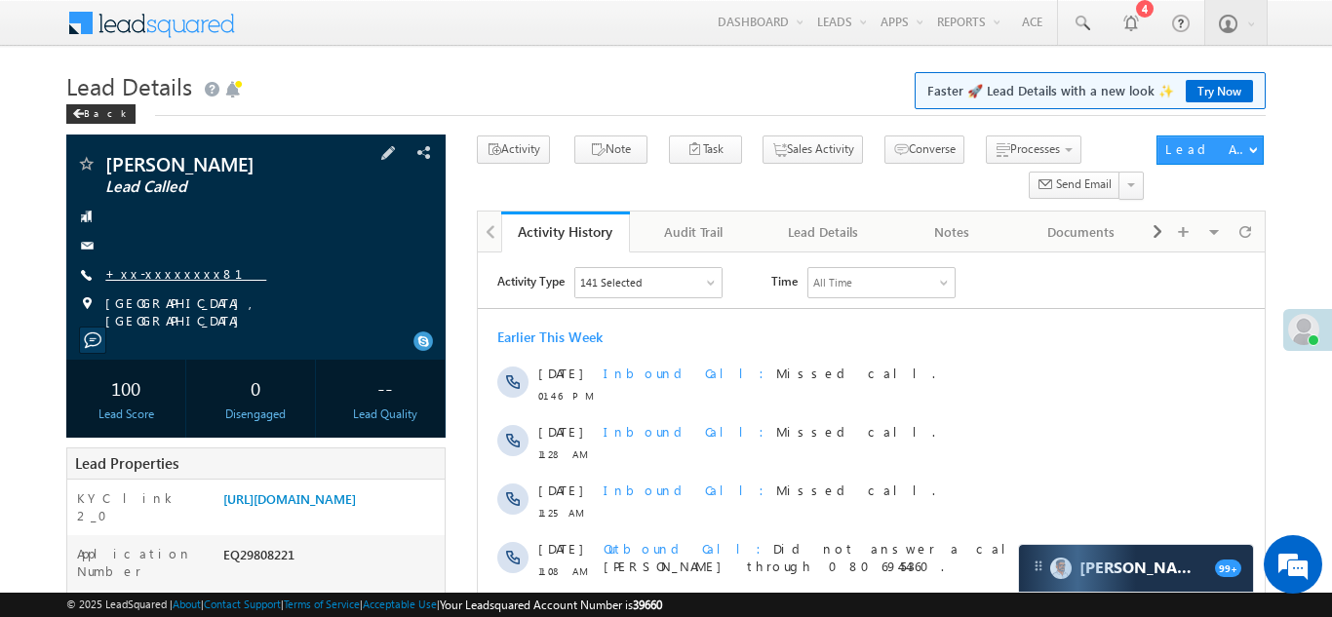
click at [160, 270] on link "+xx-xxxxxxxx81" at bounding box center [185, 273] width 161 height 17
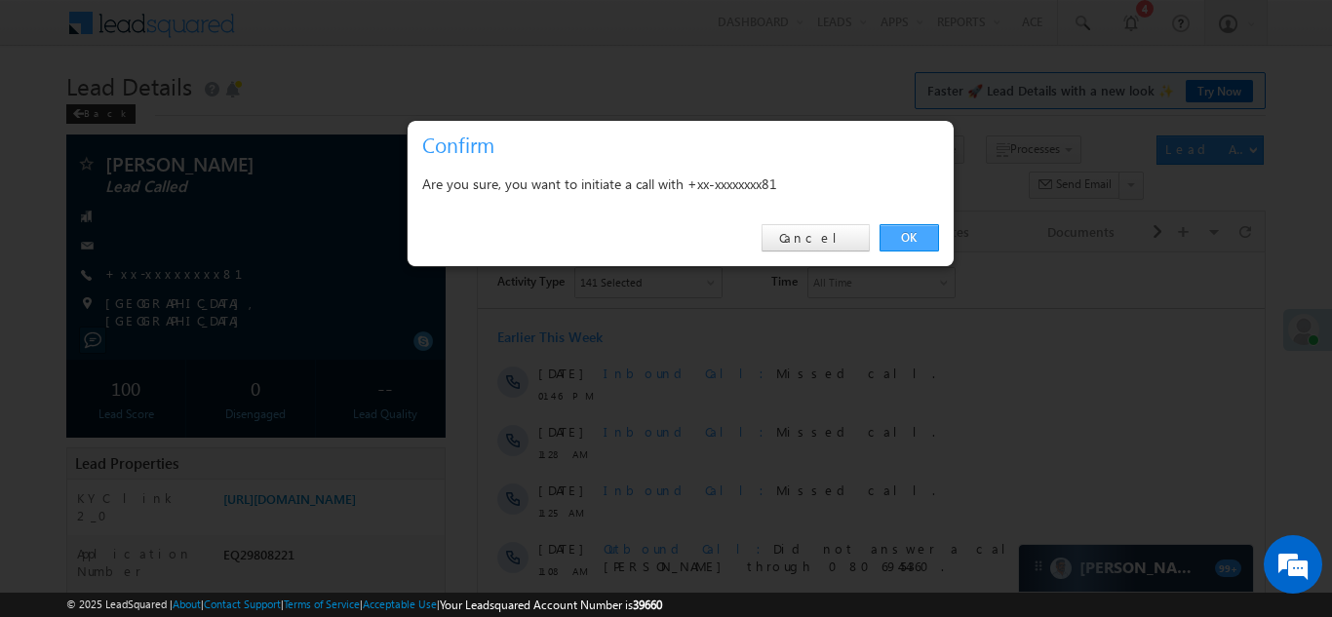
click at [907, 231] on link "OK" at bounding box center [908, 237] width 59 height 27
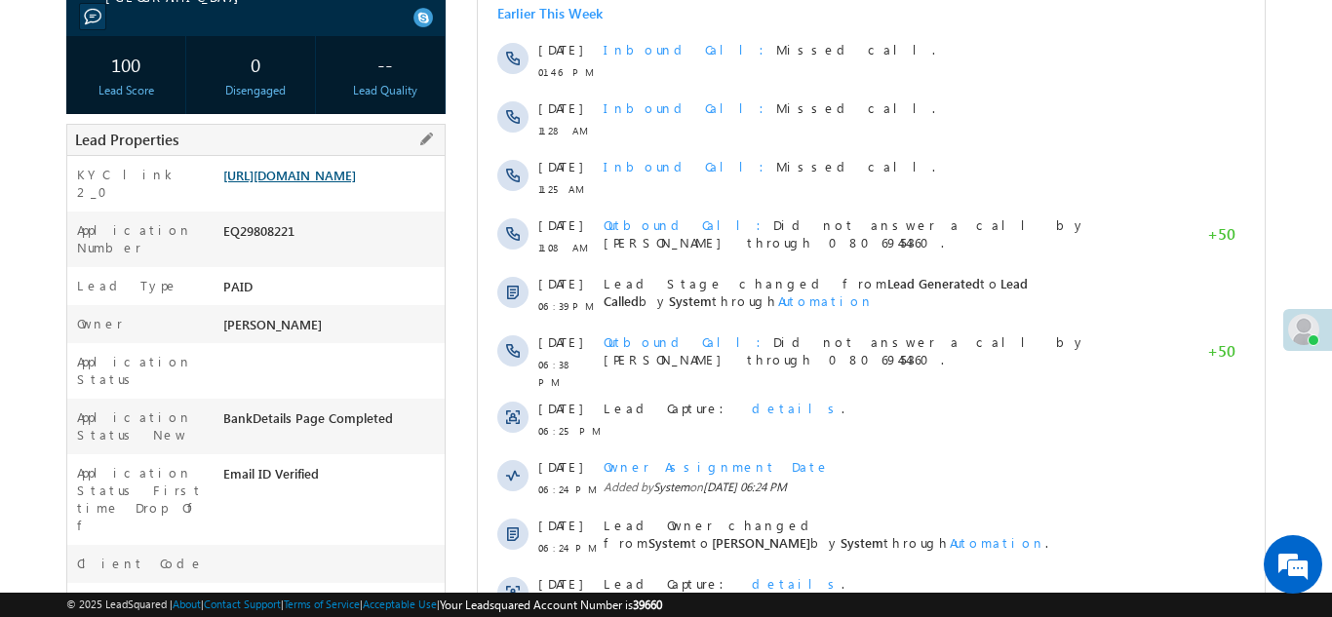
click at [325, 183] on link "[URL][DOMAIN_NAME]" at bounding box center [289, 175] width 133 height 17
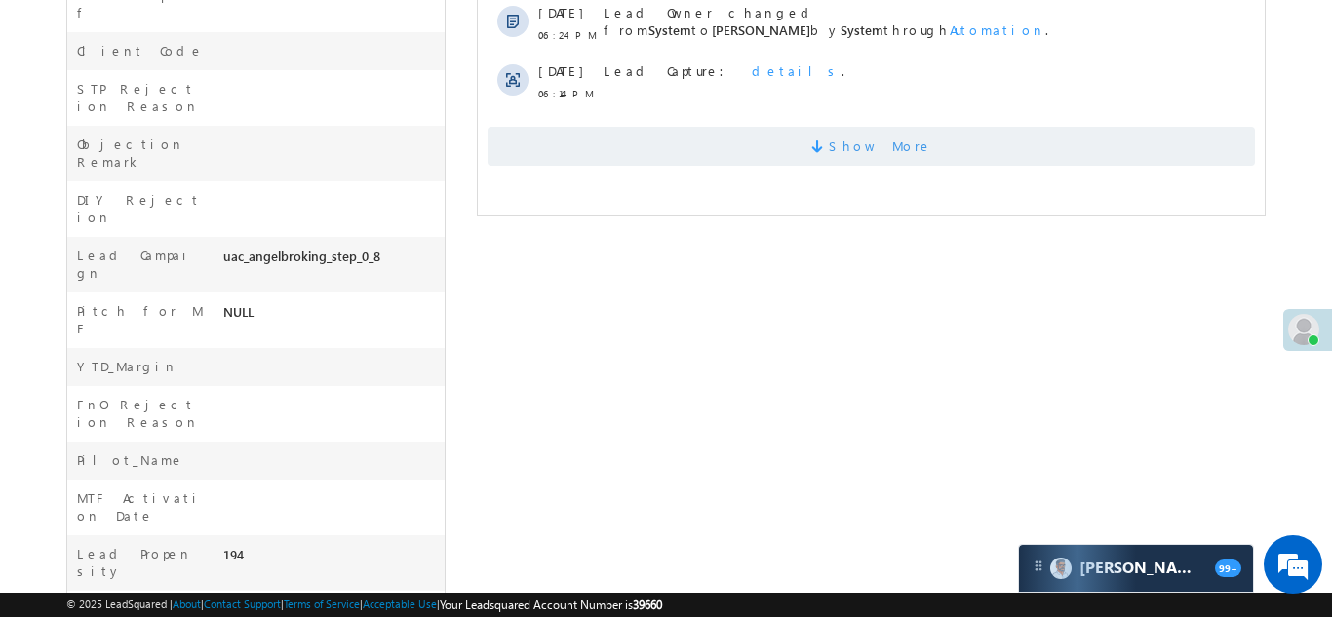
click at [648, 130] on span "Show More" at bounding box center [869, 146] width 767 height 39
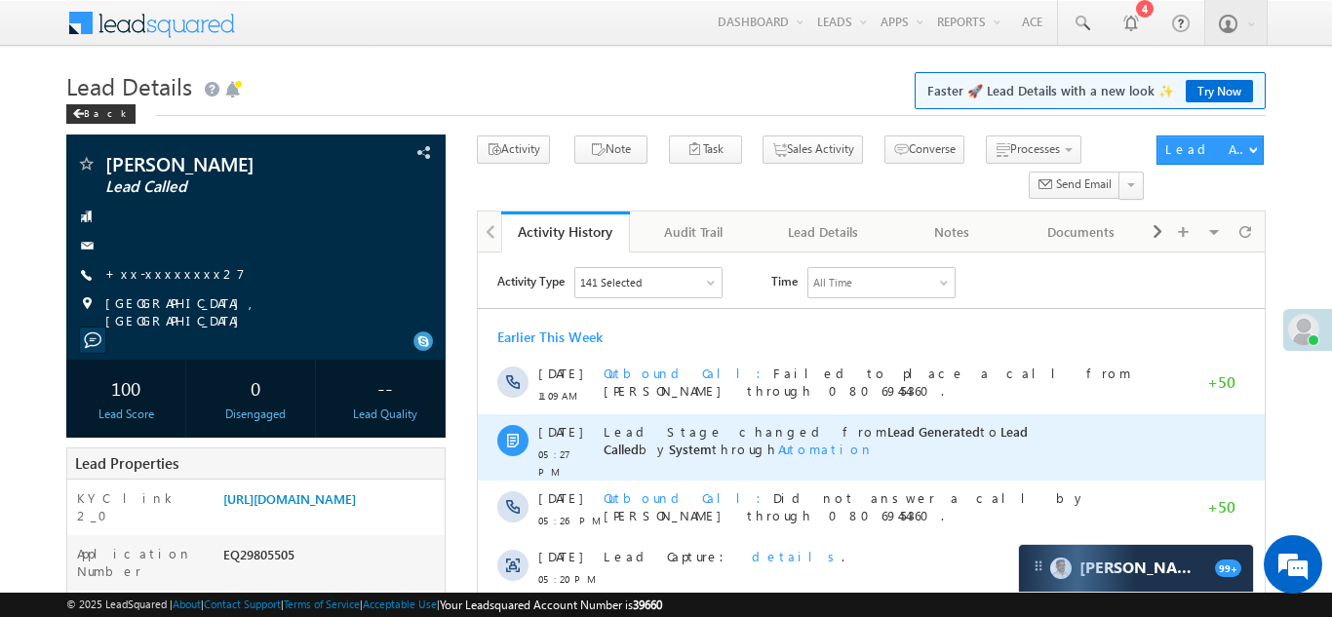
click at [602, 460] on div "Lead Stage changed from Lead Generated to Lead Called by System through Automat…" at bounding box center [889, 447] width 575 height 66
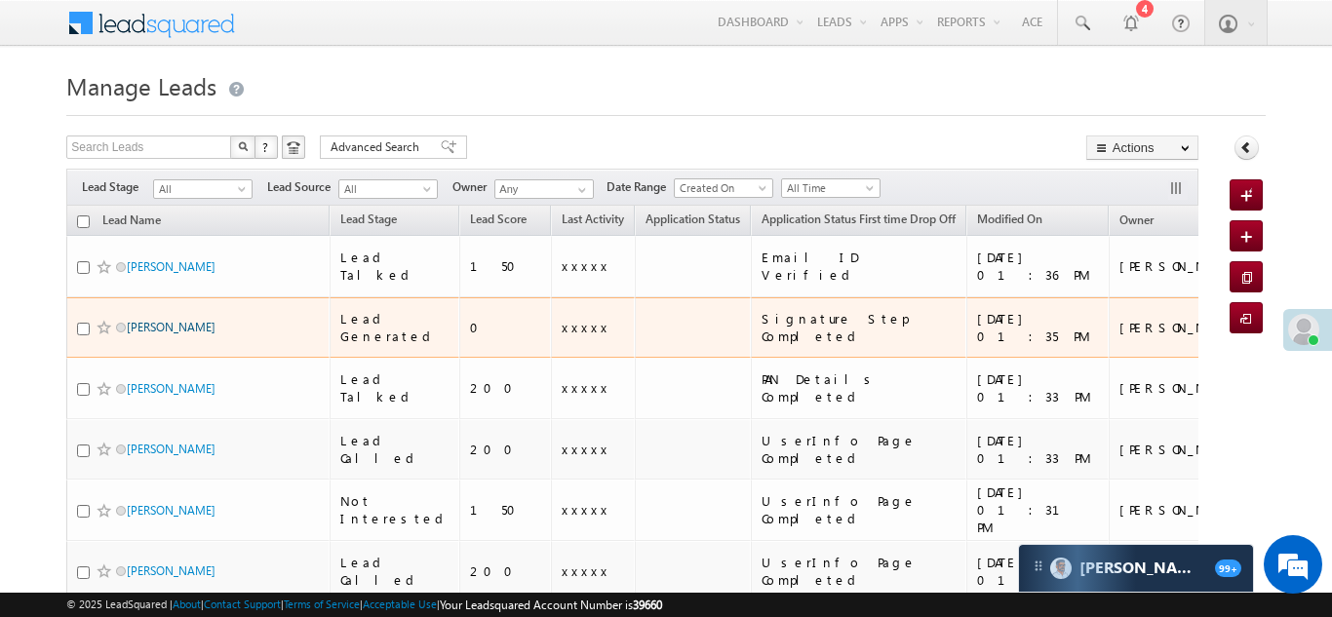
click at [148, 320] on link "[PERSON_NAME]" at bounding box center [171, 327] width 89 height 15
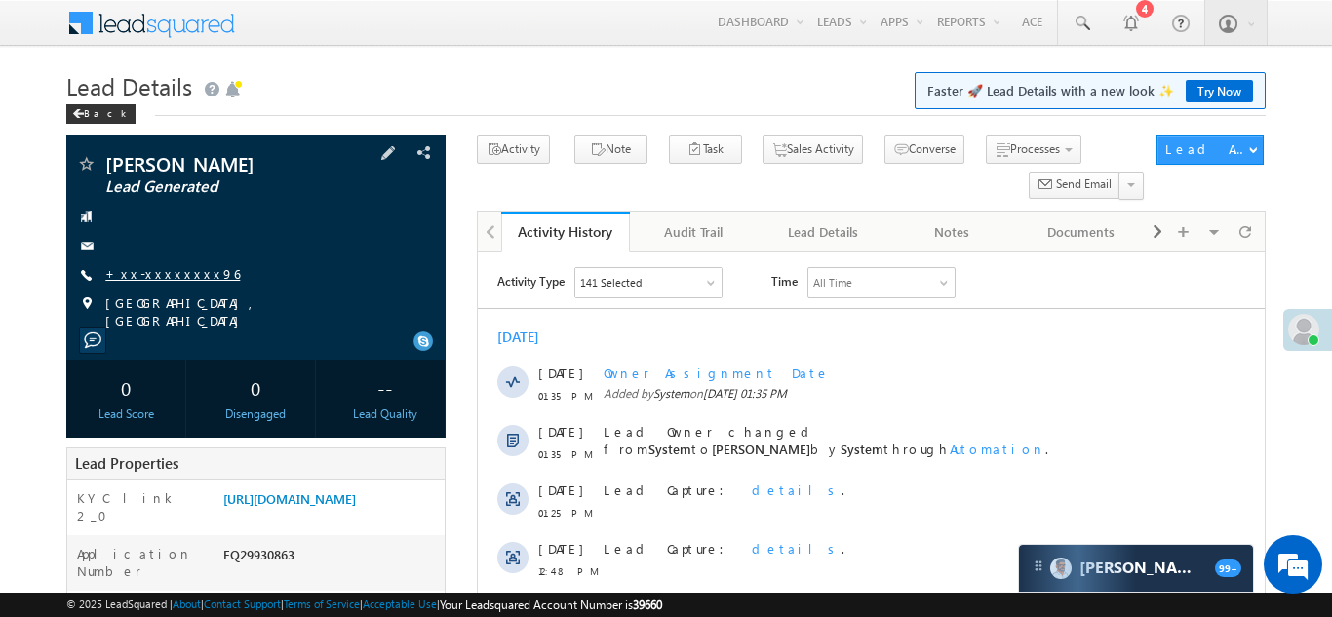
click at [152, 278] on link "+xx-xxxxxxxx96" at bounding box center [172, 273] width 135 height 17
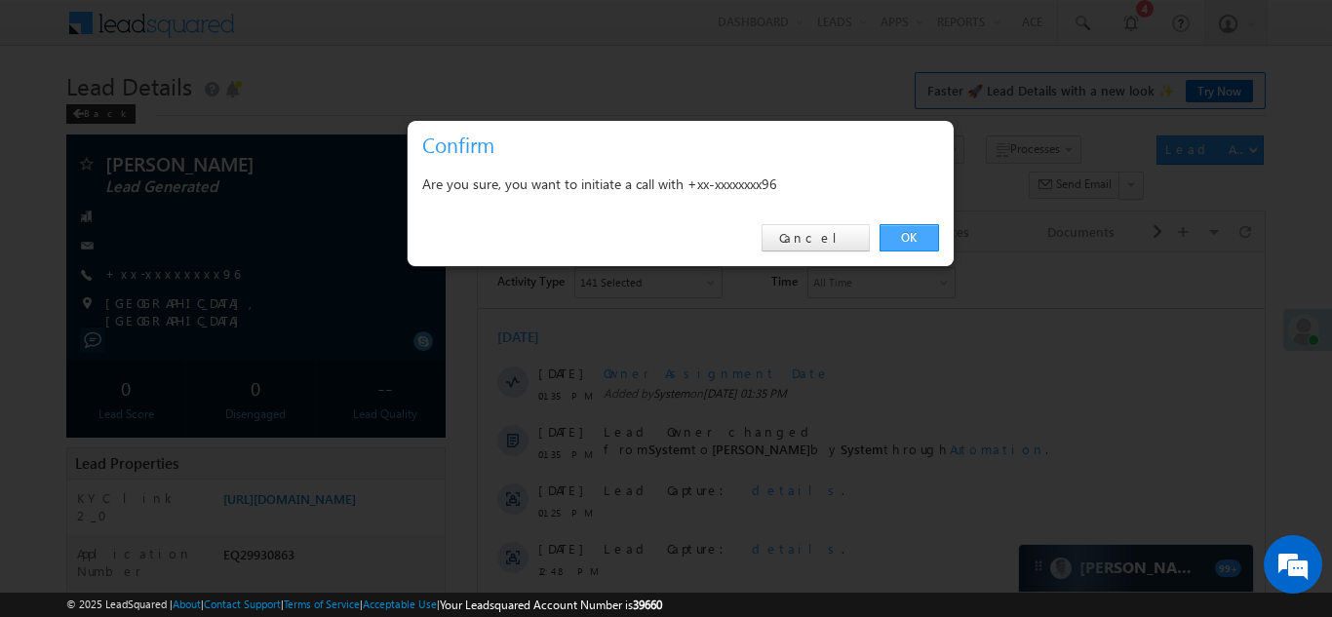
click at [905, 239] on link "OK" at bounding box center [908, 237] width 59 height 27
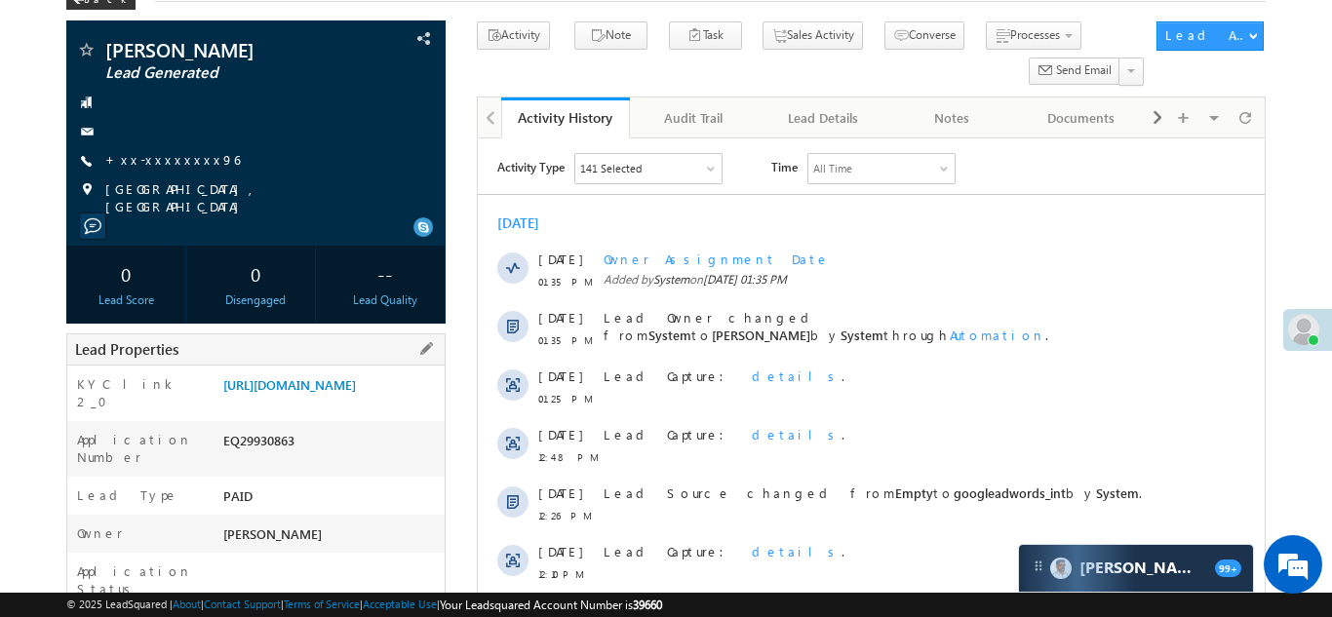
scroll to position [401, 0]
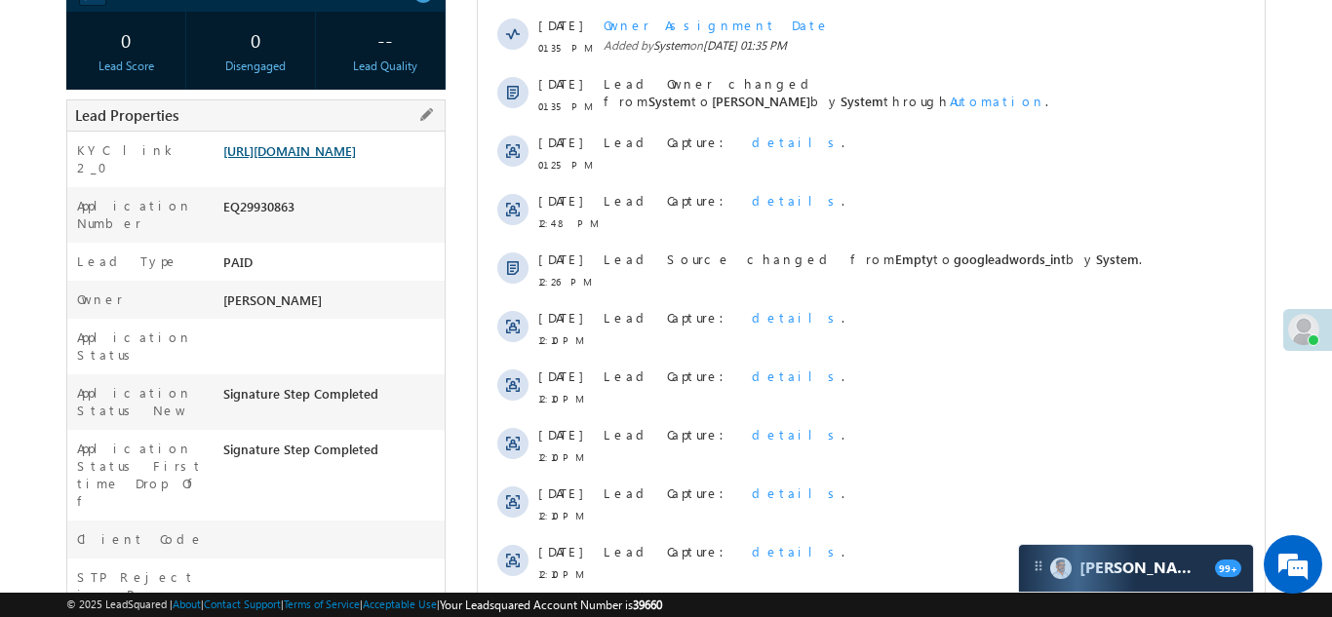
click at [329, 142] on link "[URL][DOMAIN_NAME]" at bounding box center [289, 150] width 133 height 17
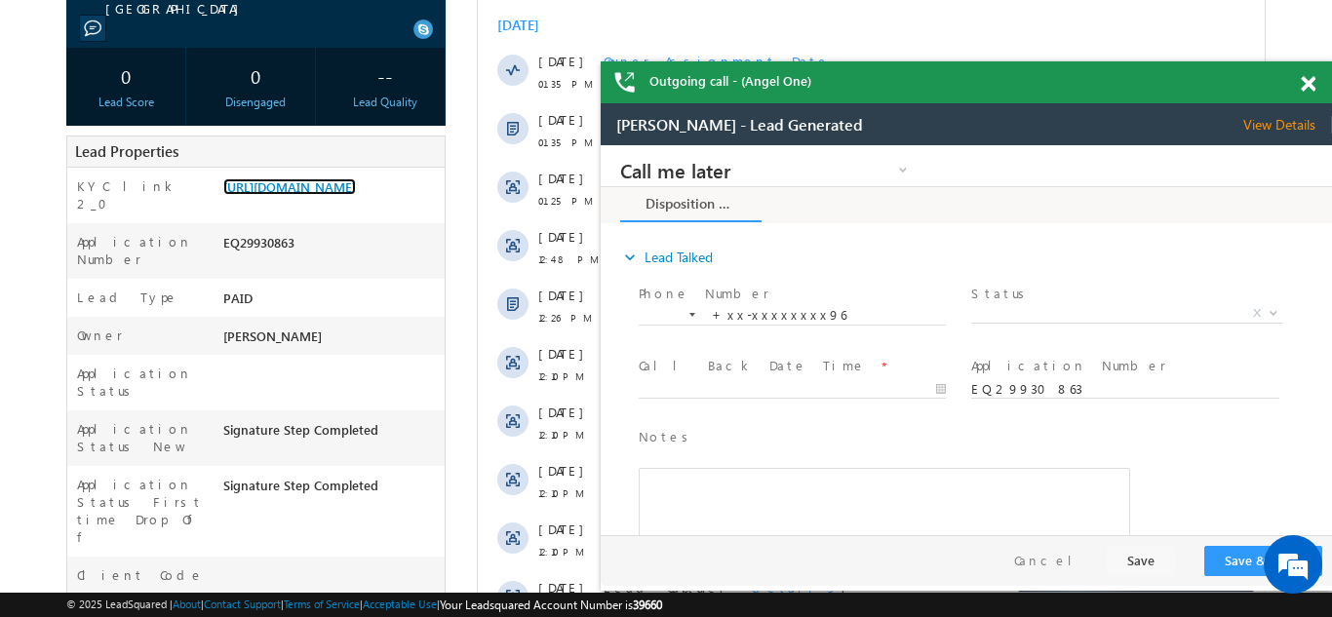
scroll to position [0, 0]
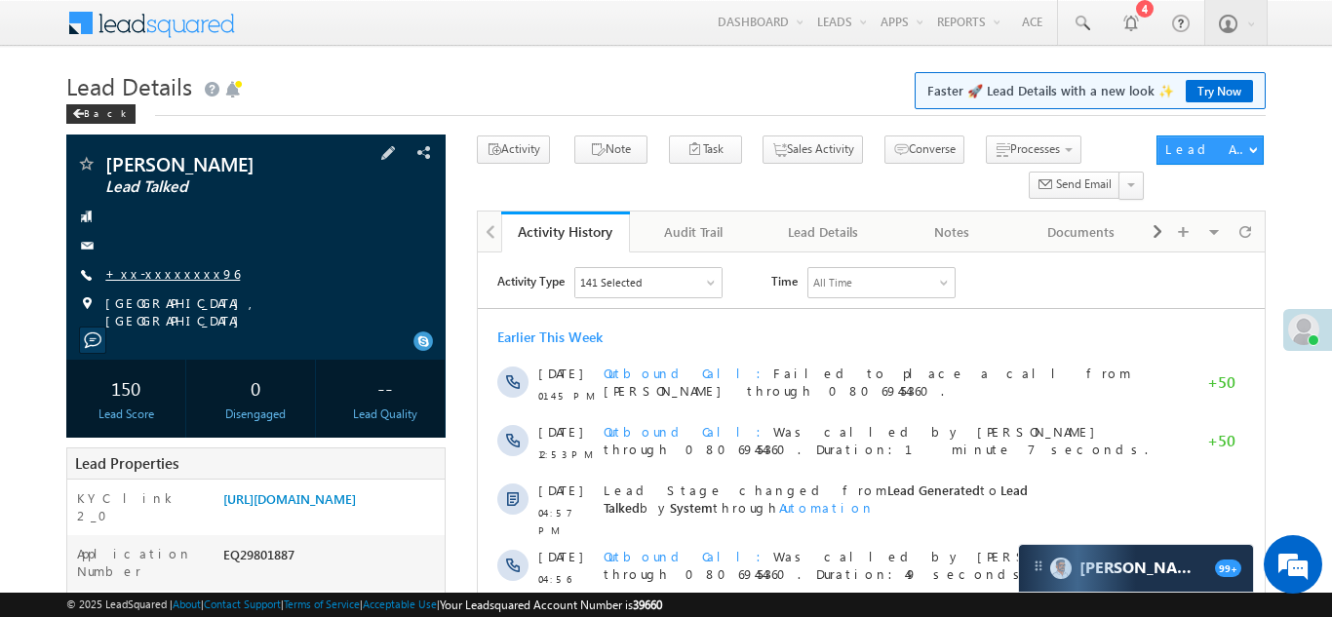
click at [152, 269] on link "+xx-xxxxxxxx96" at bounding box center [172, 273] width 135 height 17
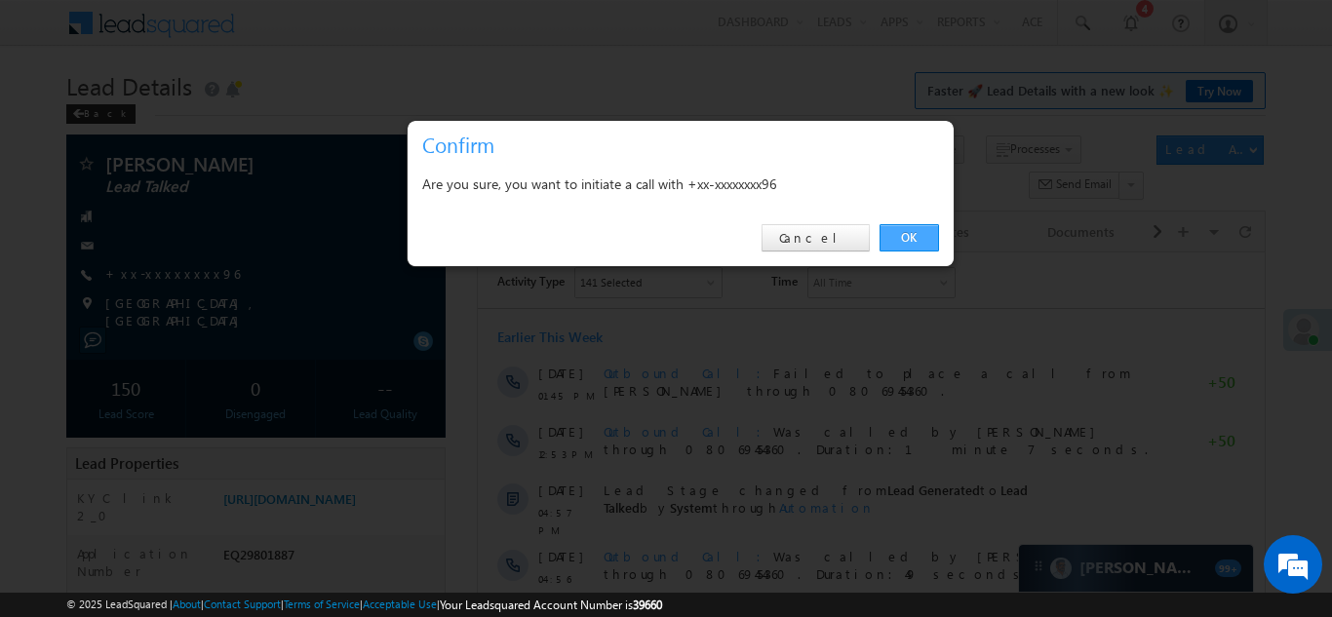
click at [895, 235] on link "OK" at bounding box center [908, 237] width 59 height 27
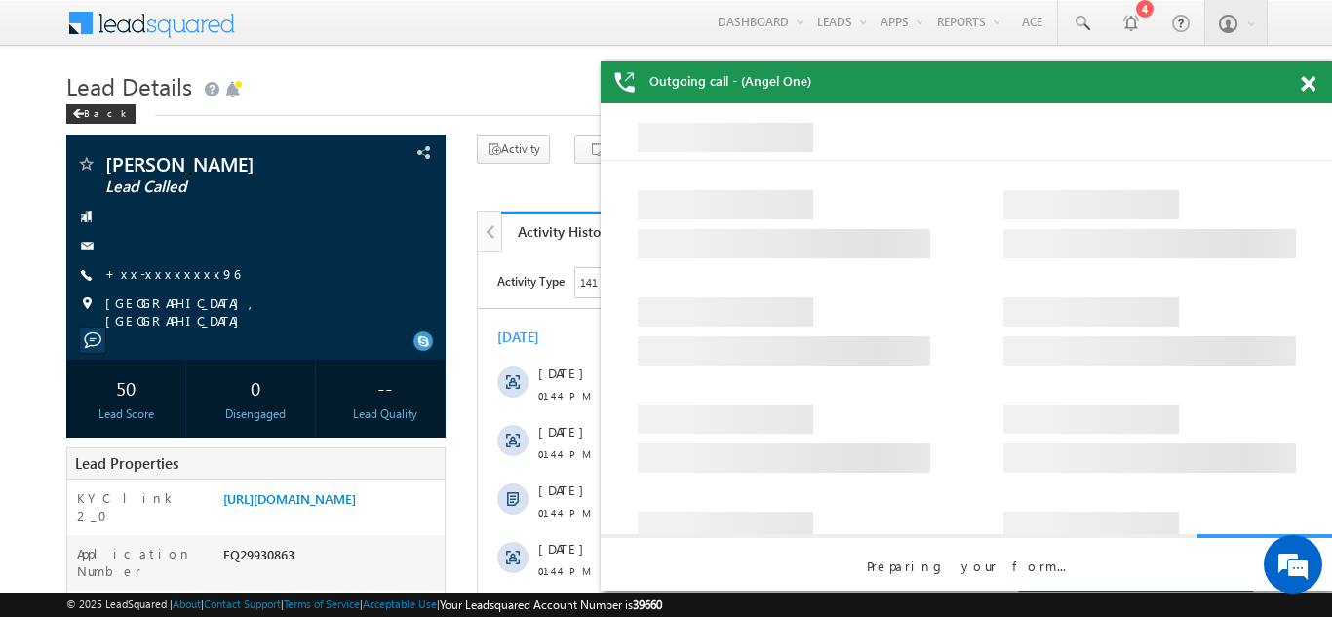
click at [1300, 82] on span at bounding box center [1307, 84] width 15 height 17
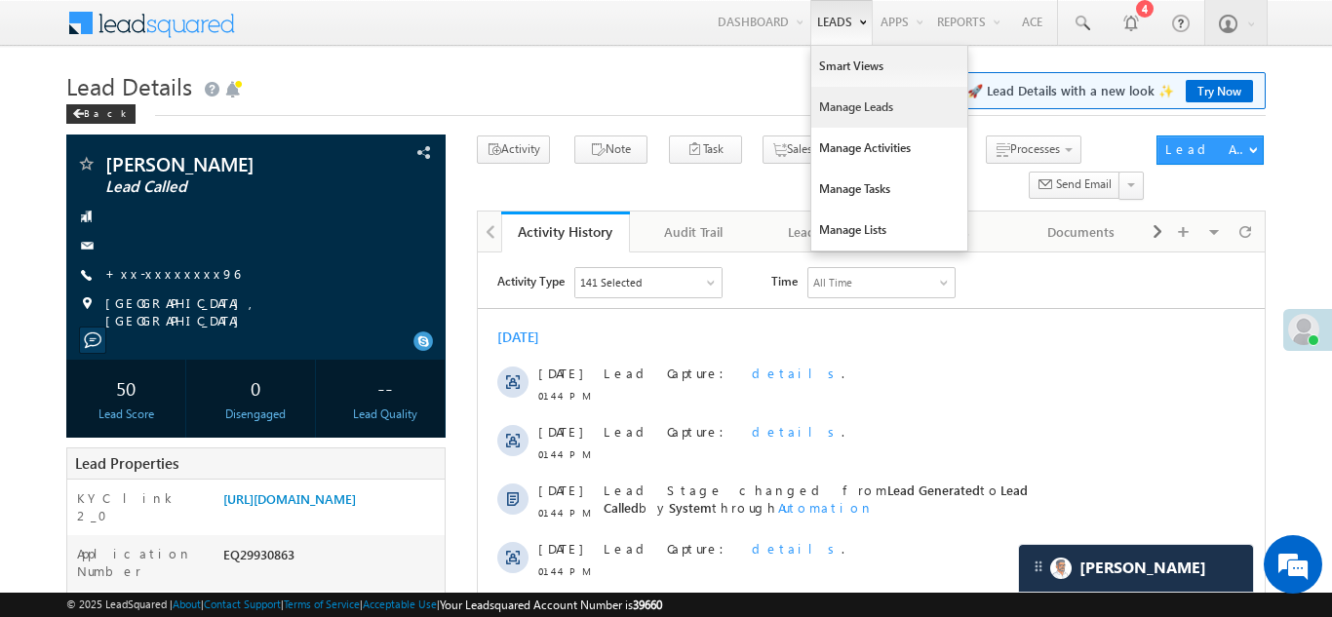
click at [826, 109] on link "Manage Leads" at bounding box center [889, 107] width 156 height 41
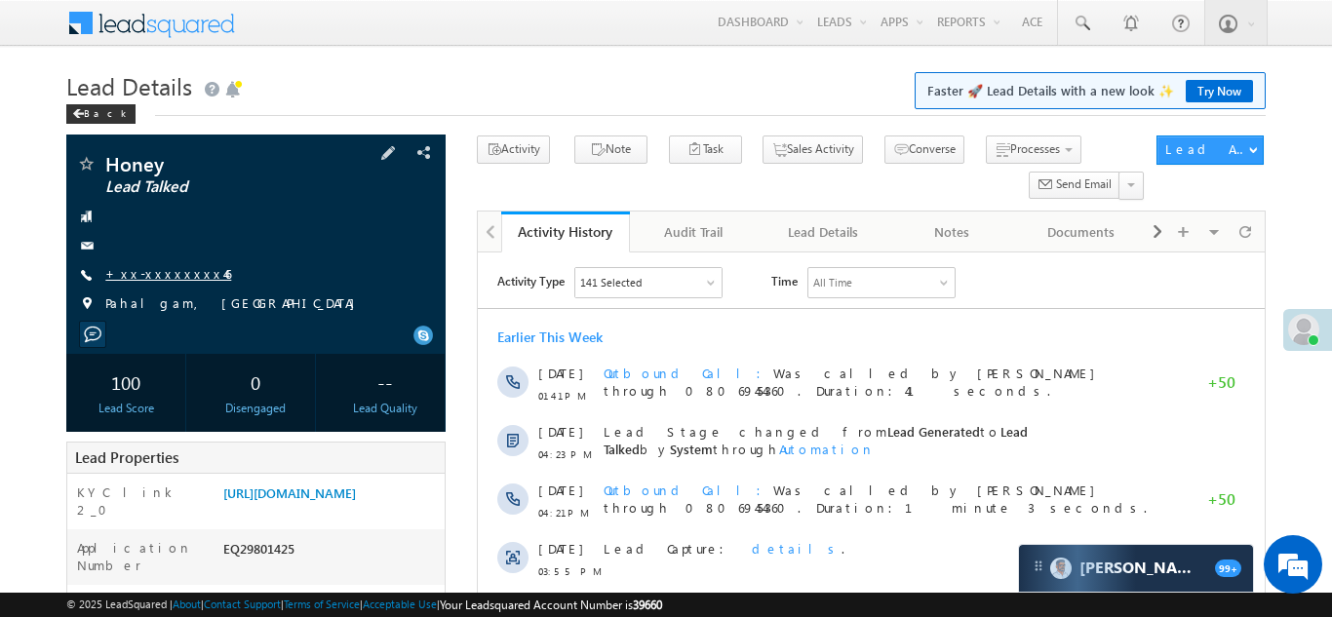
click at [174, 278] on link "+xx-xxxxxxxx46" at bounding box center [168, 273] width 126 height 17
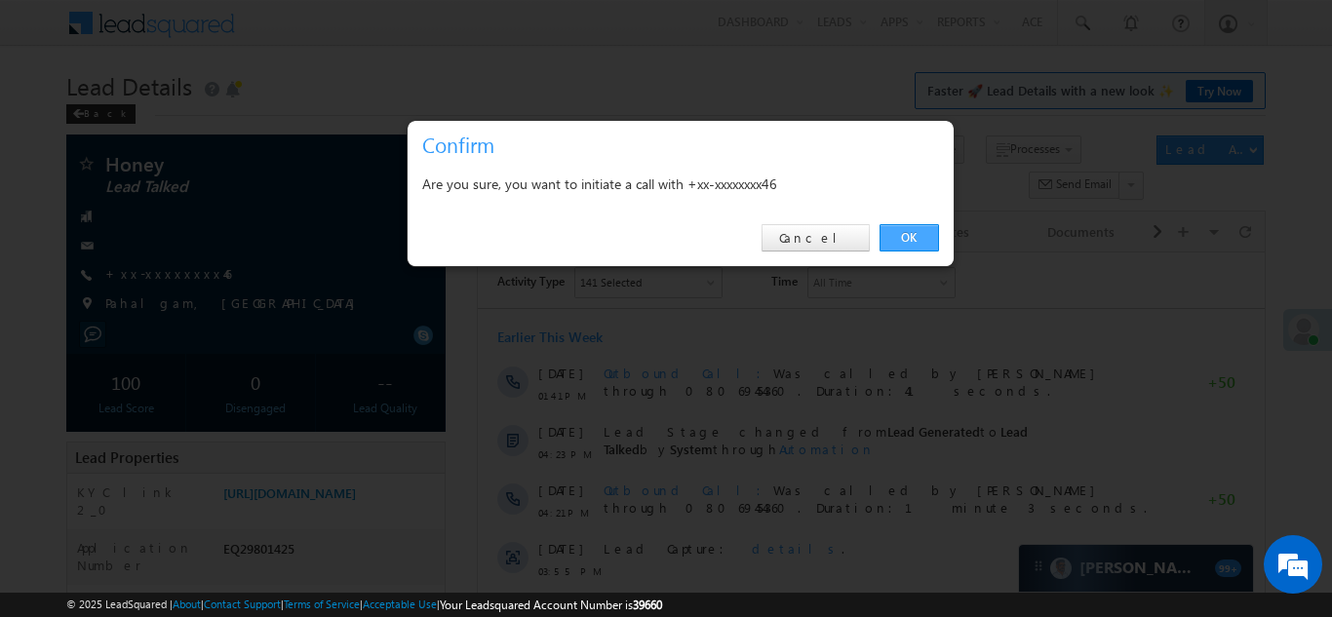
click at [895, 232] on link "OK" at bounding box center [908, 237] width 59 height 27
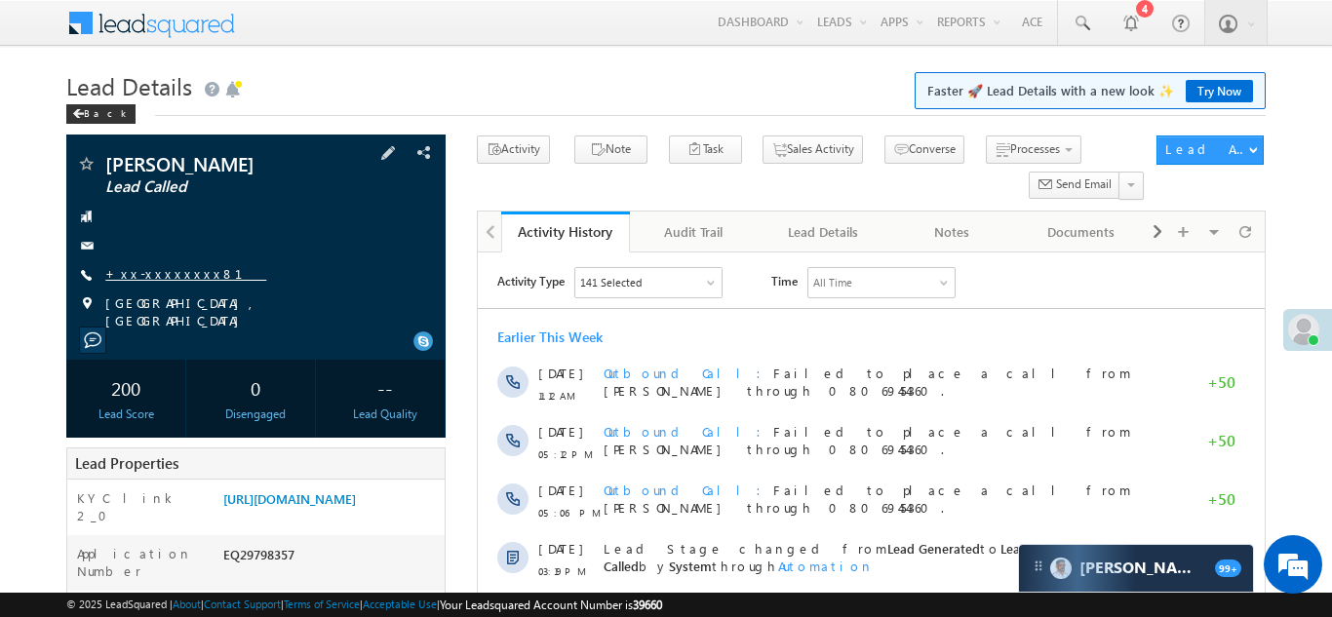
click at [153, 273] on link "+xx-xxxxxxxx81" at bounding box center [185, 273] width 161 height 17
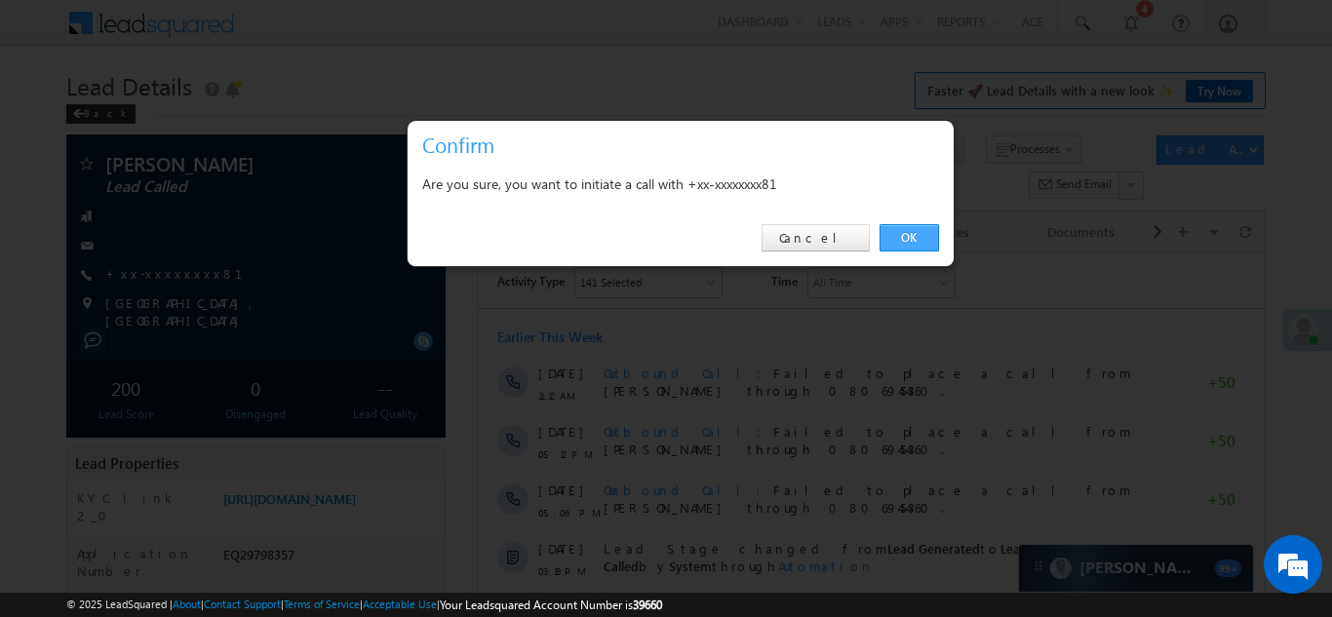
click at [903, 238] on link "OK" at bounding box center [908, 237] width 59 height 27
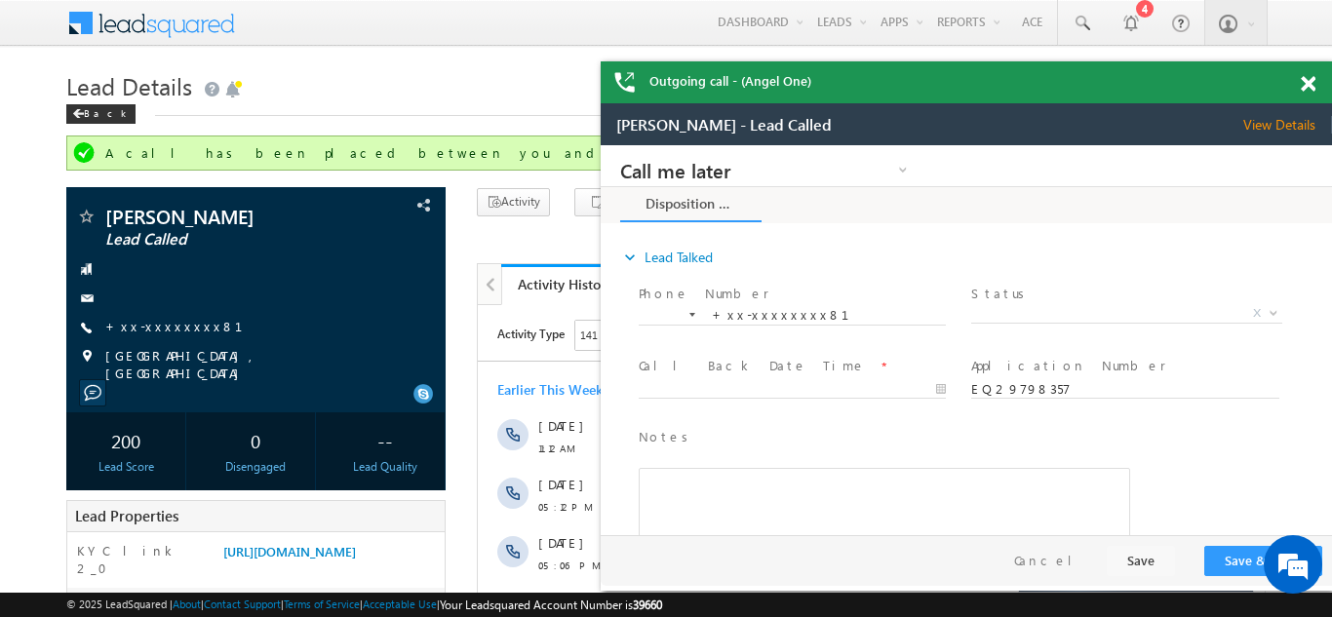
click at [1308, 80] on span at bounding box center [1307, 84] width 15 height 17
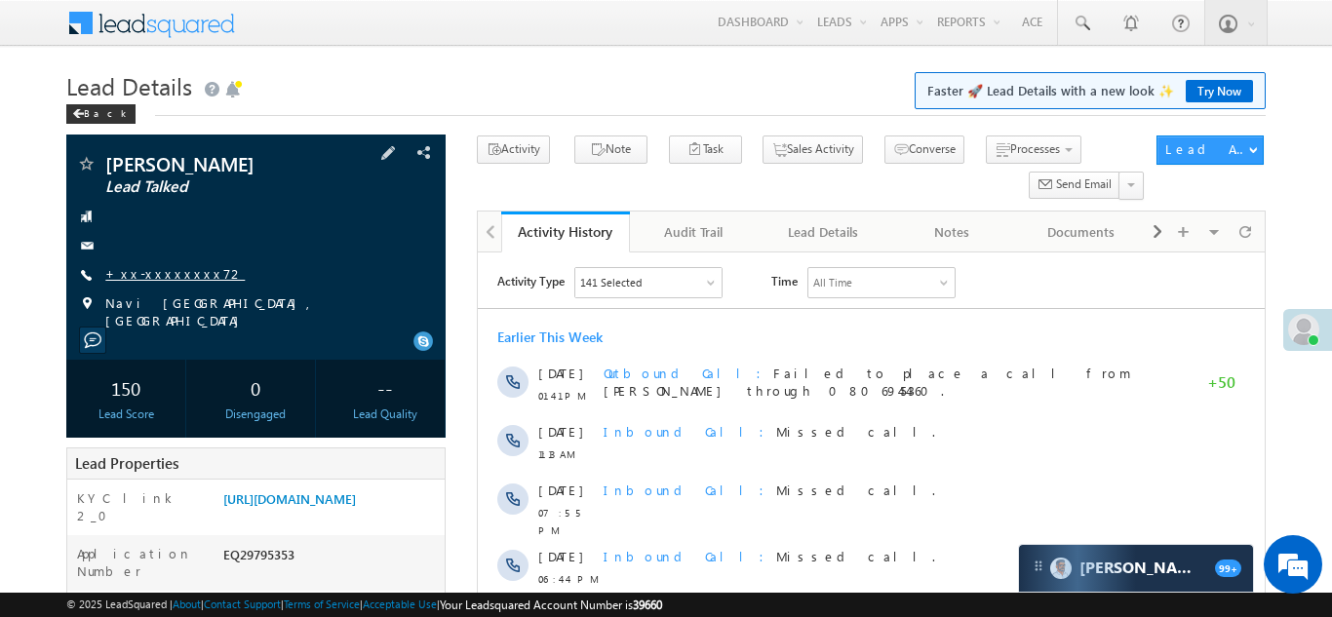
click at [154, 272] on link "+xx-xxxxxxxx72" at bounding box center [174, 273] width 139 height 17
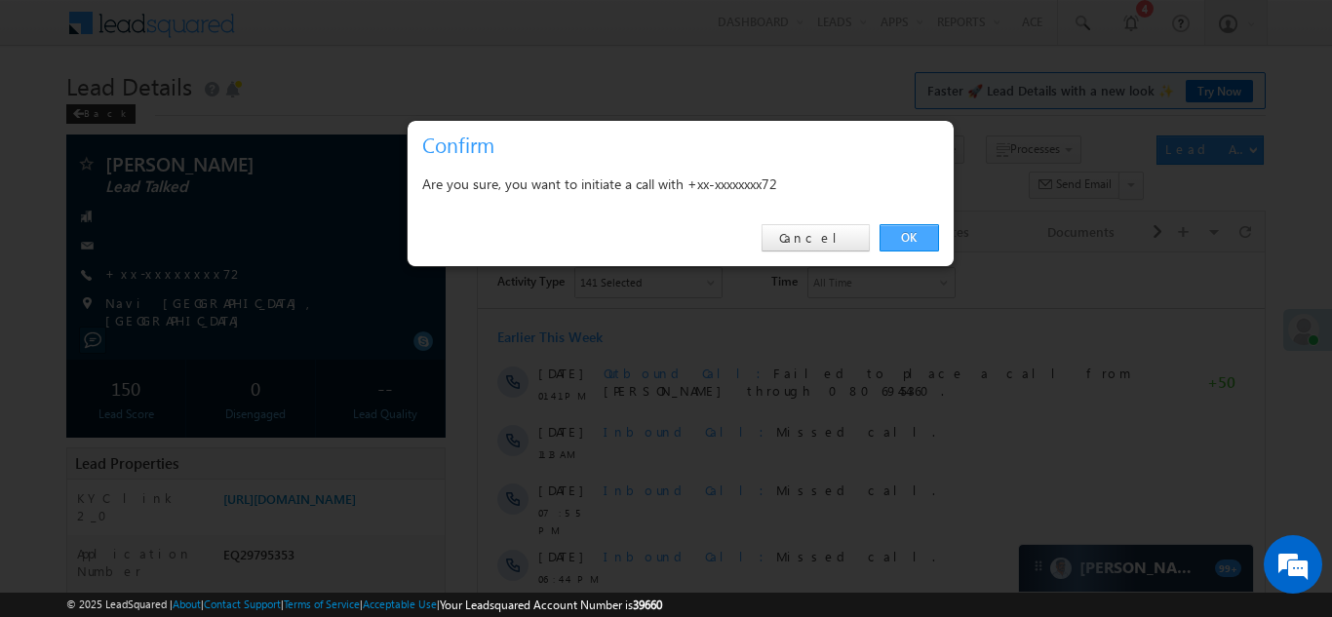
click at [911, 238] on link "OK" at bounding box center [908, 237] width 59 height 27
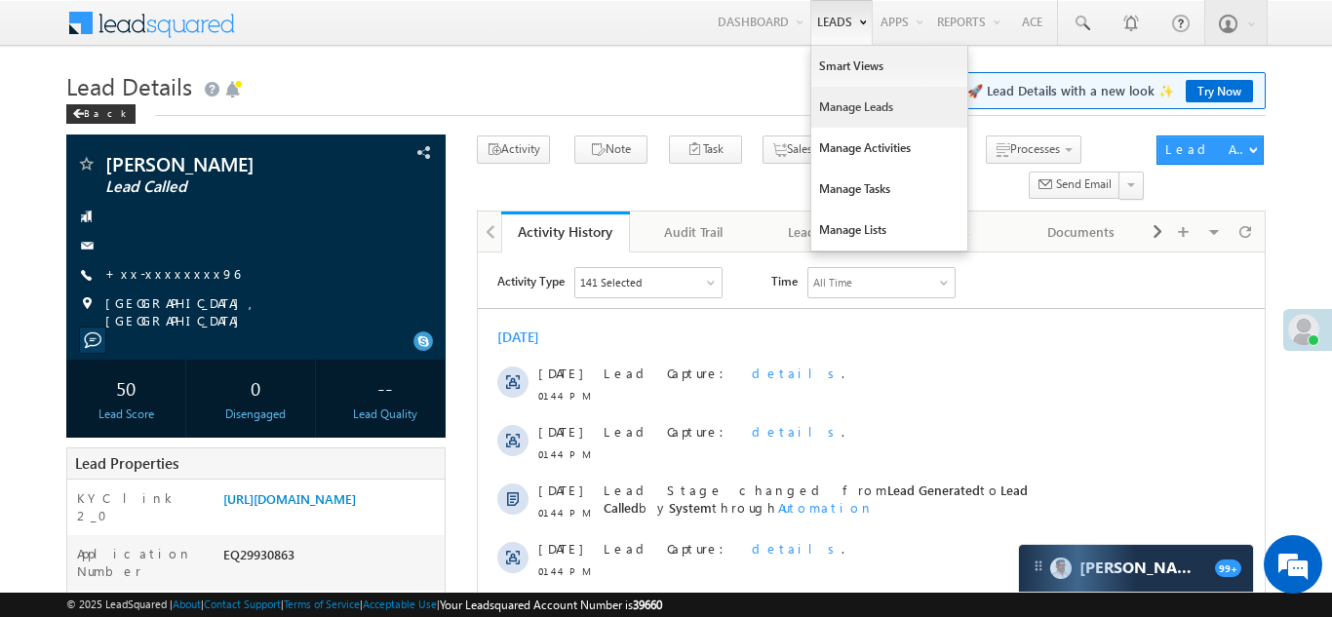
click at [830, 107] on link "Manage Leads" at bounding box center [889, 107] width 156 height 41
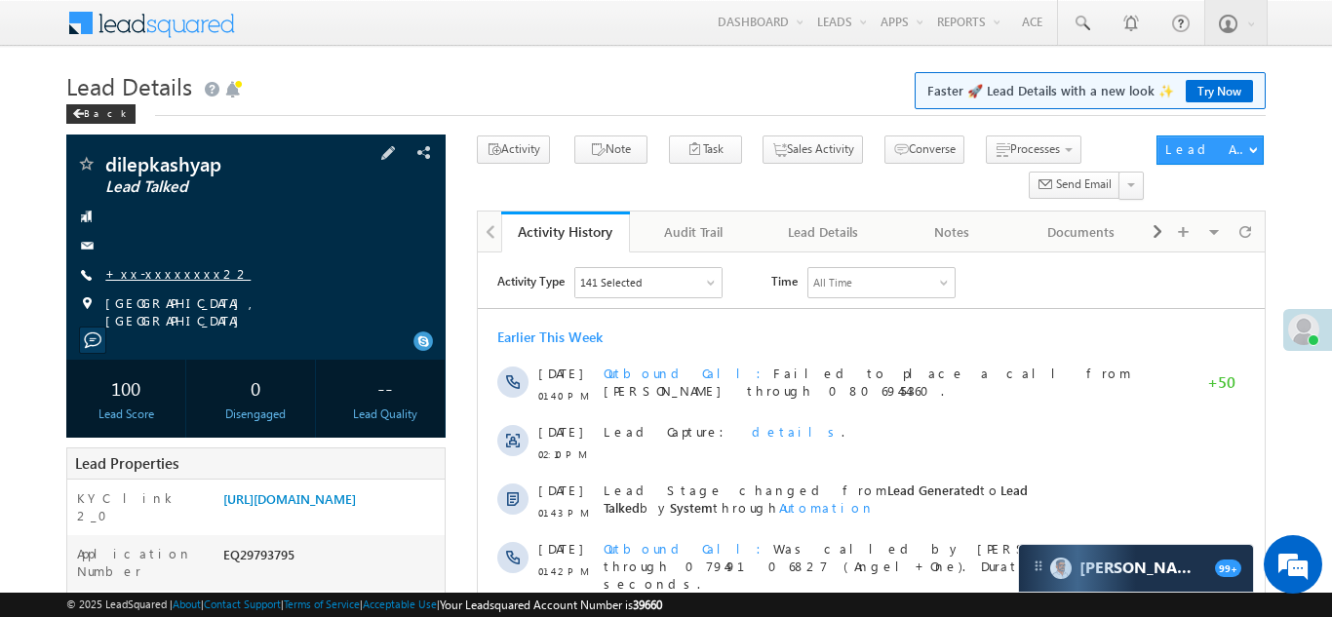
click at [157, 273] on link "+xx-xxxxxxxx22" at bounding box center [177, 273] width 145 height 17
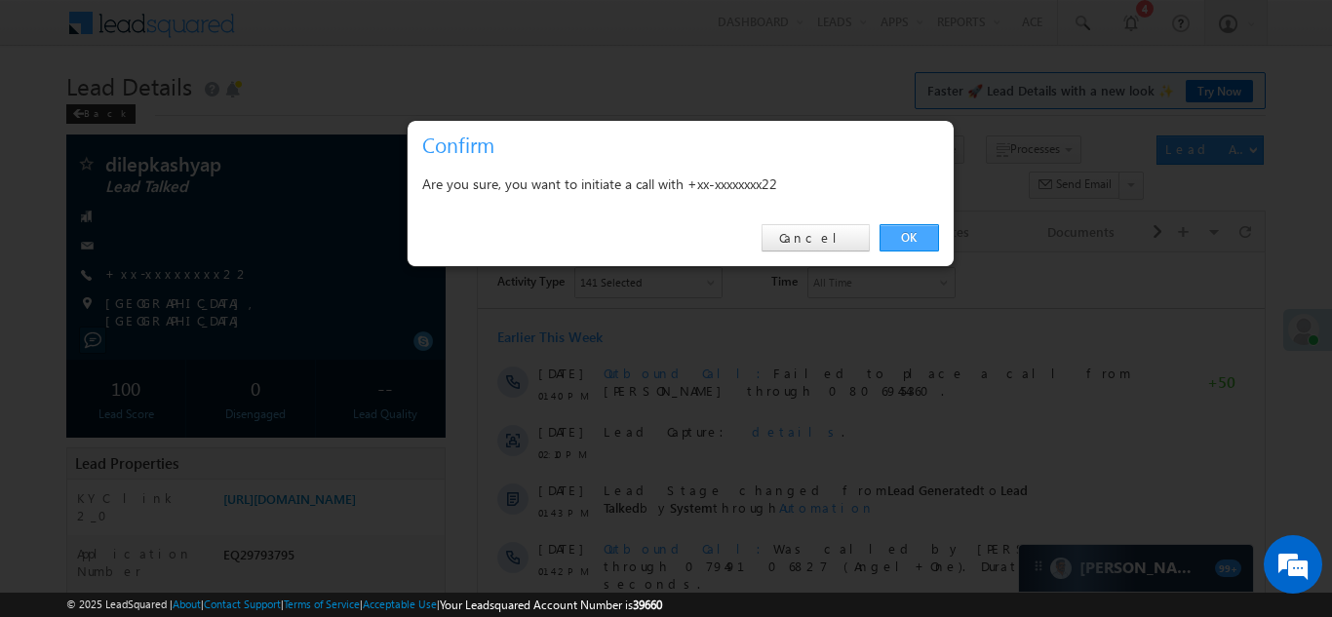
click at [906, 237] on link "OK" at bounding box center [908, 237] width 59 height 27
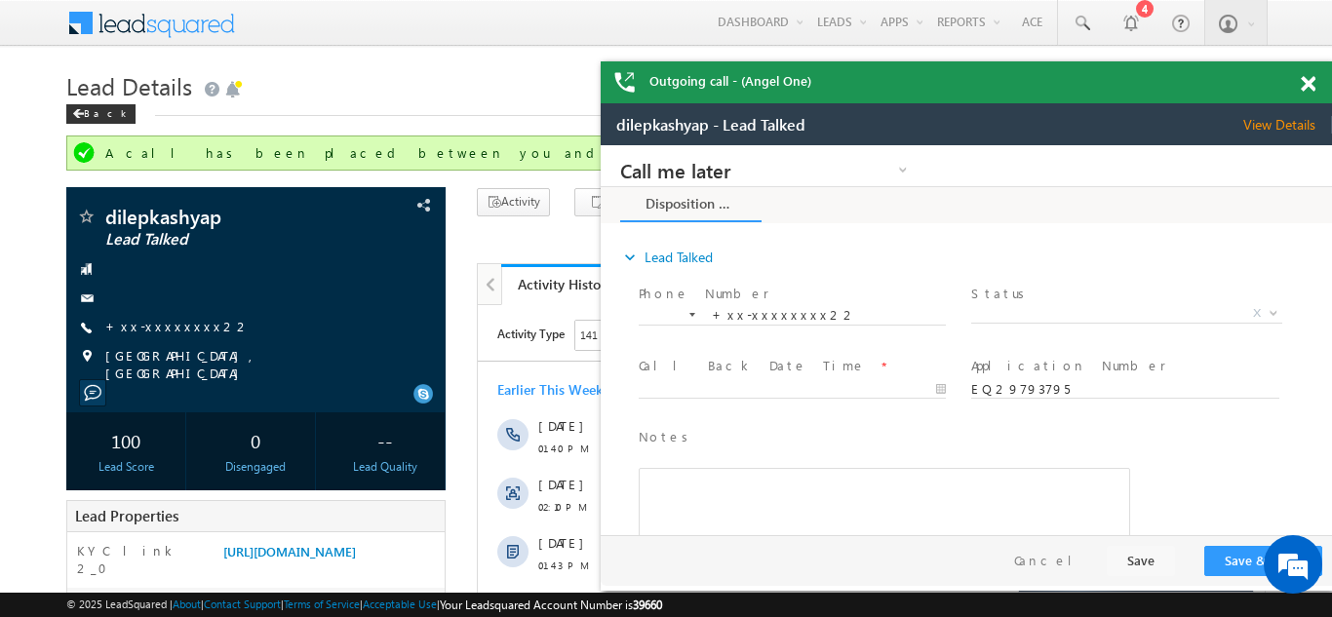
click at [1310, 82] on span at bounding box center [1307, 84] width 15 height 17
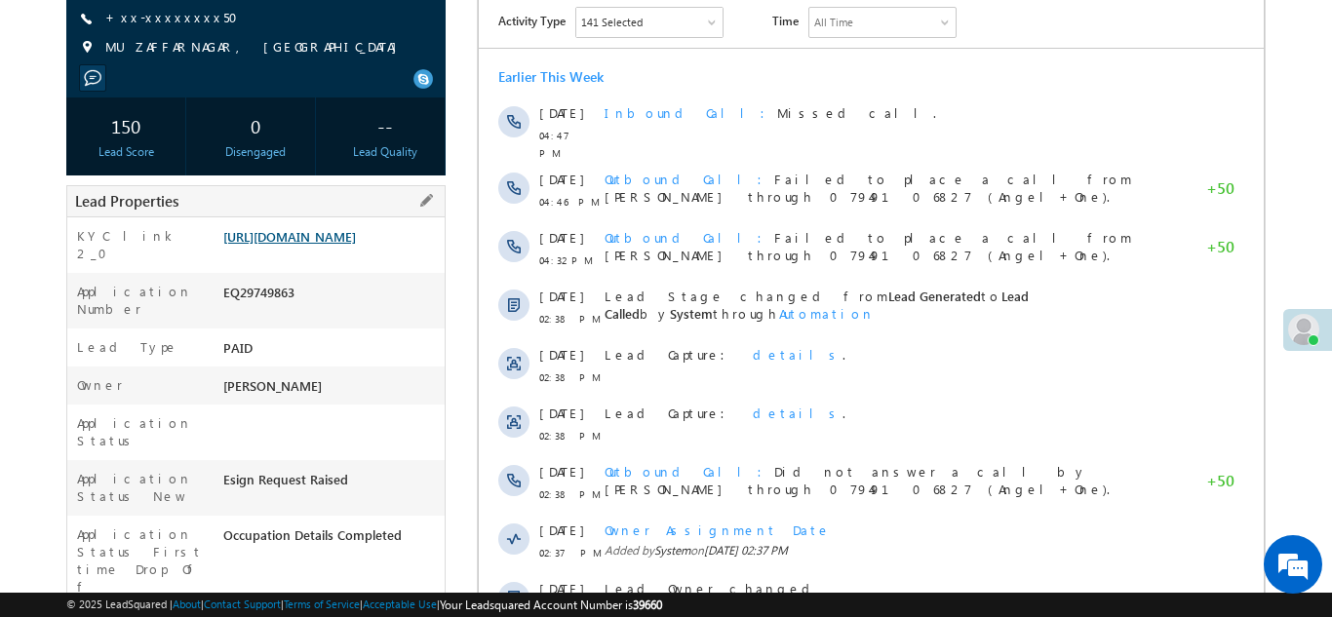
click at [336, 245] on link "https://angelbroking1-pk3em7sa.customui-test.leadsquared.com?leadId=6abb061e-92…" at bounding box center [289, 236] width 133 height 17
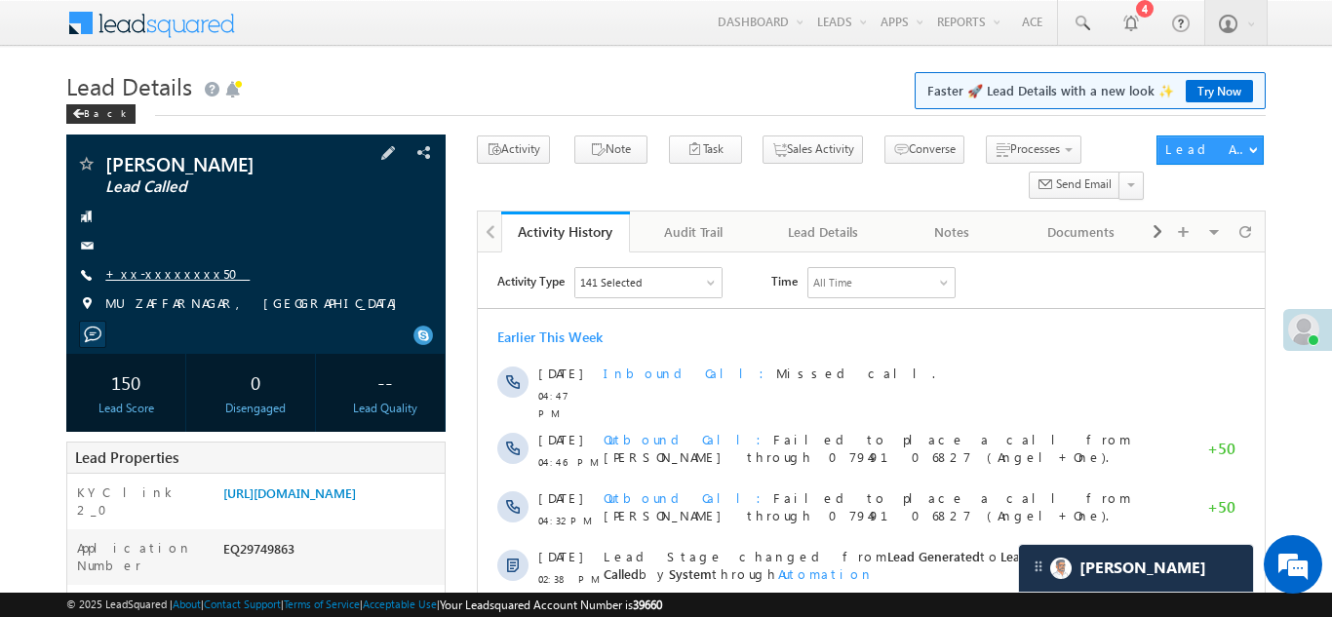
click at [157, 275] on link "+xx-xxxxxxxx50" at bounding box center [177, 273] width 144 height 17
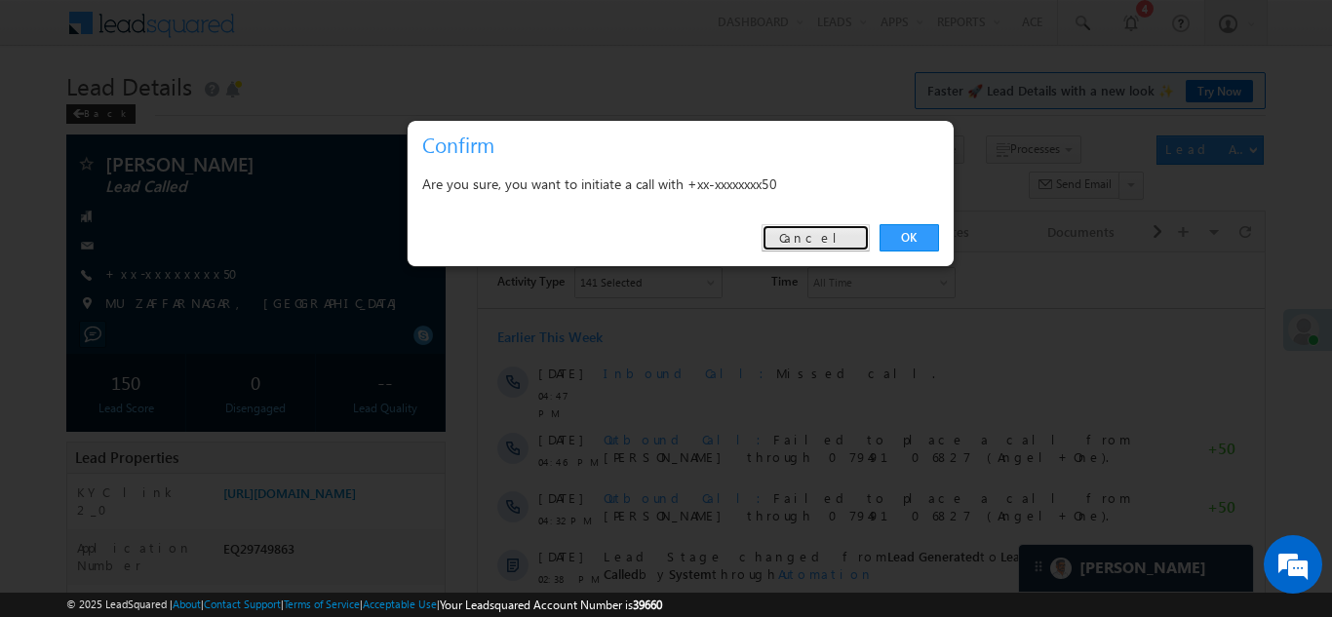
click at [834, 230] on link "Cancel" at bounding box center [815, 237] width 108 height 27
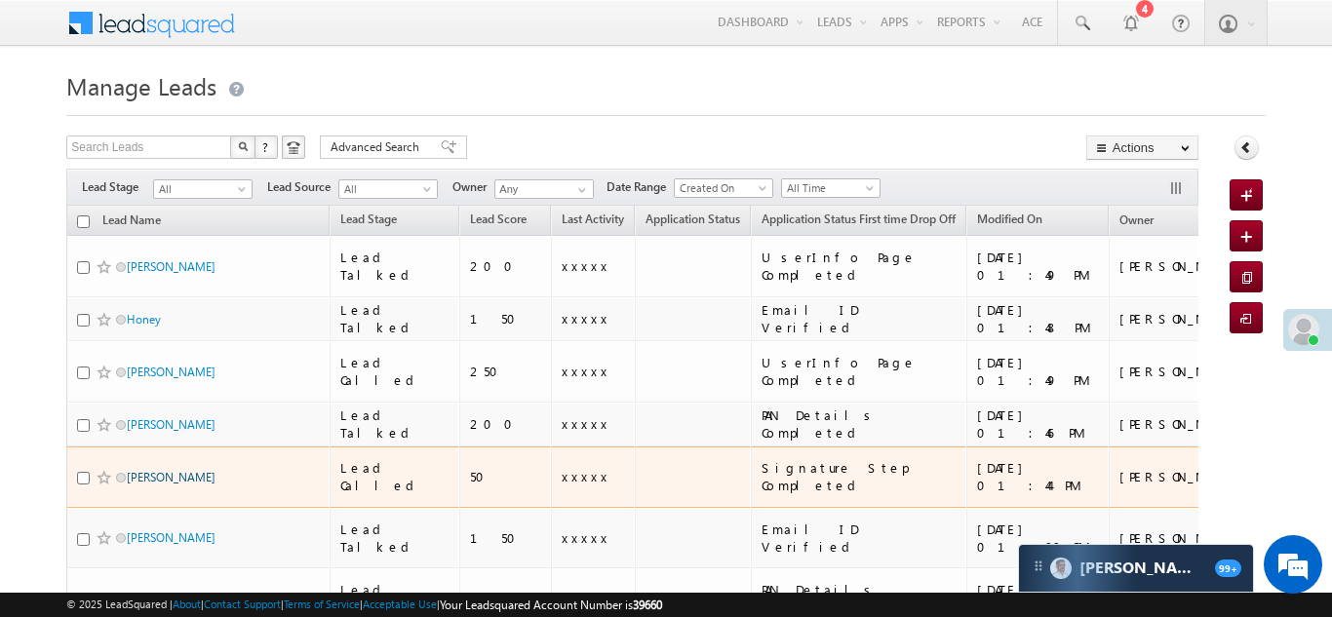
click at [158, 470] on link "[PERSON_NAME]" at bounding box center [171, 477] width 89 height 15
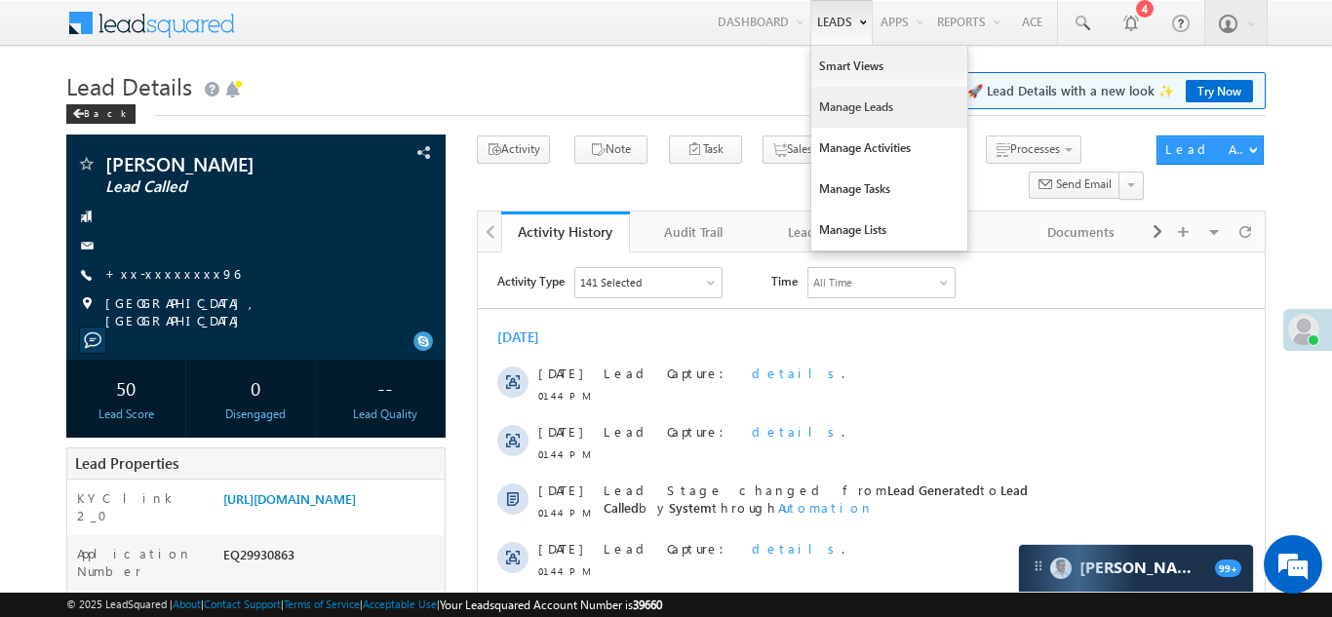
click at [831, 108] on link "Manage Leads" at bounding box center [889, 107] width 156 height 41
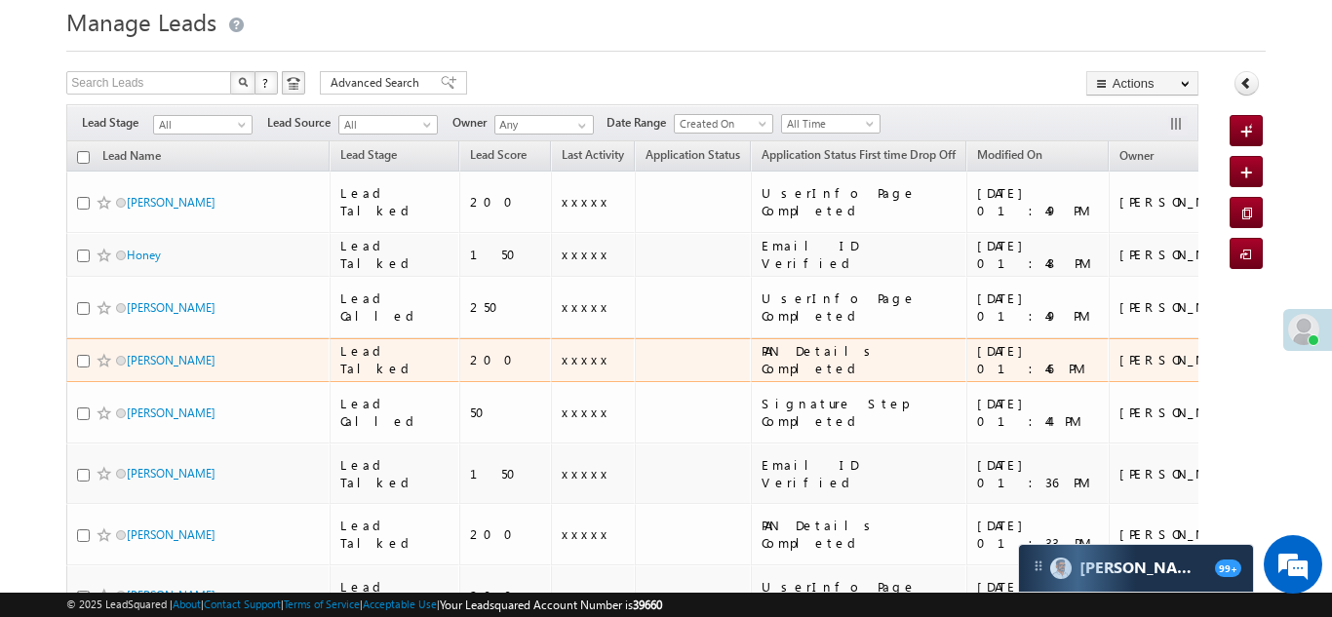
scroll to position [101, 0]
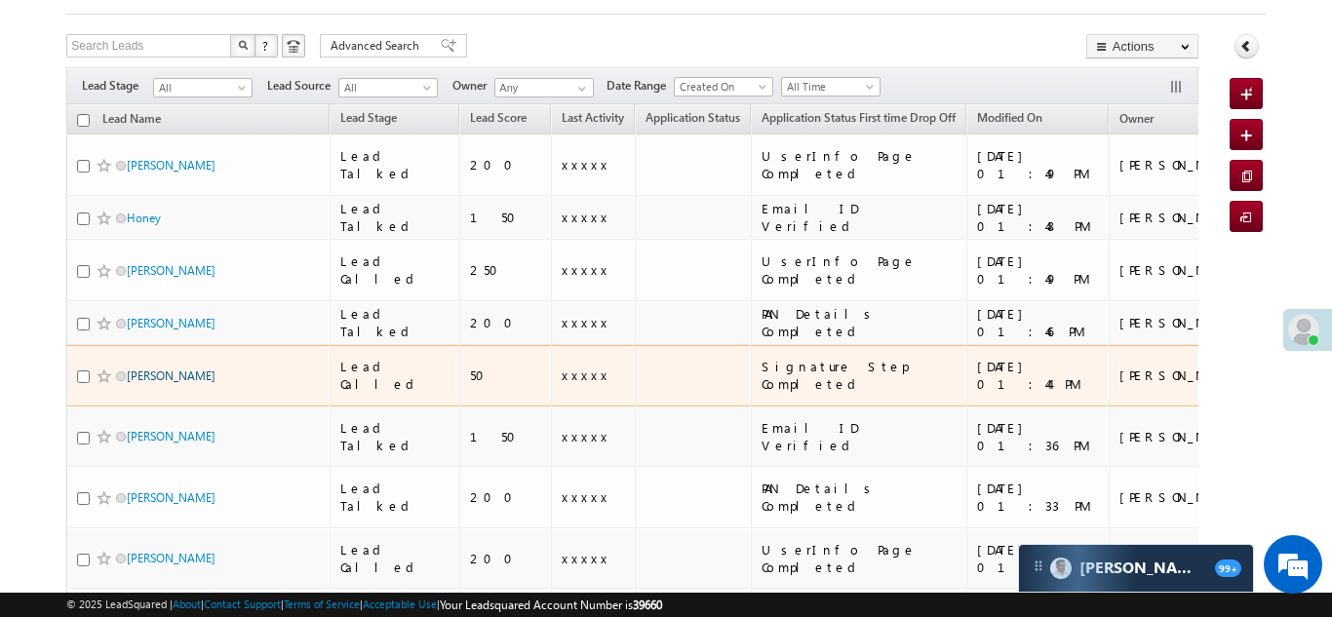
click at [150, 368] on link "Akhilesh Tiwari" at bounding box center [171, 375] width 89 height 15
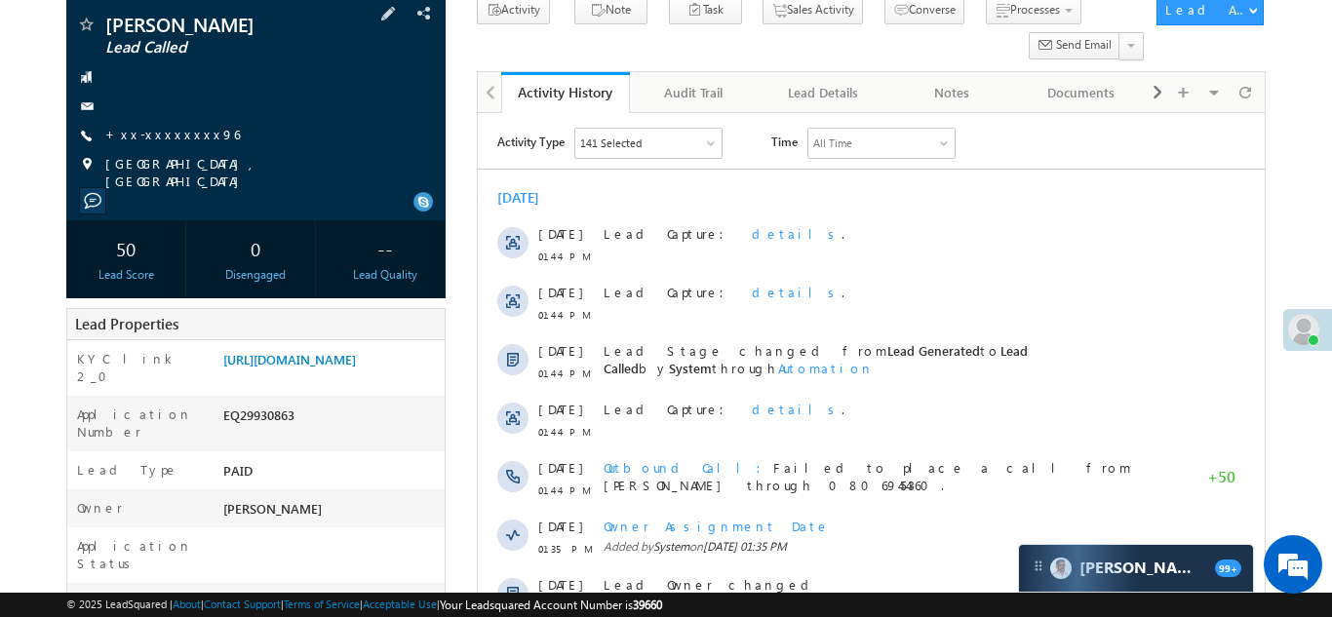
scroll to position [208, 0]
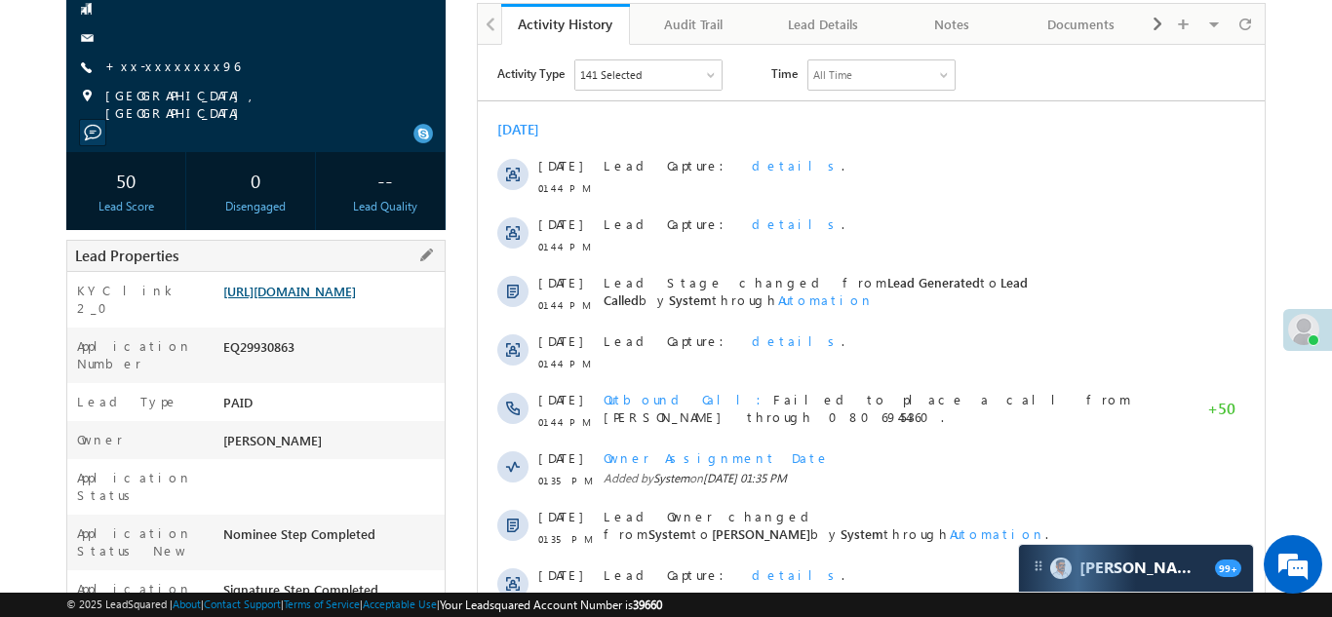
click at [318, 291] on link "[URL][DOMAIN_NAME]" at bounding box center [289, 291] width 133 height 17
click at [321, 299] on link "https://angelbroking1-pk3em7sa.customui-test.leadsquared.com?leadId=aae55de2-8a…" at bounding box center [289, 291] width 133 height 17
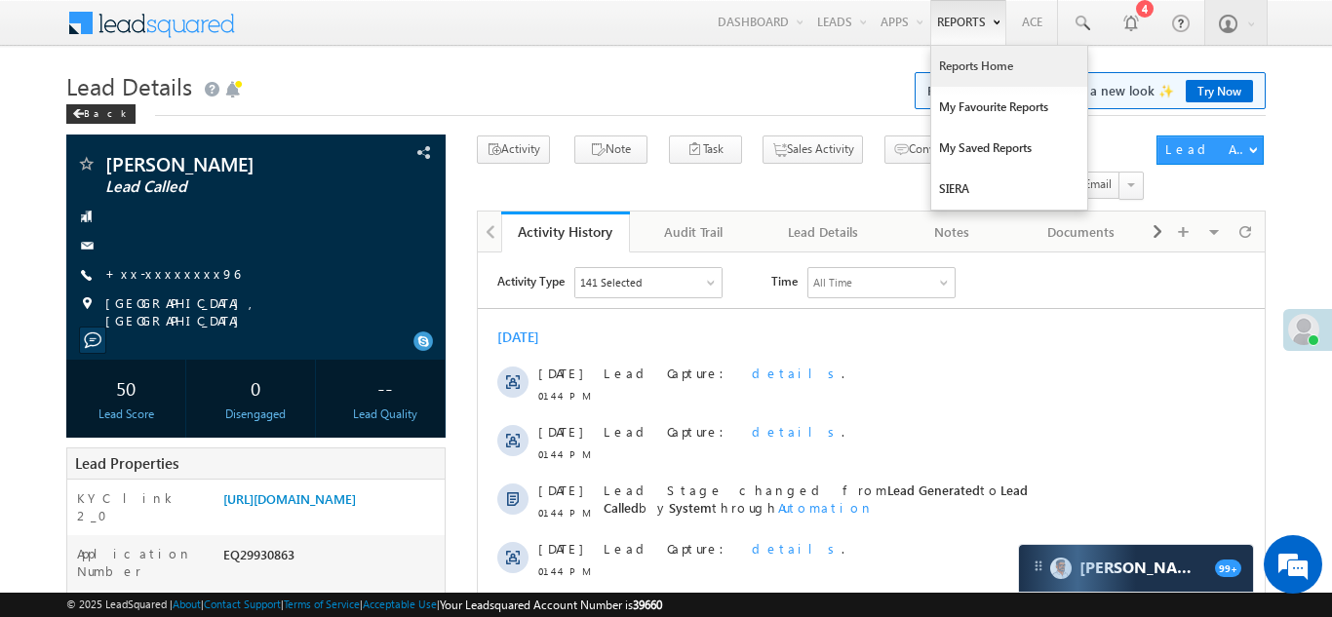
click at [967, 66] on link "Reports Home" at bounding box center [1009, 66] width 156 height 41
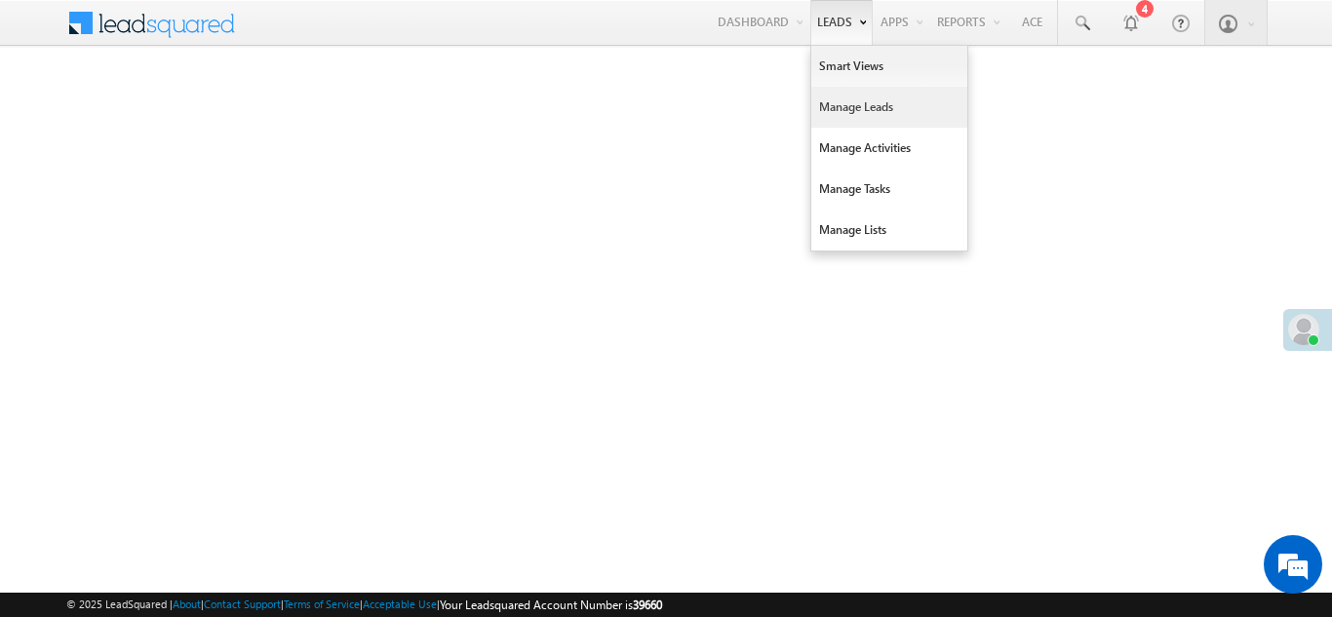
click at [866, 126] on link "Manage Leads" at bounding box center [889, 107] width 156 height 41
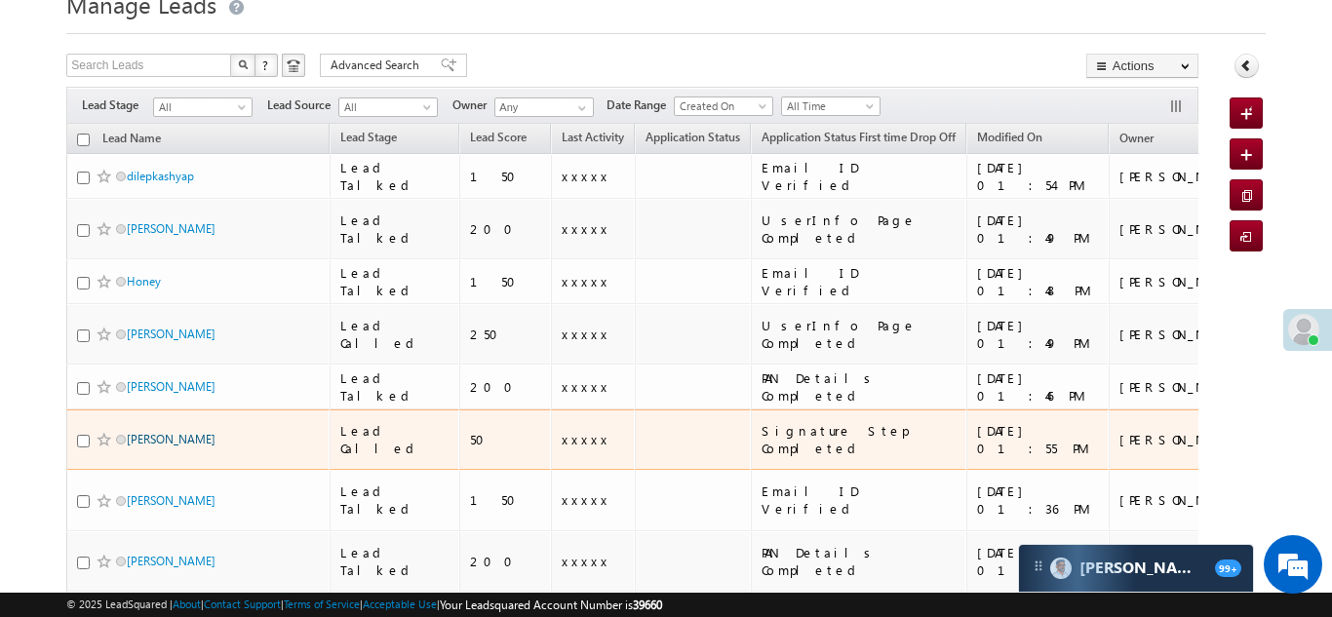
scroll to position [83, 0]
click at [157, 431] on link "[PERSON_NAME]" at bounding box center [171, 438] width 89 height 15
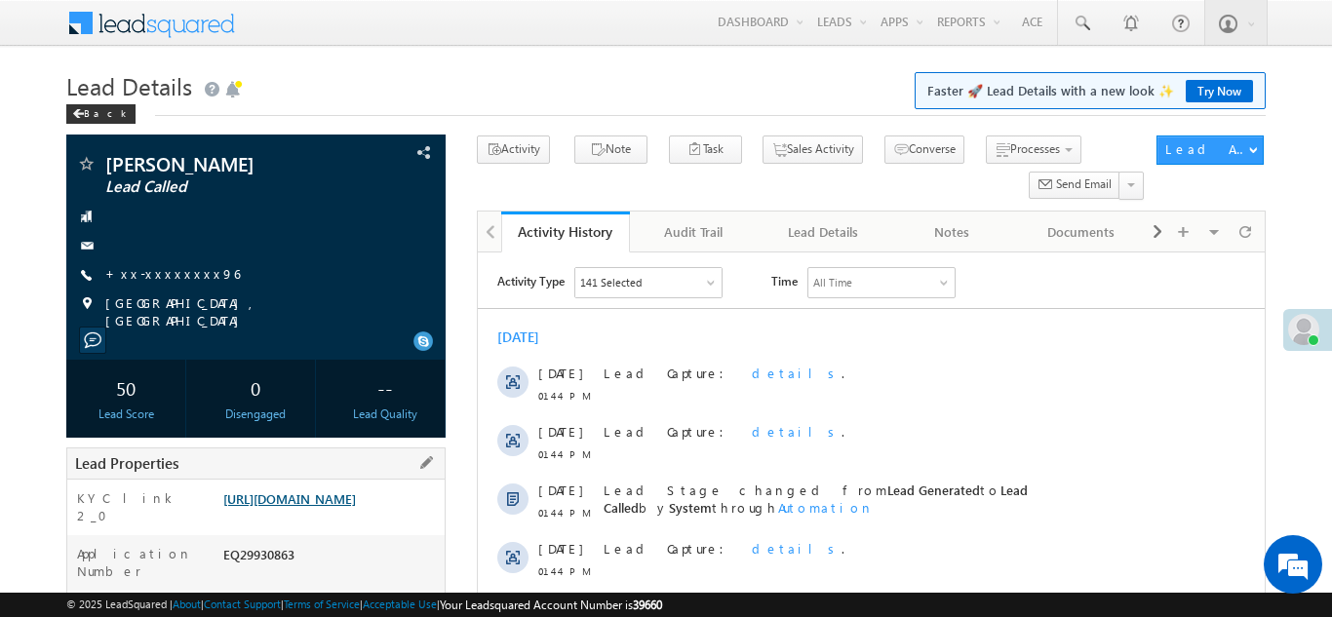
click at [333, 507] on link "[URL][DOMAIN_NAME]" at bounding box center [289, 498] width 133 height 17
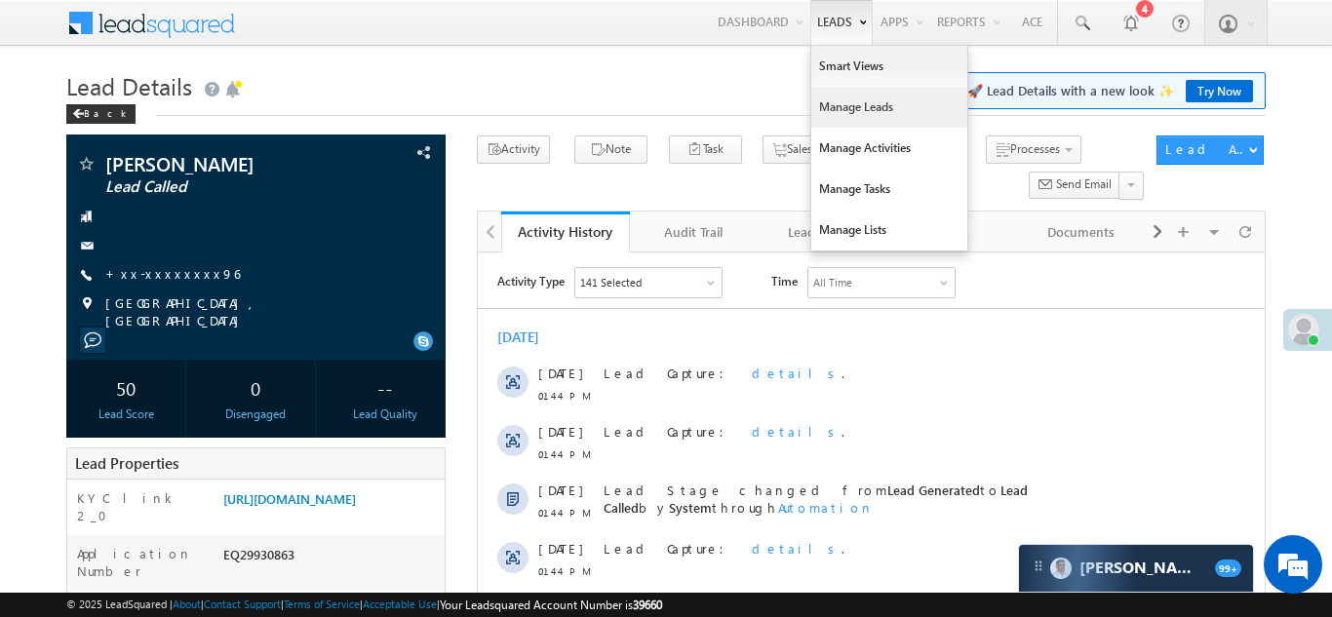
click at [839, 104] on link "Manage Leads" at bounding box center [889, 107] width 156 height 41
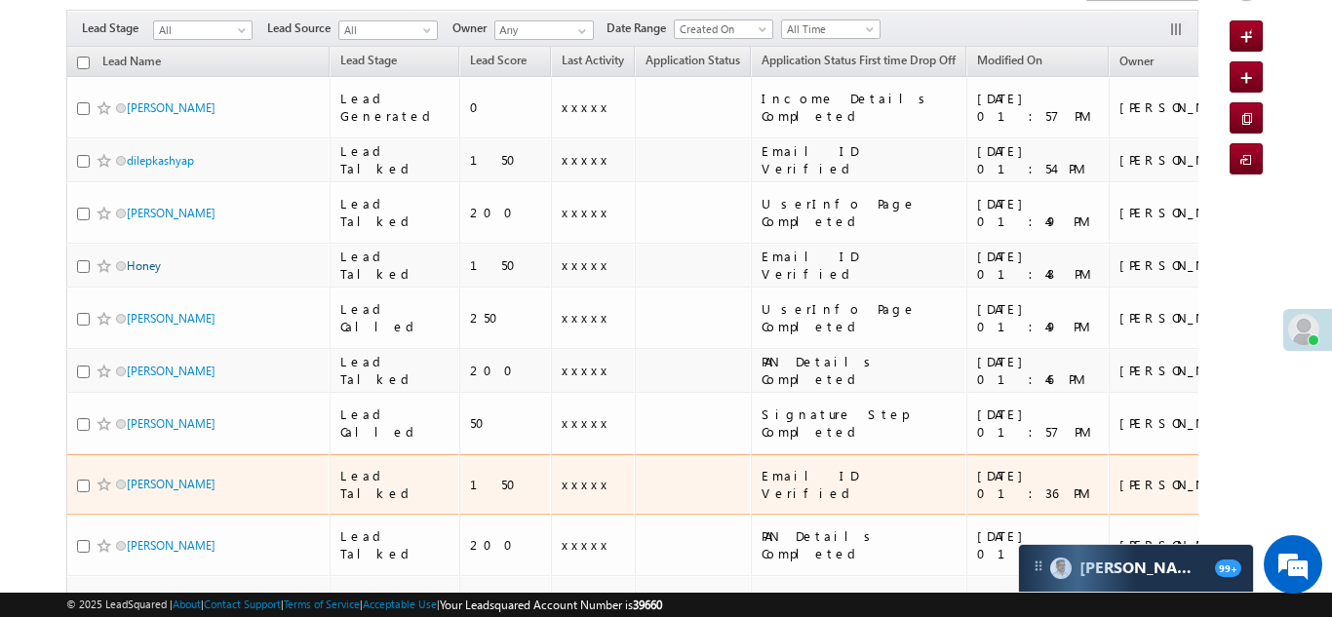
scroll to position [188, 0]
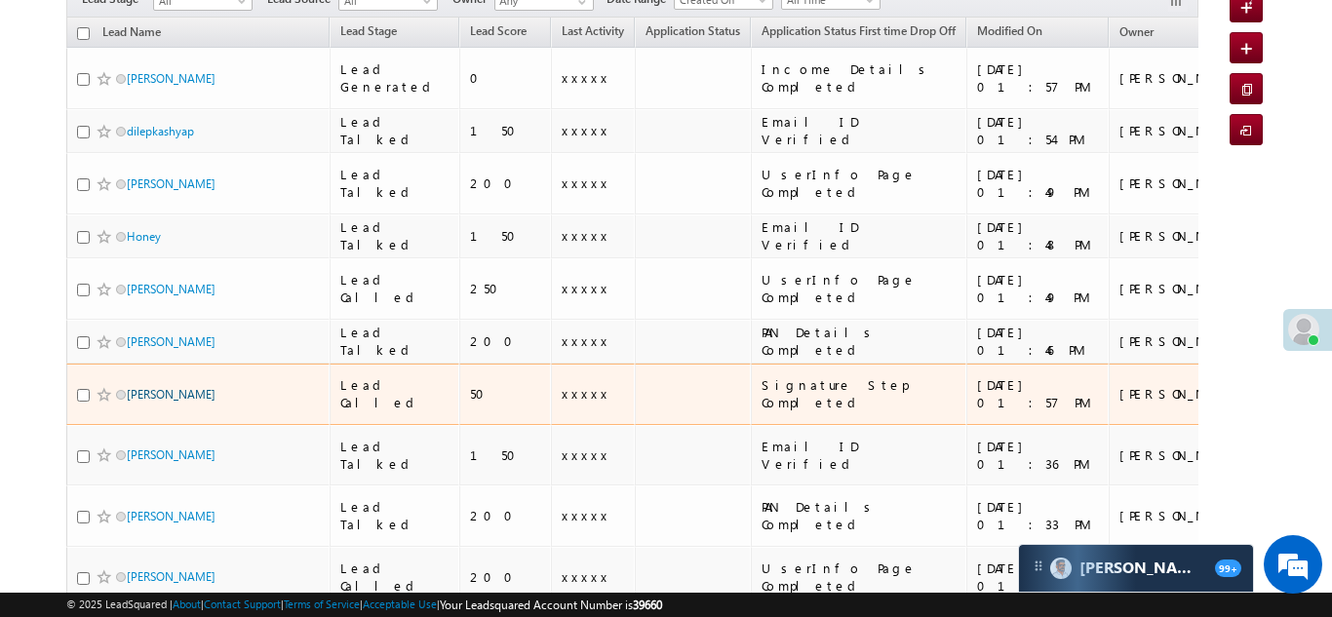
click at [157, 387] on link "Akhilesh Tiwari" at bounding box center [171, 394] width 89 height 15
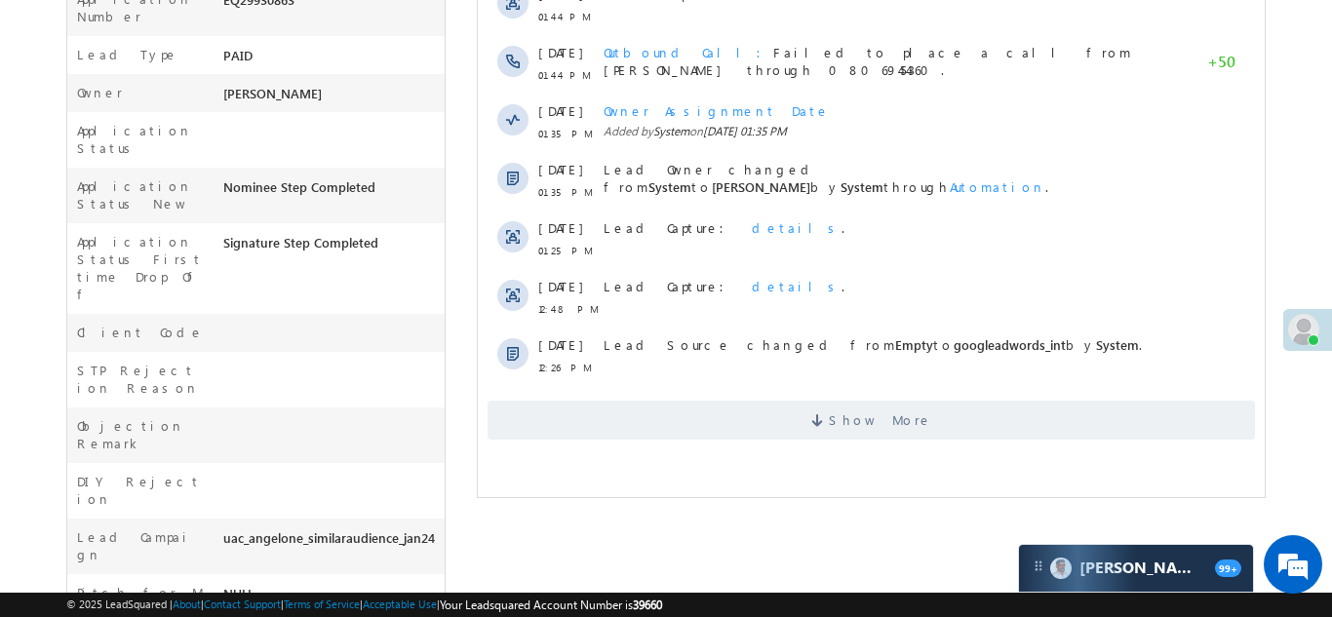
scroll to position [556, 0]
click at [710, 407] on span "Show More" at bounding box center [869, 419] width 767 height 39
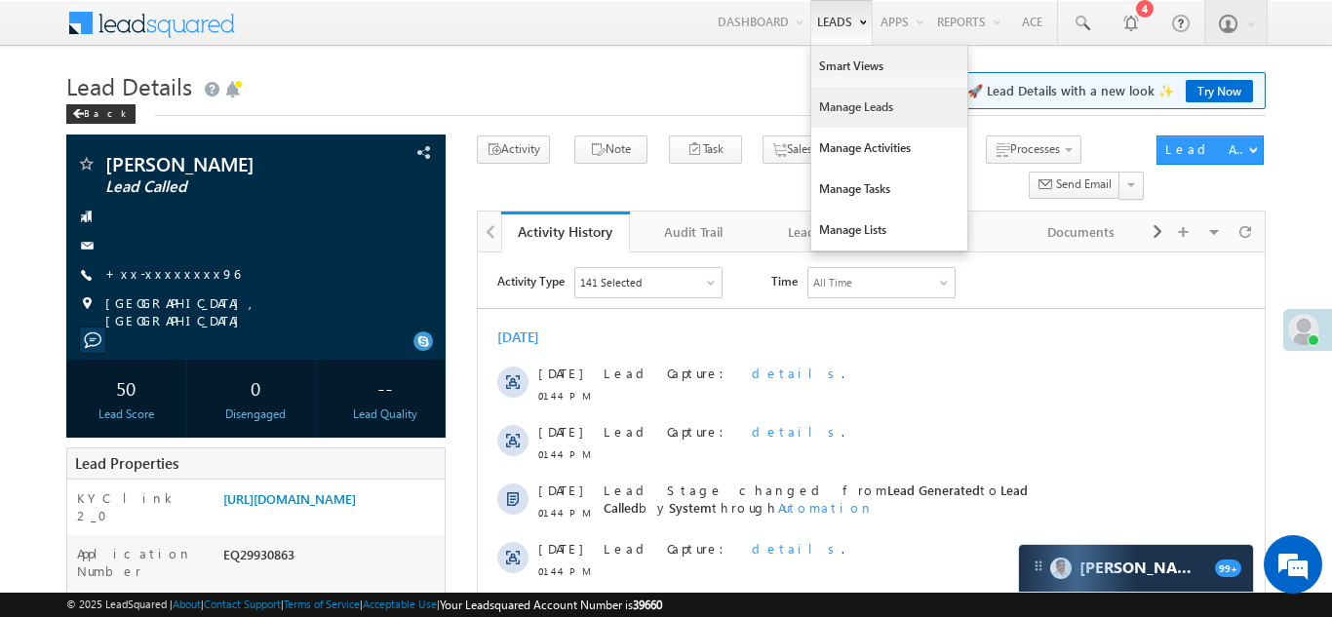
scroll to position [0, 0]
click at [836, 104] on link "Manage Leads" at bounding box center [889, 107] width 156 height 41
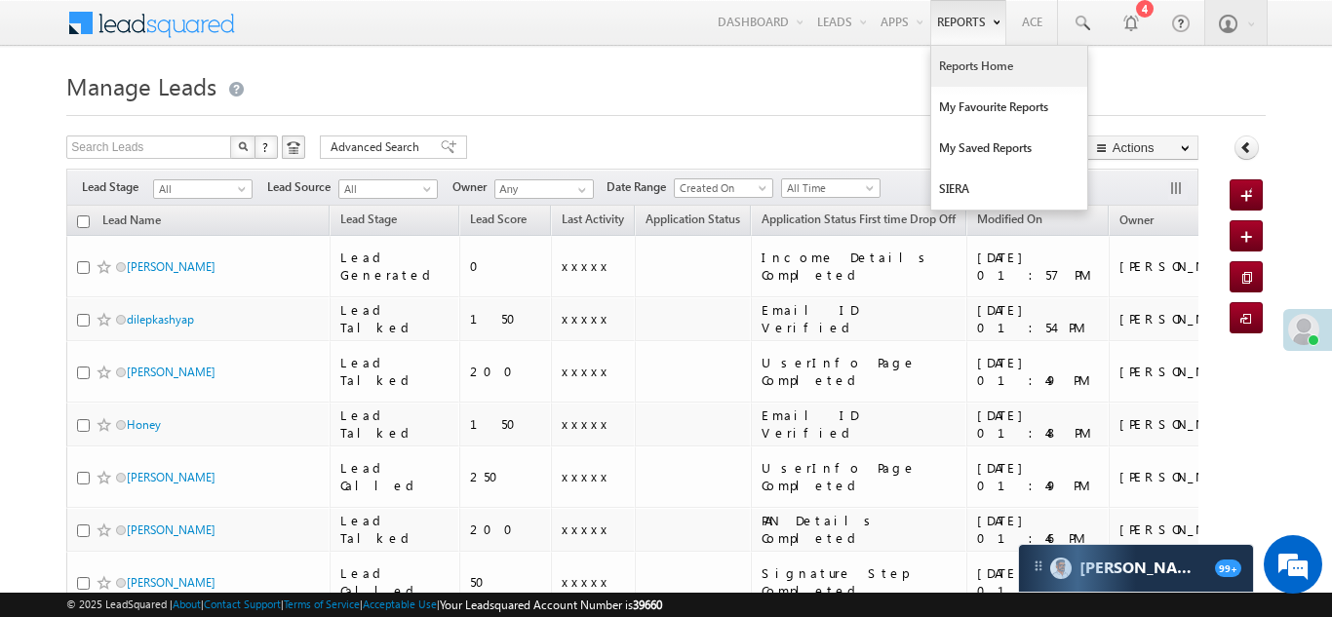
click at [965, 69] on link "Reports Home" at bounding box center [1009, 66] width 156 height 41
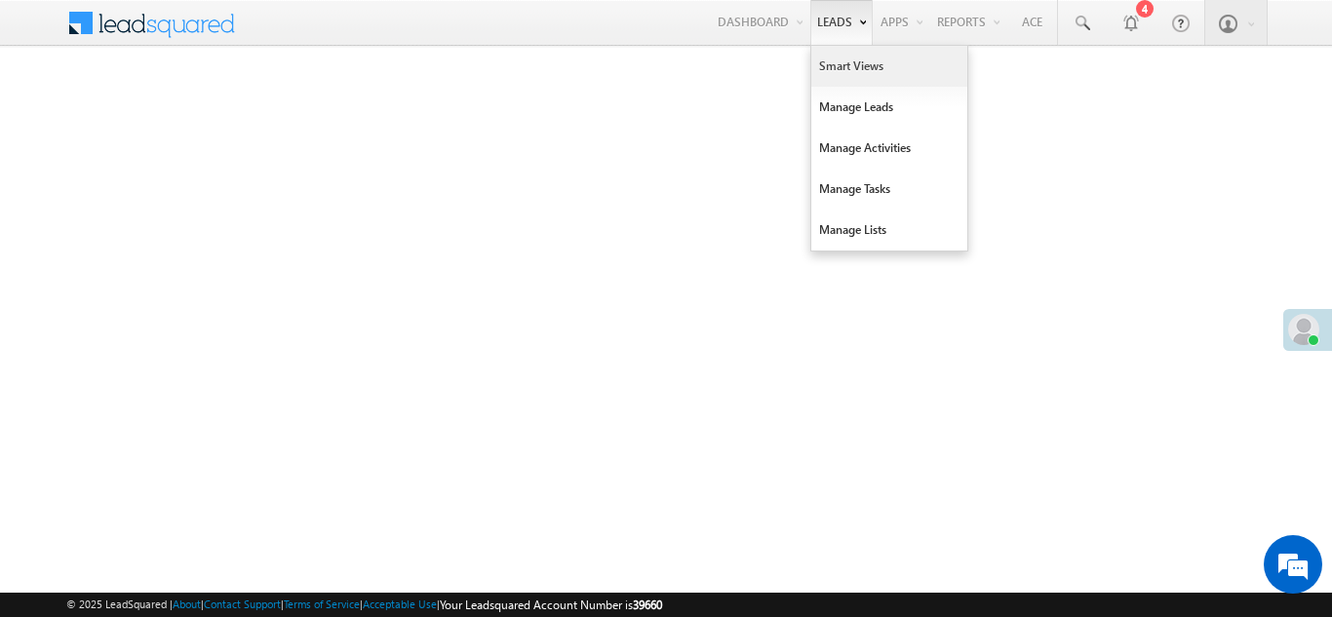
click at [829, 68] on link "Smart Views" at bounding box center [889, 66] width 156 height 41
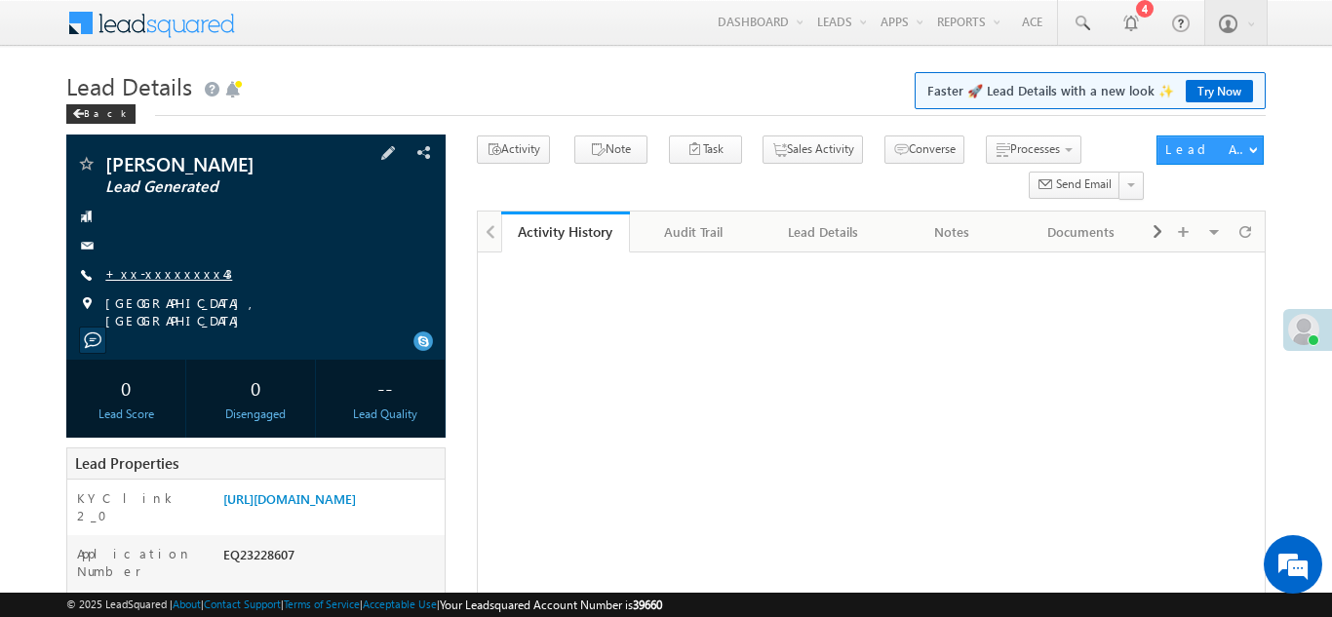
click at [156, 274] on link "+xx-xxxxxxxx43" at bounding box center [168, 273] width 127 height 17
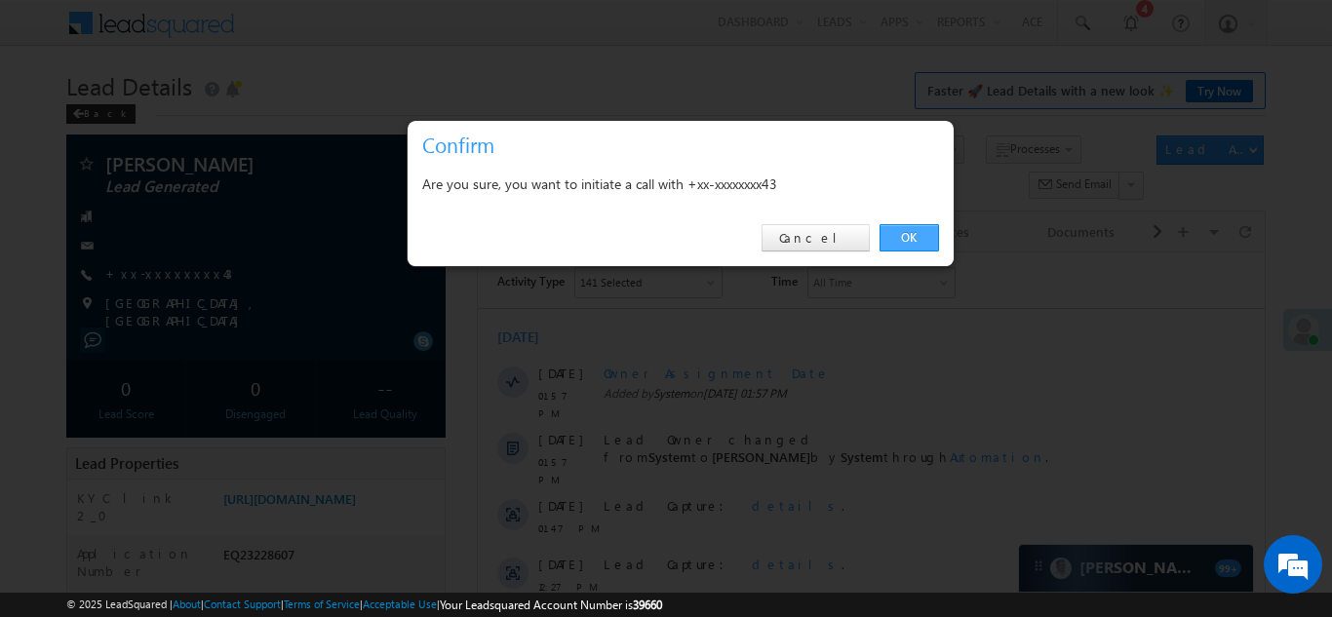
click at [898, 242] on link "OK" at bounding box center [908, 237] width 59 height 27
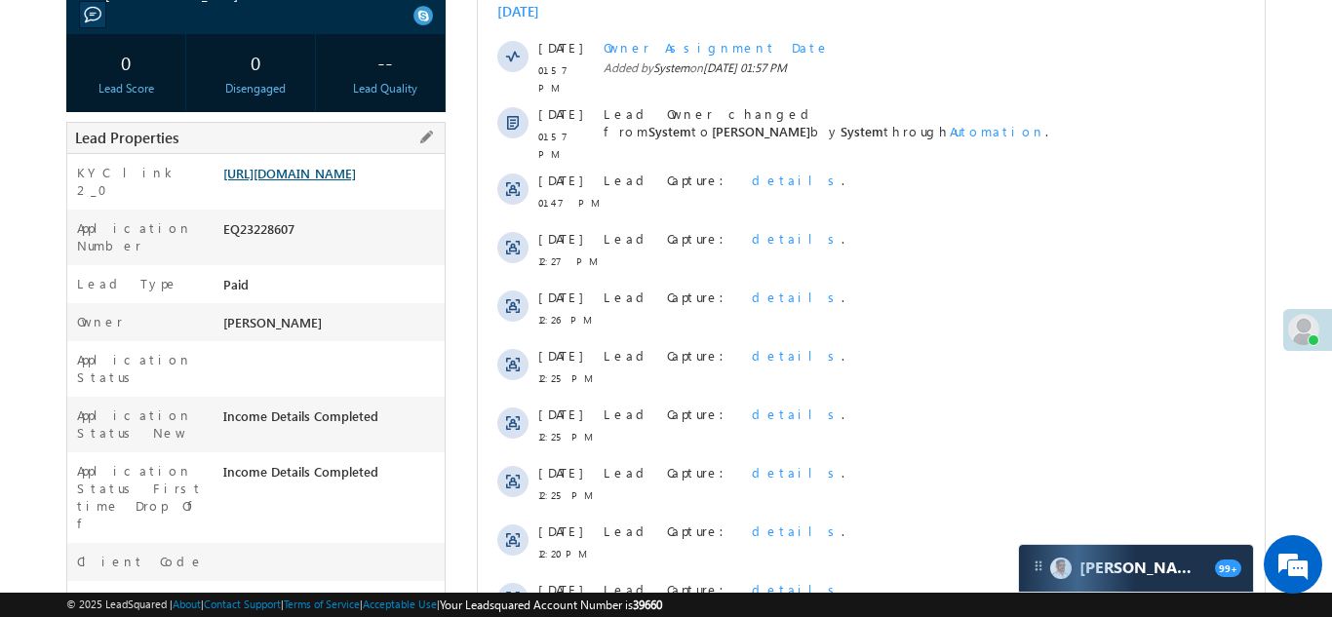
scroll to position [378, 0]
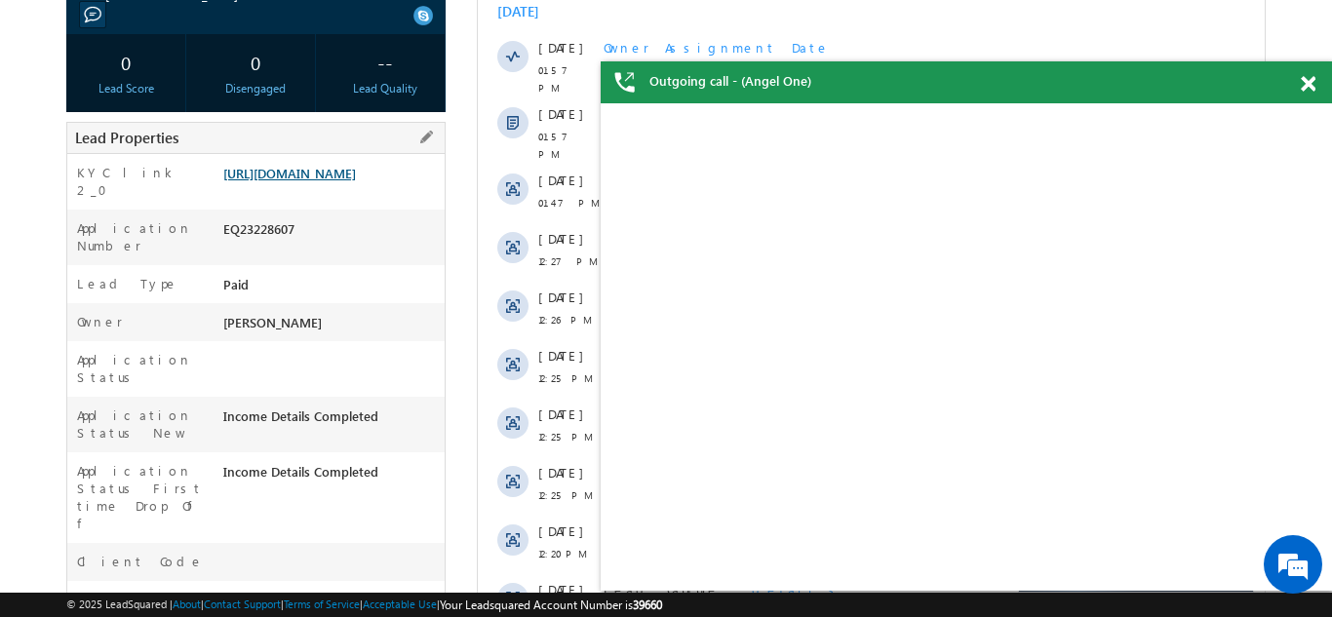
click at [318, 175] on link "https://angelbroking1-pk3em7sa.customui-test.leadsquared.com?leadId=240356bd-6b…" at bounding box center [289, 173] width 133 height 17
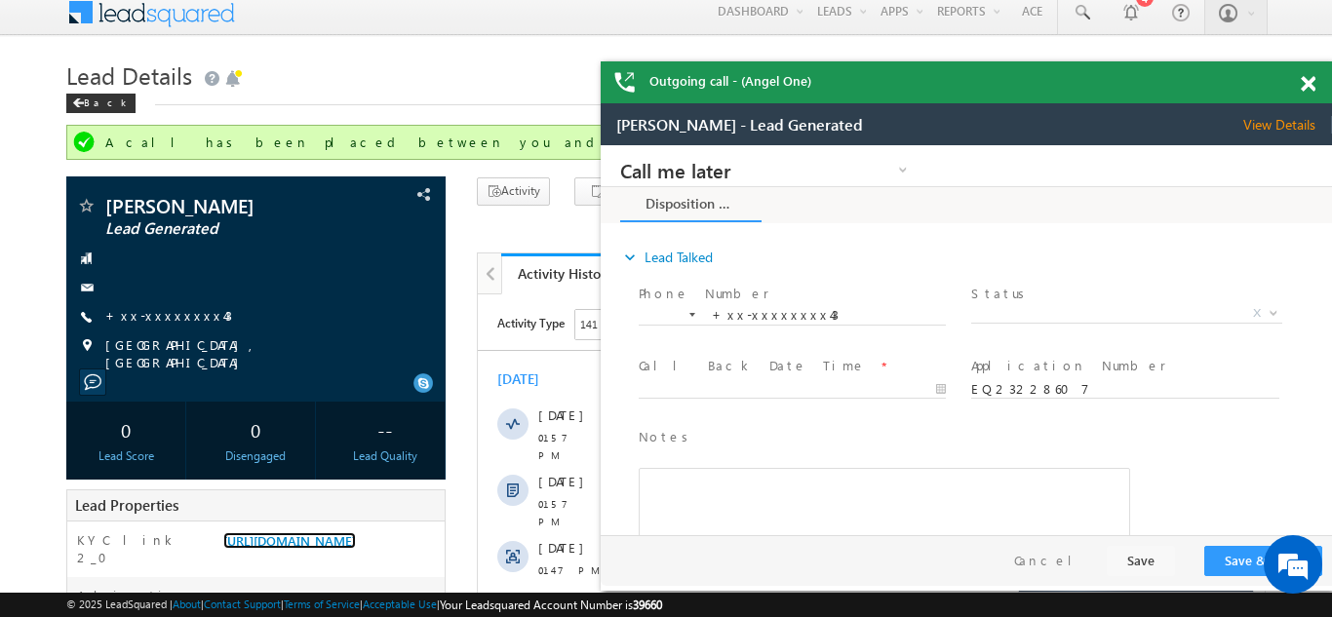
scroll to position [0, 0]
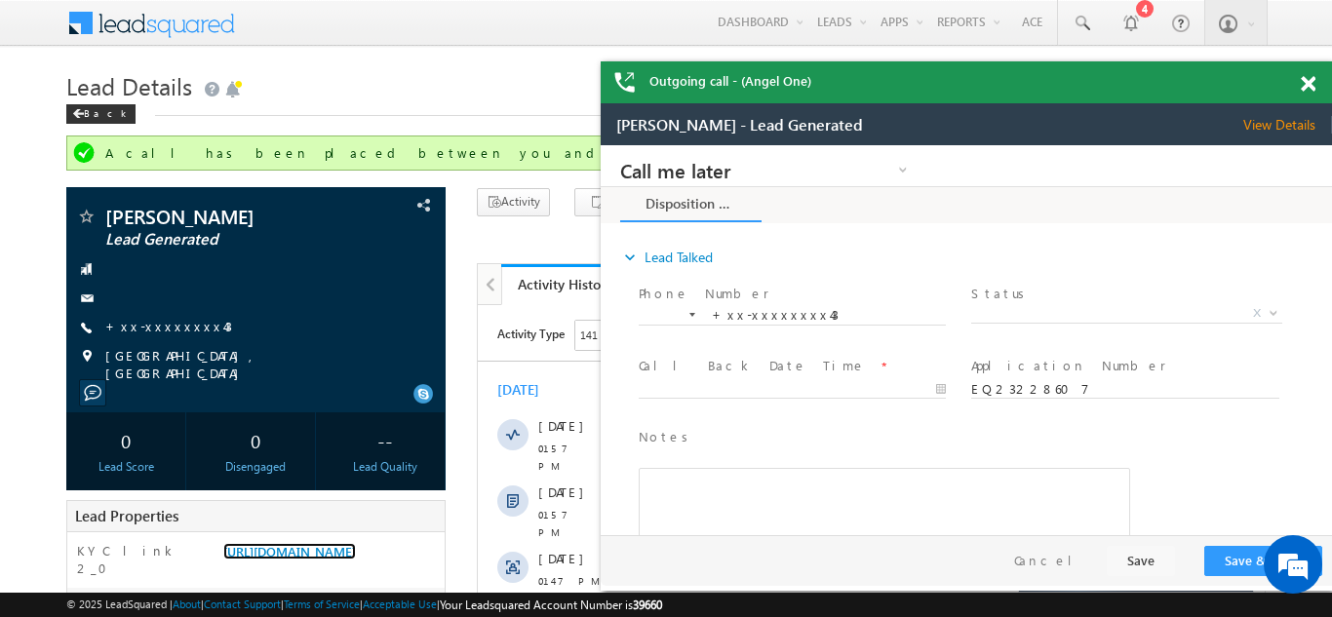
click at [1305, 86] on span at bounding box center [1307, 84] width 15 height 17
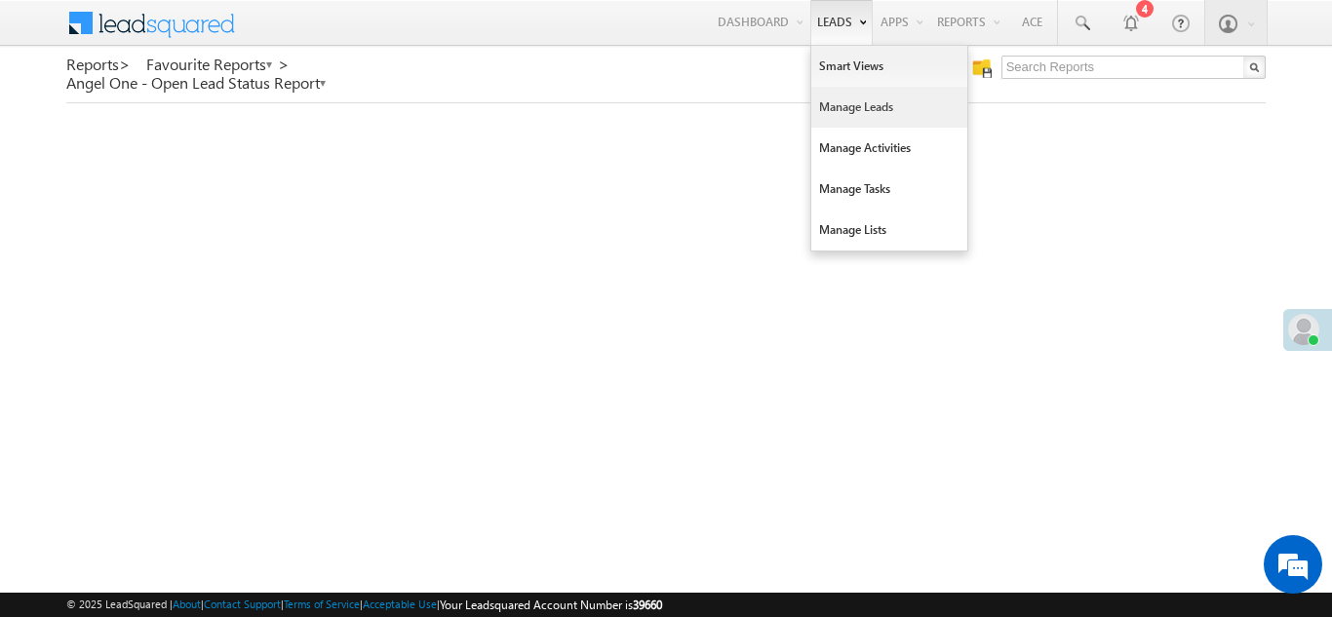
click at [819, 111] on link "Manage Leads" at bounding box center [889, 107] width 156 height 41
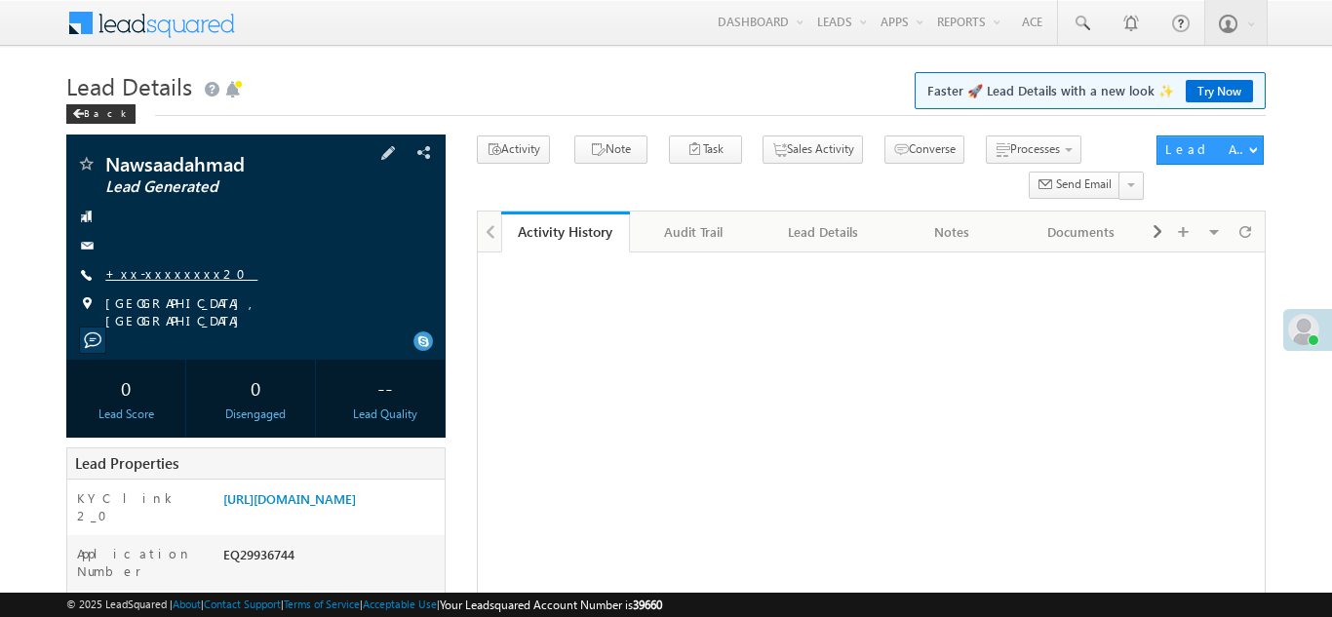
click at [163, 277] on link "+xx-xxxxxxxx20" at bounding box center [181, 273] width 152 height 17
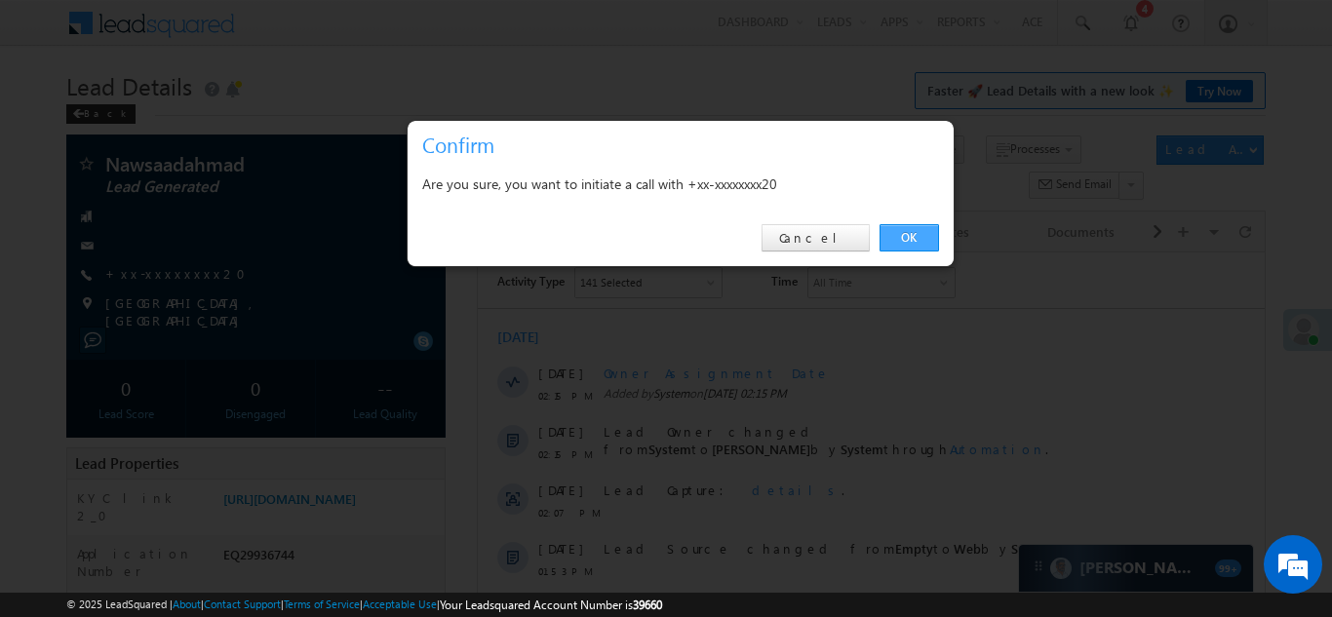
click at [906, 237] on link "OK" at bounding box center [908, 237] width 59 height 27
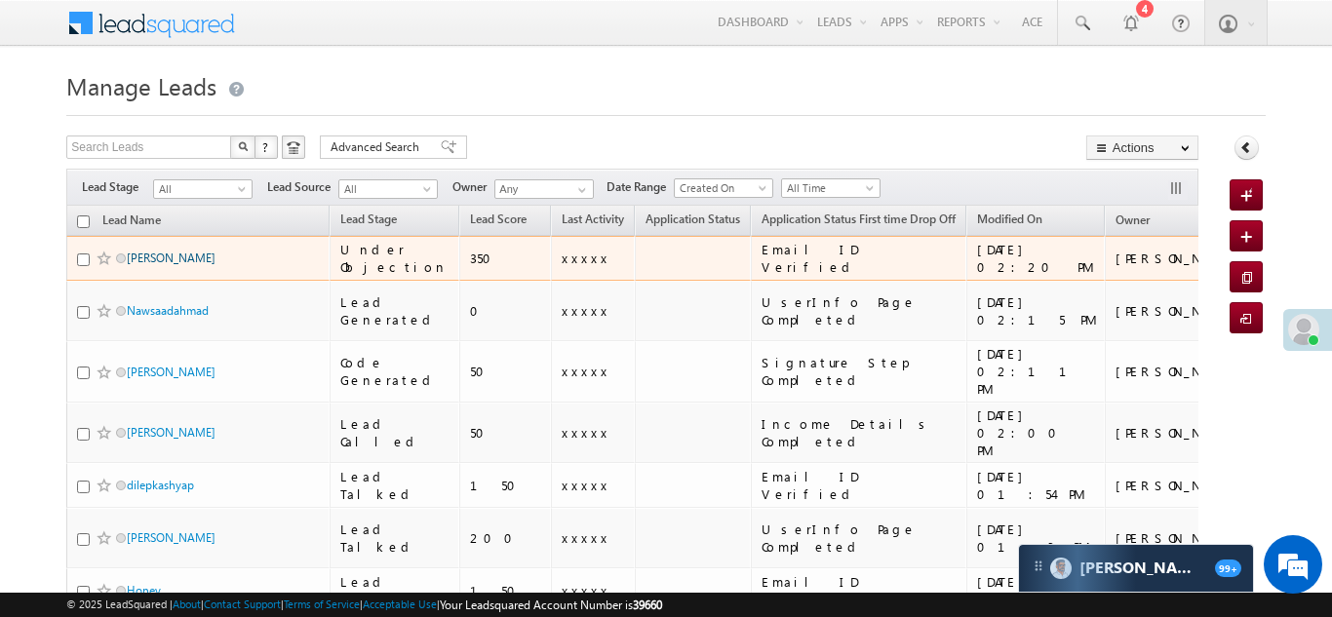
click at [138, 258] on link "Meraj" at bounding box center [171, 258] width 89 height 15
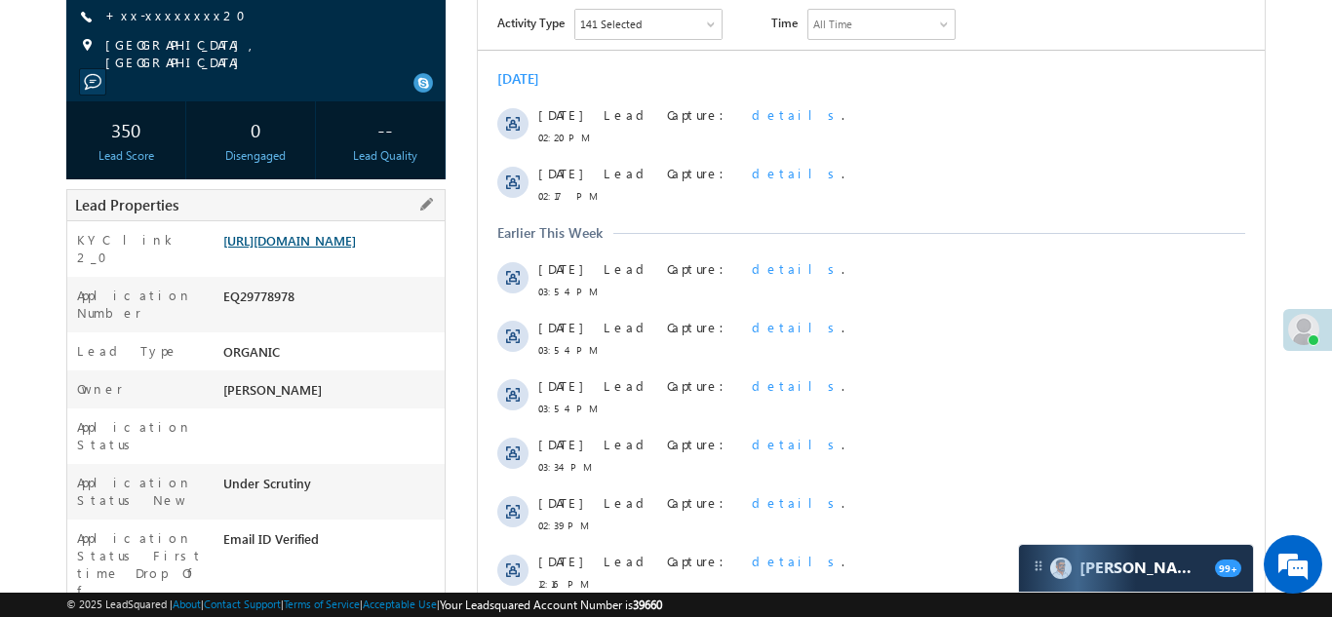
click at [335, 249] on link "[URL][DOMAIN_NAME]" at bounding box center [289, 240] width 133 height 17
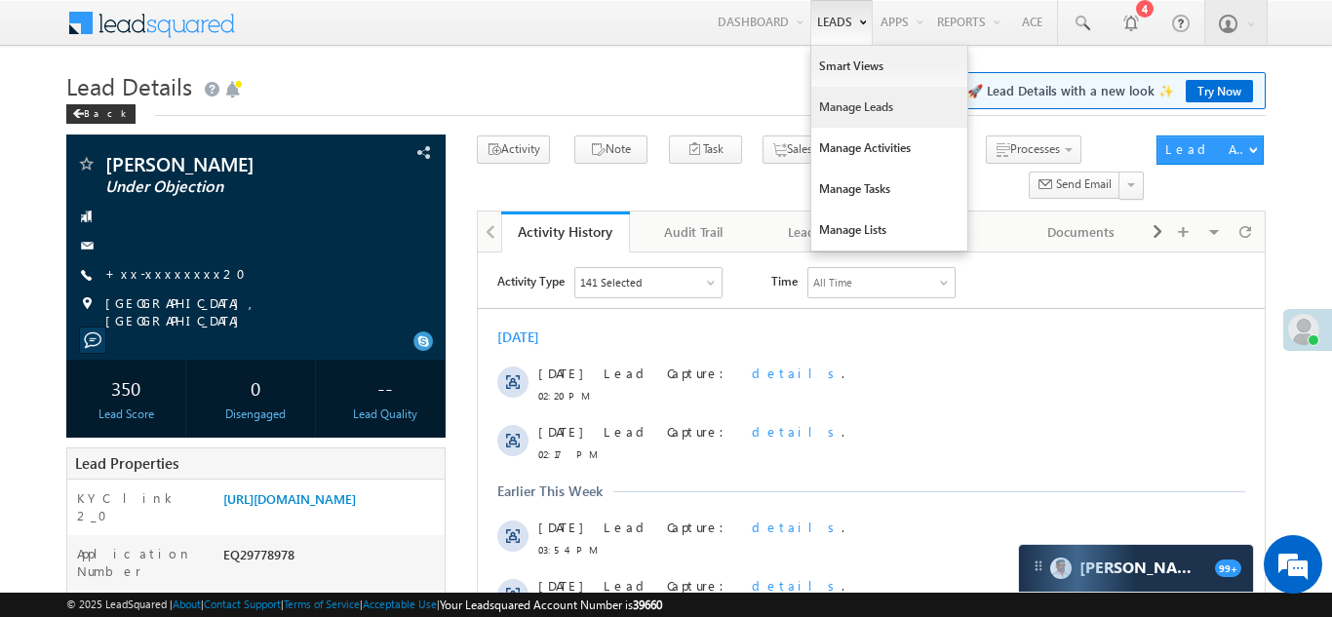
click at [854, 109] on link "Manage Leads" at bounding box center [889, 107] width 156 height 41
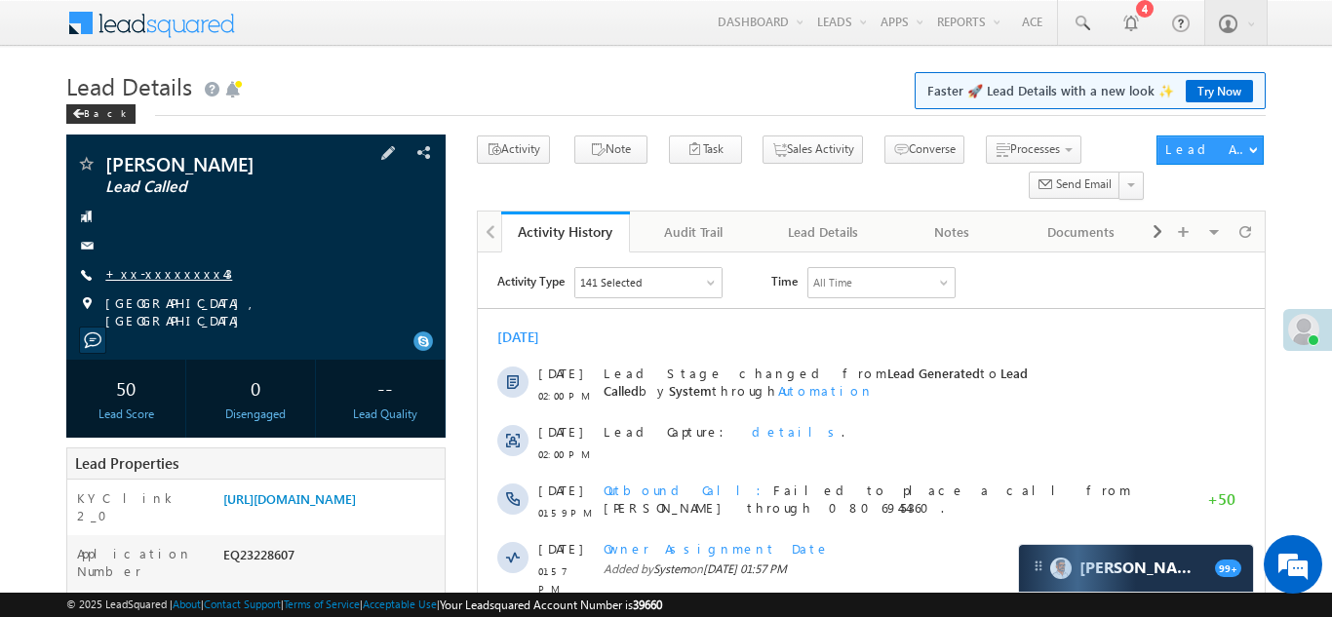
click at [181, 277] on link "+xx-xxxxxxxx43" at bounding box center [168, 273] width 127 height 17
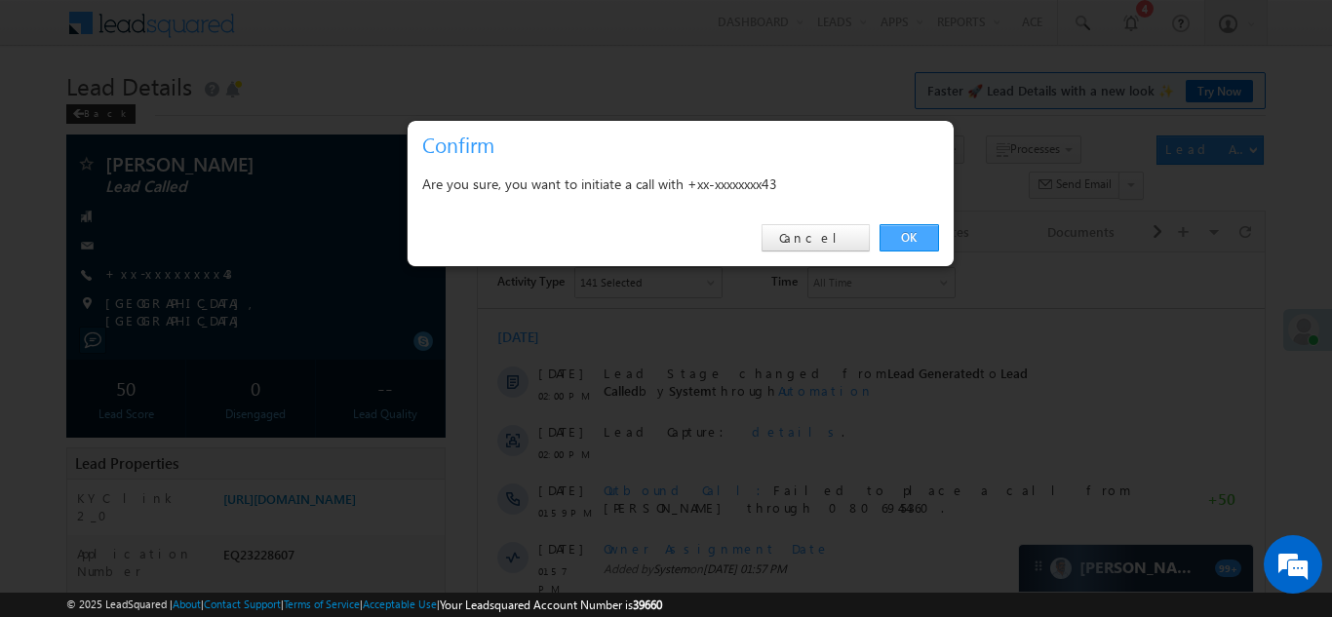
click at [902, 238] on link "OK" at bounding box center [908, 237] width 59 height 27
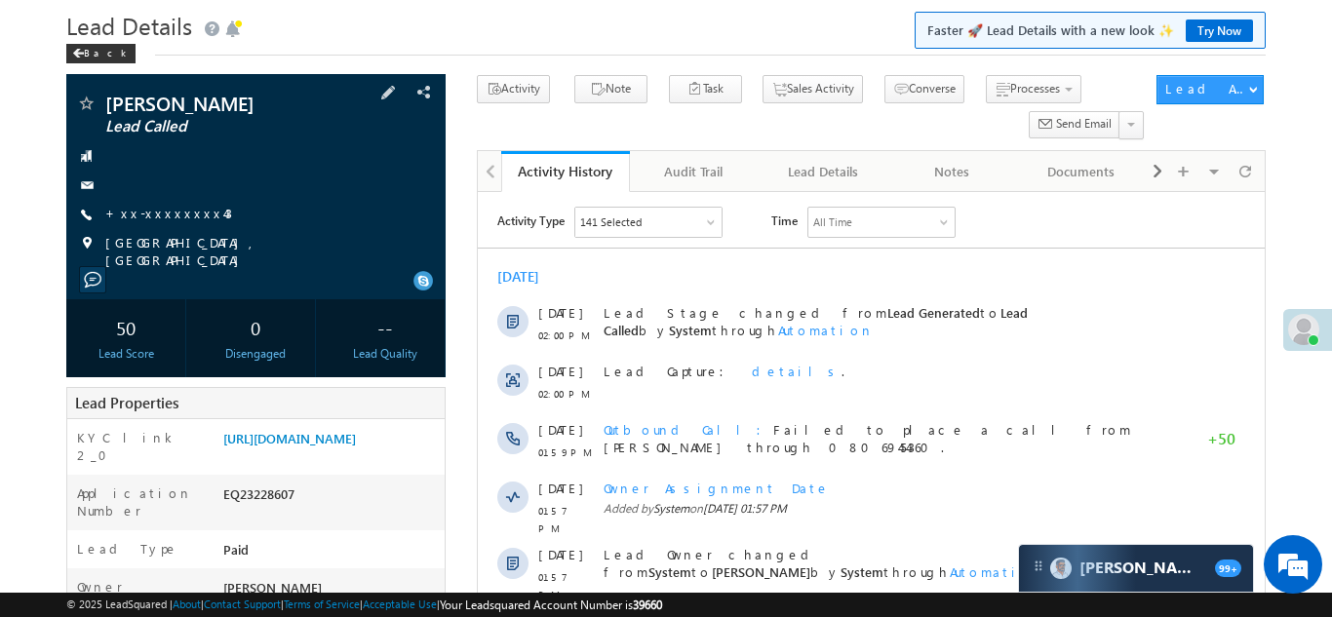
scroll to position [374, 0]
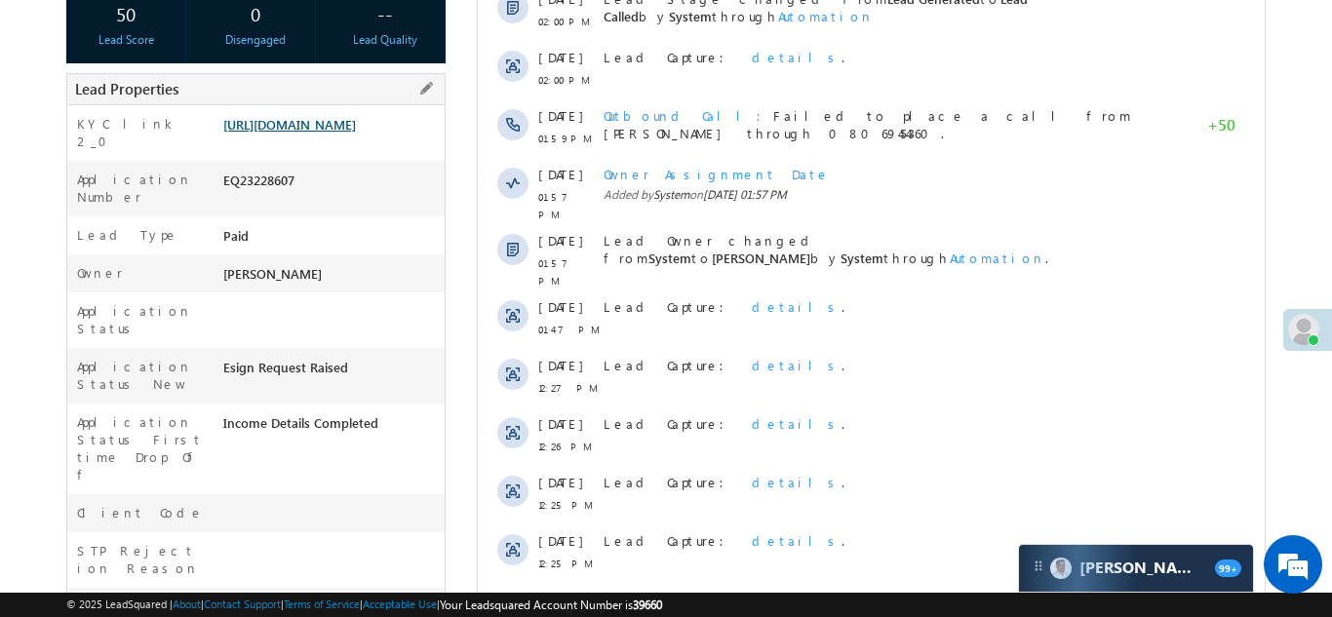
click at [340, 122] on link "https://angelbroking1-pk3em7sa.customui-test.leadsquared.com?leadId=240356bd-6b…" at bounding box center [289, 124] width 133 height 17
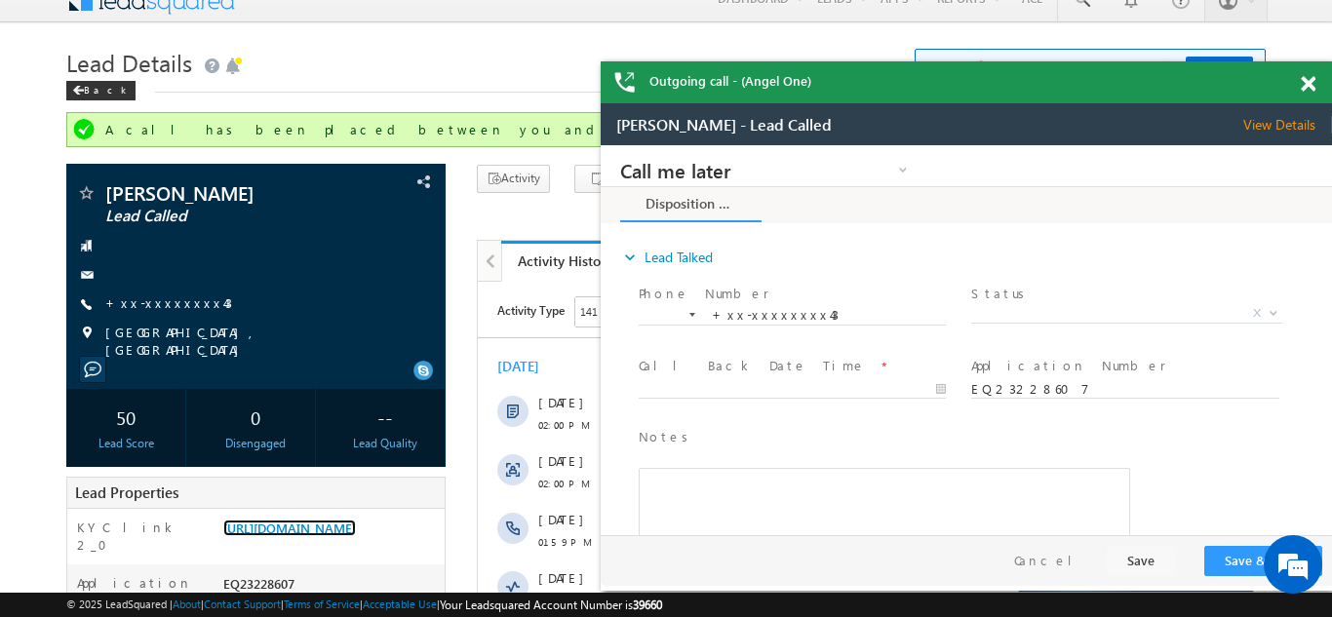
scroll to position [0, 0]
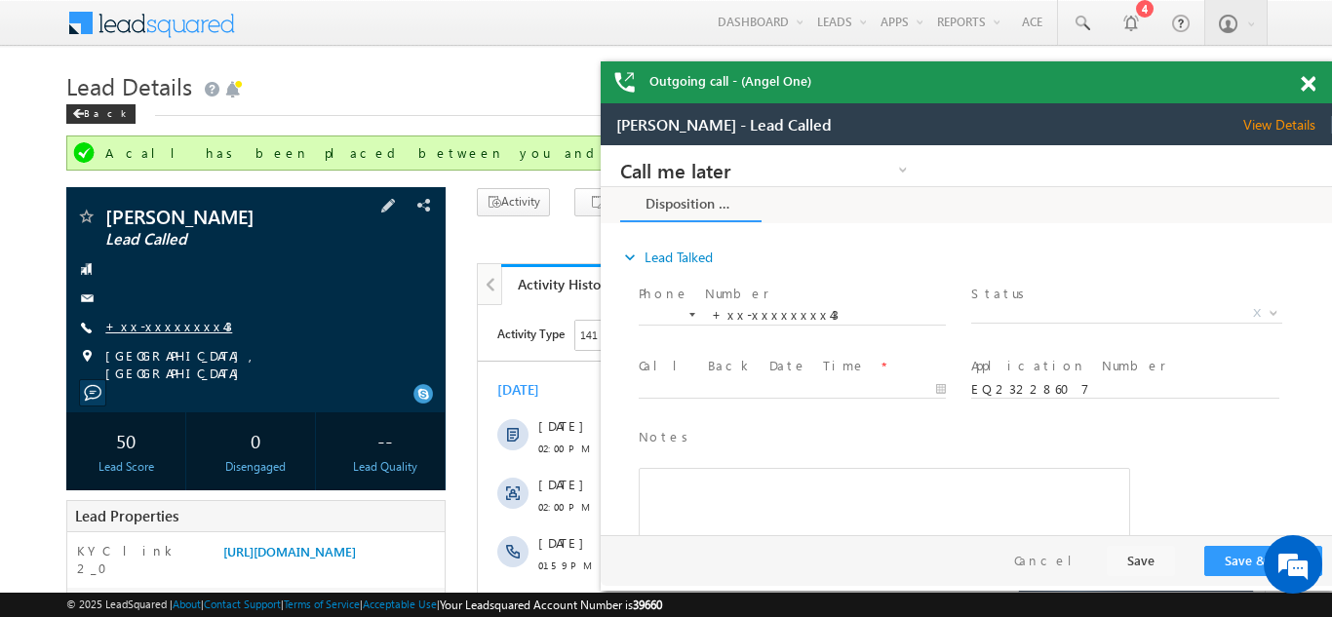
click at [146, 328] on link "+xx-xxxxxxxx43" at bounding box center [168, 326] width 127 height 17
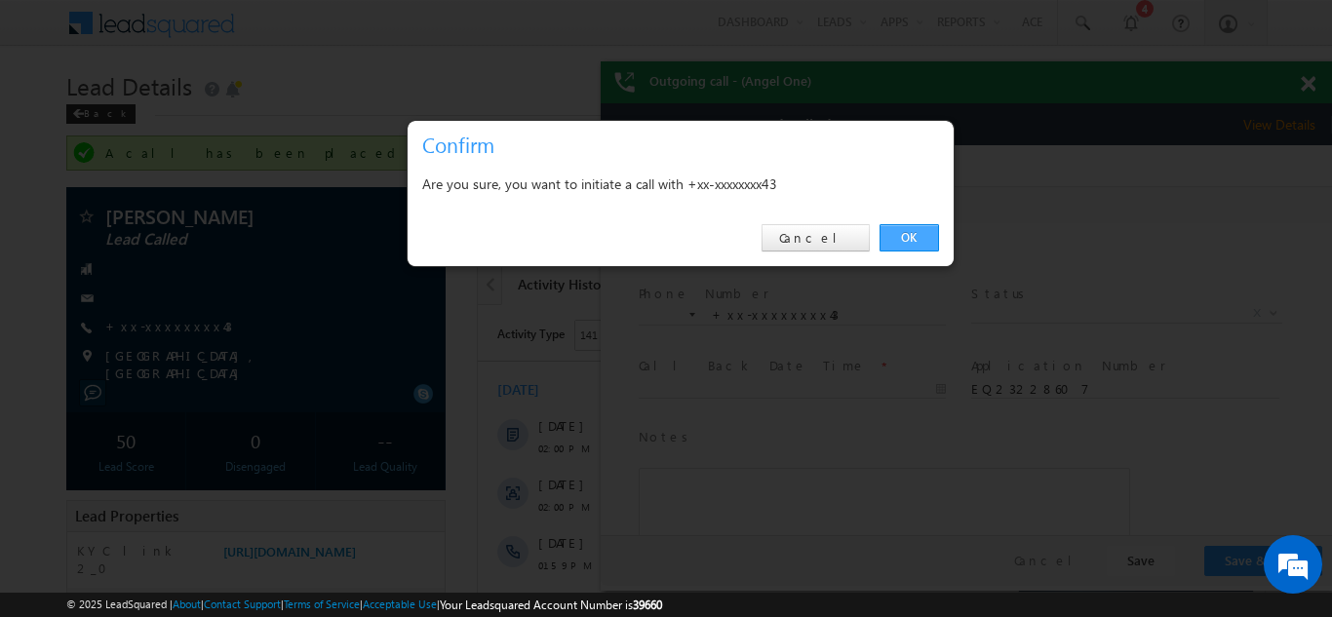
click at [898, 231] on link "OK" at bounding box center [908, 237] width 59 height 27
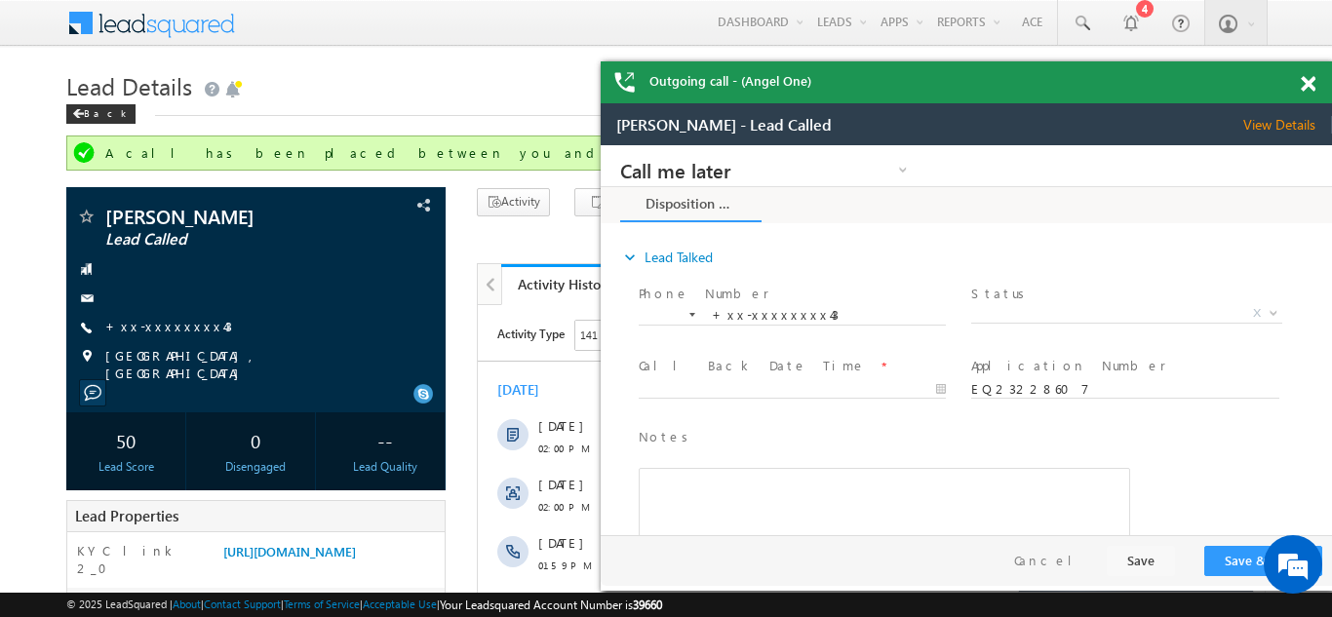
click at [1303, 80] on div "Outgoing call - (Angel One)" at bounding box center [965, 82] width 731 height 42
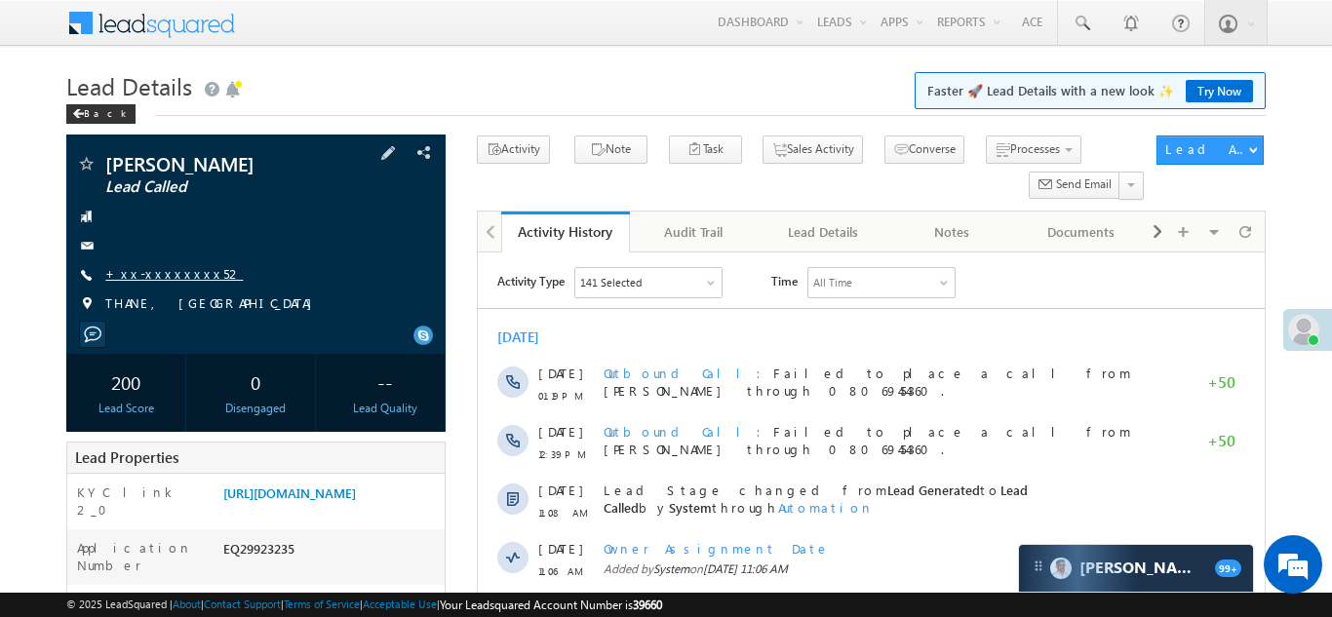
click at [155, 278] on link "+xx-xxxxxxxx52" at bounding box center [173, 273] width 137 height 17
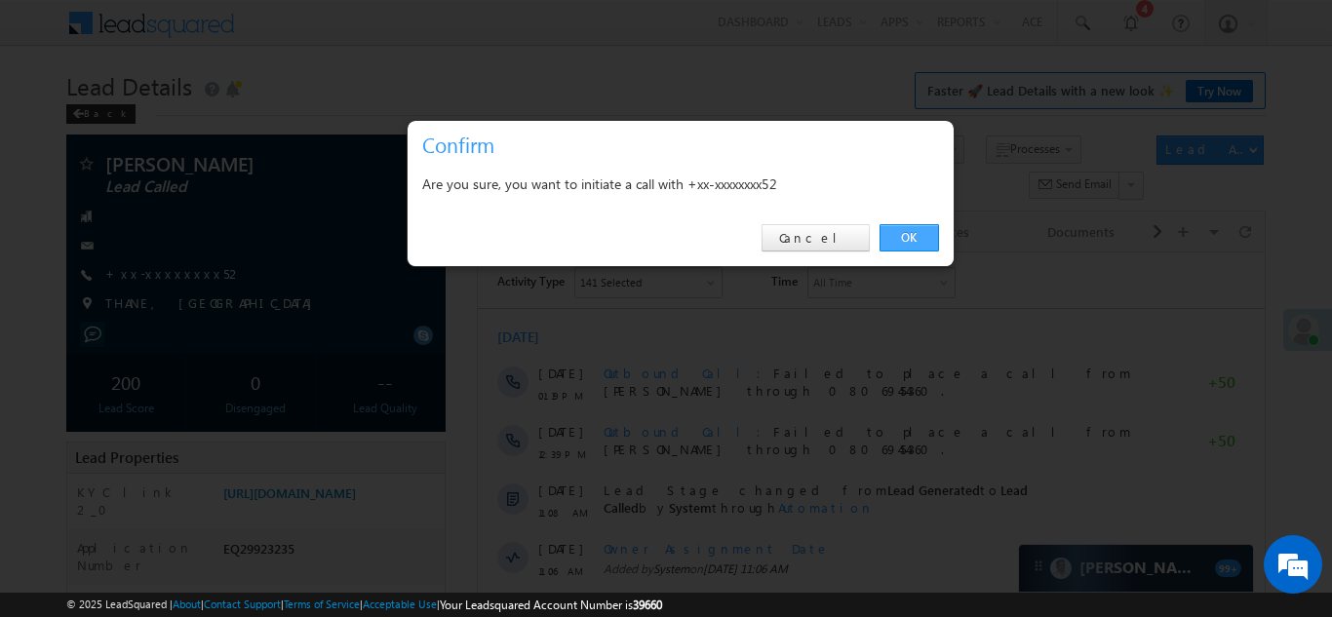
click at [903, 243] on link "OK" at bounding box center [908, 237] width 59 height 27
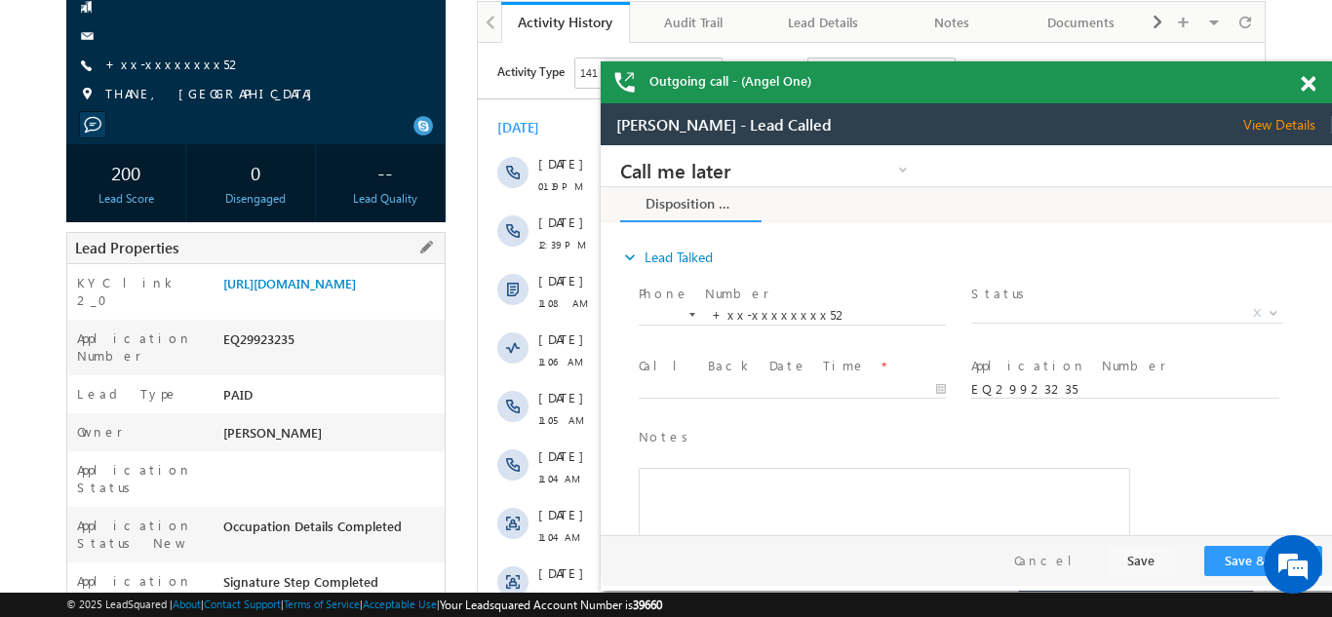
scroll to position [263, 0]
click at [309, 290] on link "https://angelbroking1-pk3em7sa.customui-test.leadsquared.com?leadId=085aa606-43…" at bounding box center [289, 282] width 133 height 17
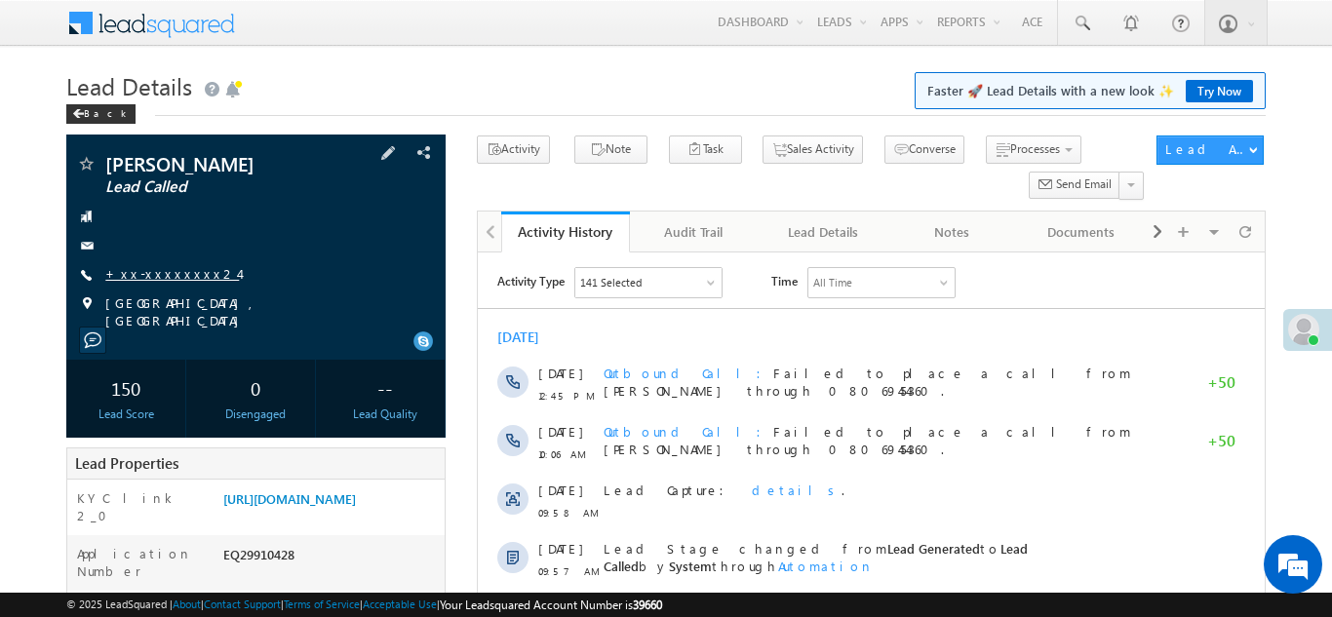
click at [156, 273] on link "+xx-xxxxxxxx24" at bounding box center [172, 273] width 134 height 17
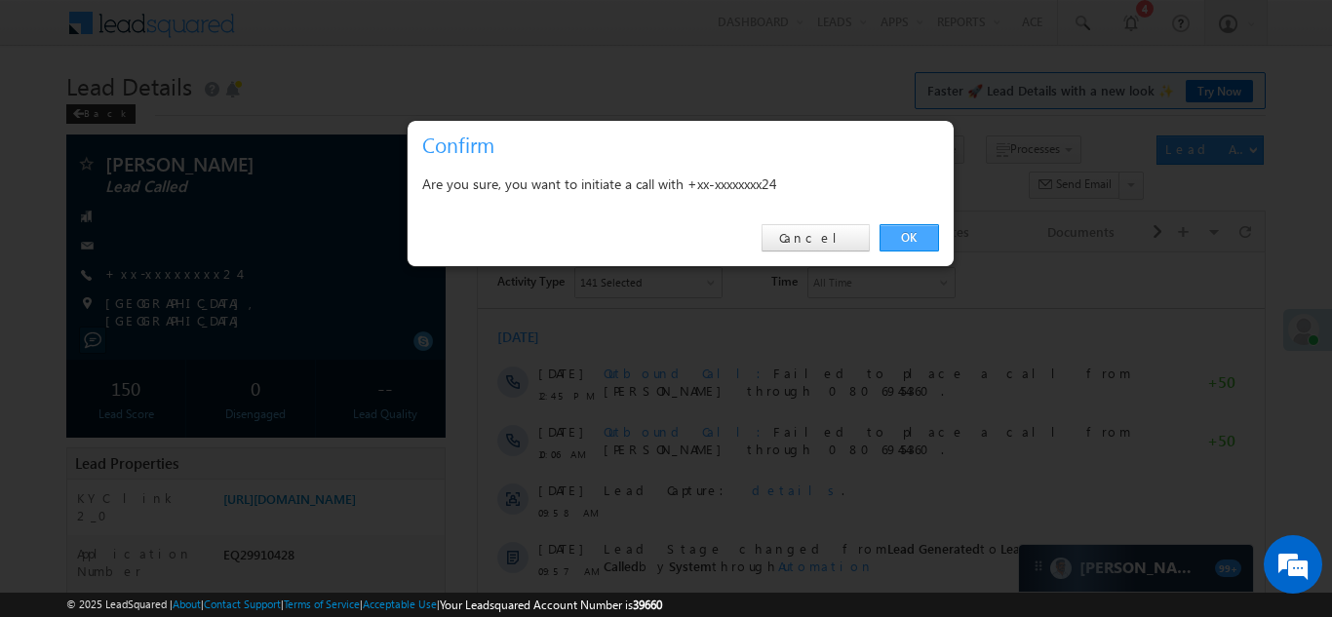
click at [906, 234] on link "OK" at bounding box center [908, 237] width 59 height 27
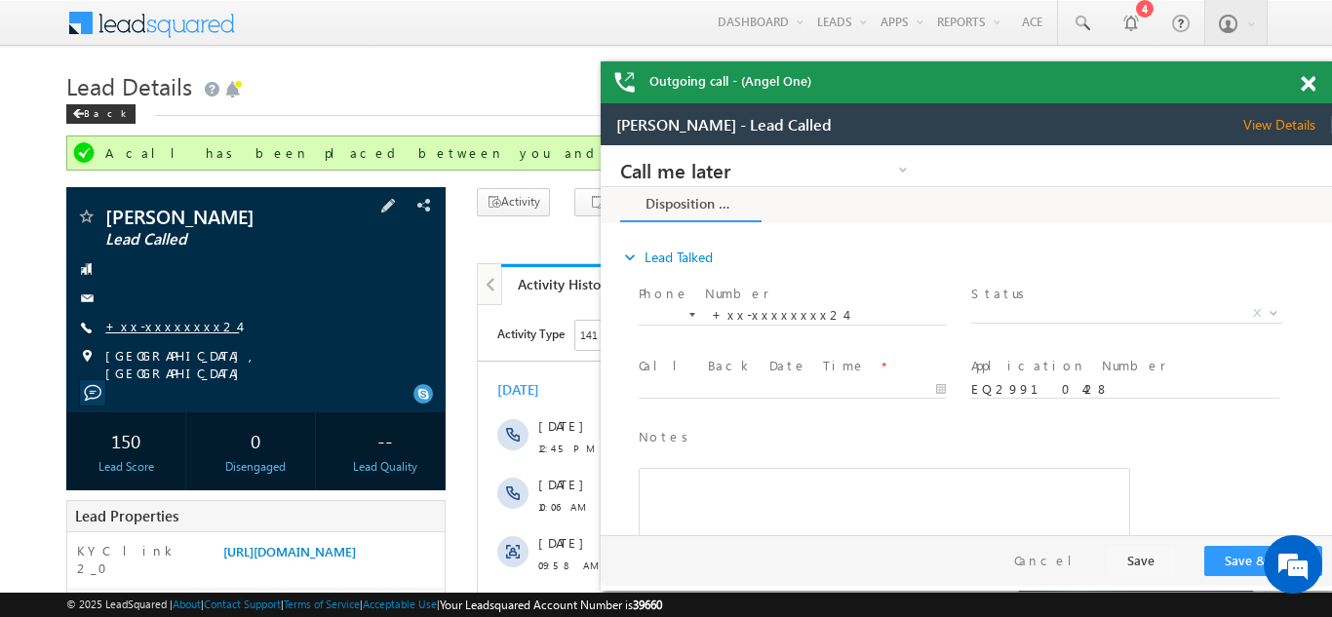
click at [158, 327] on link "+xx-xxxxxxxx24" at bounding box center [172, 326] width 134 height 17
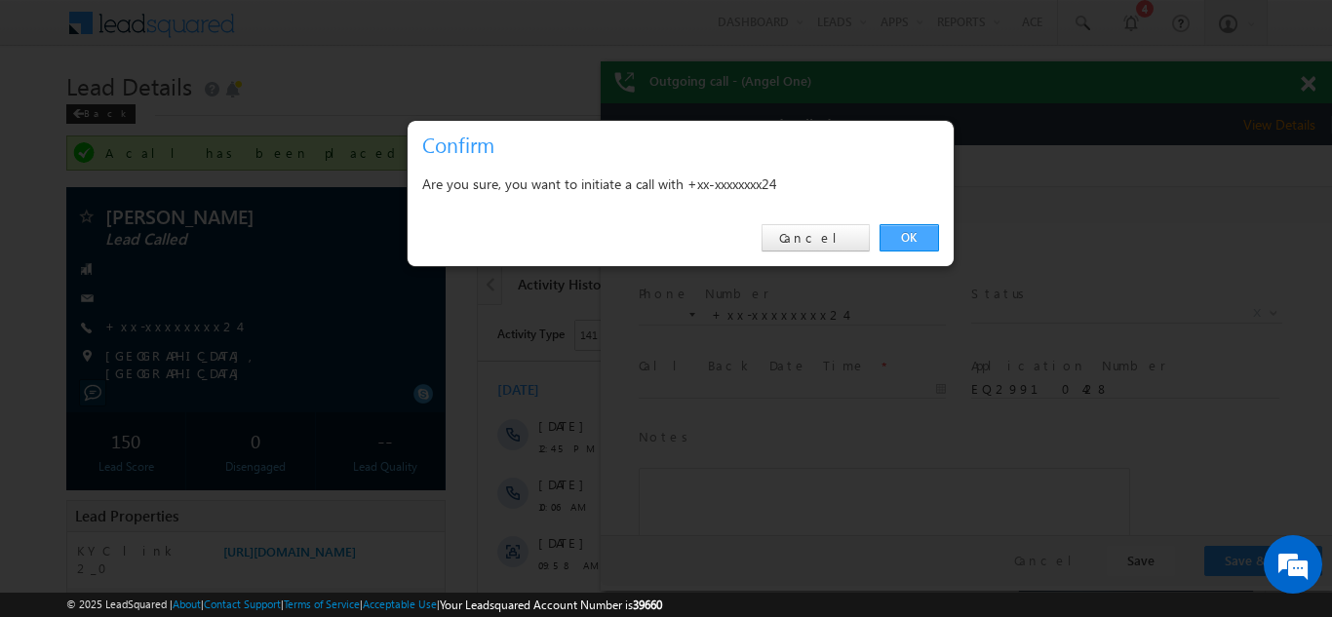
click at [906, 233] on link "OK" at bounding box center [908, 237] width 59 height 27
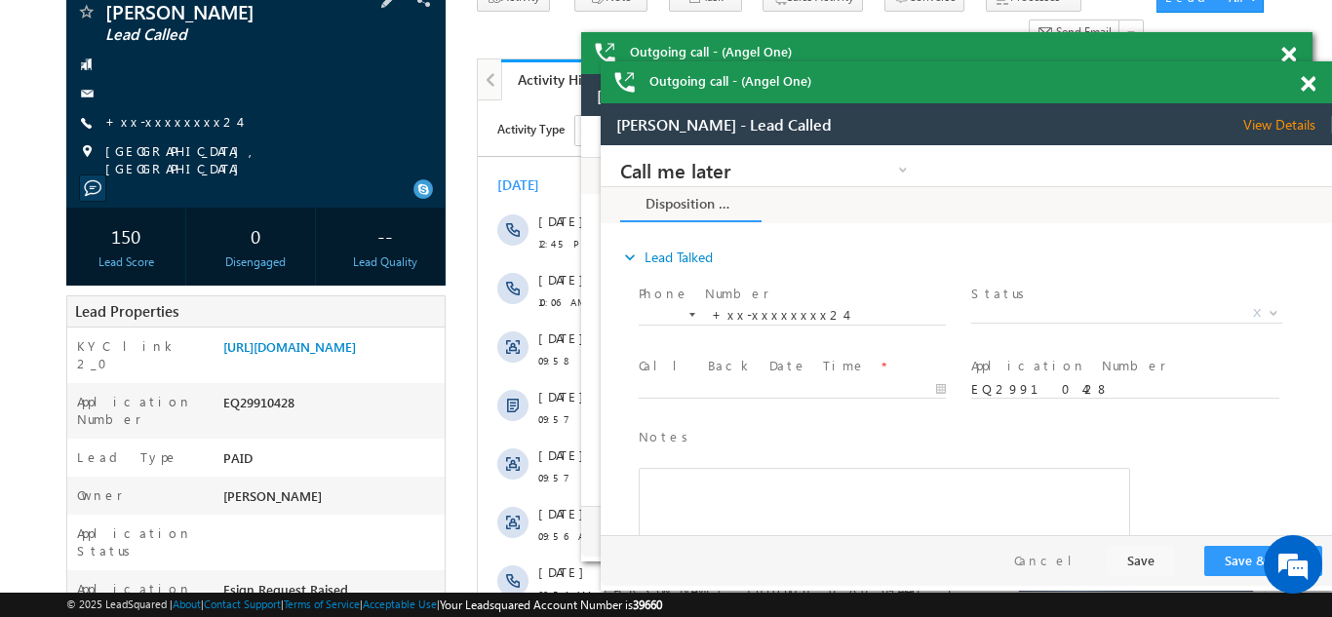
scroll to position [209, 0]
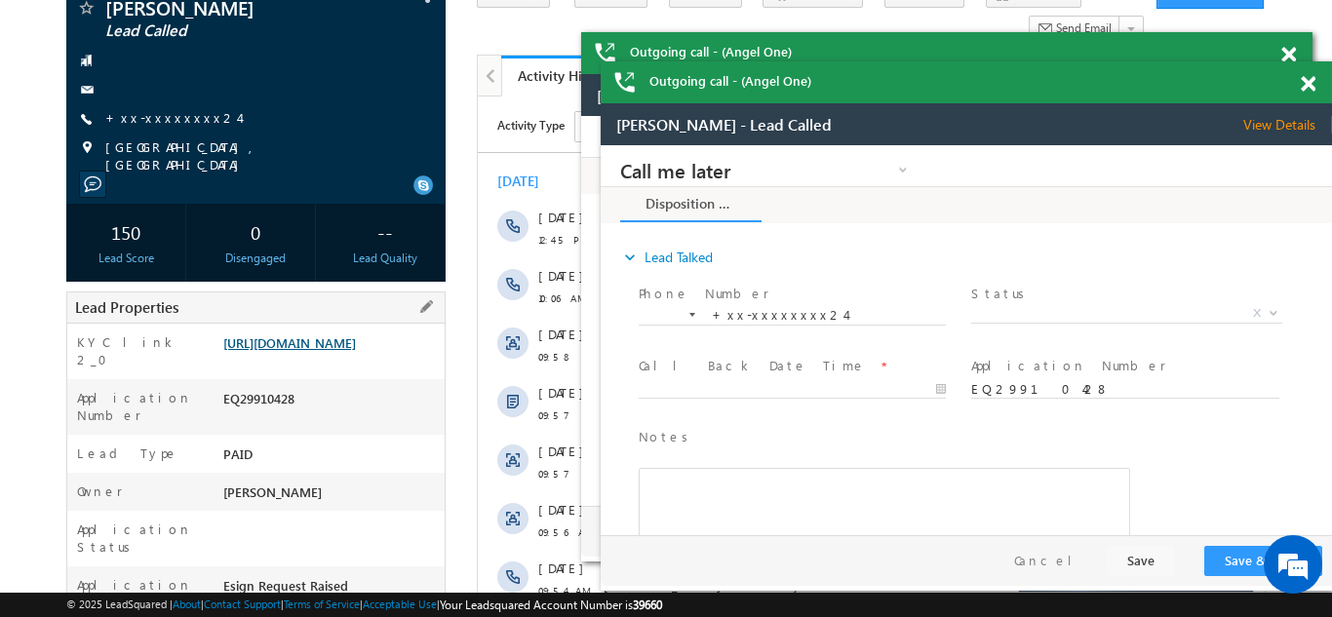
click at [321, 348] on link "https://angelbroking1-pk3em7sa.customui-test.leadsquared.com?leadId=124a0069-8b…" at bounding box center [289, 342] width 133 height 17
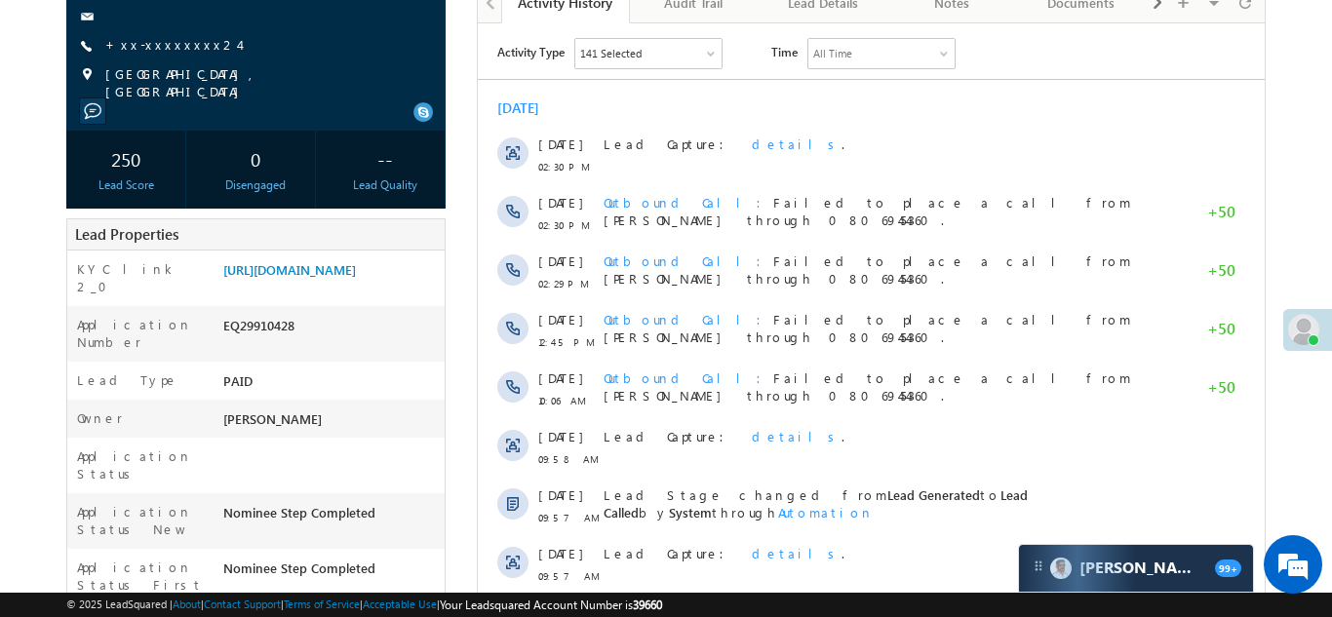
scroll to position [234, 0]
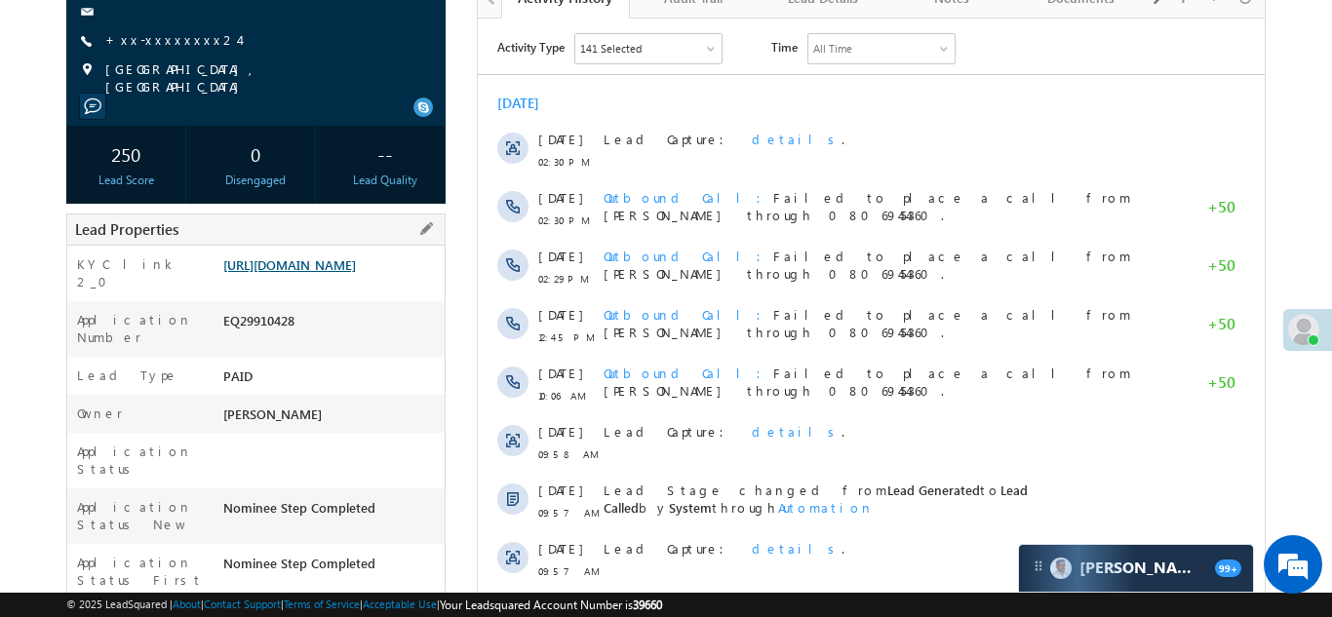
click at [328, 266] on link "[URL][DOMAIN_NAME]" at bounding box center [289, 264] width 133 height 17
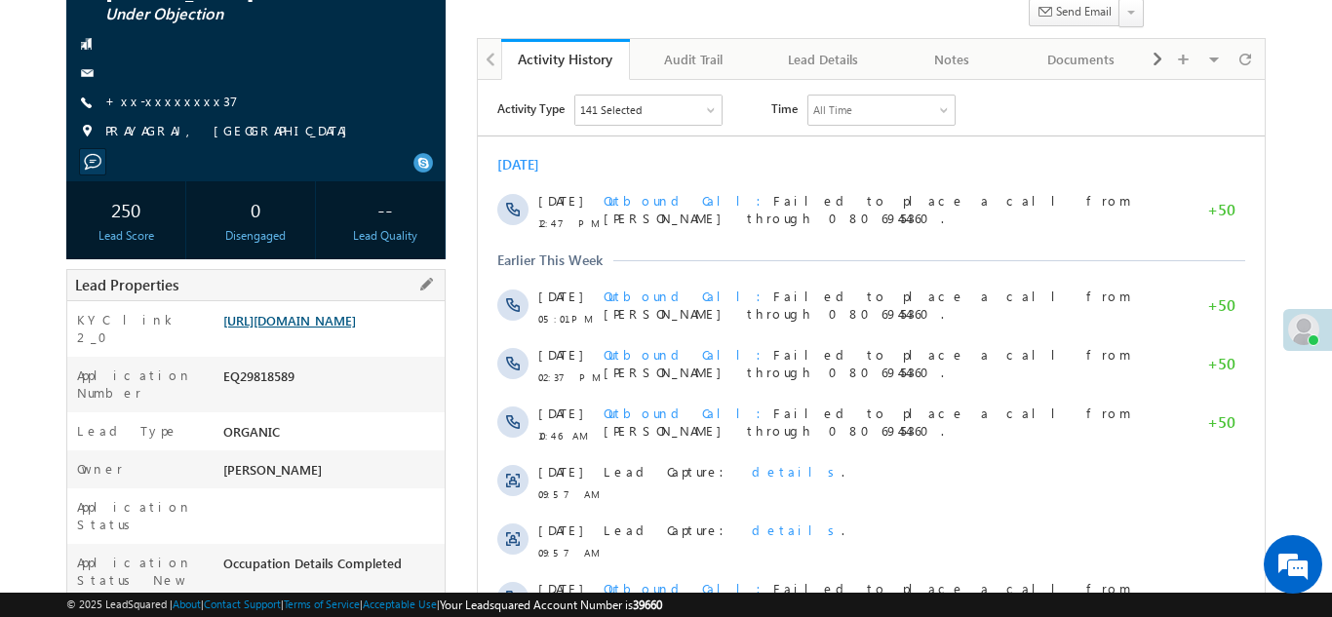
click at [312, 328] on link "https://angelbroking1-pk3em7sa.customui-test.leadsquared.com?leadId=885b62e0-1c…" at bounding box center [289, 320] width 133 height 17
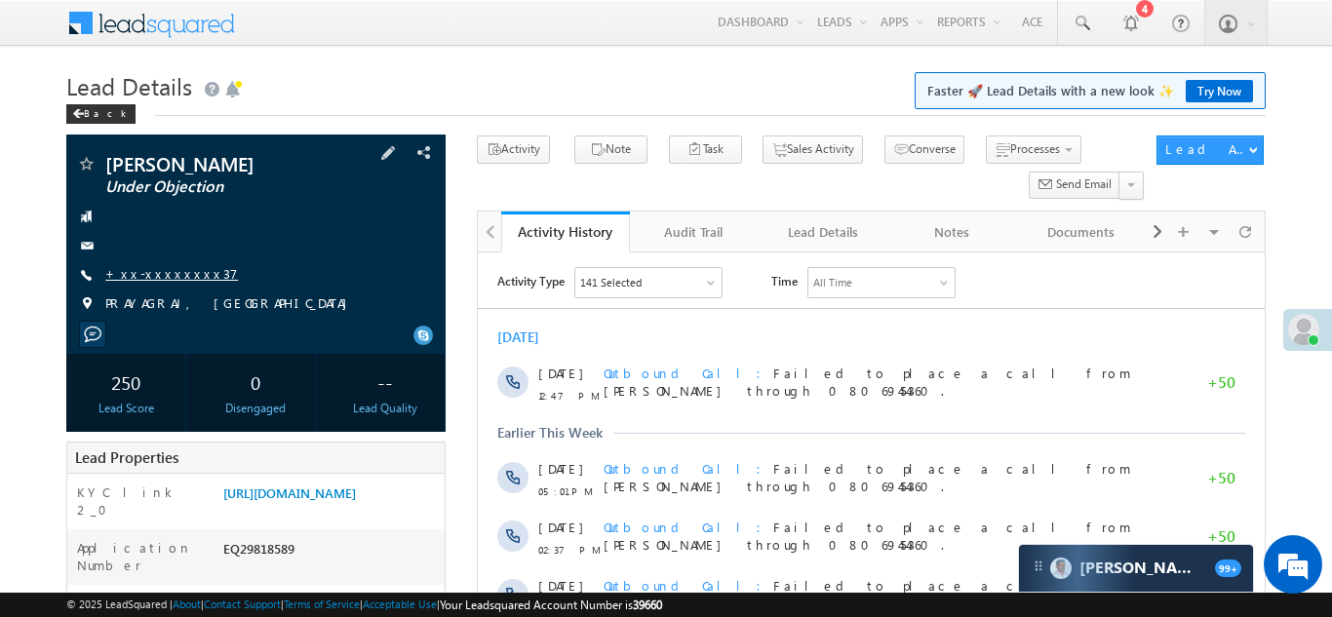
click at [165, 274] on link "+xx-xxxxxxxx37" at bounding box center [171, 273] width 133 height 17
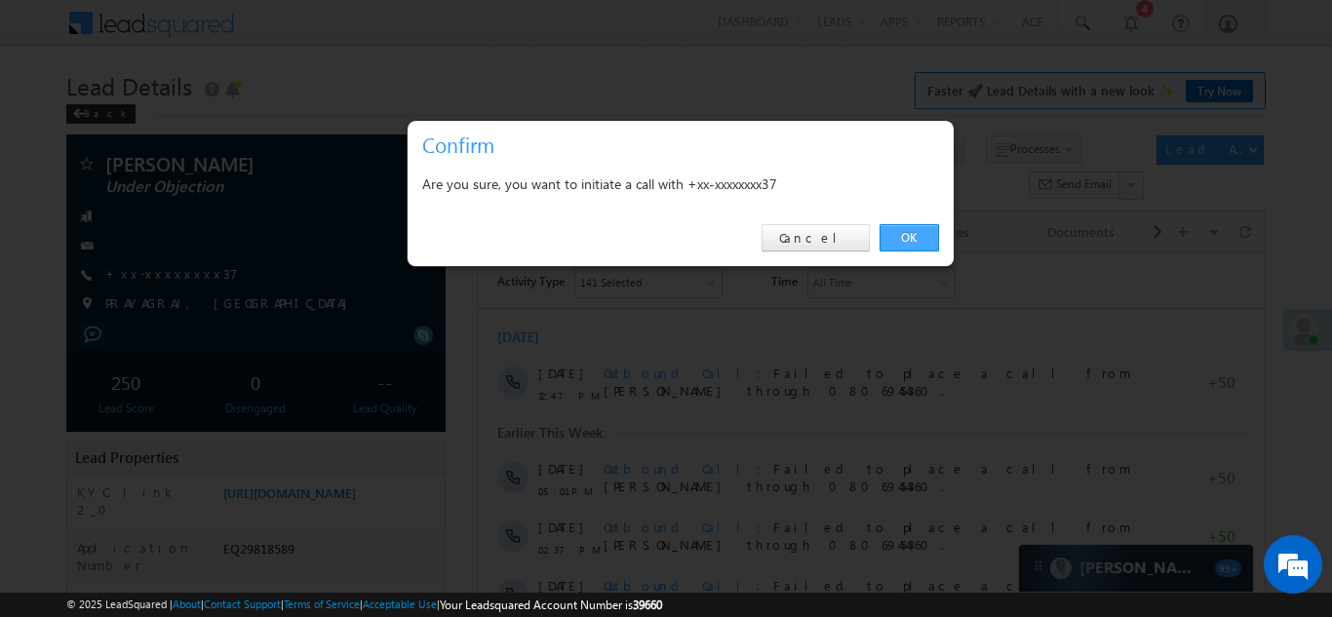
click at [908, 231] on link "OK" at bounding box center [908, 237] width 59 height 27
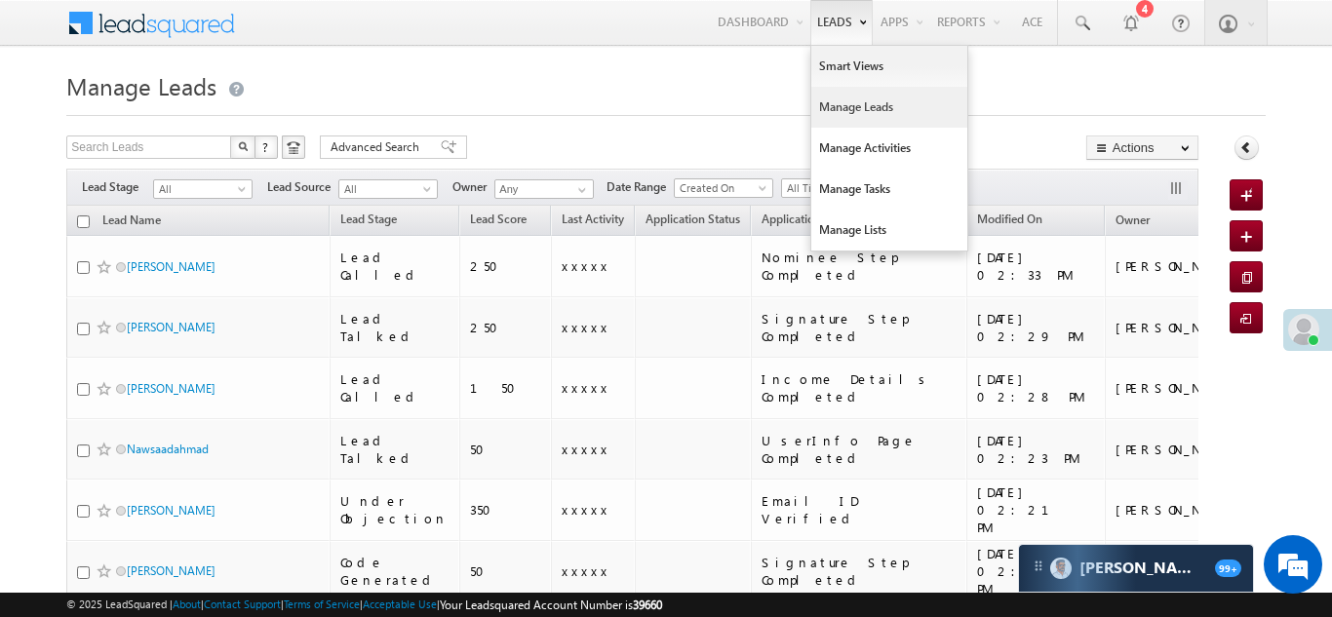
click at [832, 109] on link "Manage Leads" at bounding box center [889, 107] width 156 height 41
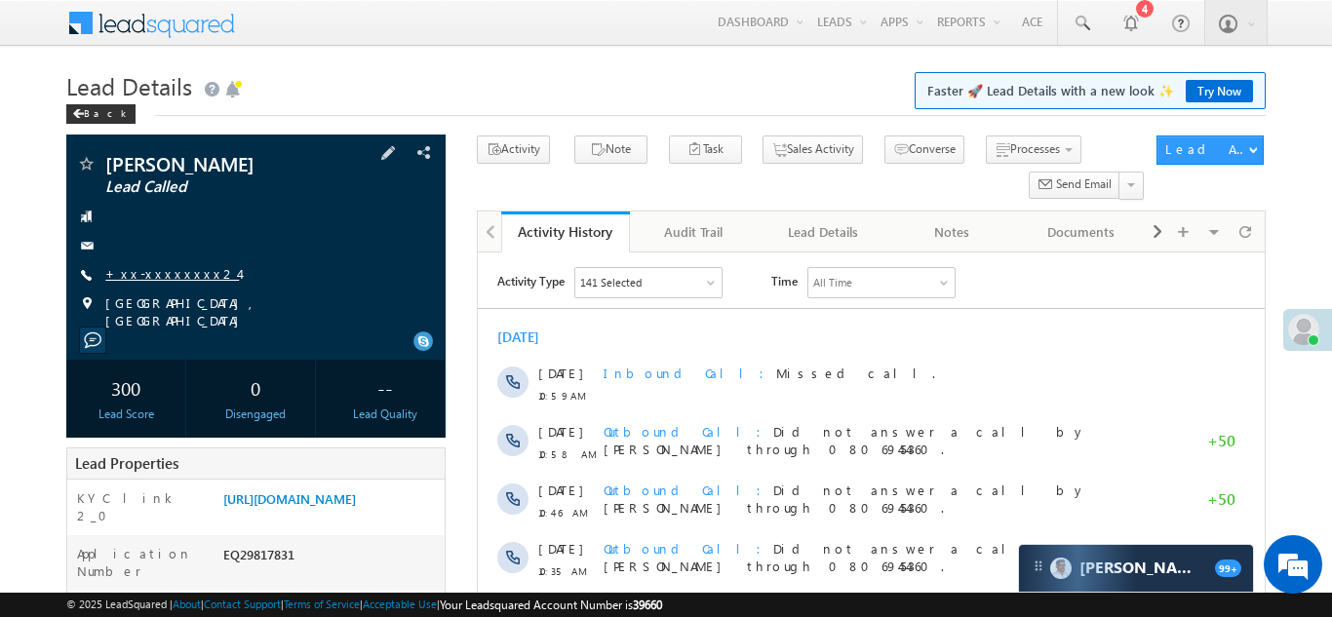
click at [162, 274] on link "+xx-xxxxxxxx24" at bounding box center [172, 273] width 134 height 17
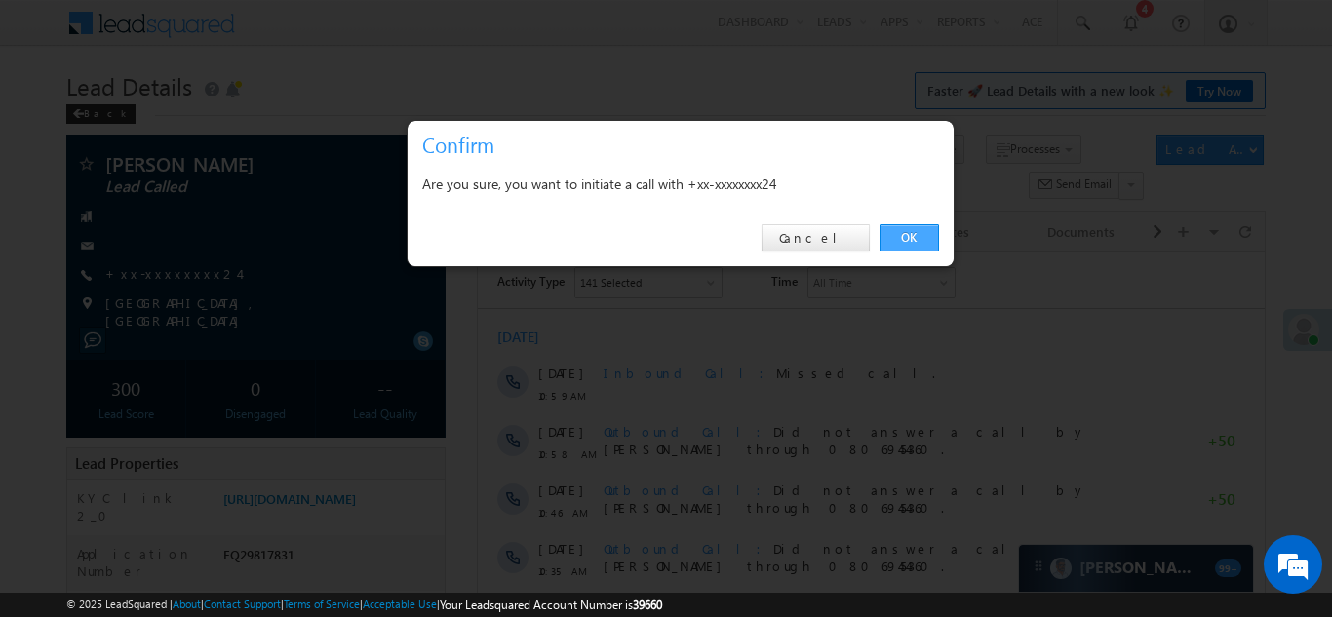
click at [908, 234] on link "OK" at bounding box center [908, 237] width 59 height 27
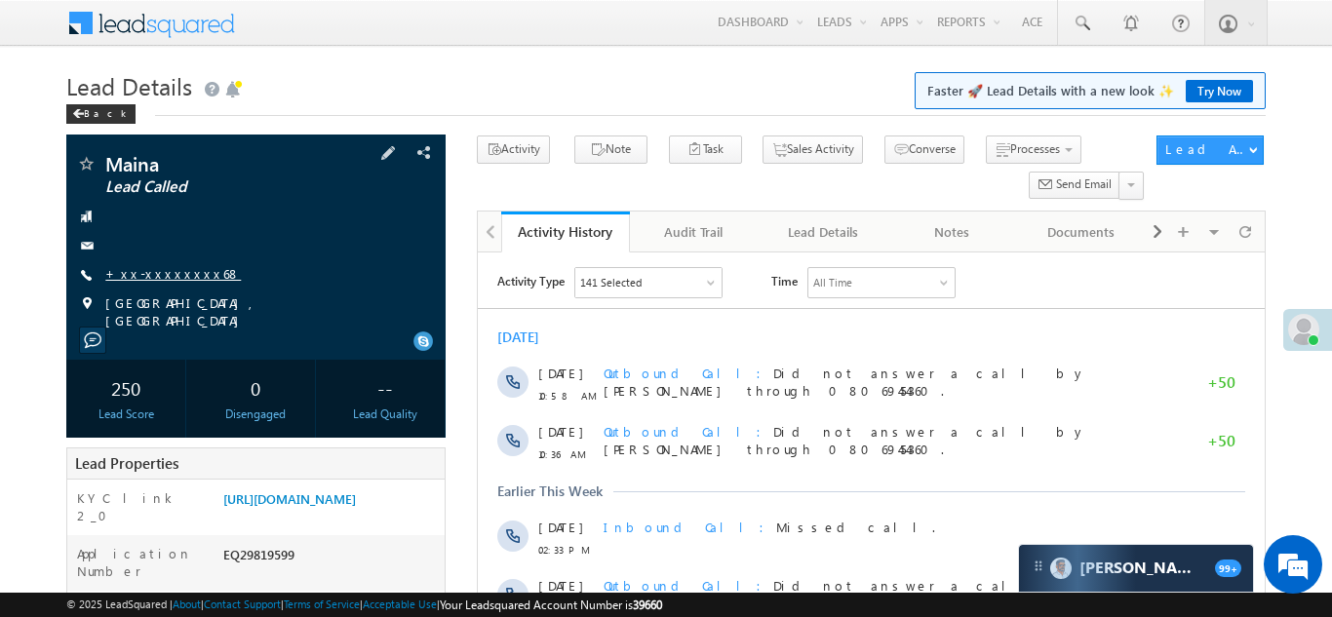
click at [149, 273] on link "+xx-xxxxxxxx68" at bounding box center [172, 273] width 135 height 17
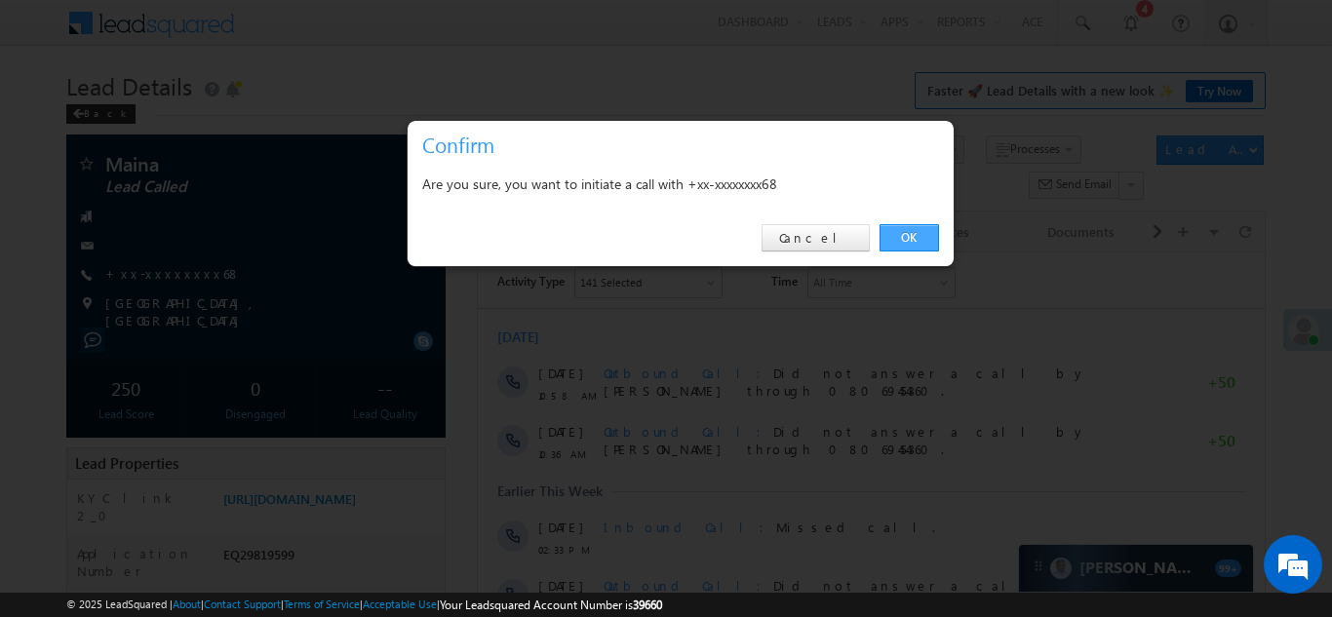
click at [897, 234] on link "OK" at bounding box center [908, 237] width 59 height 27
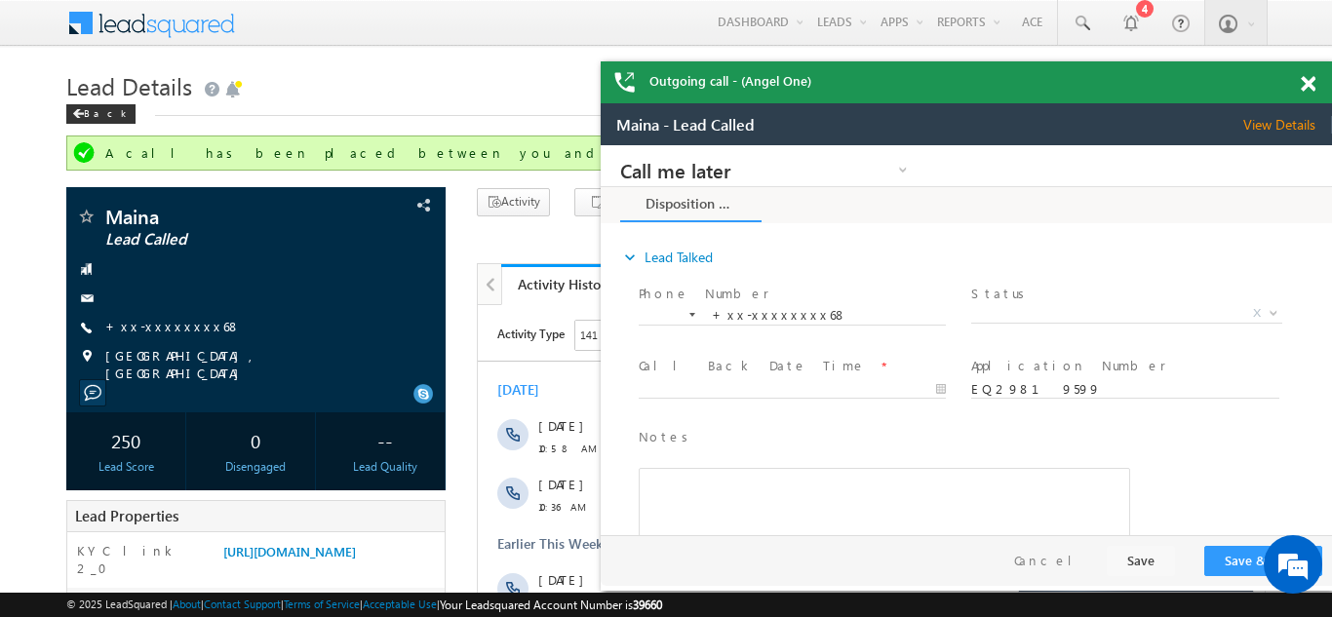
click at [1309, 80] on span at bounding box center [1307, 84] width 15 height 17
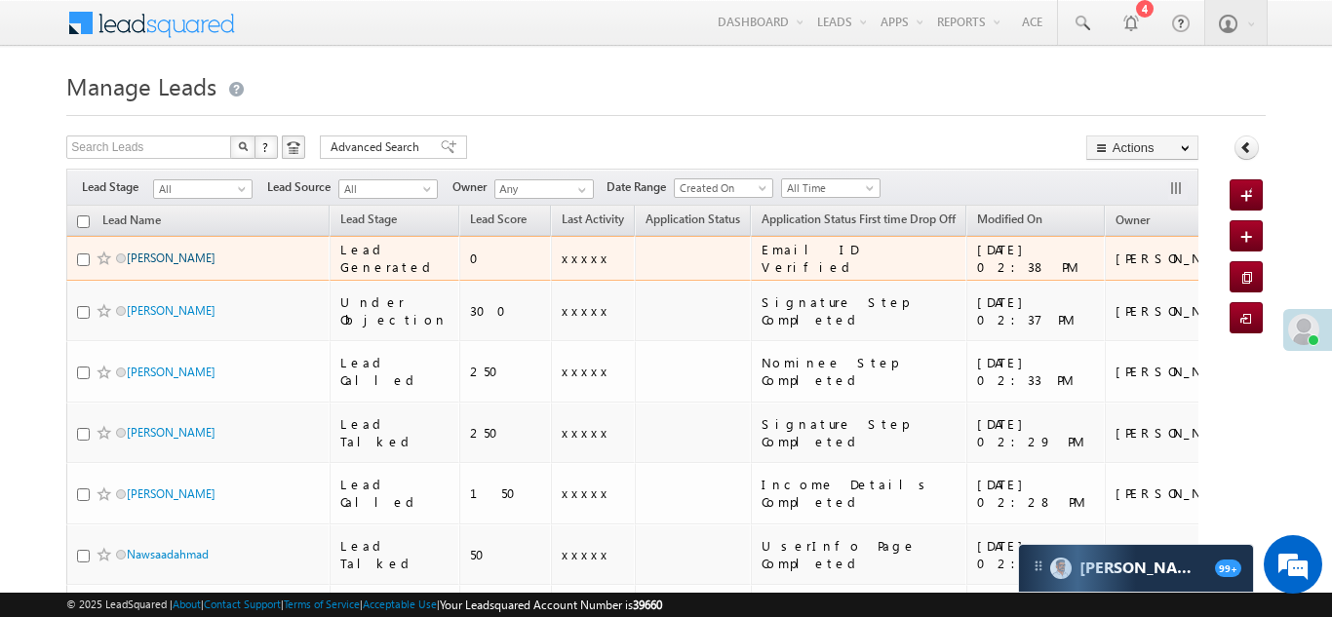
click at [150, 255] on link "[PERSON_NAME]" at bounding box center [171, 258] width 89 height 15
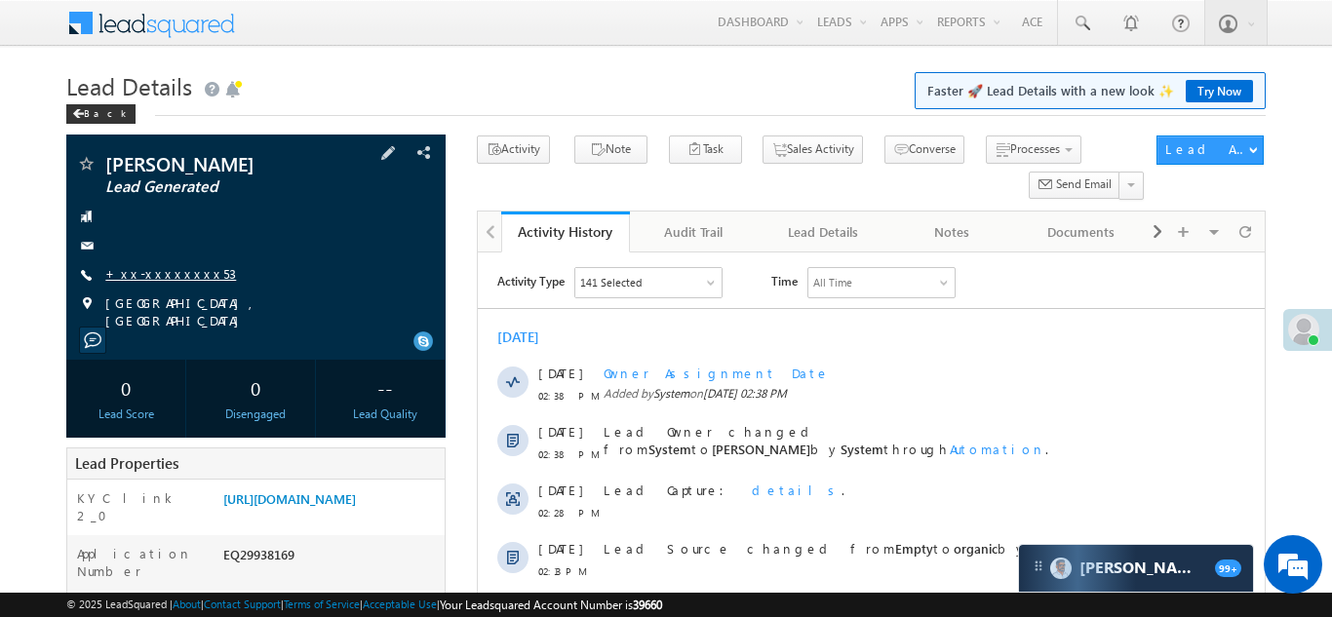
click at [162, 271] on link "+xx-xxxxxxxx53" at bounding box center [170, 273] width 131 height 17
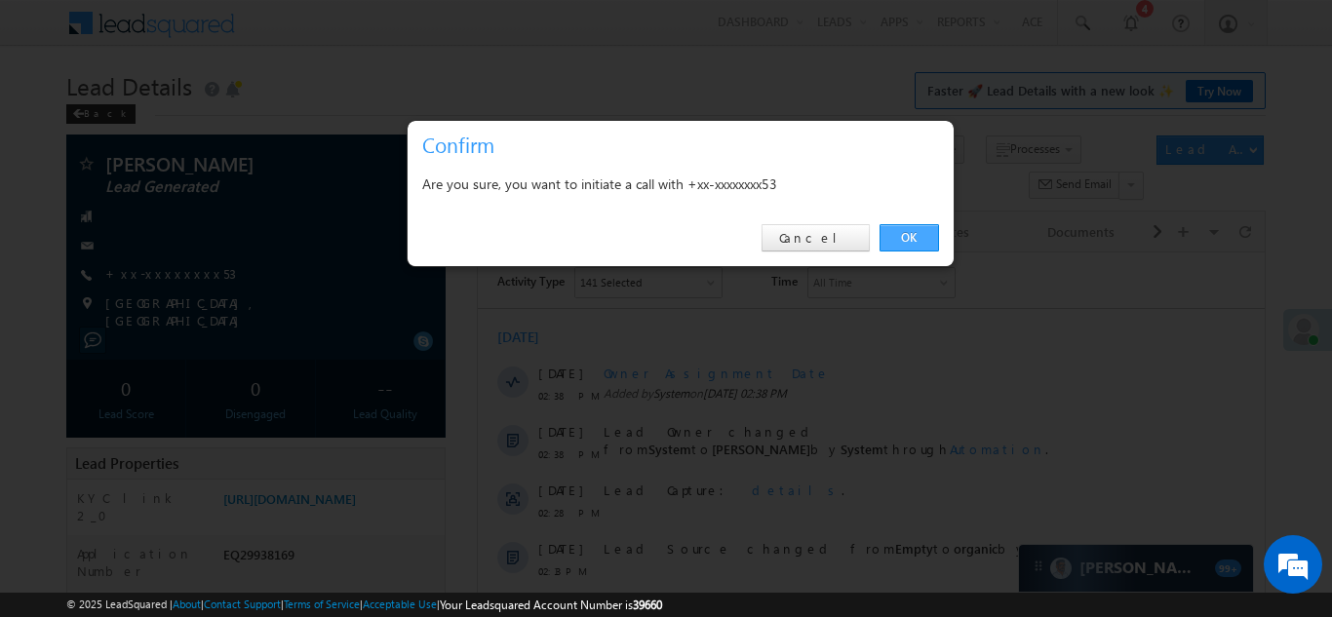
click at [904, 240] on link "OK" at bounding box center [908, 237] width 59 height 27
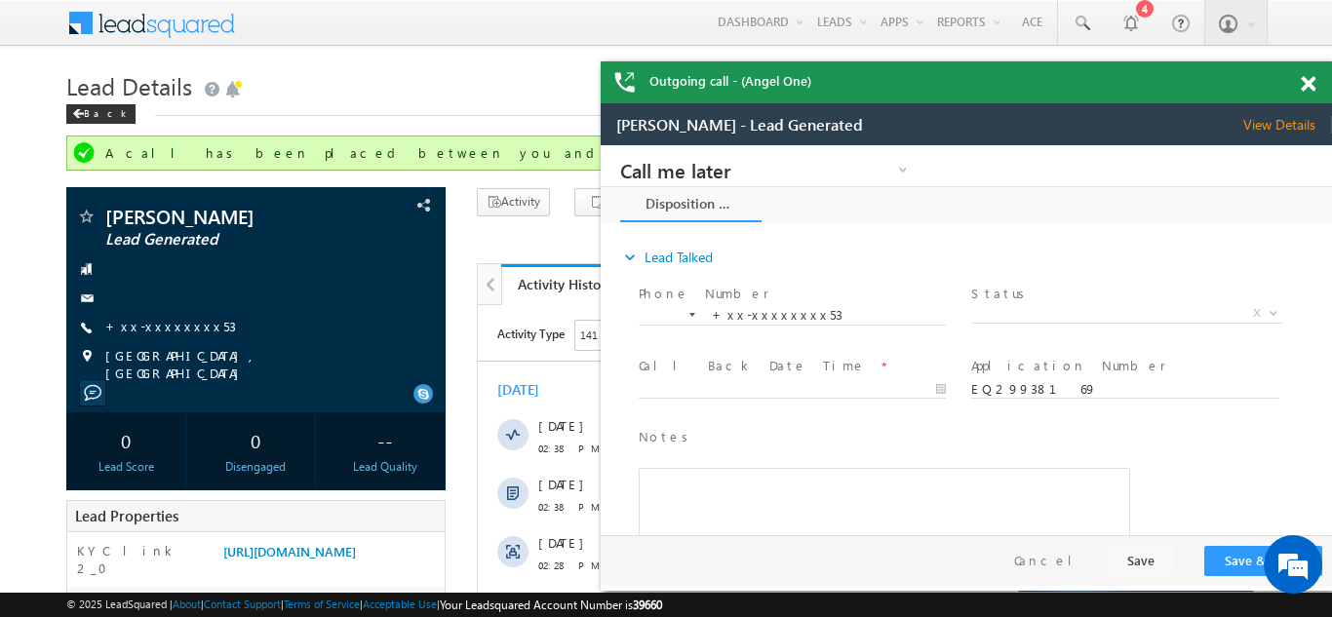
click at [1302, 82] on span at bounding box center [1307, 84] width 15 height 17
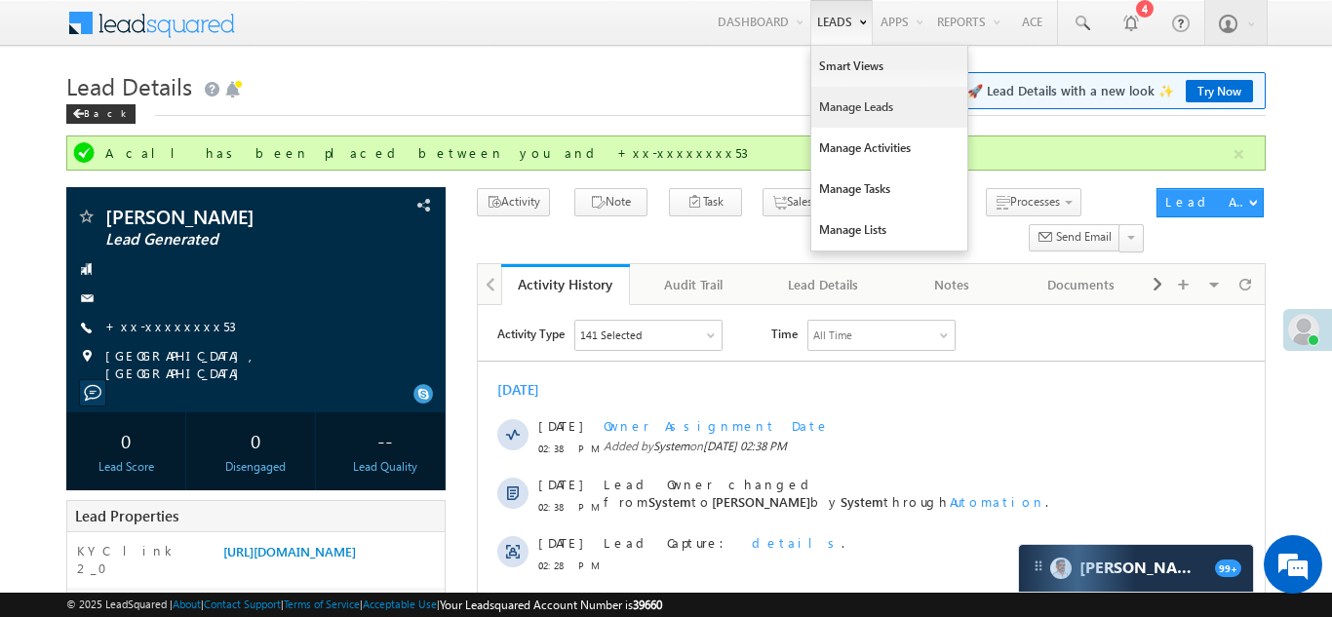
click at [838, 106] on link "Manage Leads" at bounding box center [889, 107] width 156 height 41
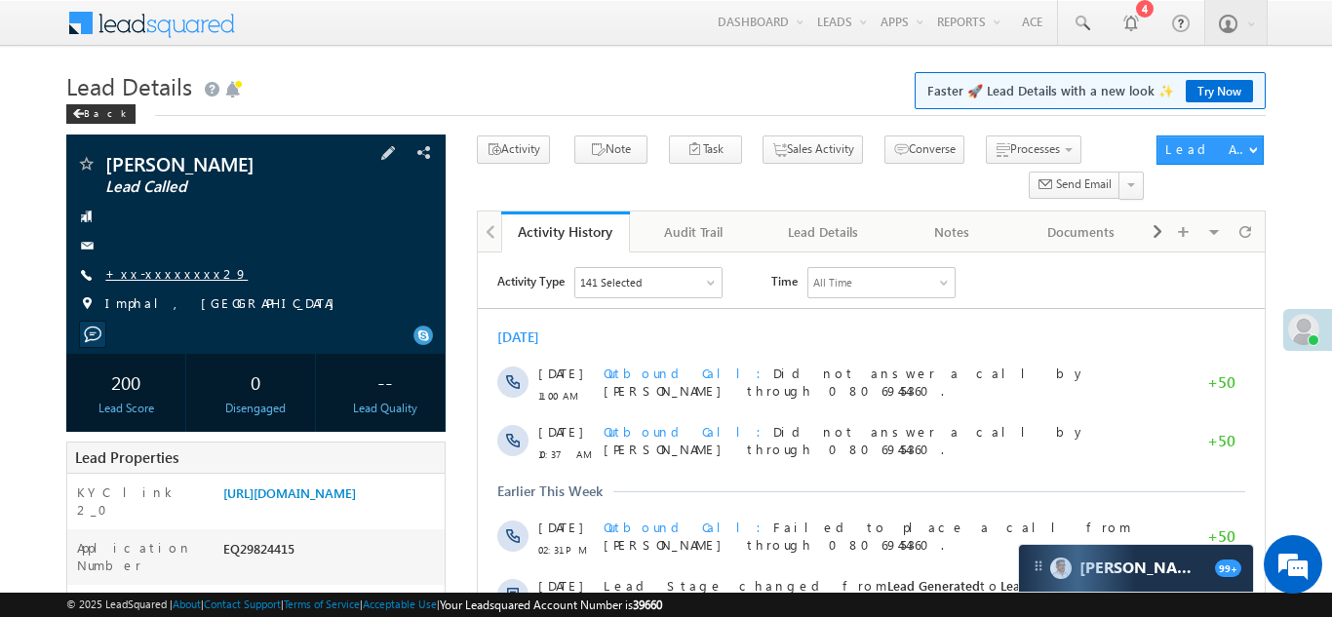
click at [154, 273] on link "+xx-xxxxxxxx29" at bounding box center [176, 273] width 142 height 17
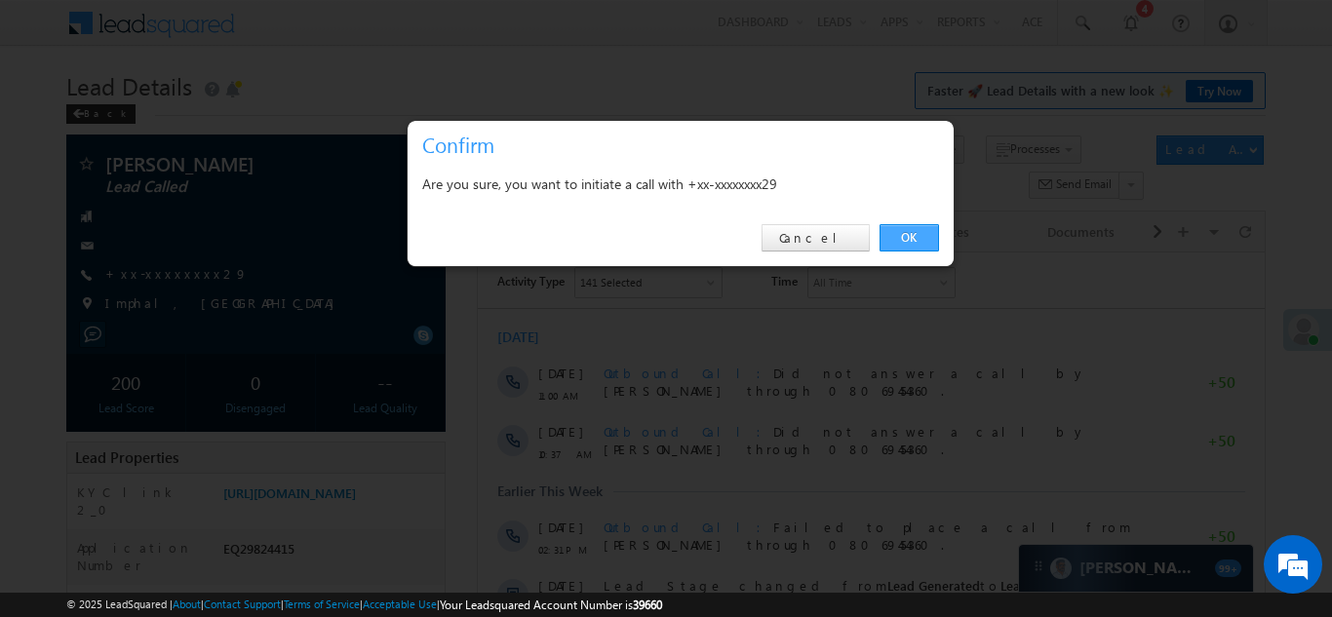
click at [905, 239] on link "OK" at bounding box center [908, 237] width 59 height 27
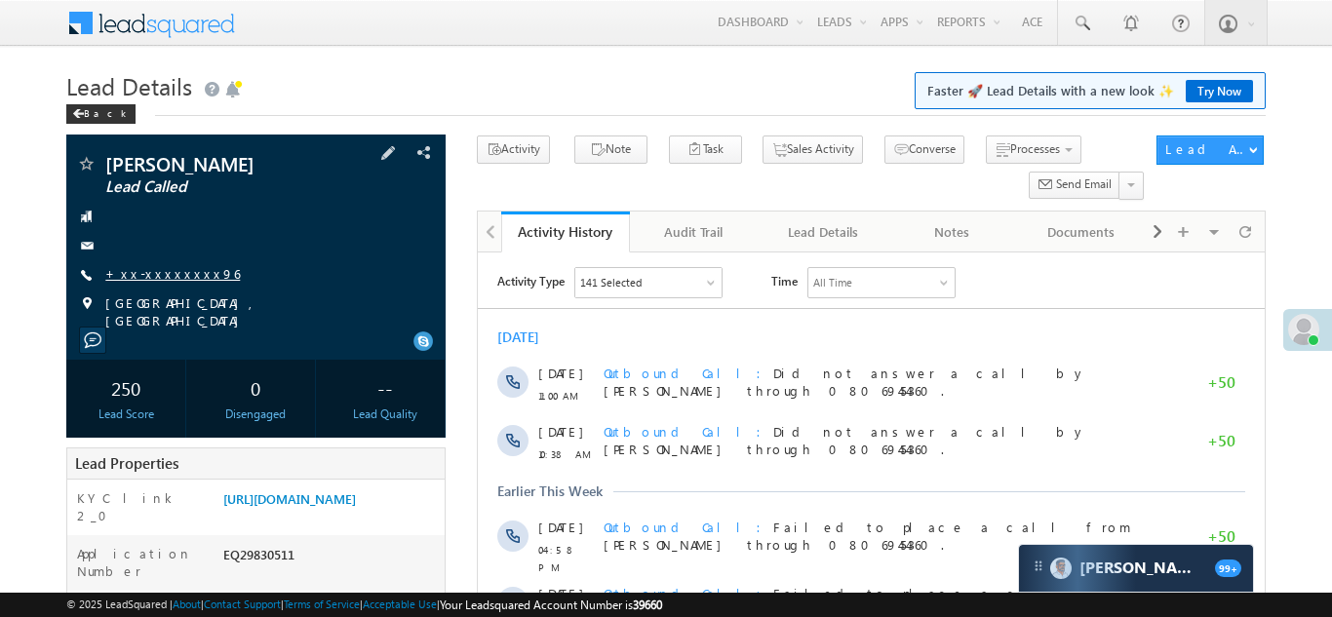
click at [160, 276] on link "+xx-xxxxxxxx96" at bounding box center [172, 273] width 135 height 17
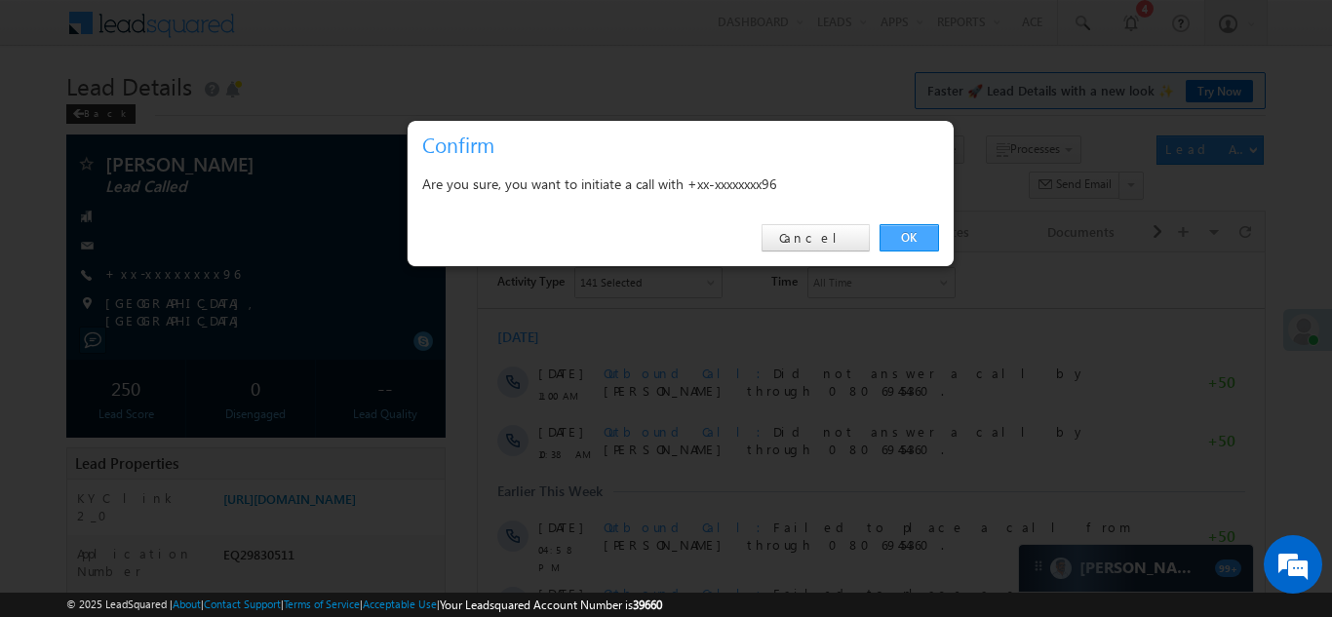
click at [902, 232] on link "OK" at bounding box center [908, 237] width 59 height 27
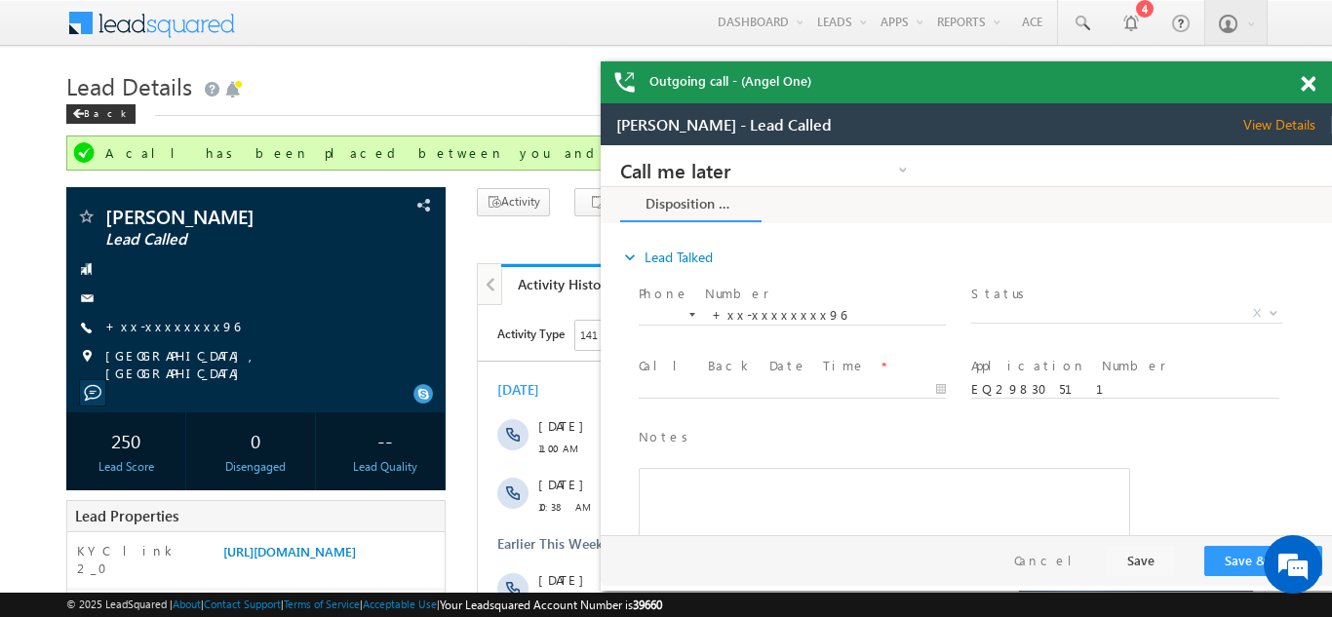
click at [1308, 81] on span at bounding box center [1307, 84] width 15 height 17
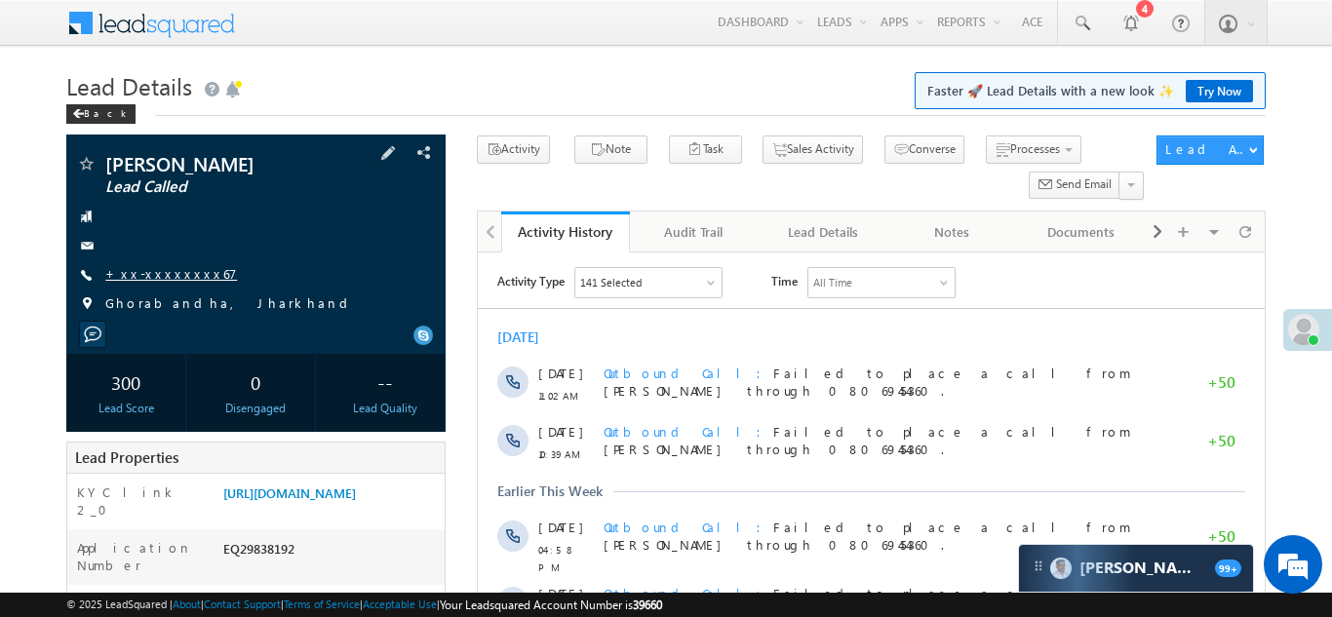
click at [155, 270] on link "+xx-xxxxxxxx67" at bounding box center [171, 273] width 132 height 17
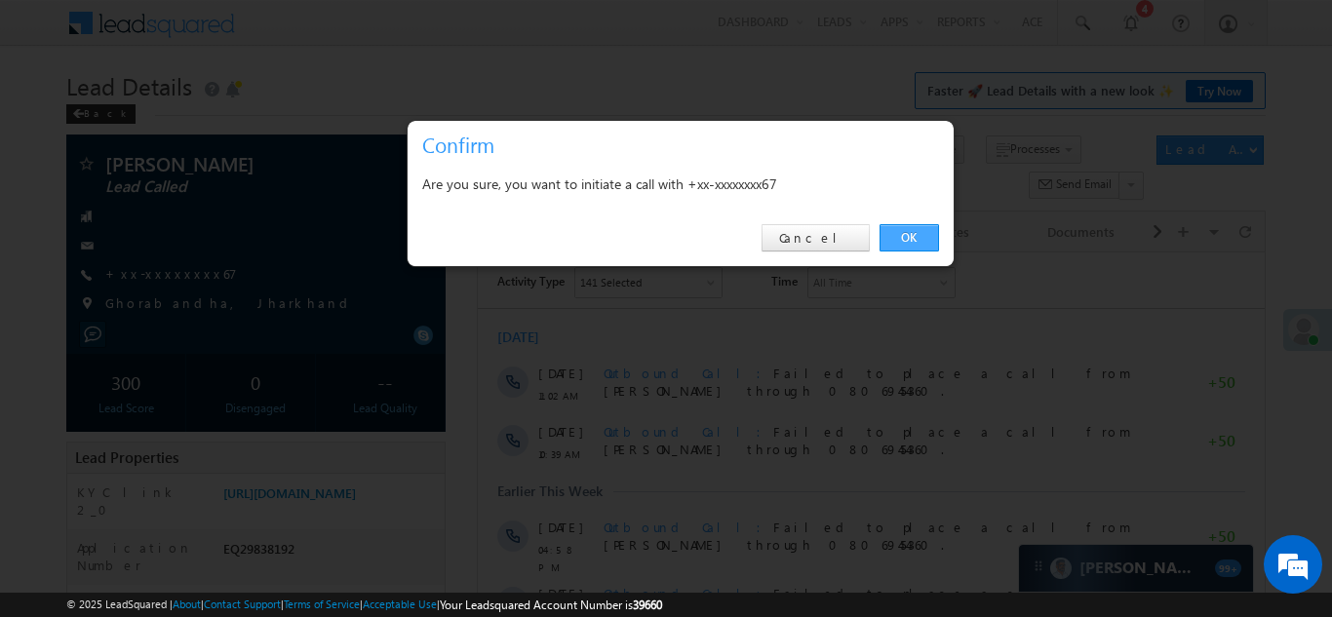
click at [910, 235] on link "OK" at bounding box center [908, 237] width 59 height 27
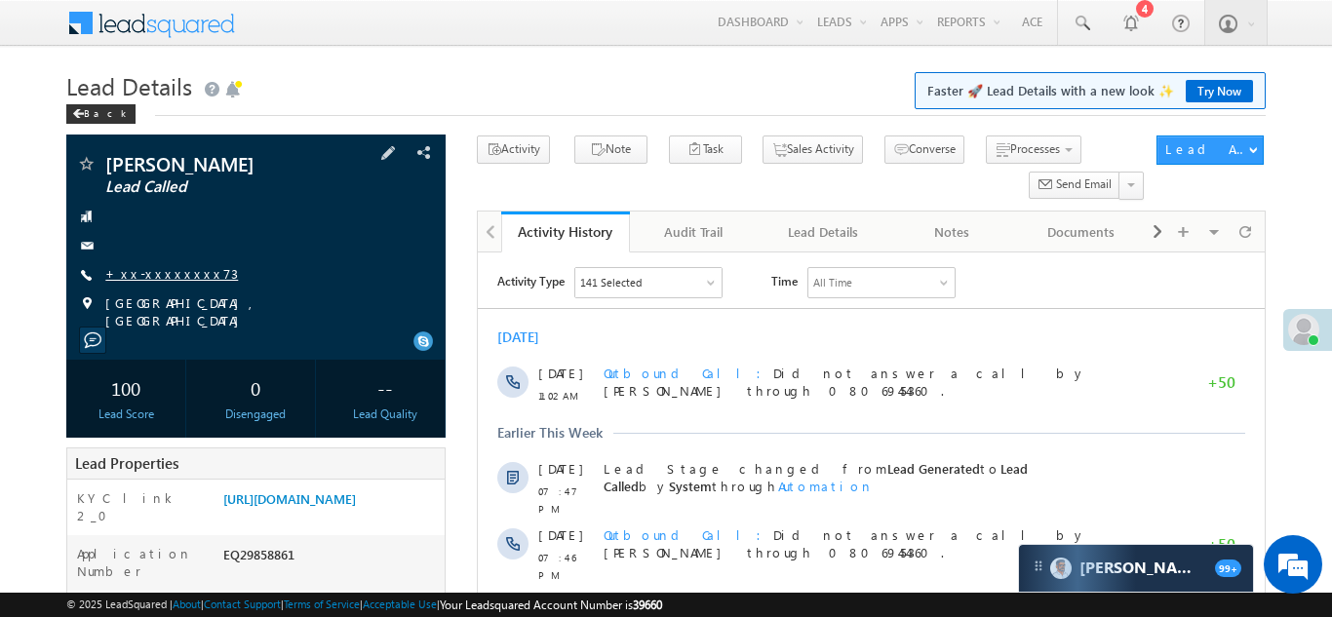
click at [167, 272] on link "+xx-xxxxxxxx73" at bounding box center [171, 273] width 133 height 17
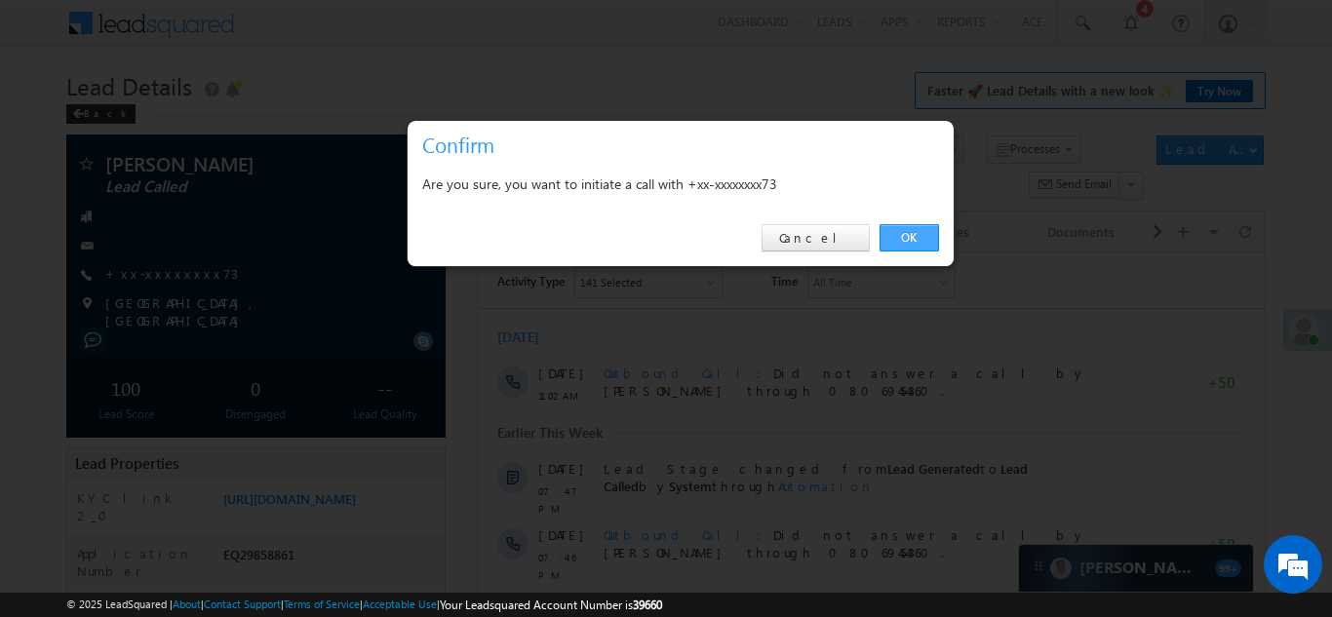
click at [901, 239] on link "OK" at bounding box center [908, 237] width 59 height 27
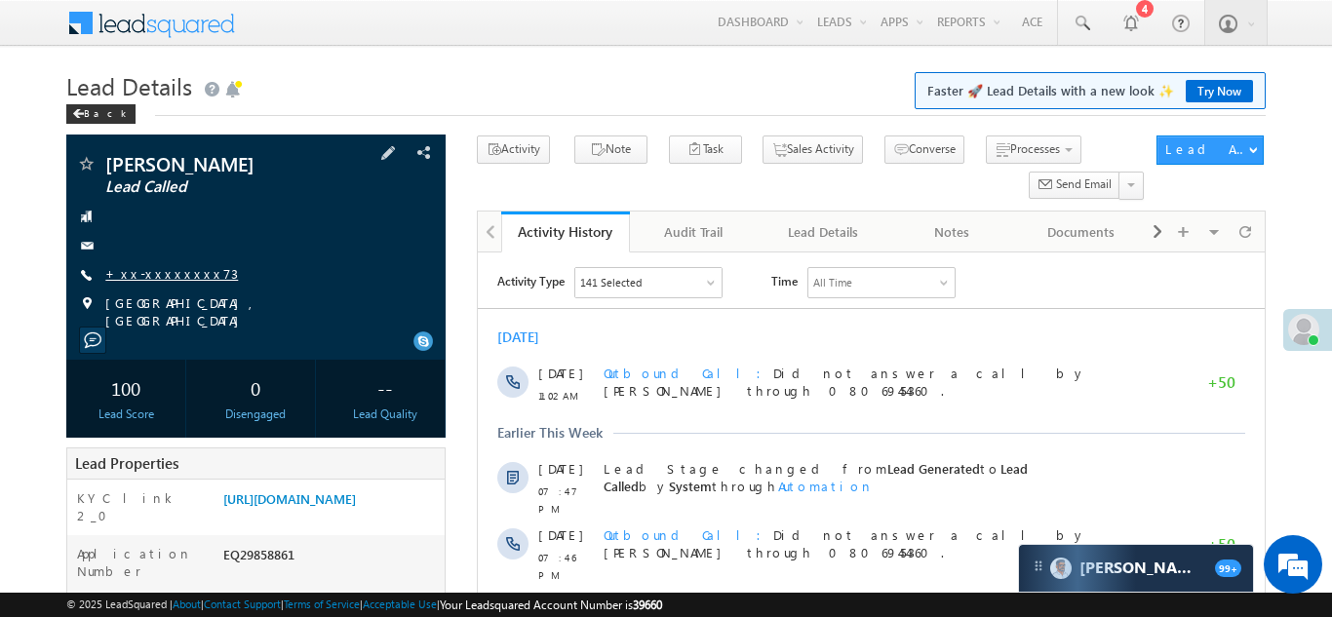
click at [156, 278] on link "+xx-xxxxxxxx73" at bounding box center [171, 273] width 133 height 17
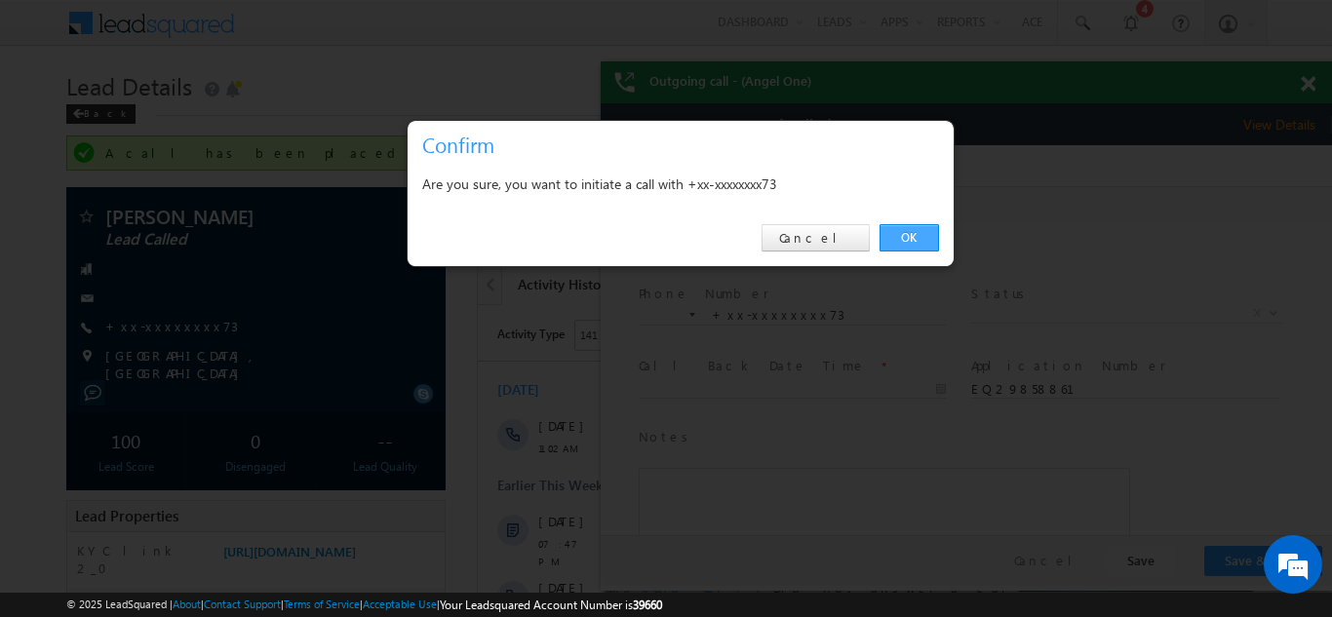
click at [908, 234] on link "OK" at bounding box center [908, 237] width 59 height 27
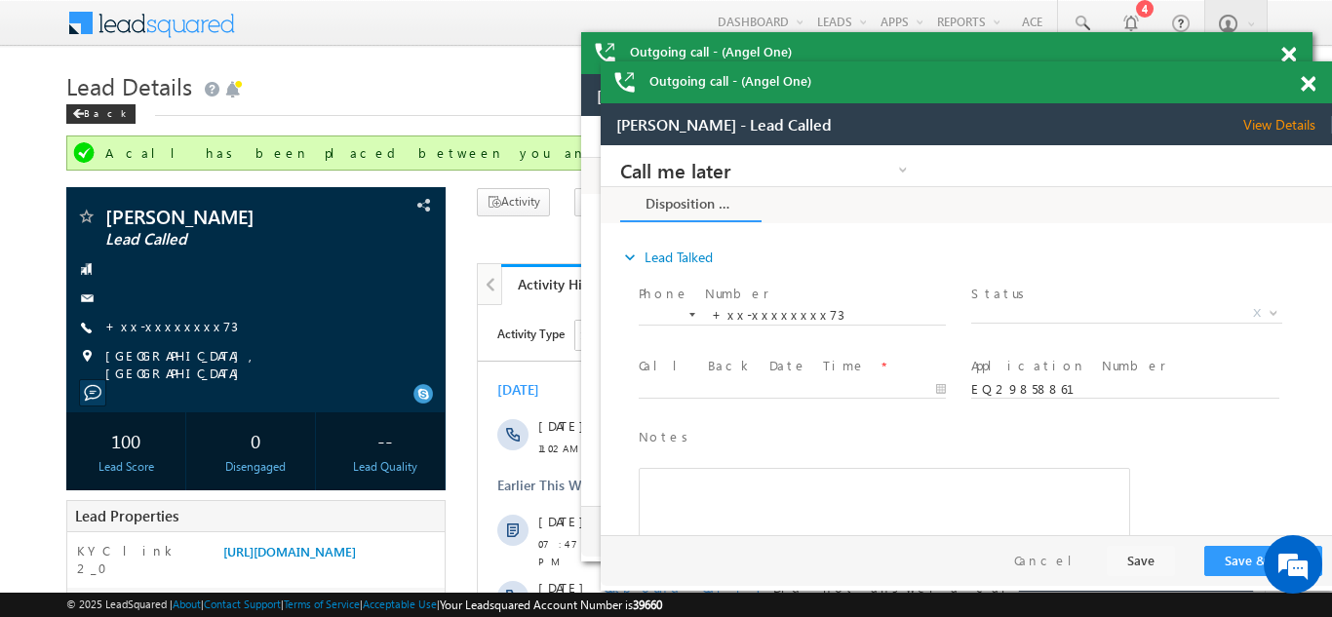
click at [1312, 80] on span at bounding box center [1307, 84] width 15 height 17
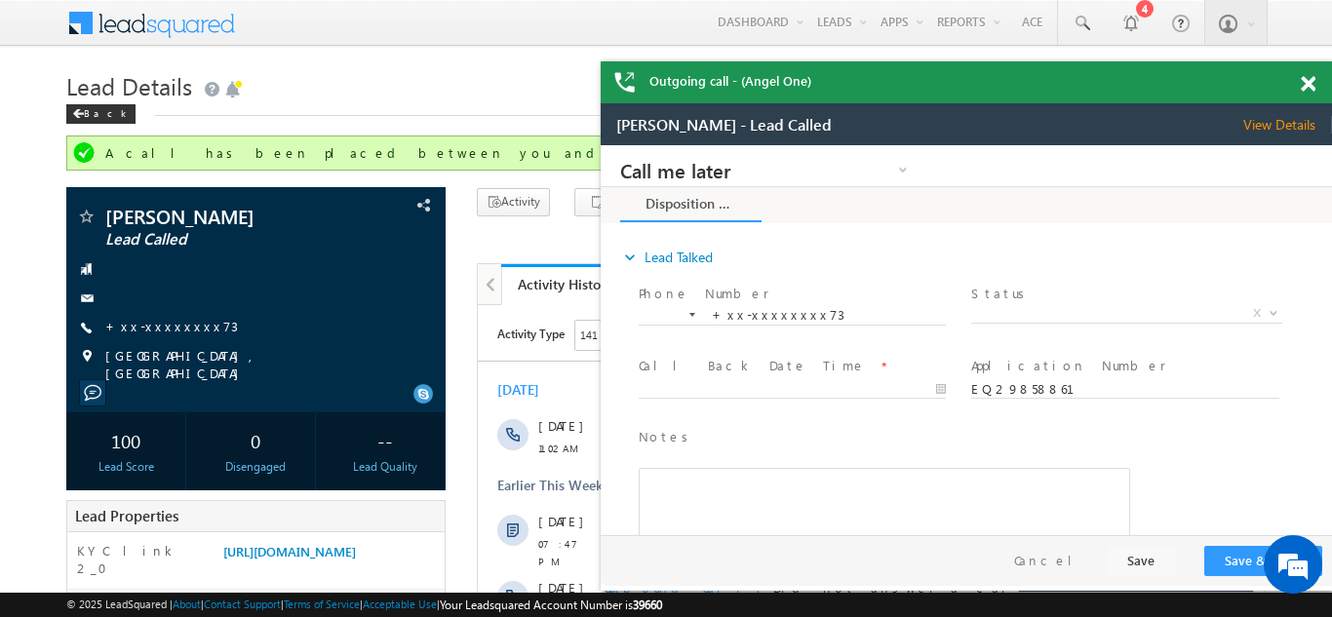
drag, startPoint x: 1305, startPoint y: 79, endPoint x: 228, endPoint y: 33, distance: 1078.1
click at [1305, 79] on span at bounding box center [1307, 84] width 15 height 17
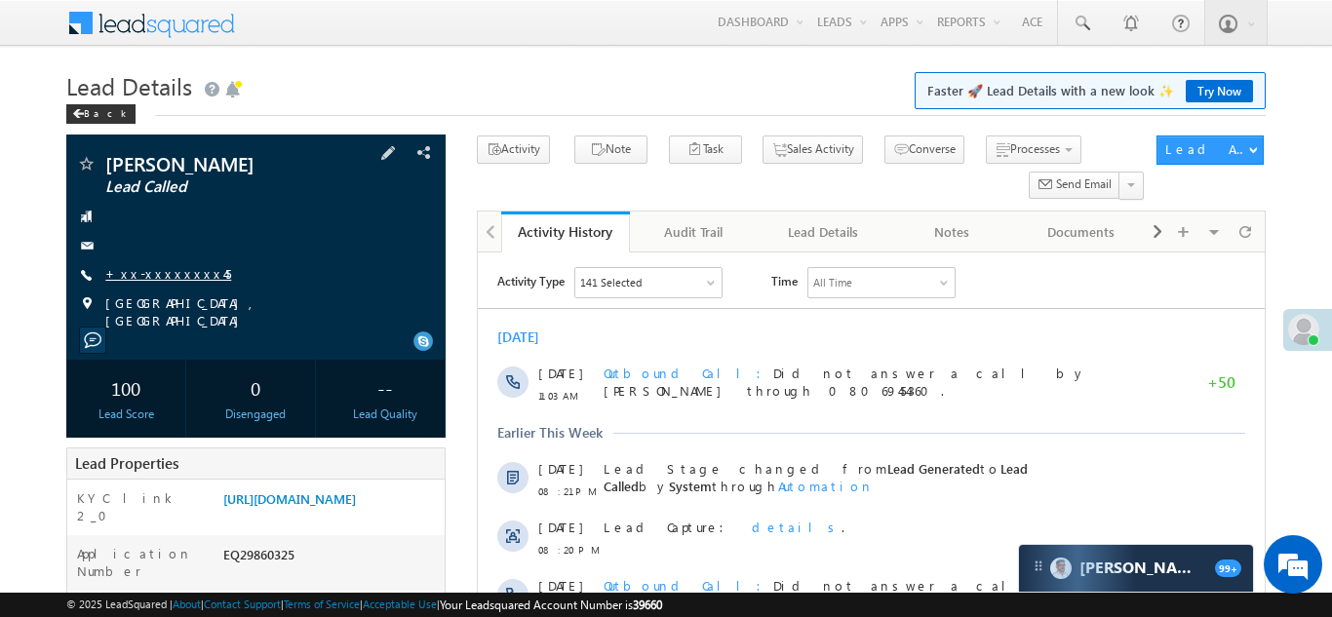
click at [153, 275] on link "+xx-xxxxxxxx45" at bounding box center [168, 273] width 126 height 17
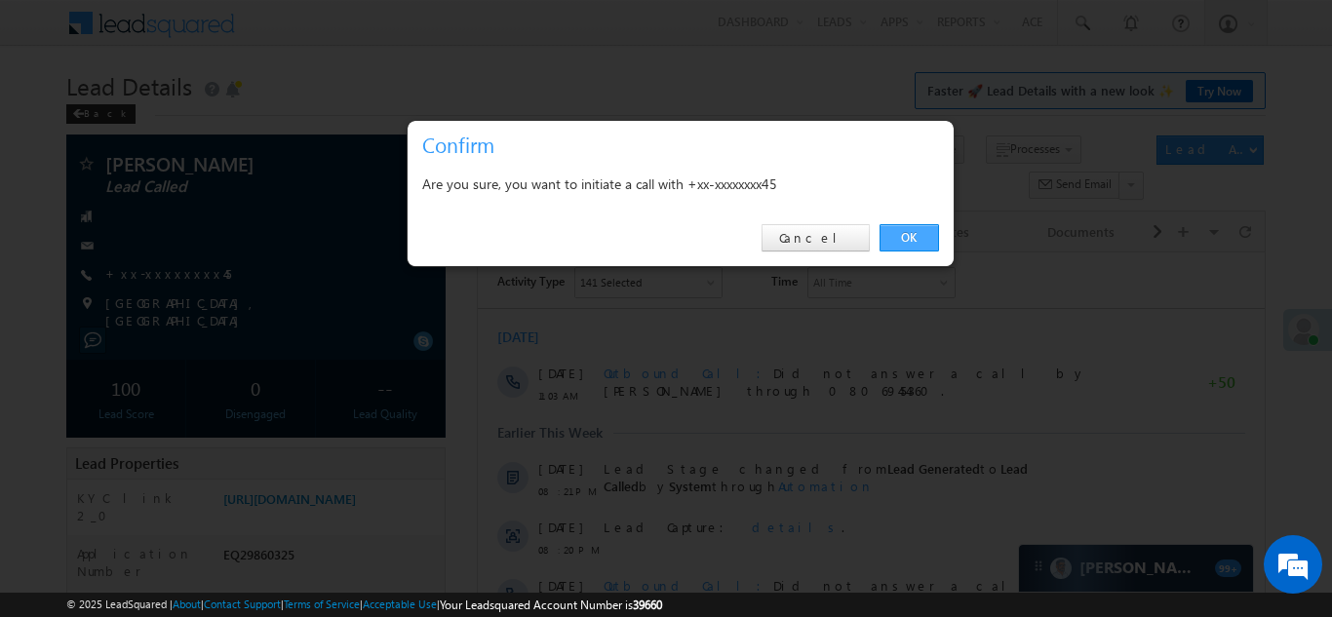
click at [909, 236] on link "OK" at bounding box center [908, 237] width 59 height 27
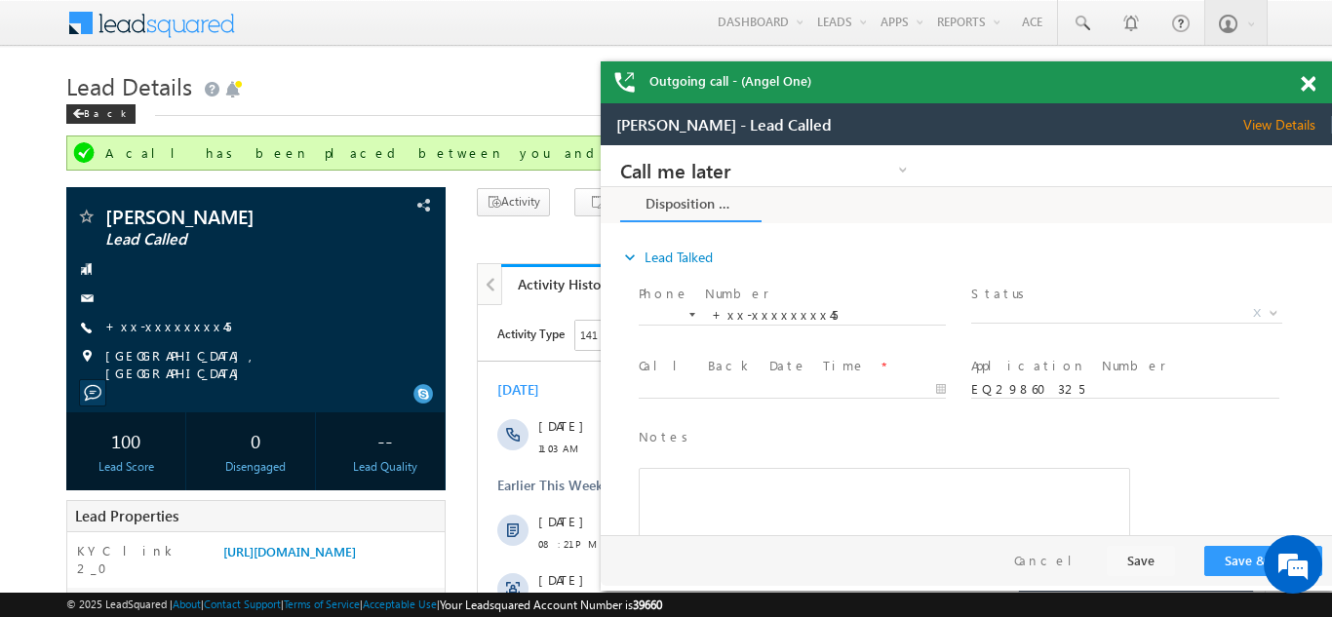
click at [1310, 84] on span at bounding box center [1307, 84] width 15 height 17
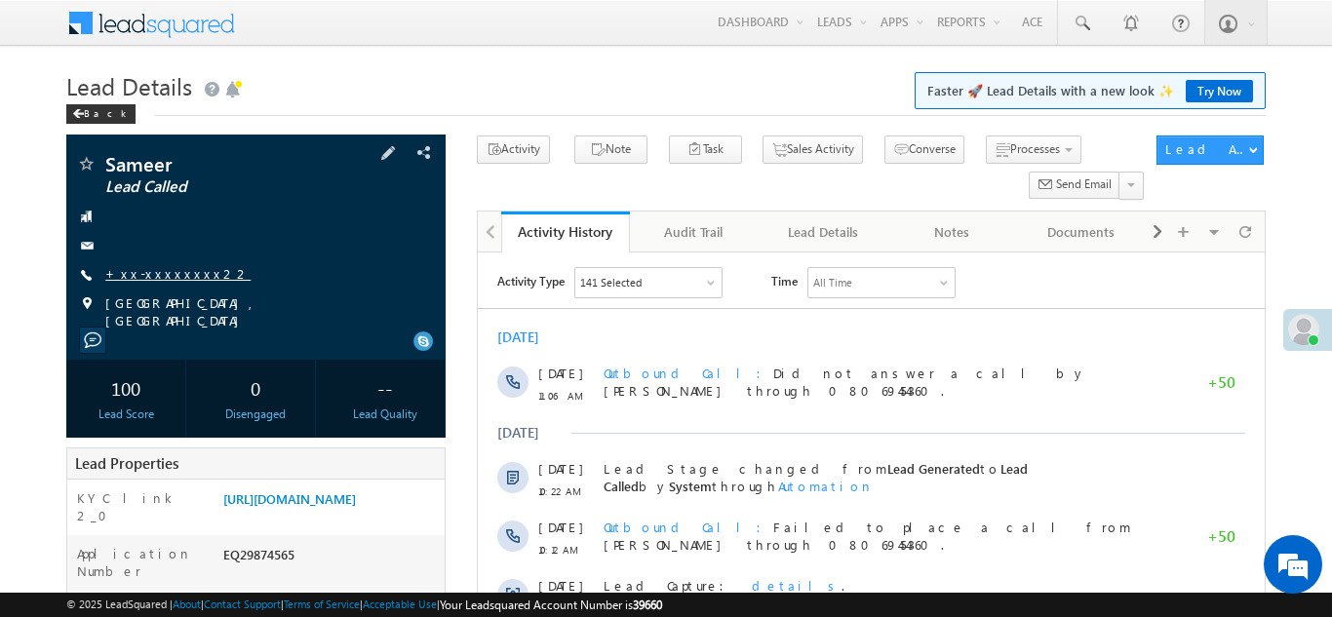
click at [151, 273] on link "+xx-xxxxxxxx22" at bounding box center [177, 273] width 145 height 17
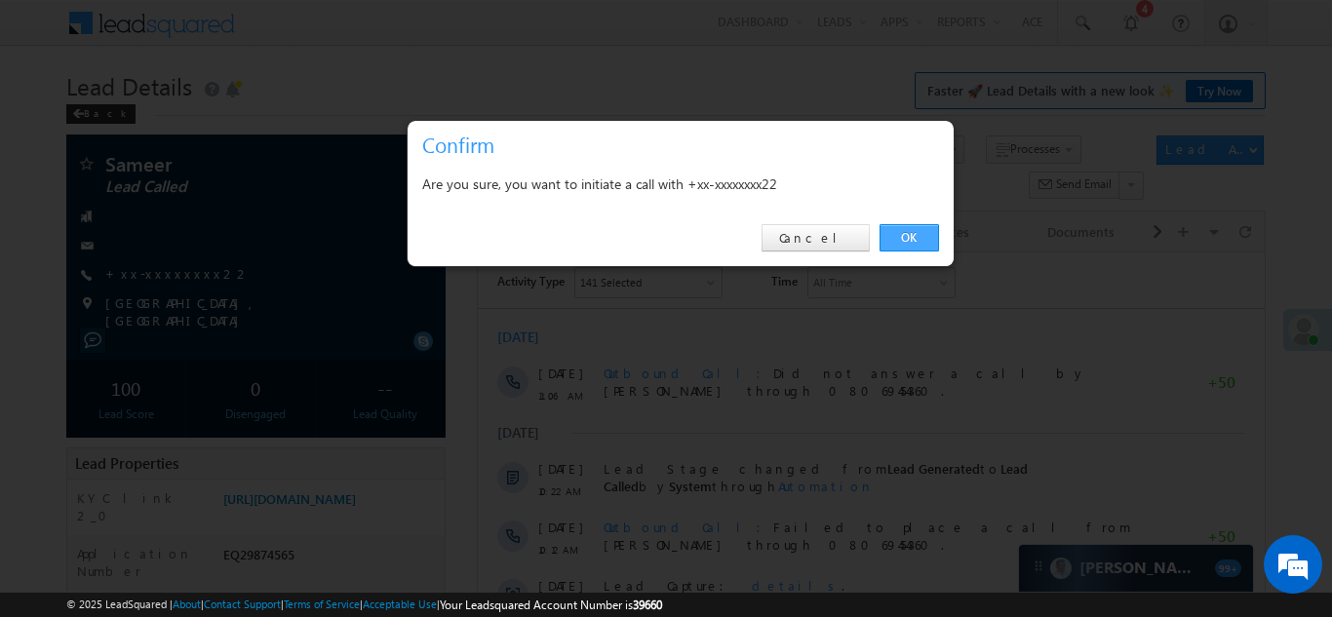
click at [912, 238] on link "OK" at bounding box center [908, 237] width 59 height 27
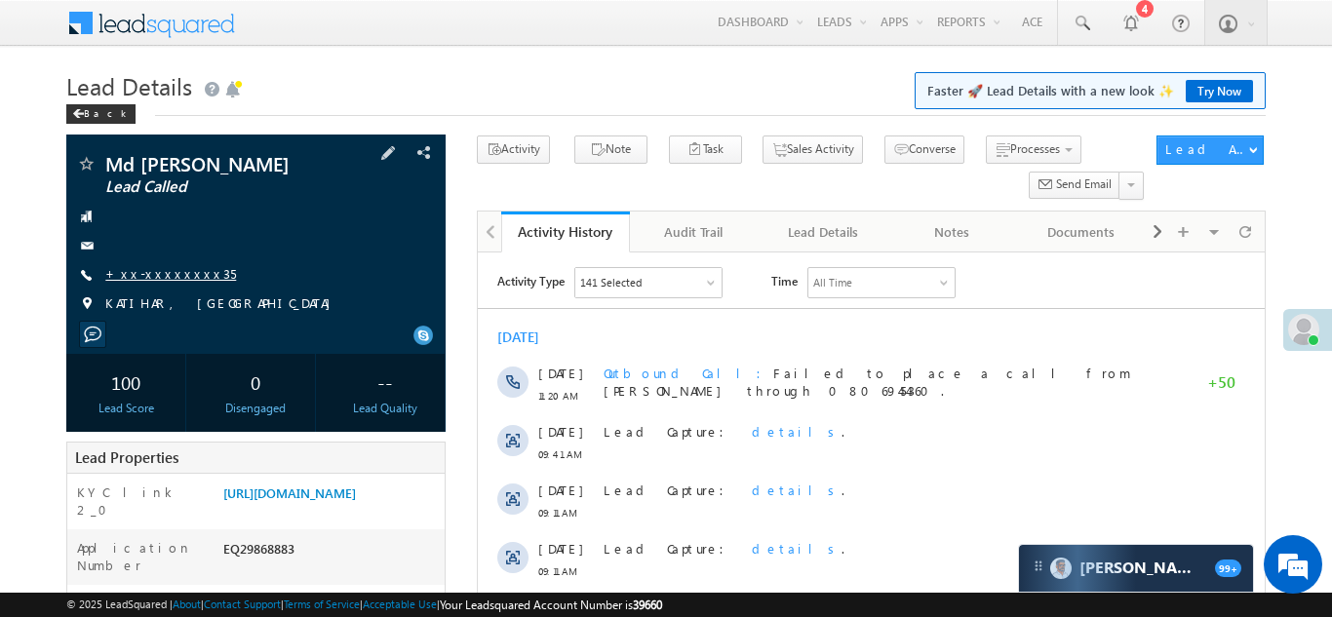
click at [158, 274] on link "+xx-xxxxxxxx35" at bounding box center [170, 273] width 131 height 17
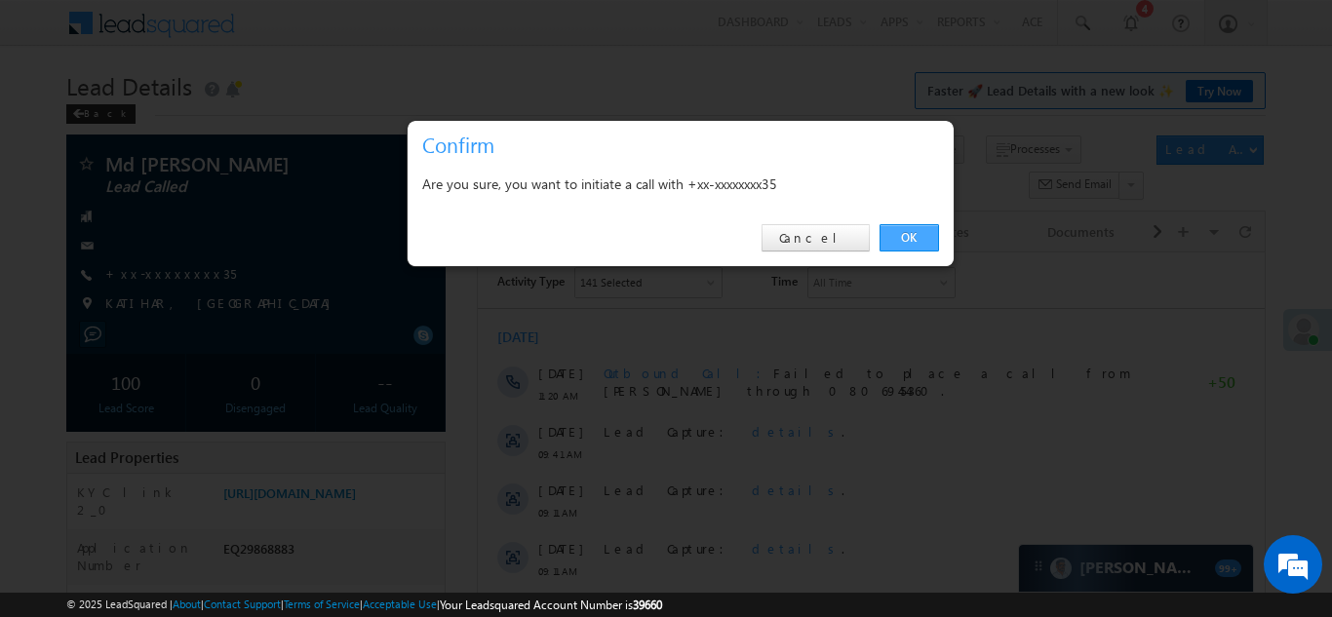
click at [896, 240] on link "OK" at bounding box center [908, 237] width 59 height 27
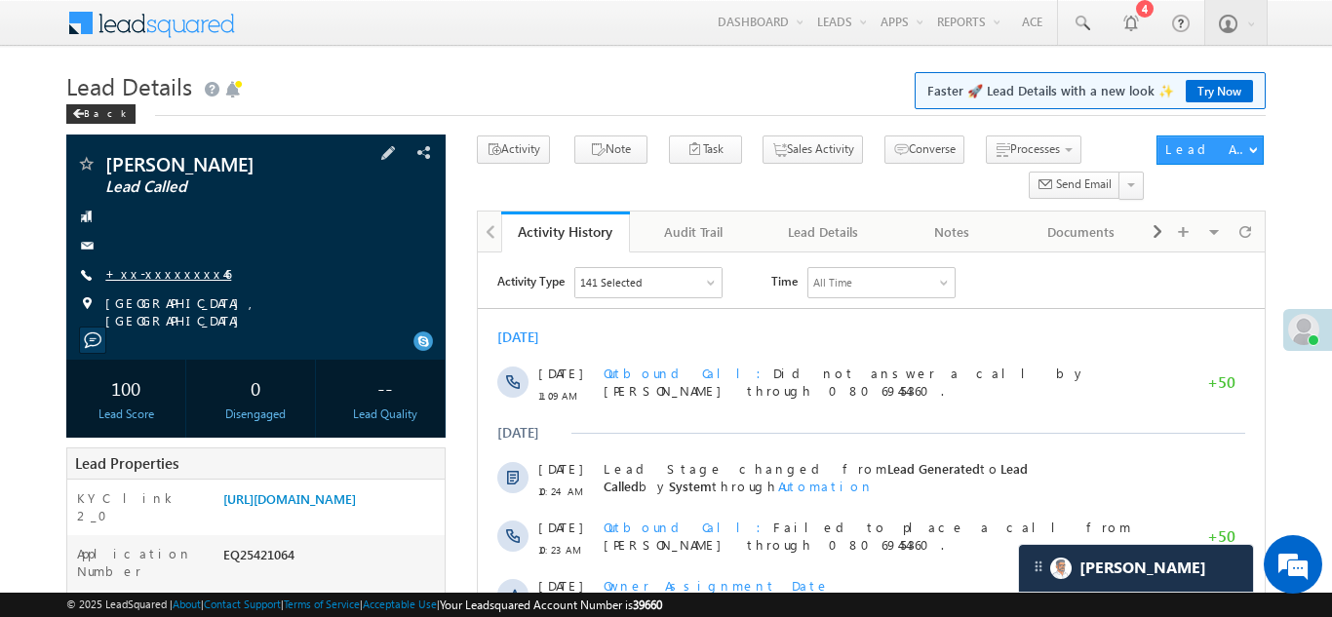
click at [169, 271] on link "+xx-xxxxxxxx46" at bounding box center [168, 273] width 126 height 17
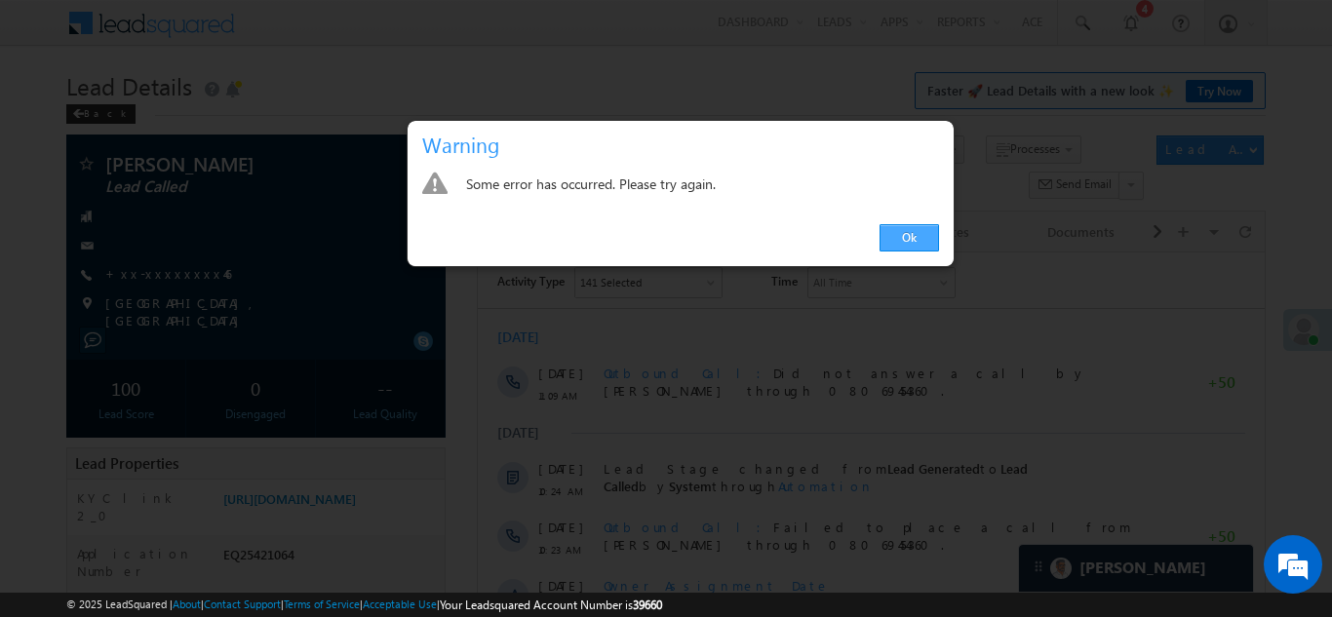
click at [909, 240] on link "Ok" at bounding box center [908, 237] width 59 height 27
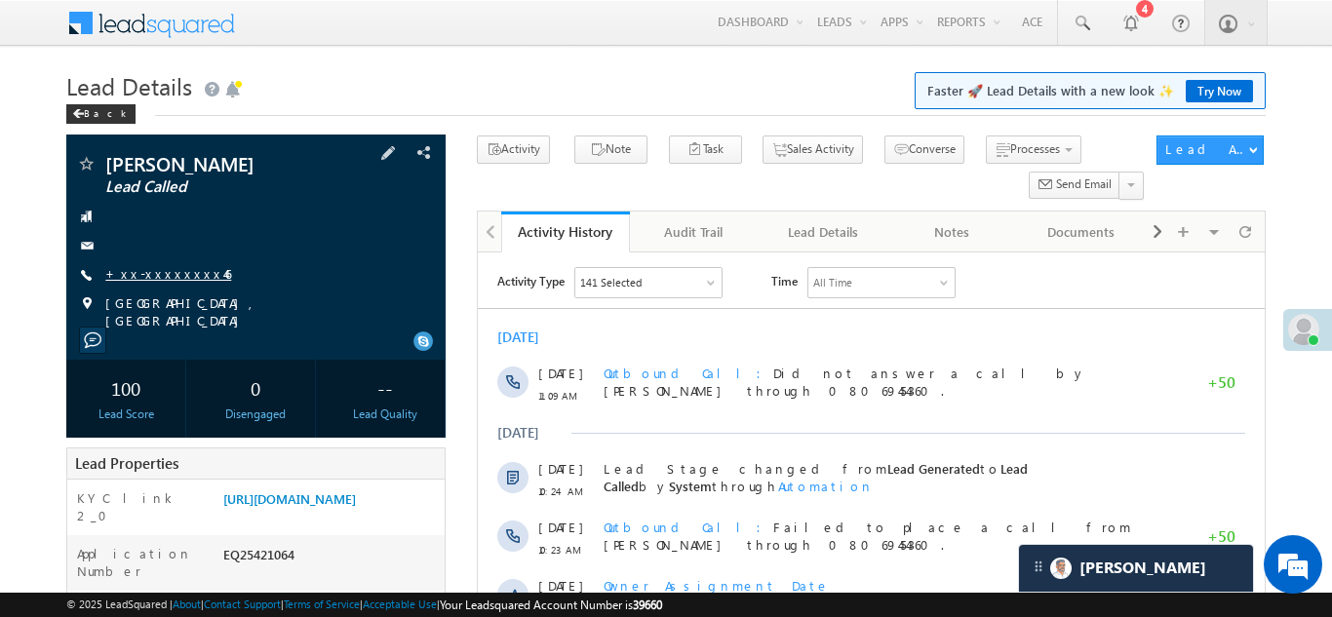
click at [149, 269] on link "+xx-xxxxxxxx46" at bounding box center [168, 273] width 126 height 17
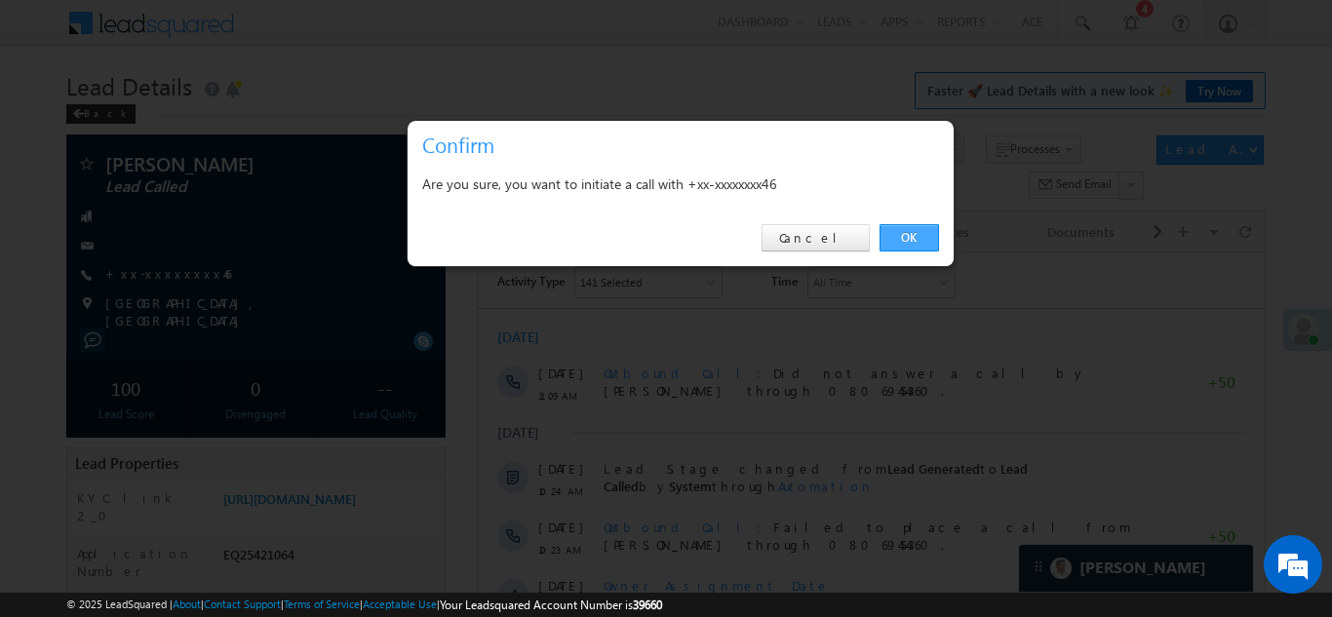
click at [914, 228] on link "OK" at bounding box center [908, 237] width 59 height 27
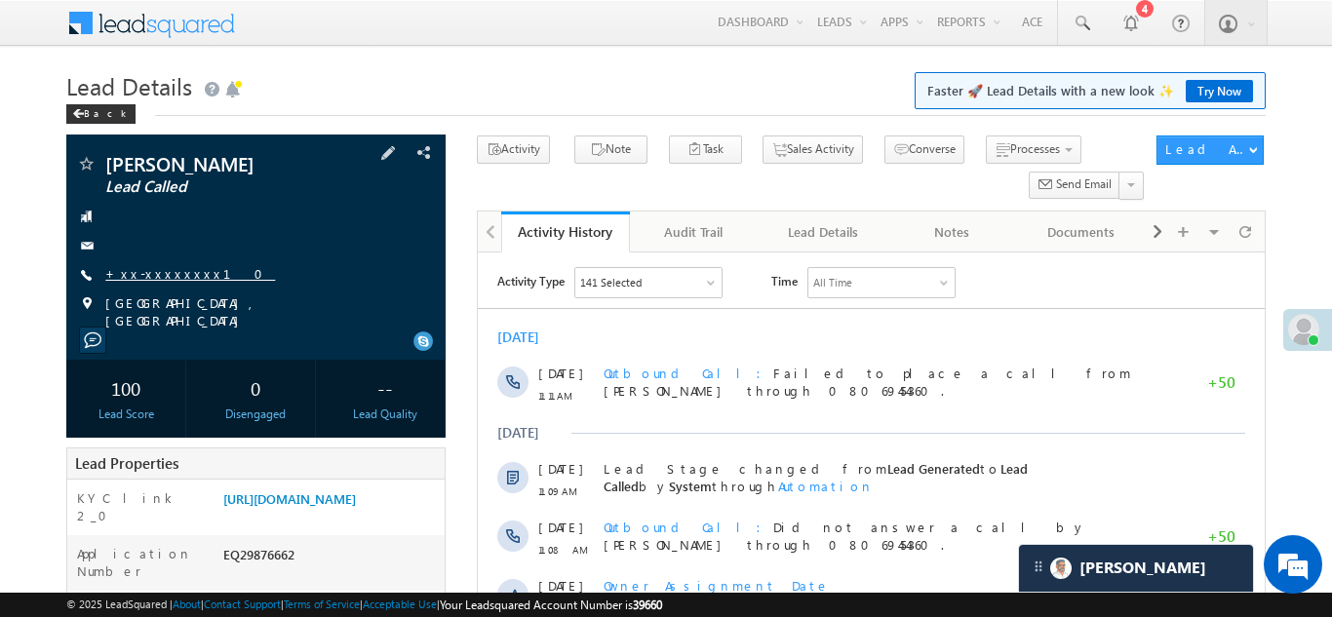
click at [165, 270] on link "+xx-xxxxxxxx10" at bounding box center [190, 273] width 170 height 17
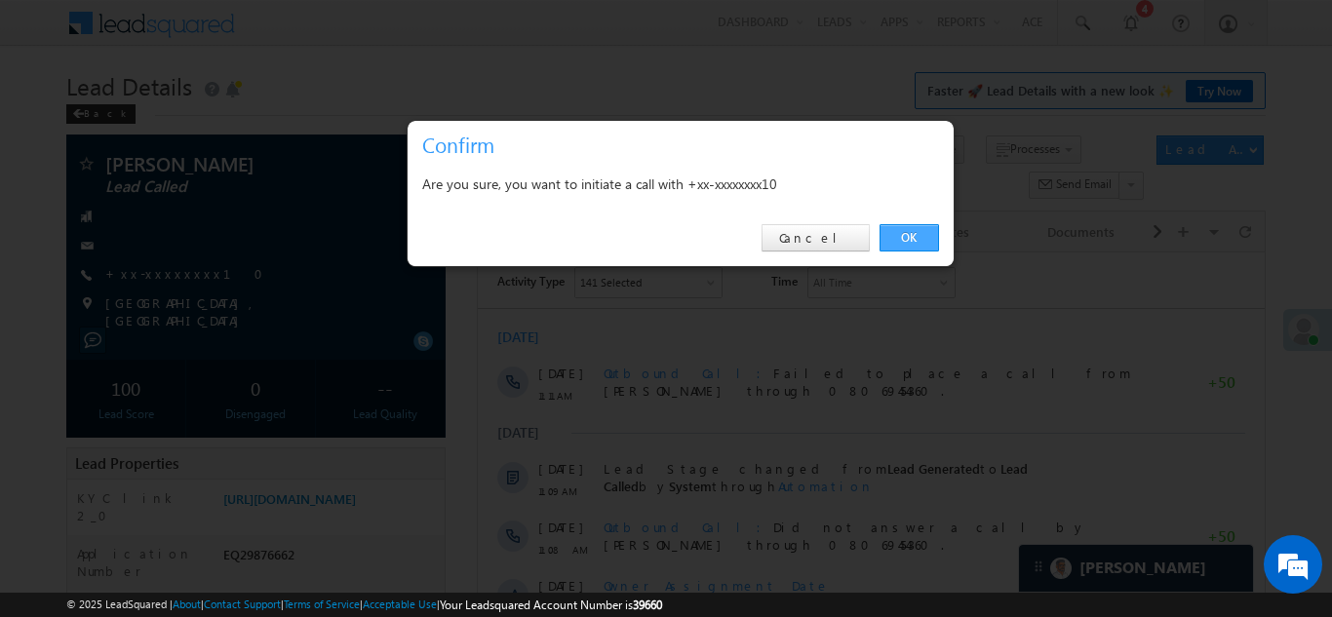
click at [903, 233] on link "OK" at bounding box center [908, 237] width 59 height 27
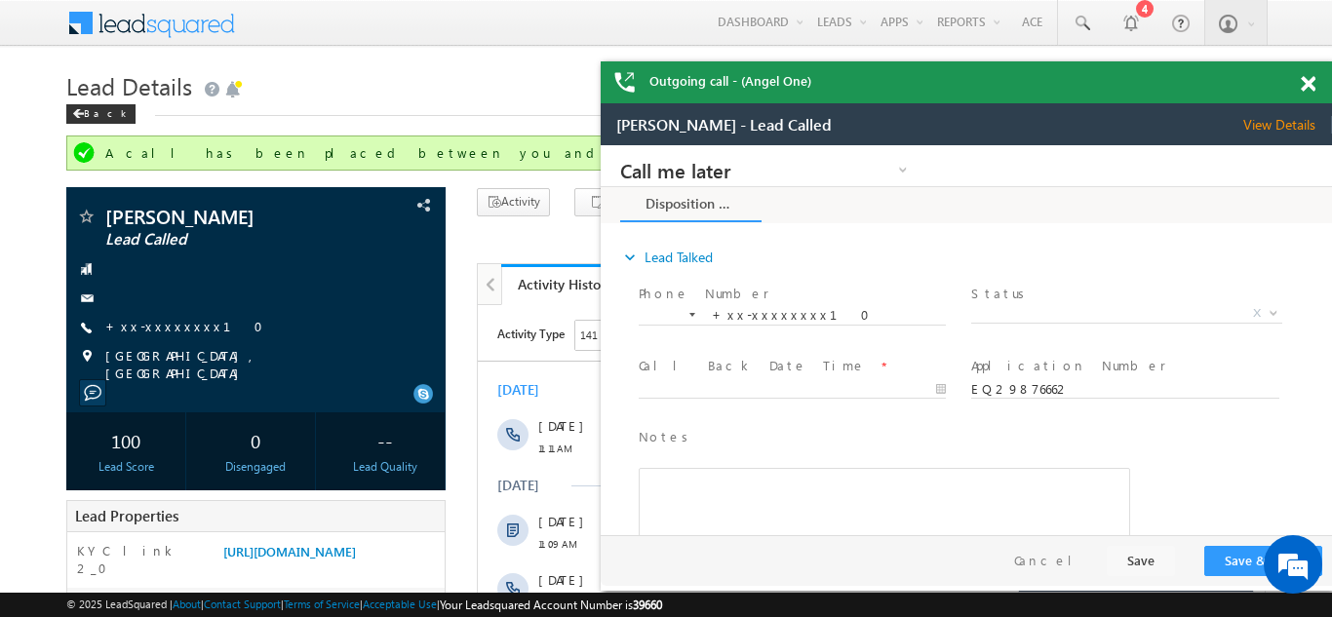
click at [1305, 86] on div "Outgoing call - (Angel One)" at bounding box center [965, 82] width 731 height 42
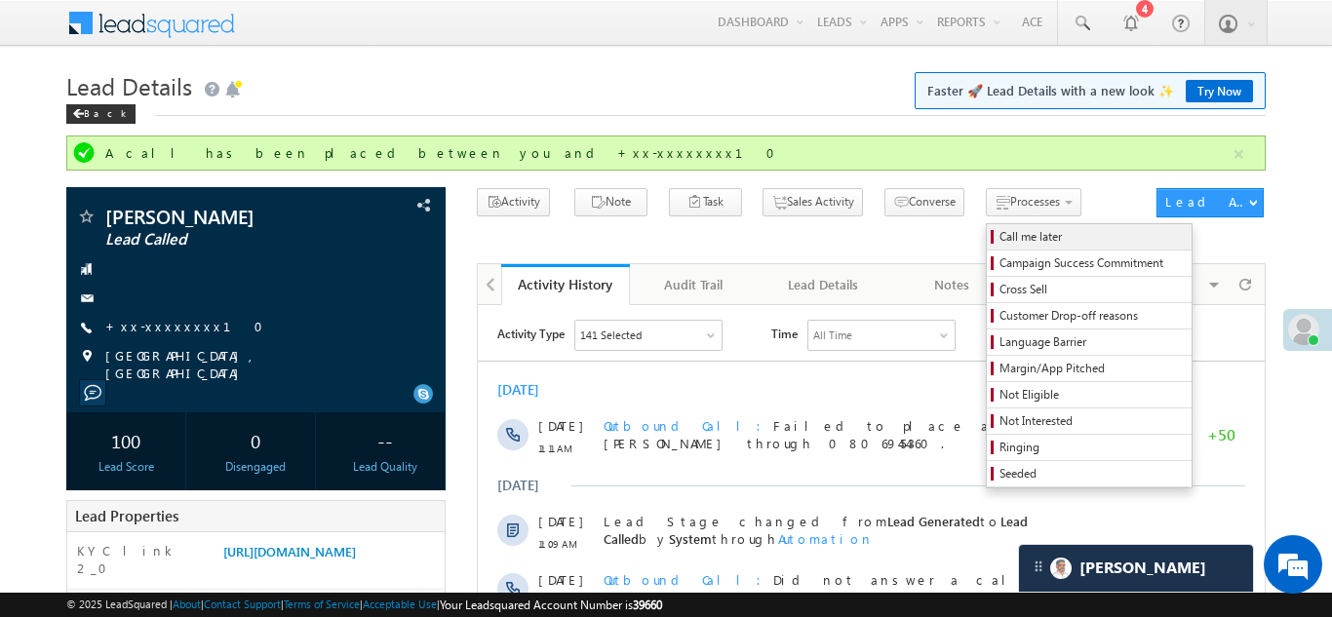
click at [999, 235] on span "Call me later" at bounding box center [1091, 237] width 185 height 18
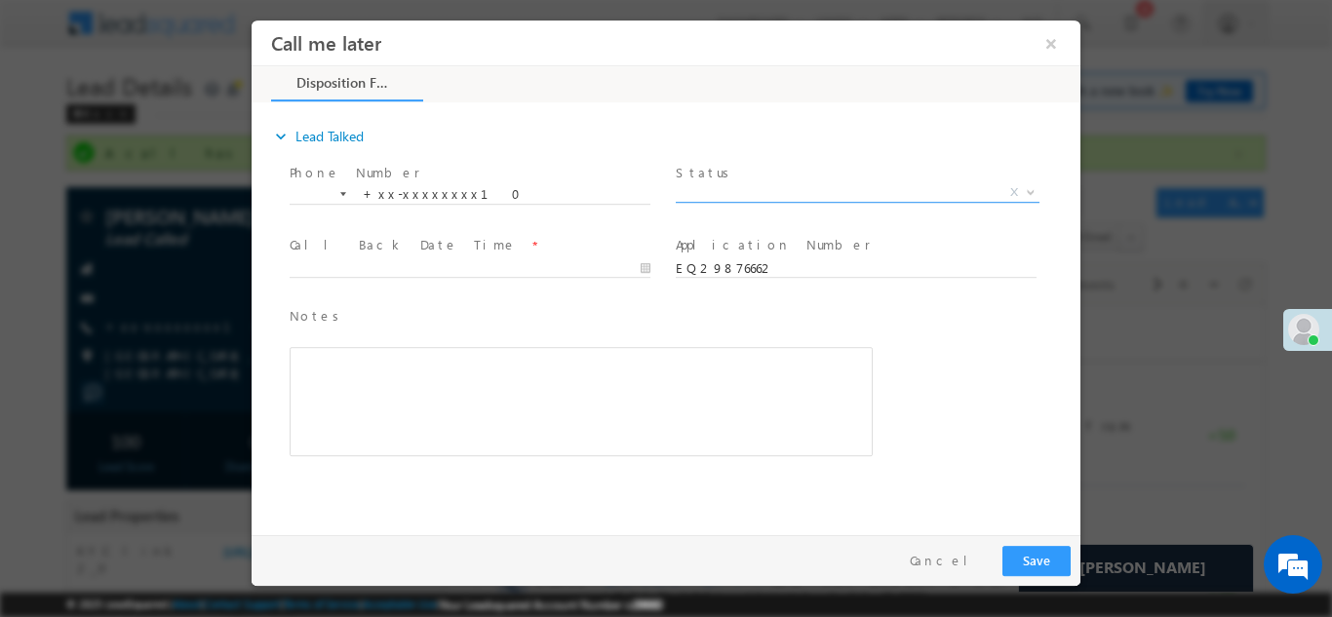
click at [765, 188] on span "X" at bounding box center [858, 191] width 364 height 19
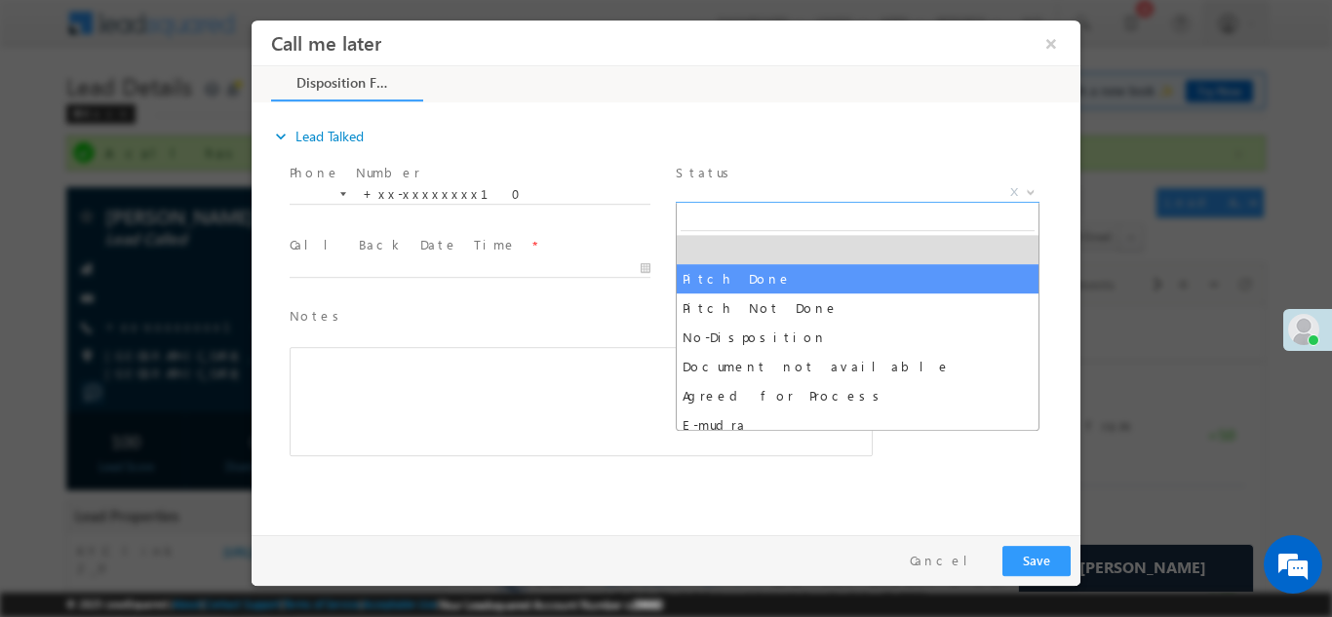
select select "Pitch Done"
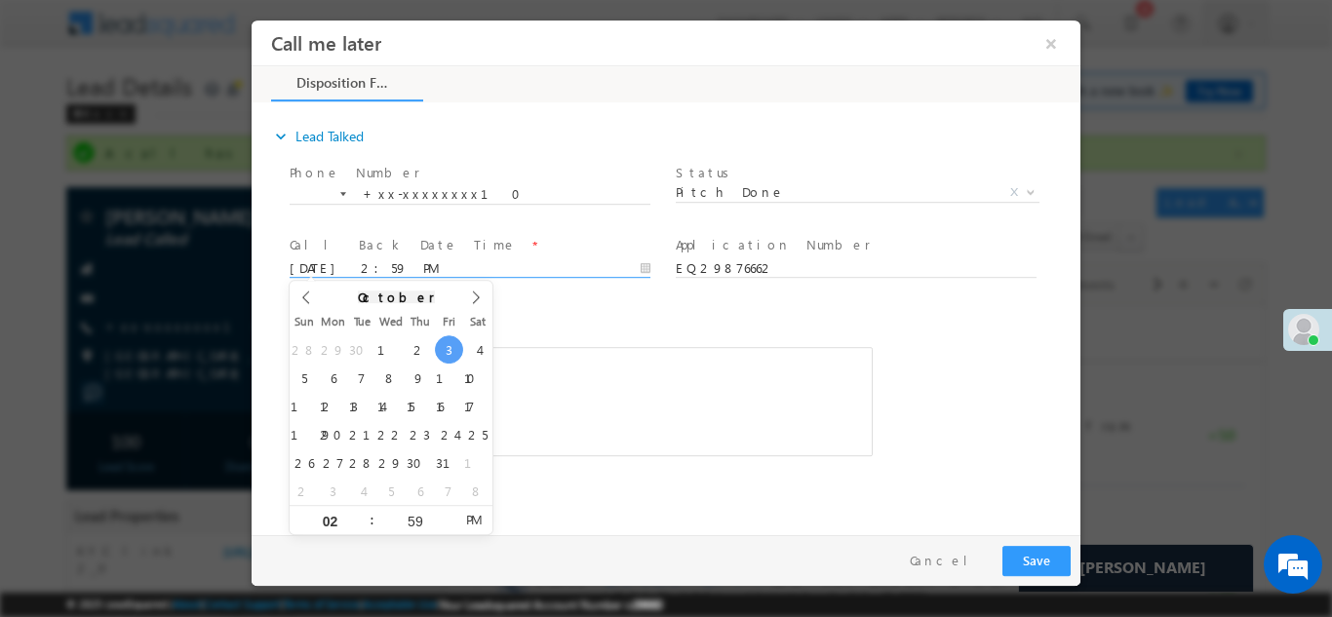
click at [375, 267] on body "Call me later ×" at bounding box center [665, 272] width 829 height 506
type input "10/04/25 2:59 PM"
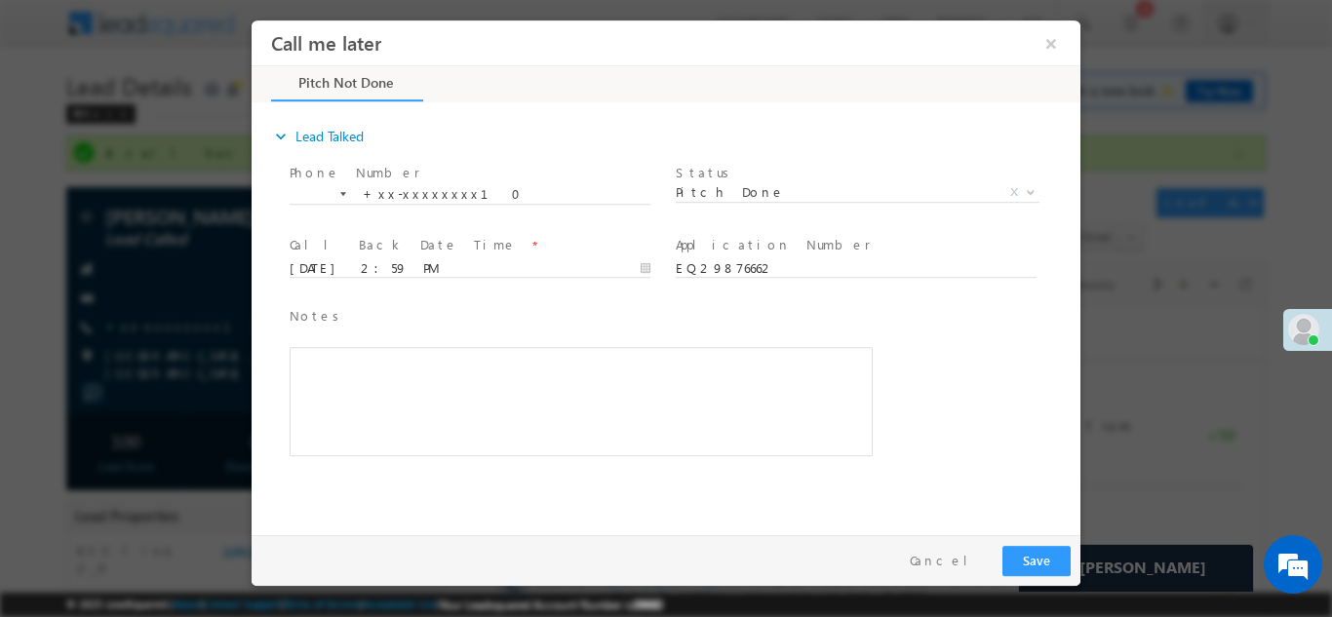
click at [554, 336] on div "Notes * Editor toolbars Basic Styles Bold Italic Underline Paragraph Insert/Rem…" at bounding box center [581, 380] width 583 height 151
click at [1047, 43] on button "×" at bounding box center [1050, 42] width 33 height 36
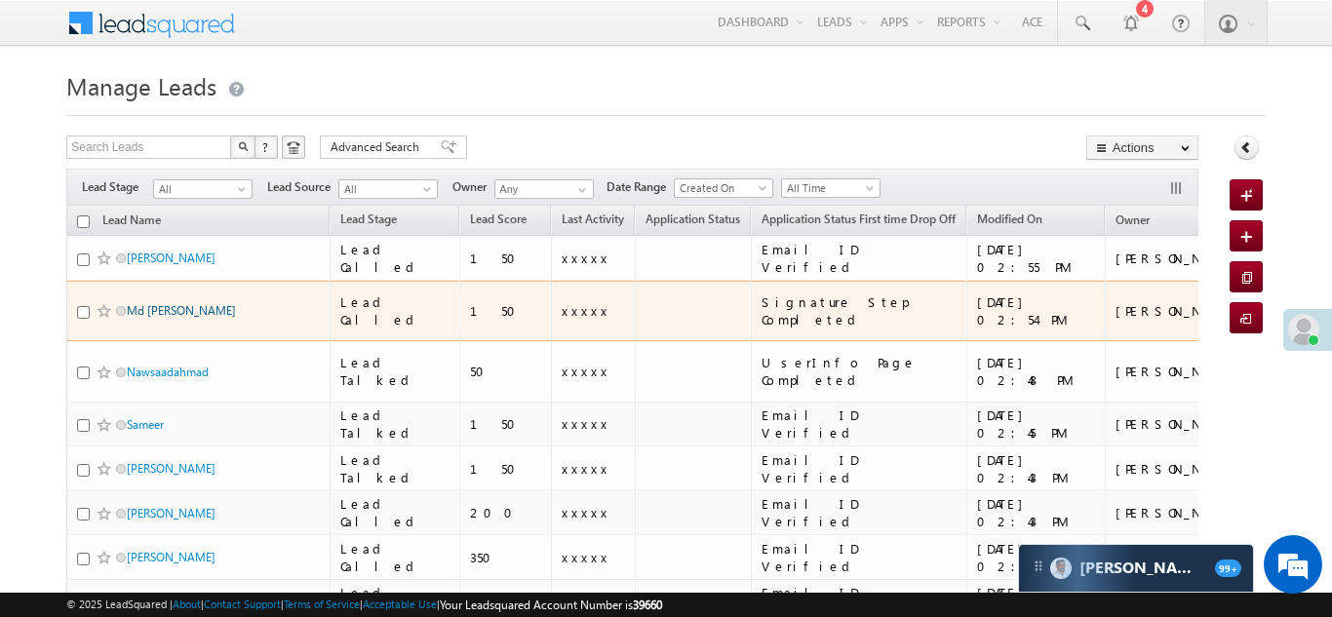
click at [169, 305] on link "Md [PERSON_NAME]" at bounding box center [181, 310] width 109 height 15
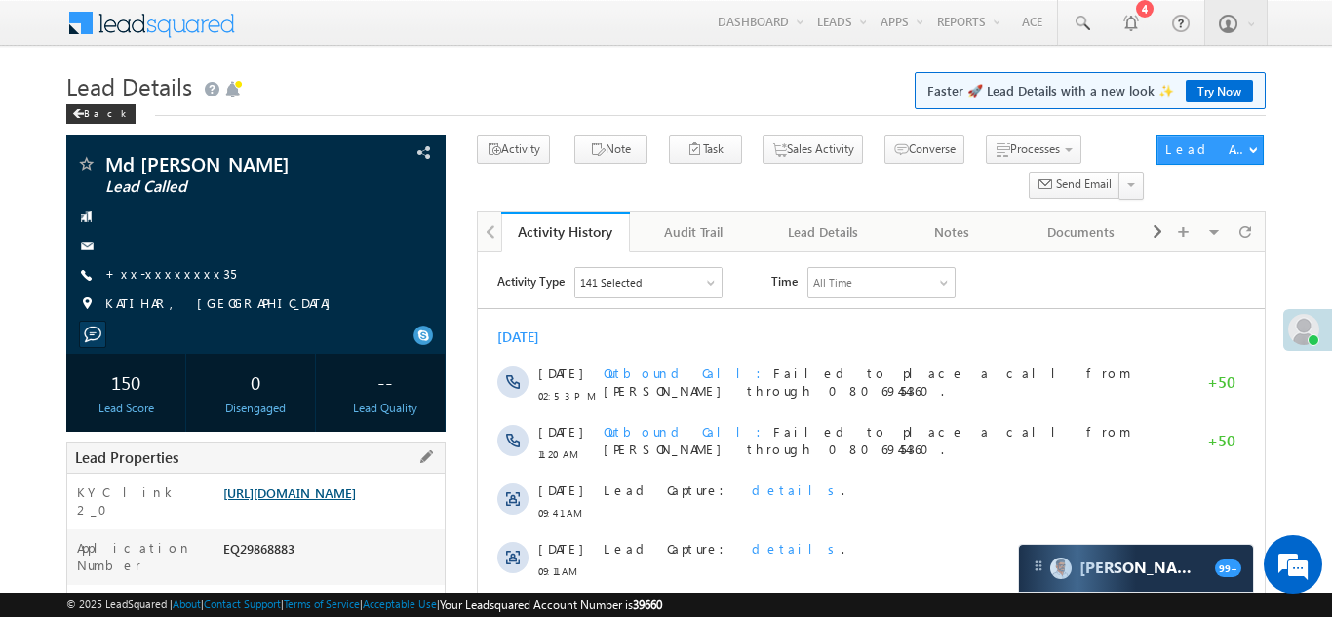
click at [328, 501] on link "https://angelbroking1-pk3em7sa.customui-test.leadsquared.com?leadId=e97fee67-d4…" at bounding box center [289, 492] width 133 height 17
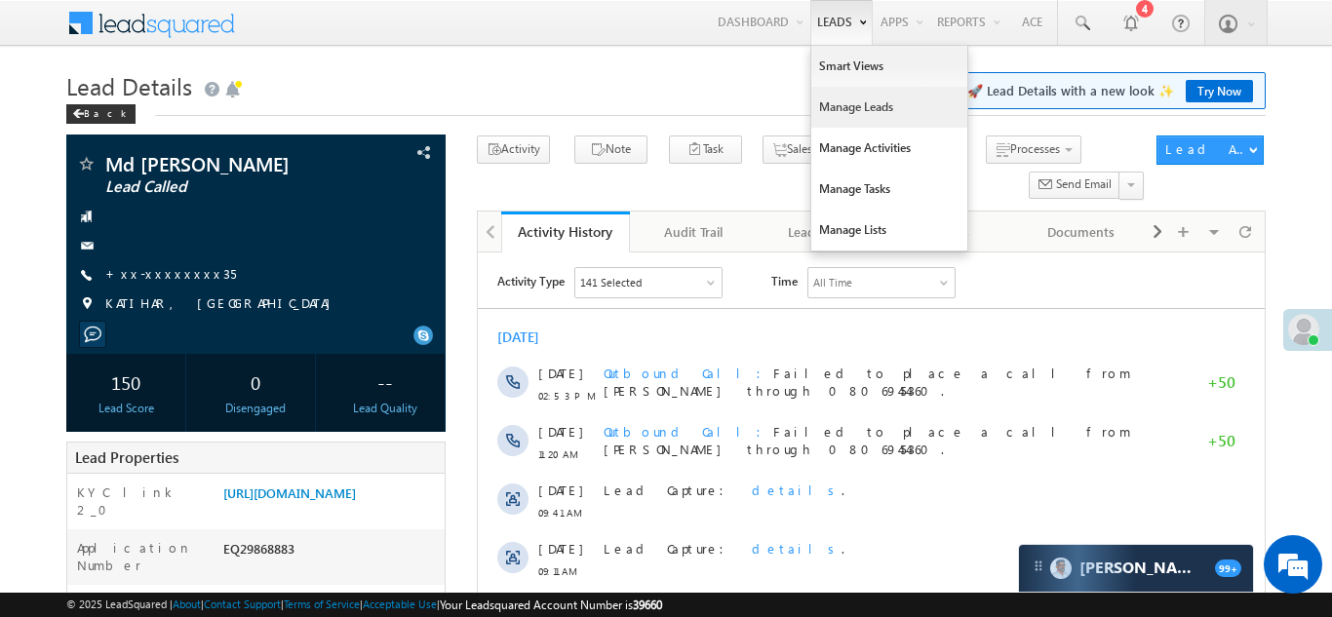
click at [828, 111] on link "Manage Leads" at bounding box center [889, 107] width 156 height 41
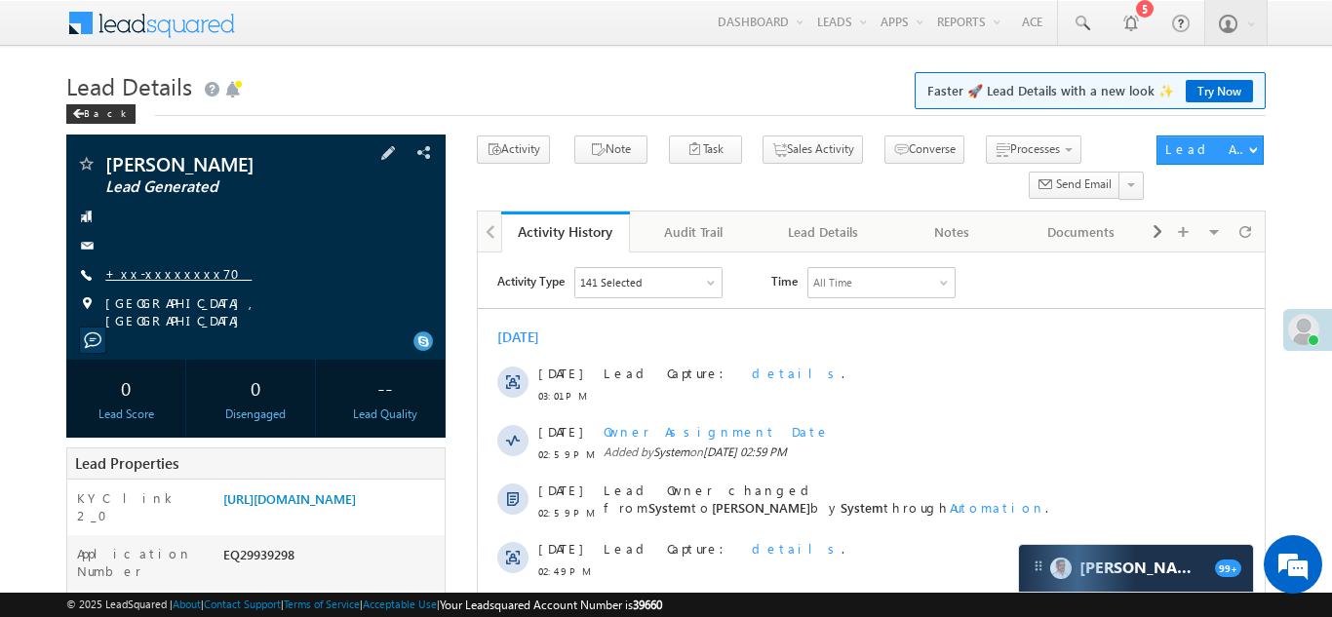
click at [167, 271] on link "+xx-xxxxxxxx70" at bounding box center [178, 273] width 146 height 17
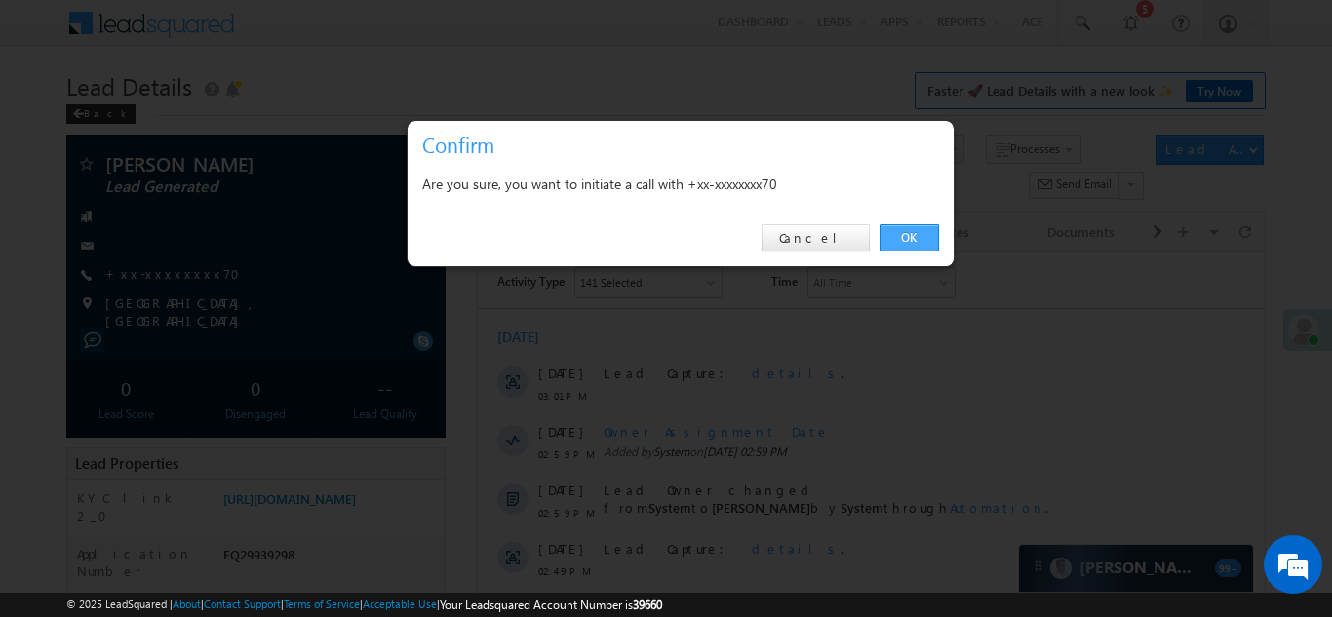
click at [906, 238] on link "OK" at bounding box center [908, 237] width 59 height 27
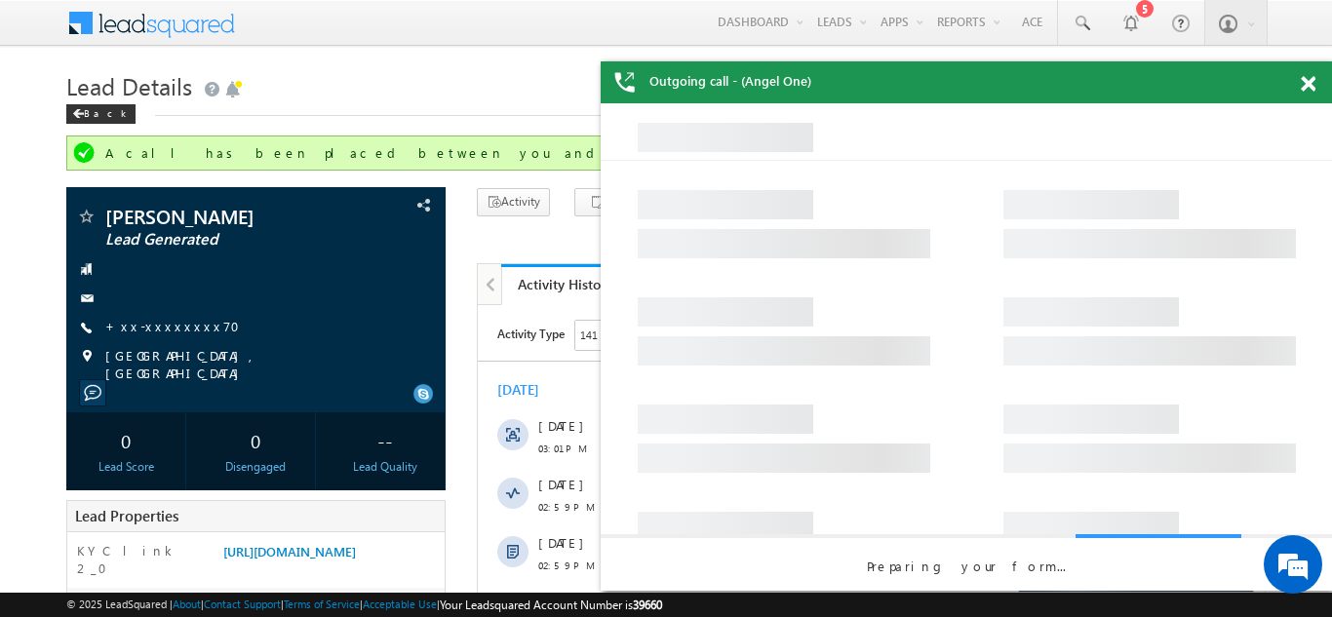
click at [1309, 84] on span at bounding box center [1307, 84] width 15 height 17
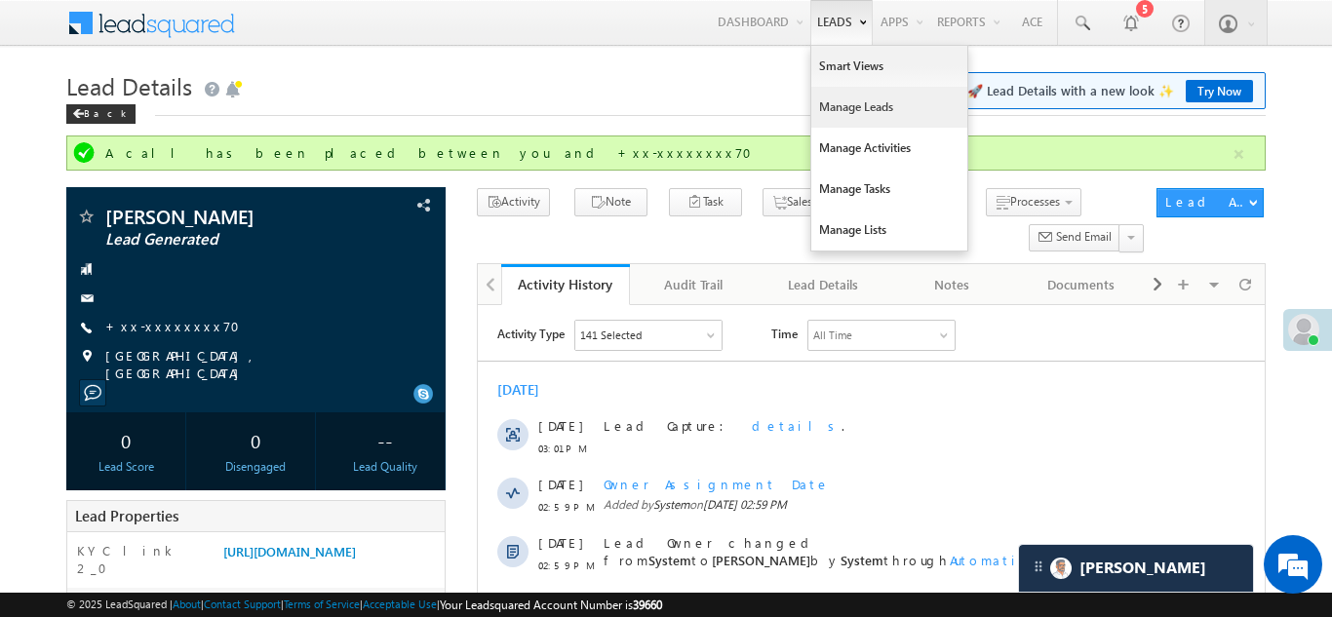
click at [843, 113] on link "Manage Leads" at bounding box center [889, 107] width 156 height 41
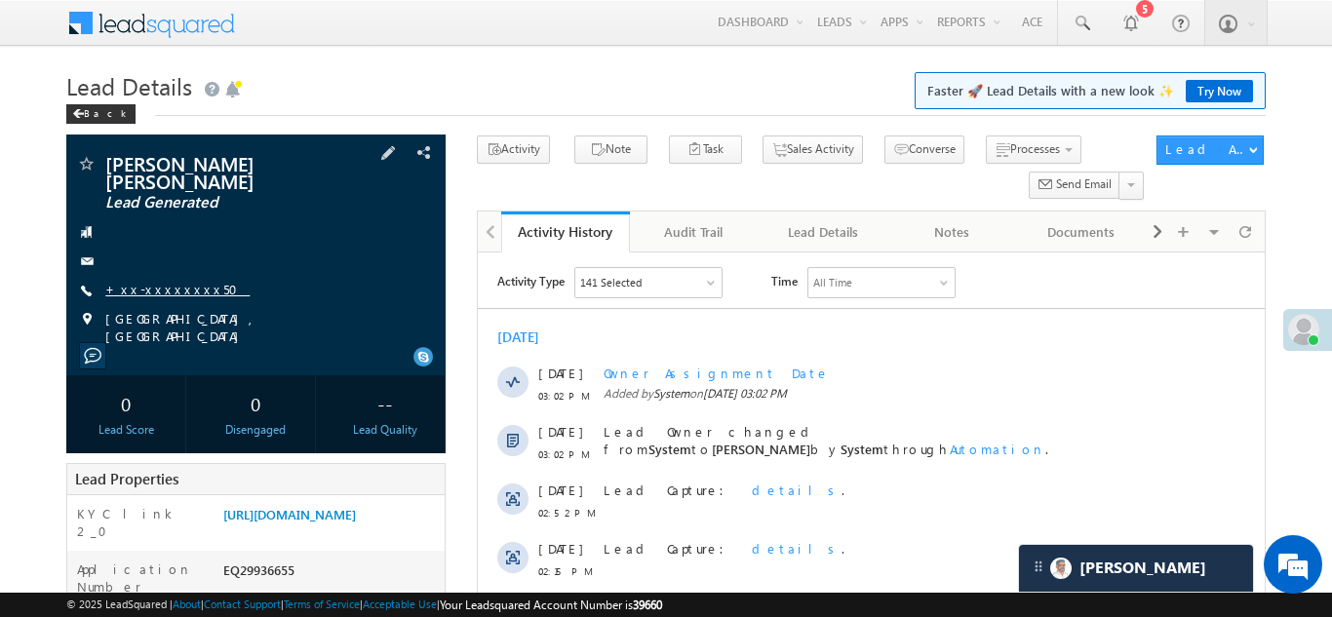
click at [155, 281] on link "+xx-xxxxxxxx50" at bounding box center [177, 289] width 144 height 17
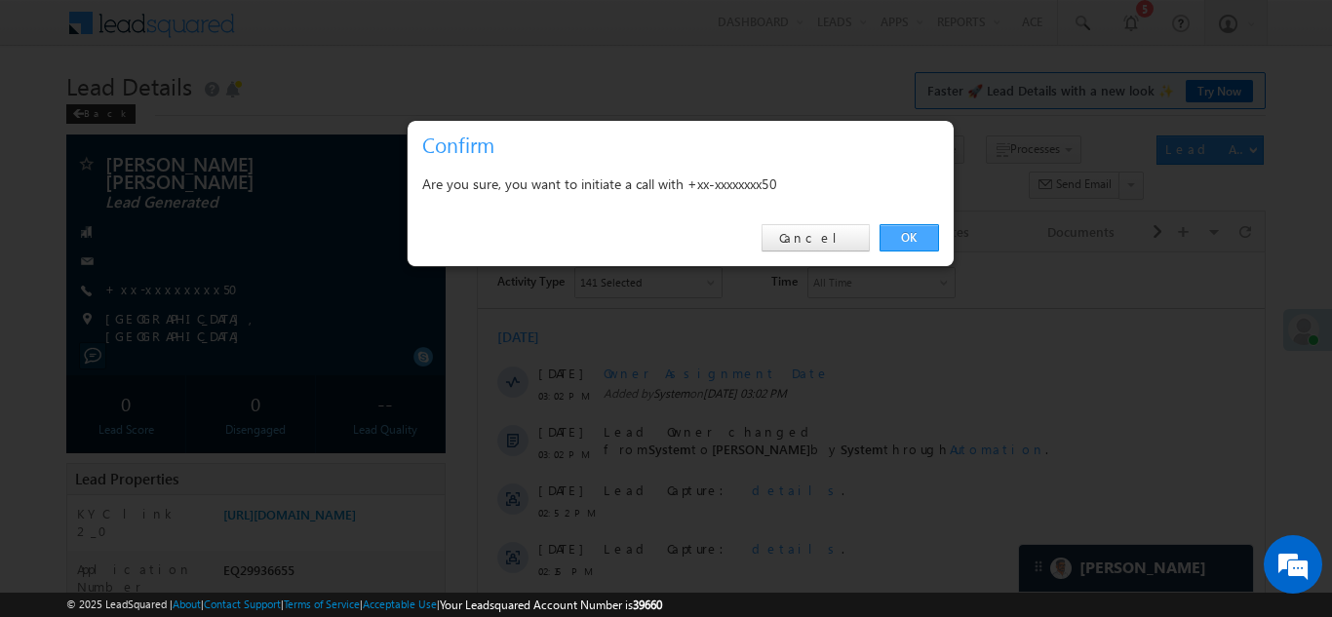
click at [904, 235] on link "OK" at bounding box center [908, 237] width 59 height 27
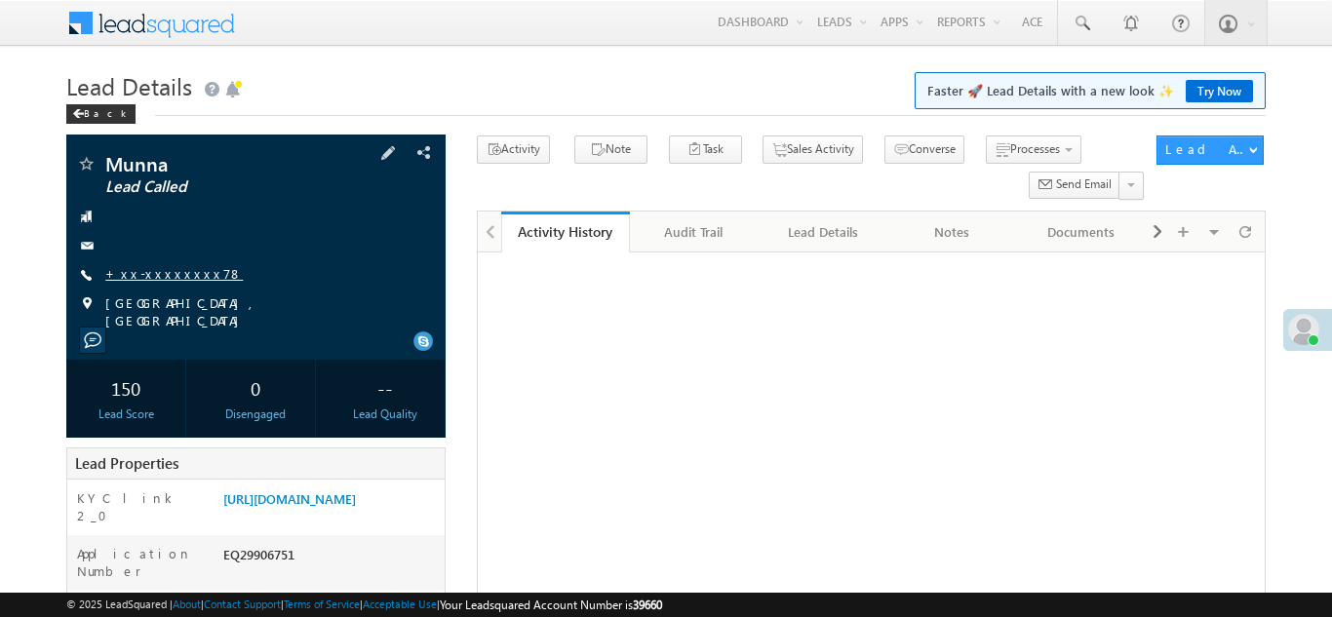
click at [153, 269] on link "+xx-xxxxxxxx78" at bounding box center [173, 273] width 137 height 17
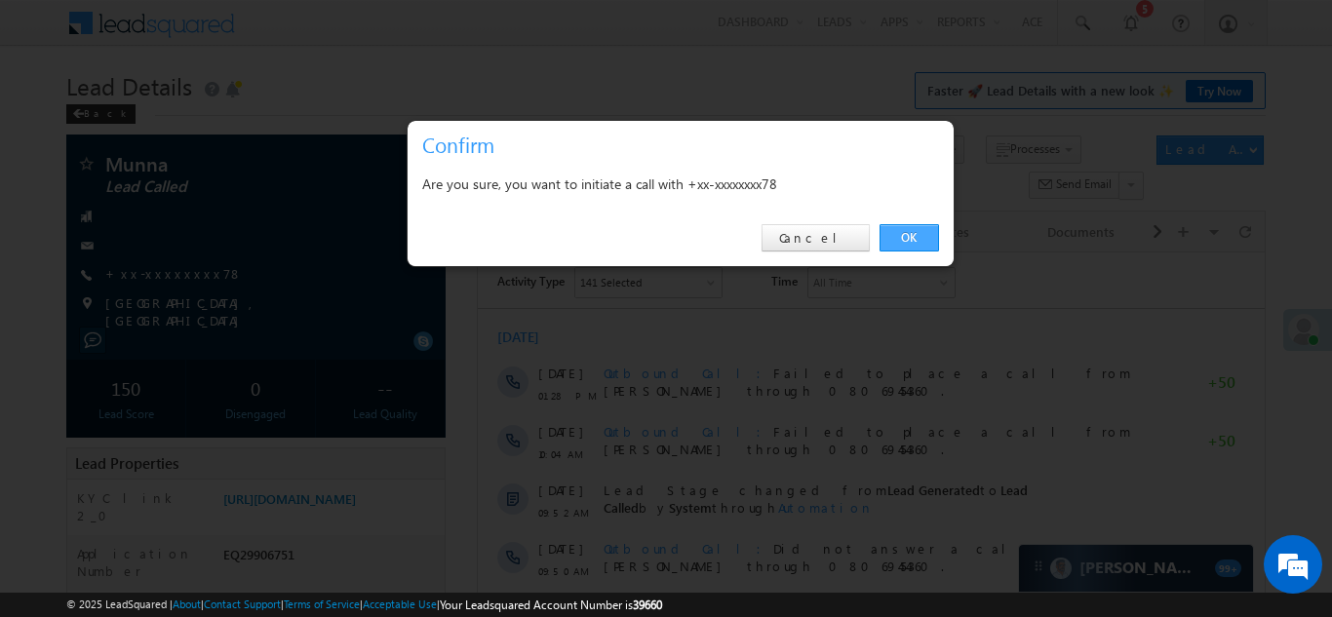
click at [904, 236] on link "OK" at bounding box center [908, 237] width 59 height 27
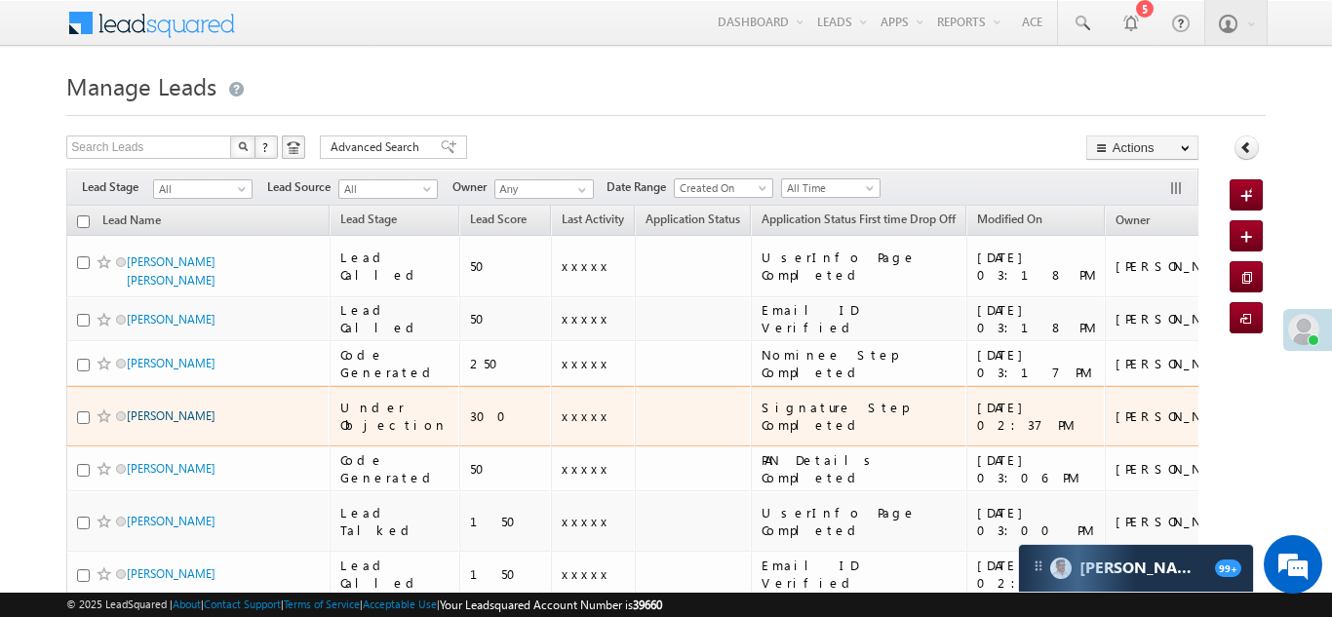
click at [171, 408] on link "Himanshu pandey" at bounding box center [171, 415] width 89 height 15
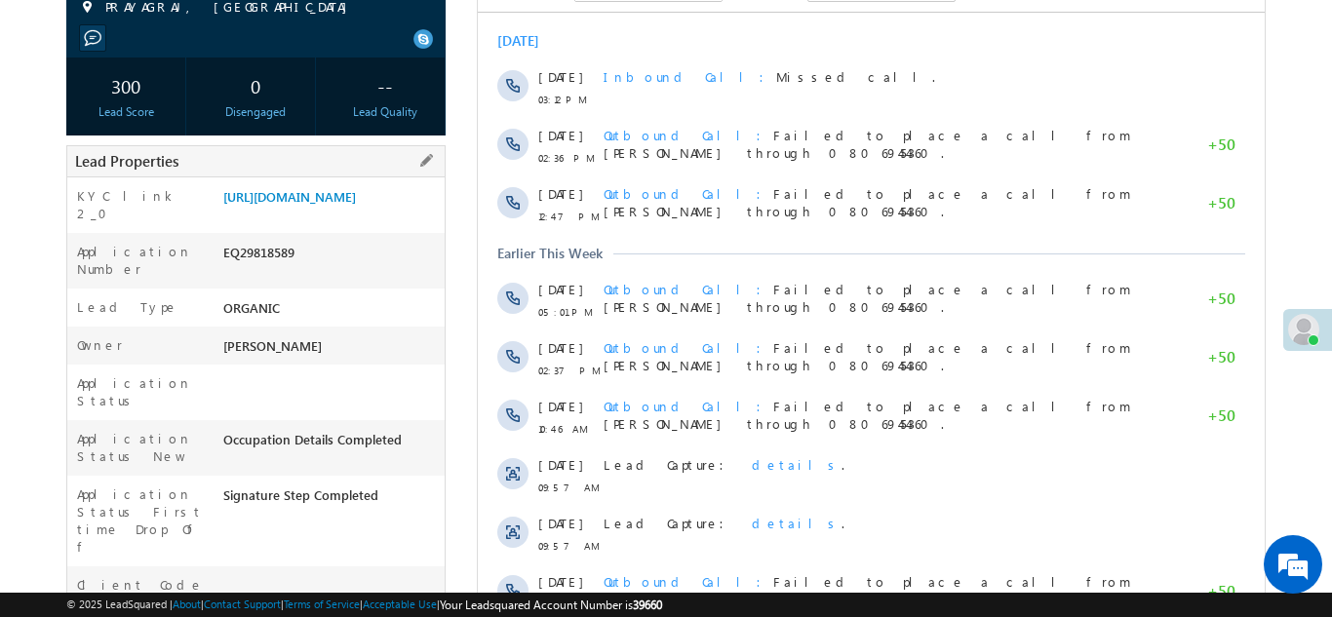
scroll to position [6, 0]
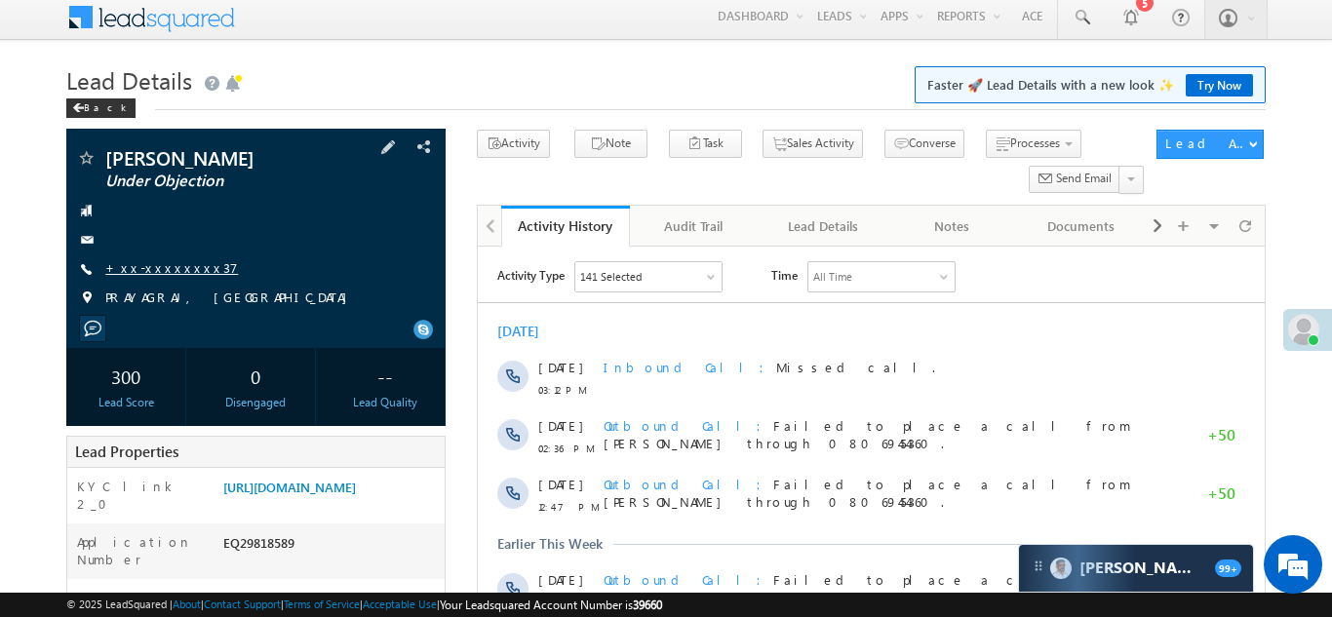
click at [166, 259] on link "+xx-xxxxxxxx37" at bounding box center [171, 267] width 133 height 17
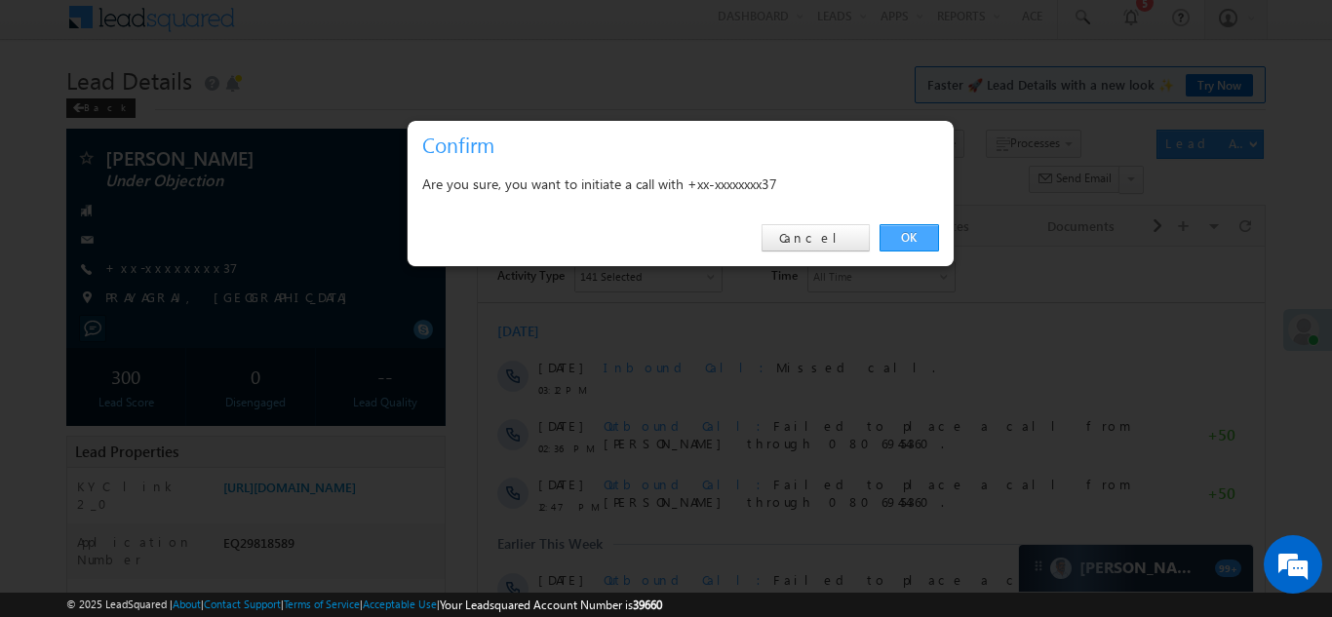
click at [908, 232] on link "OK" at bounding box center [908, 237] width 59 height 27
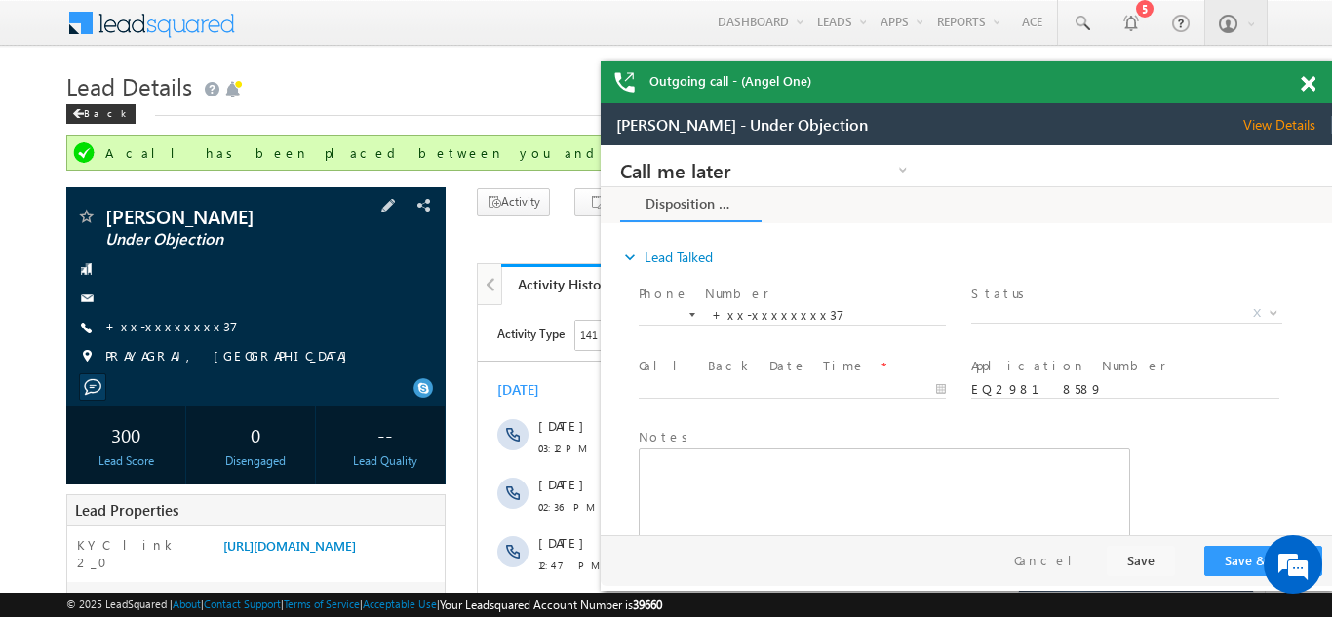
scroll to position [0, 0]
click at [1312, 81] on span at bounding box center [1307, 84] width 15 height 17
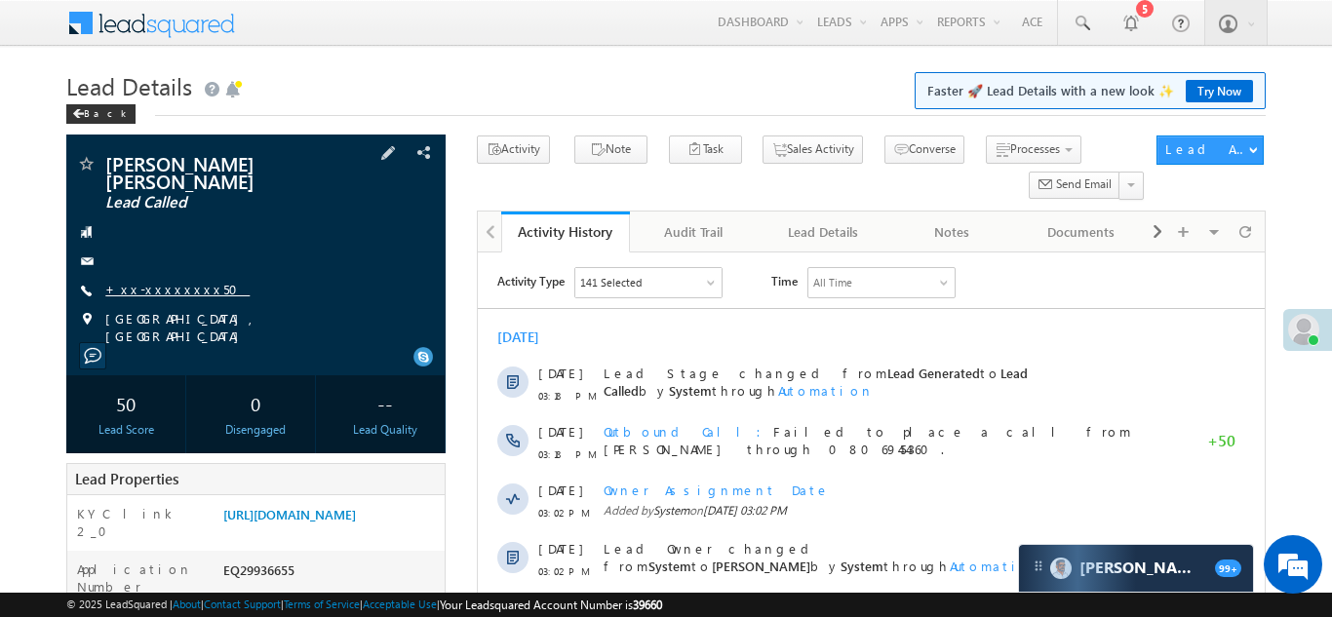
click at [152, 281] on link "+xx-xxxxxxxx50" at bounding box center [177, 289] width 144 height 17
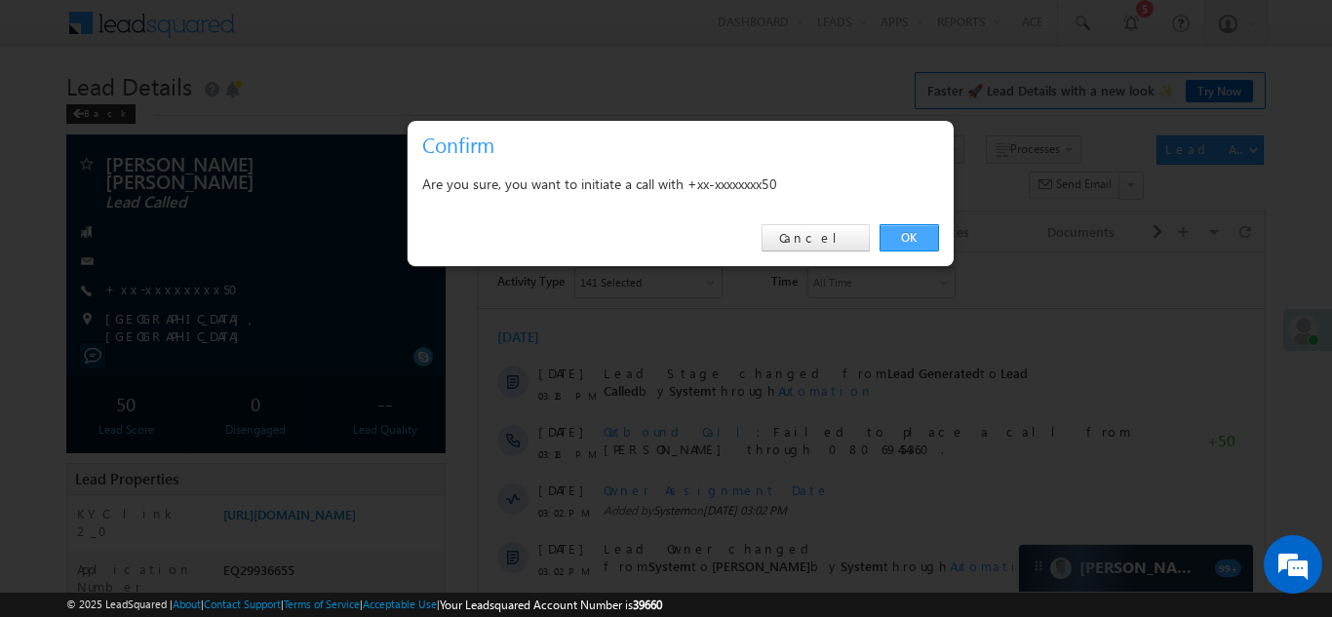
click at [901, 237] on link "OK" at bounding box center [908, 237] width 59 height 27
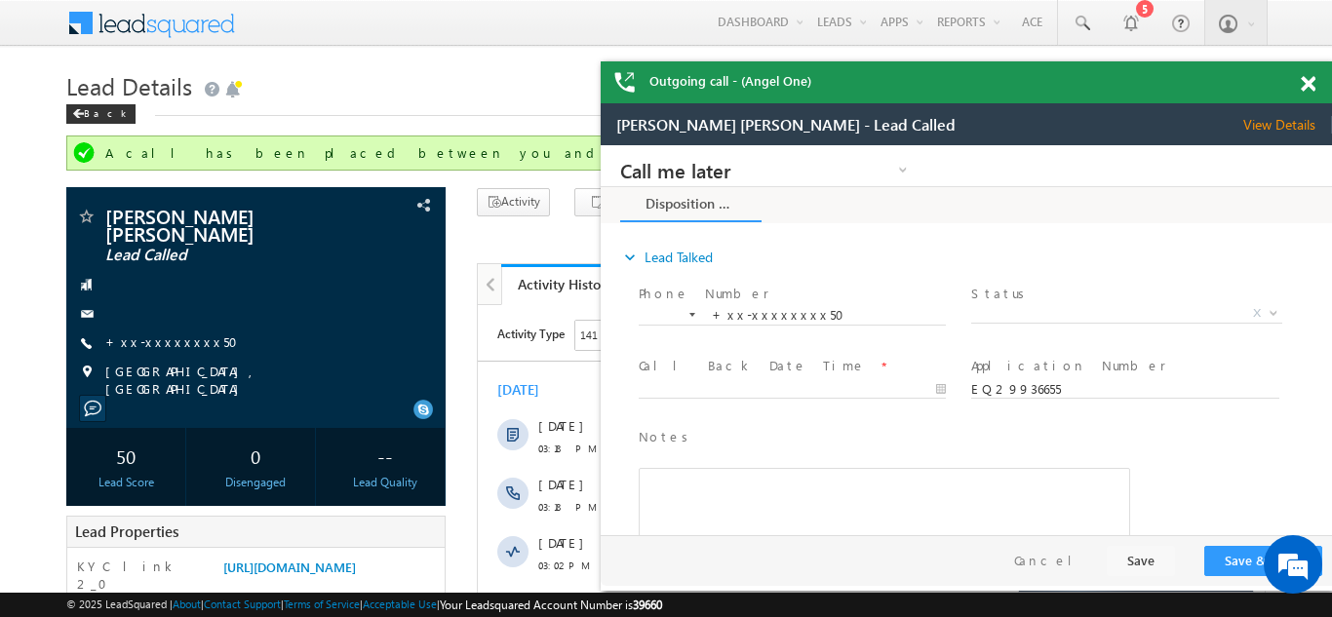
click at [1306, 84] on span at bounding box center [1307, 84] width 15 height 17
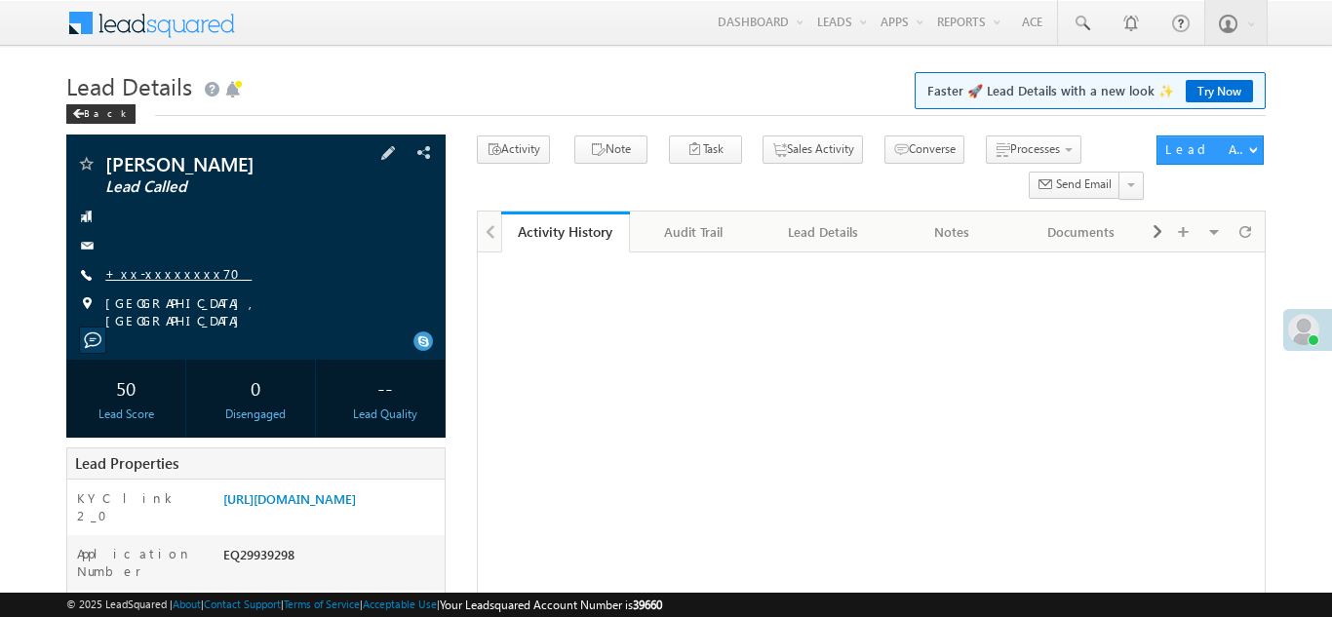
click at [153, 274] on link "+xx-xxxxxxxx70" at bounding box center [178, 273] width 146 height 17
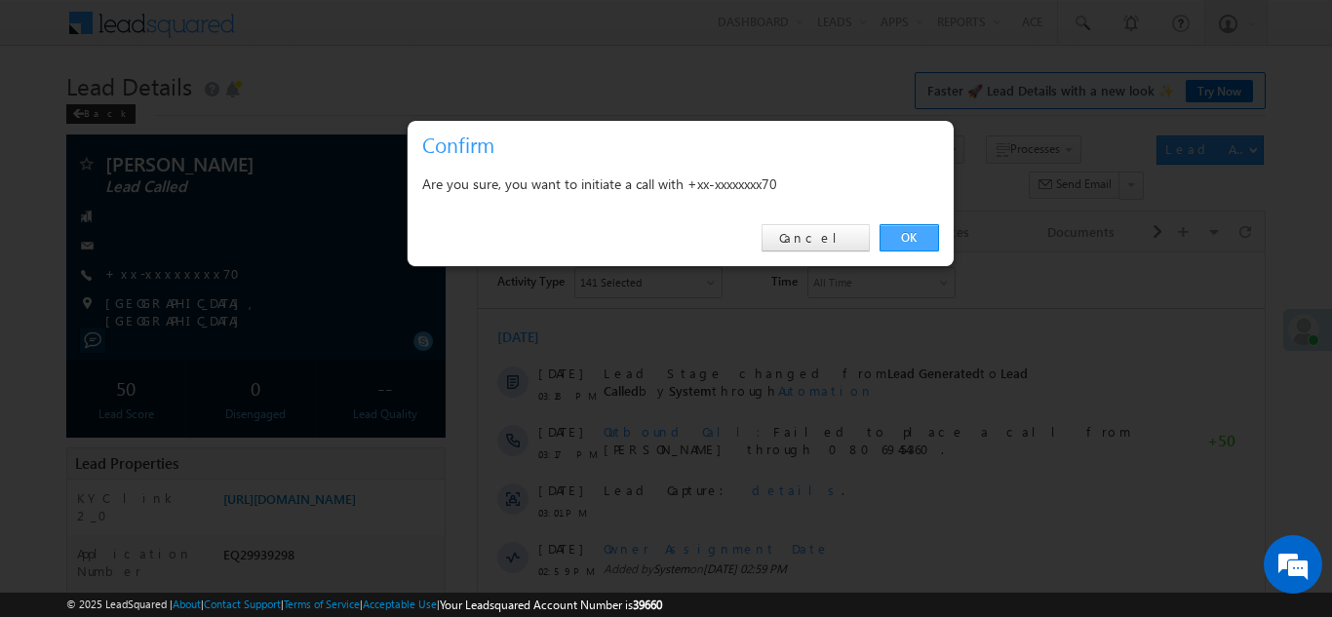
click at [902, 234] on link "OK" at bounding box center [908, 237] width 59 height 27
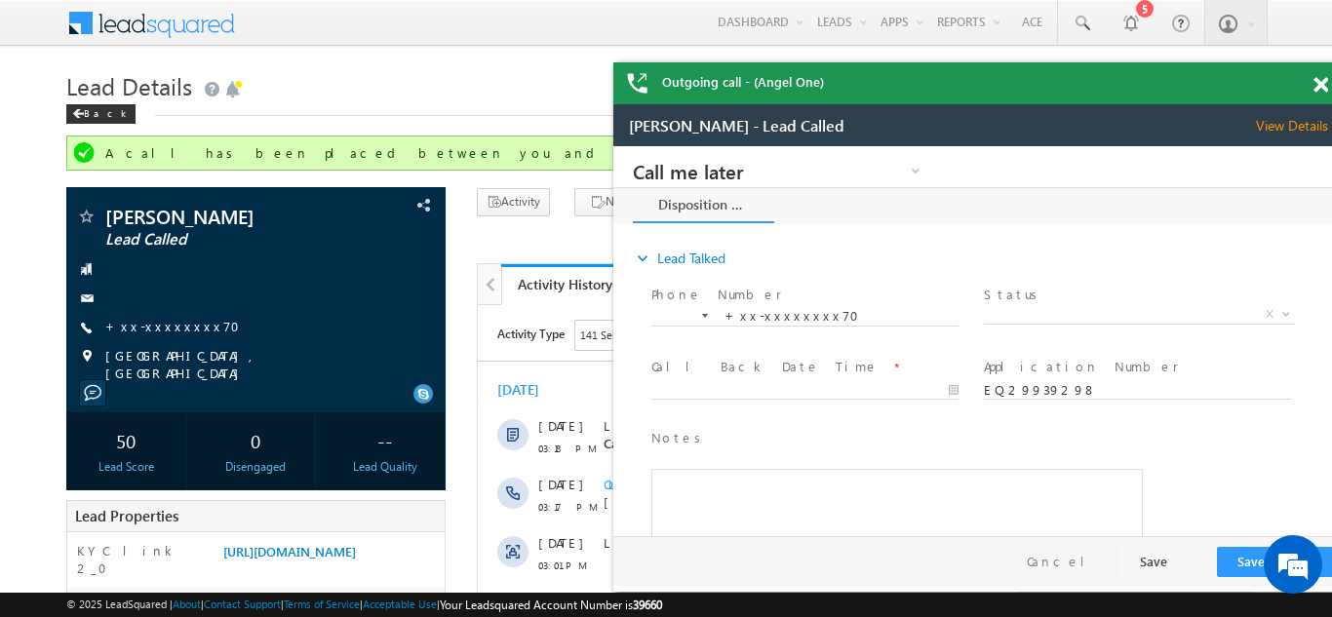
click at [1313, 81] on div "Outgoing call - (Angel One)" at bounding box center [978, 83] width 731 height 42
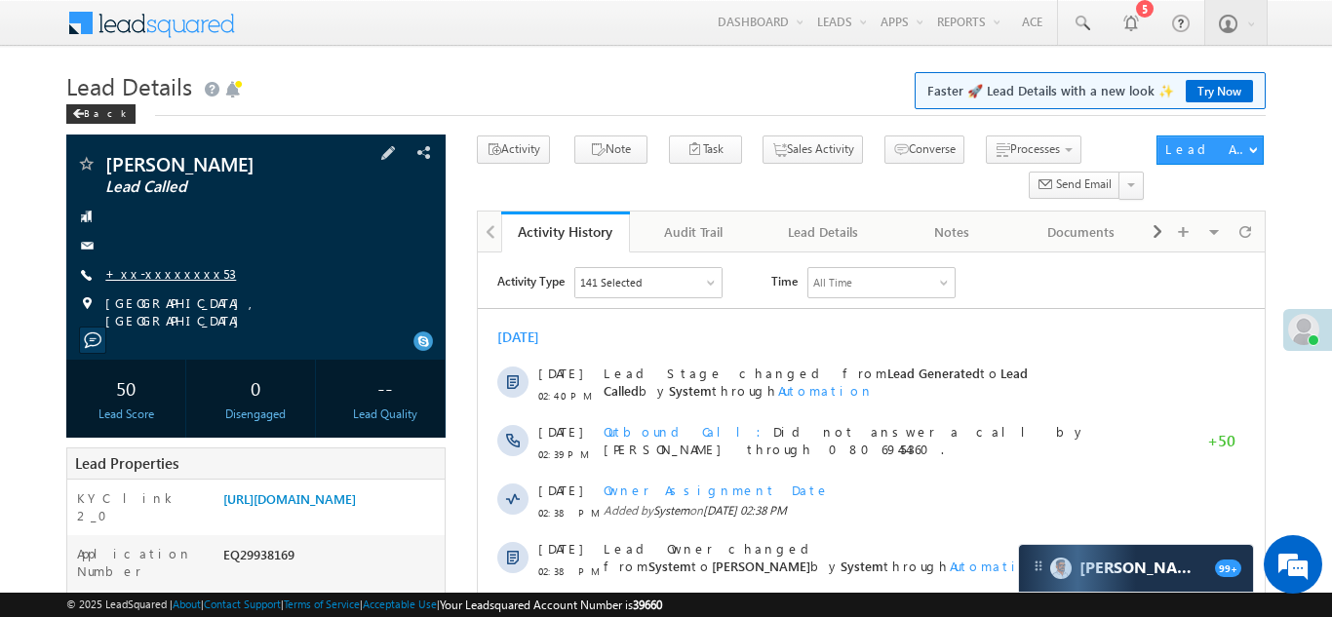
click at [138, 266] on link "+xx-xxxxxxxx53" at bounding box center [170, 273] width 131 height 17
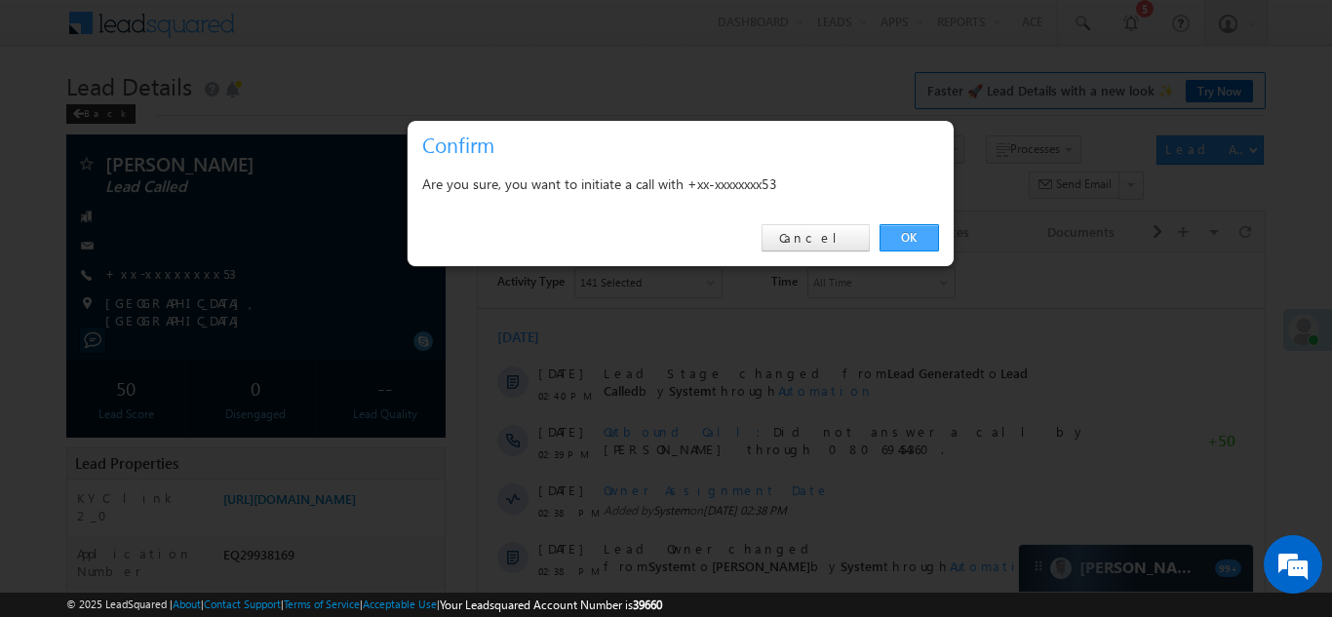
click at [900, 242] on link "OK" at bounding box center [908, 237] width 59 height 27
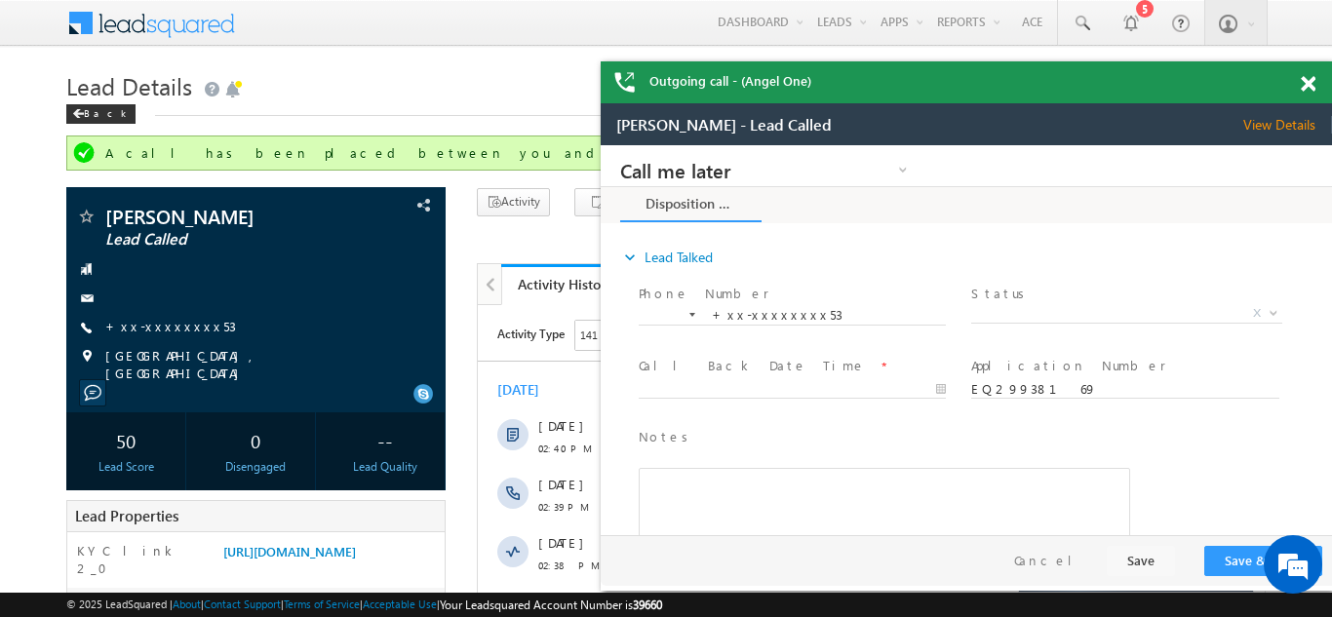
click at [1308, 83] on span at bounding box center [1307, 84] width 15 height 17
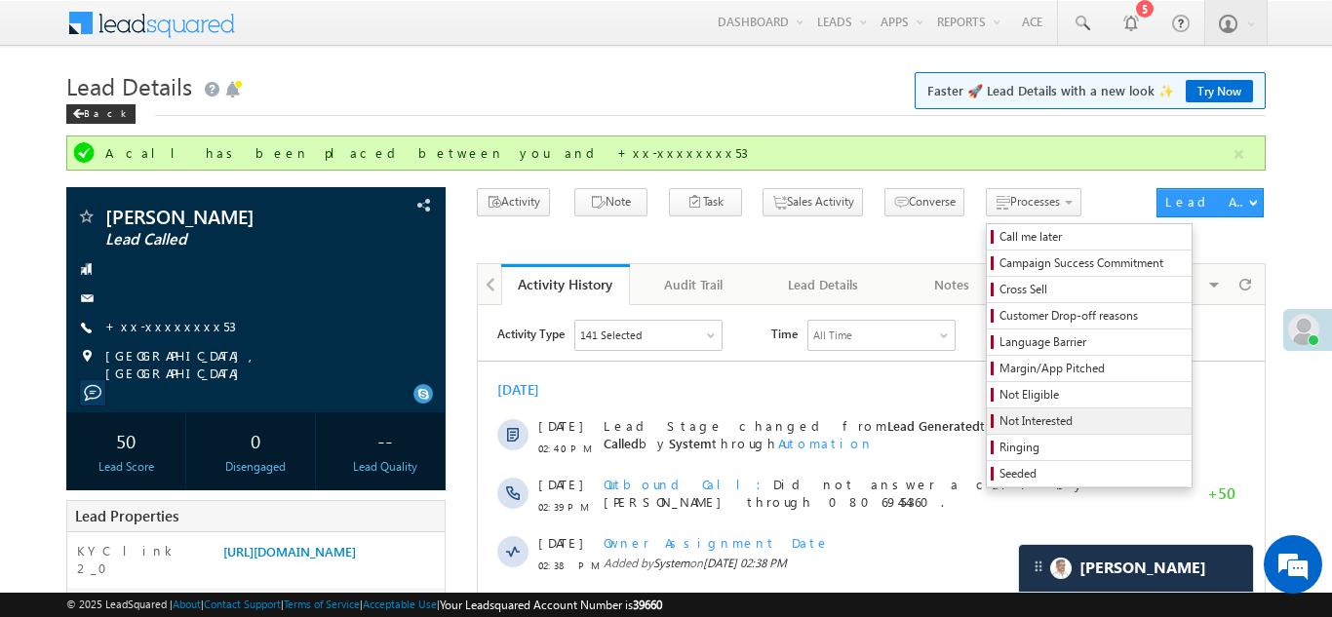
click at [999, 426] on span "Not Interested" at bounding box center [1091, 421] width 185 height 18
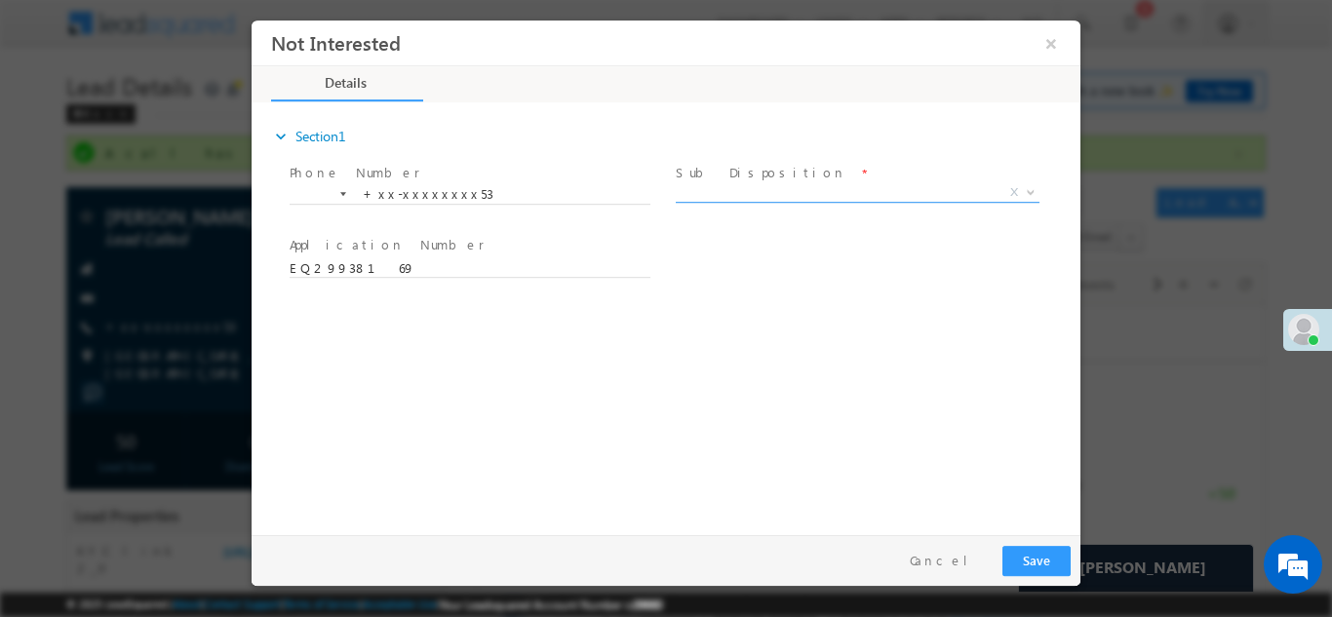
click at [841, 183] on span "X" at bounding box center [858, 191] width 364 height 19
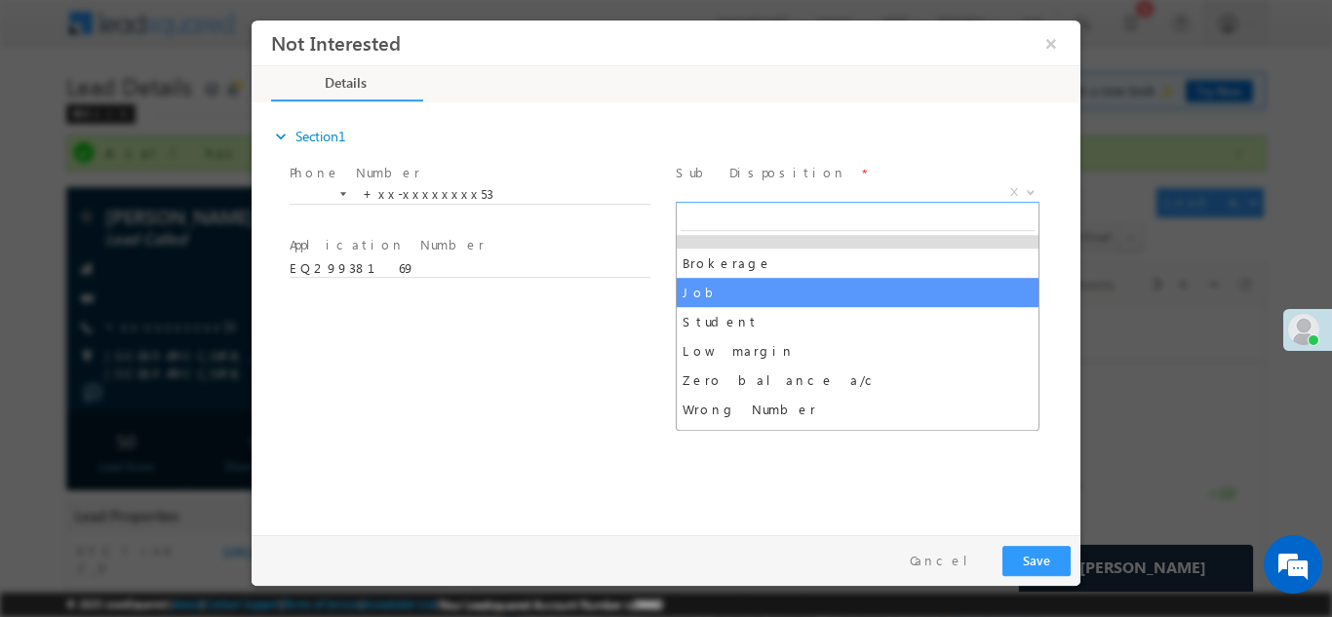
scroll to position [116, 0]
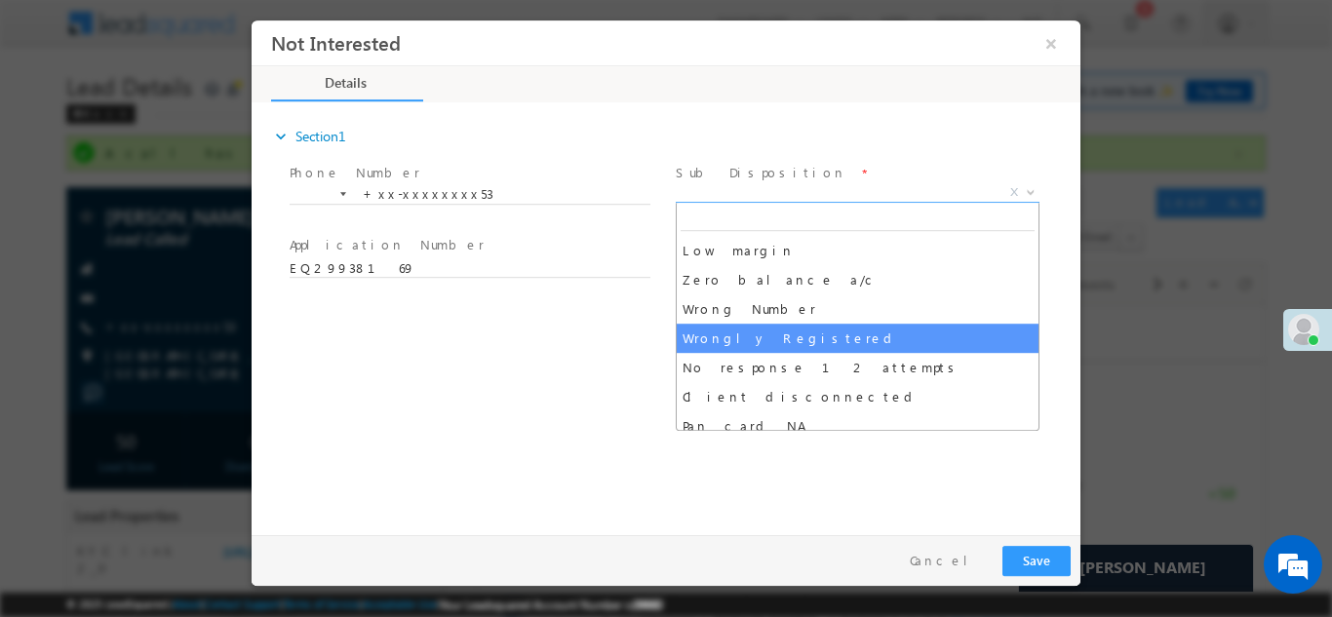
select select "Wrongly Registered"
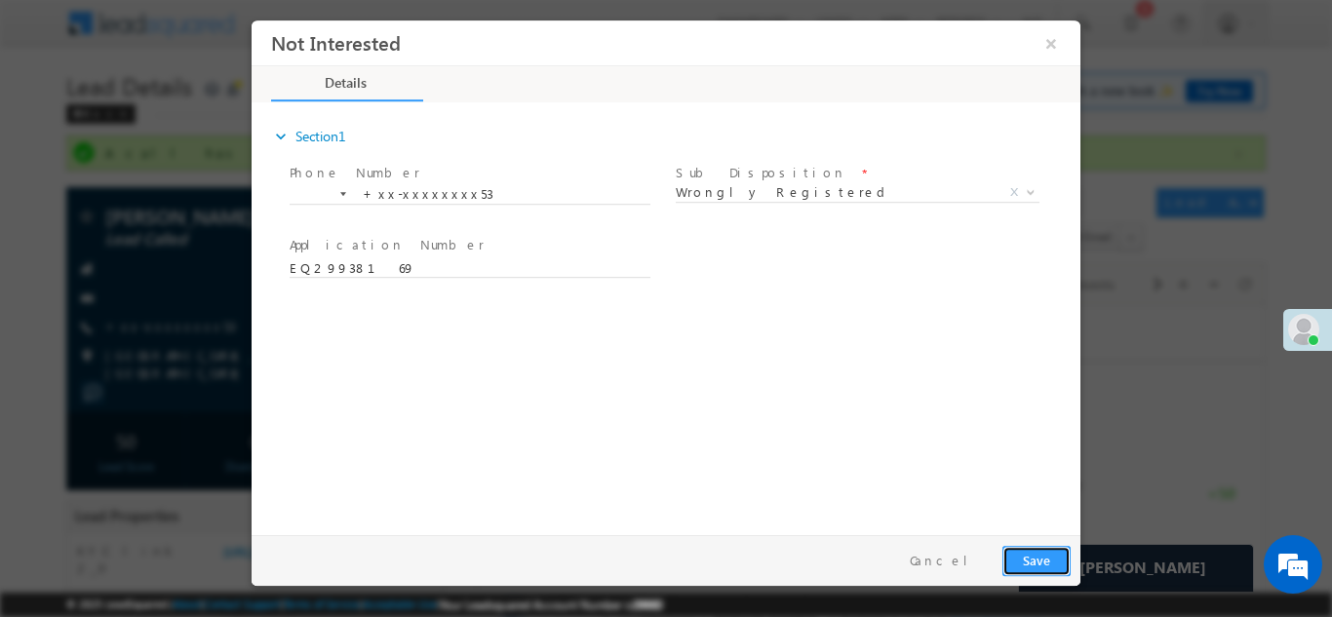
click at [1030, 557] on button "Save" at bounding box center [1036, 560] width 68 height 30
